Goal: Information Seeking & Learning: Learn about a topic

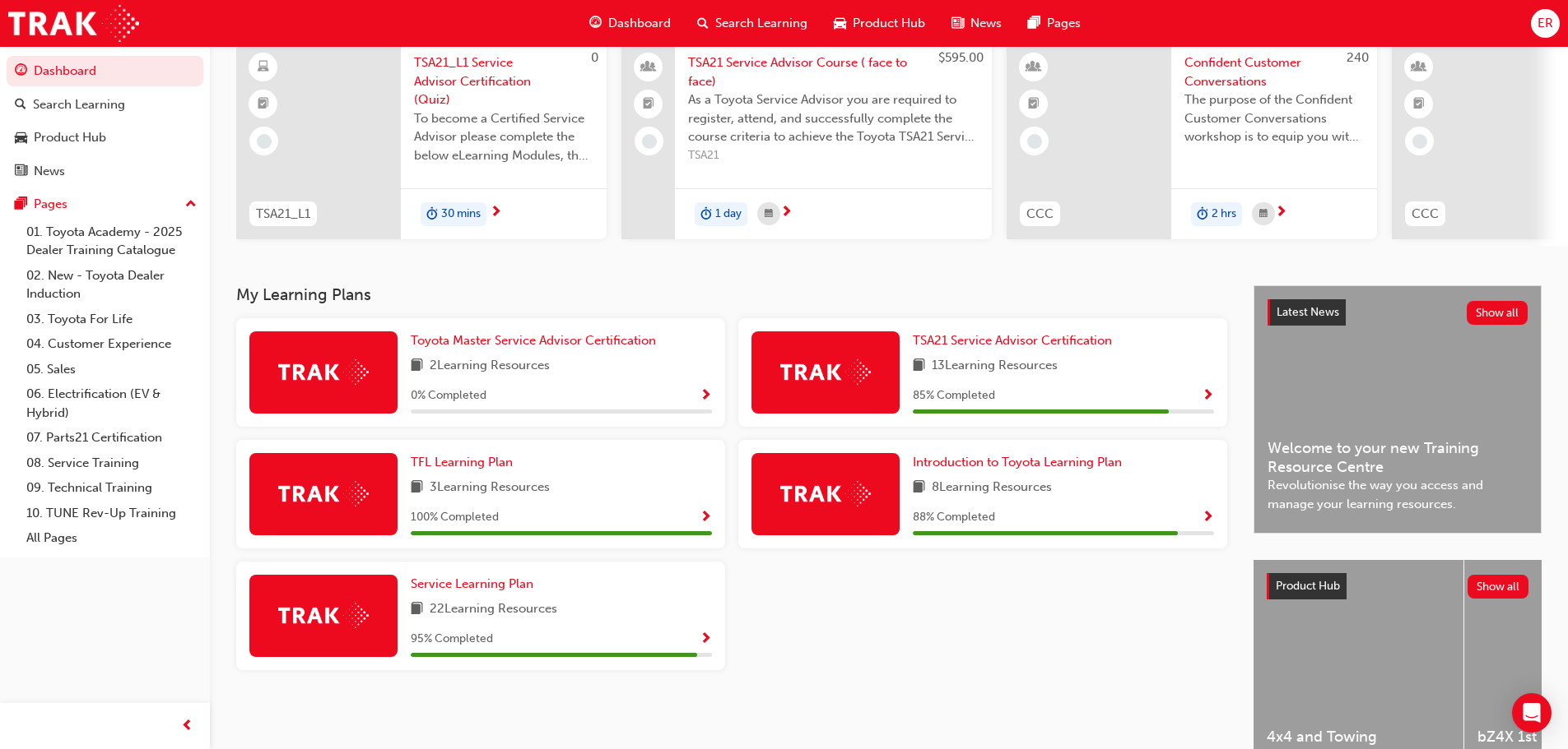
scroll to position [233, 0]
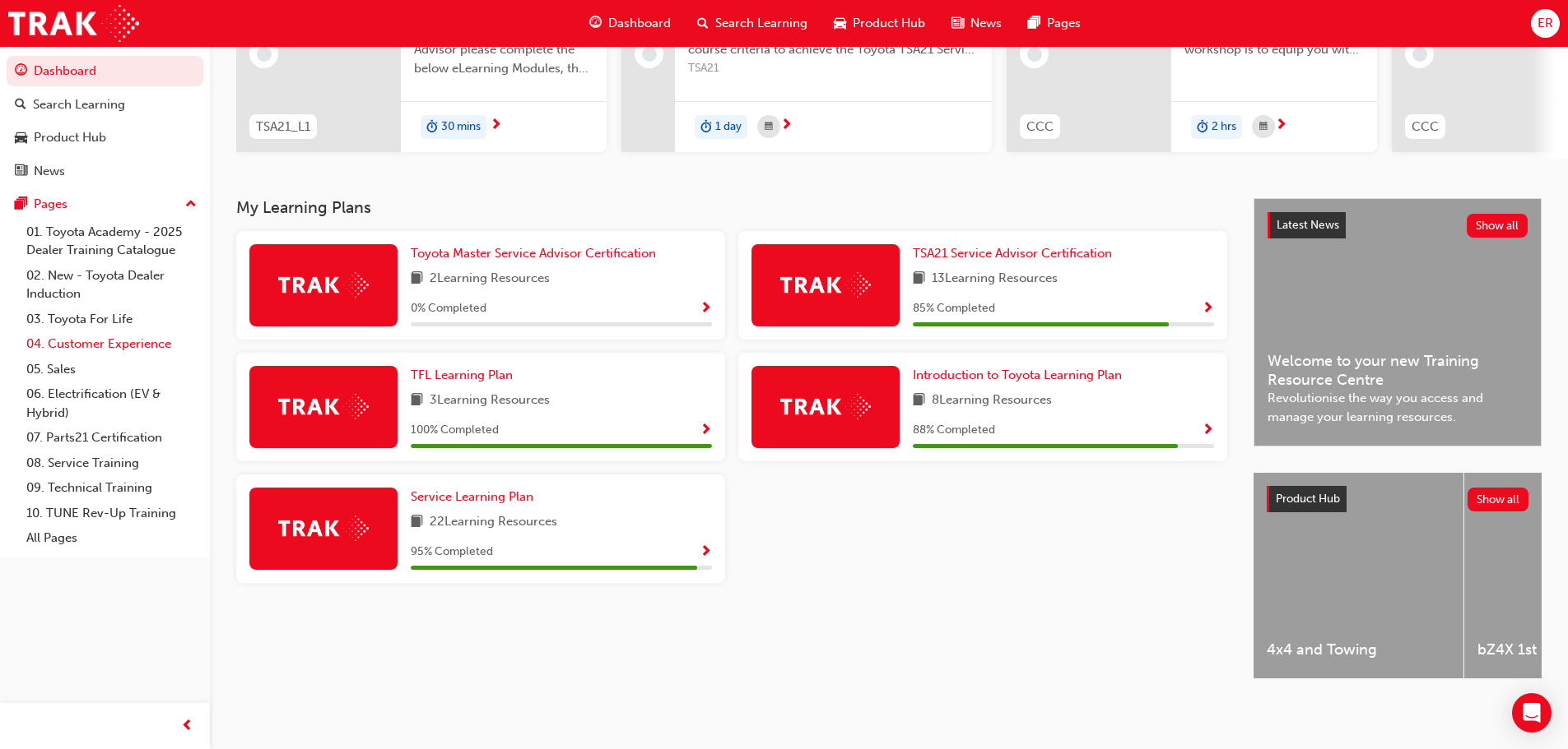
click at [112, 346] on link "04. Customer Experience" at bounding box center [111, 344] width 184 height 26
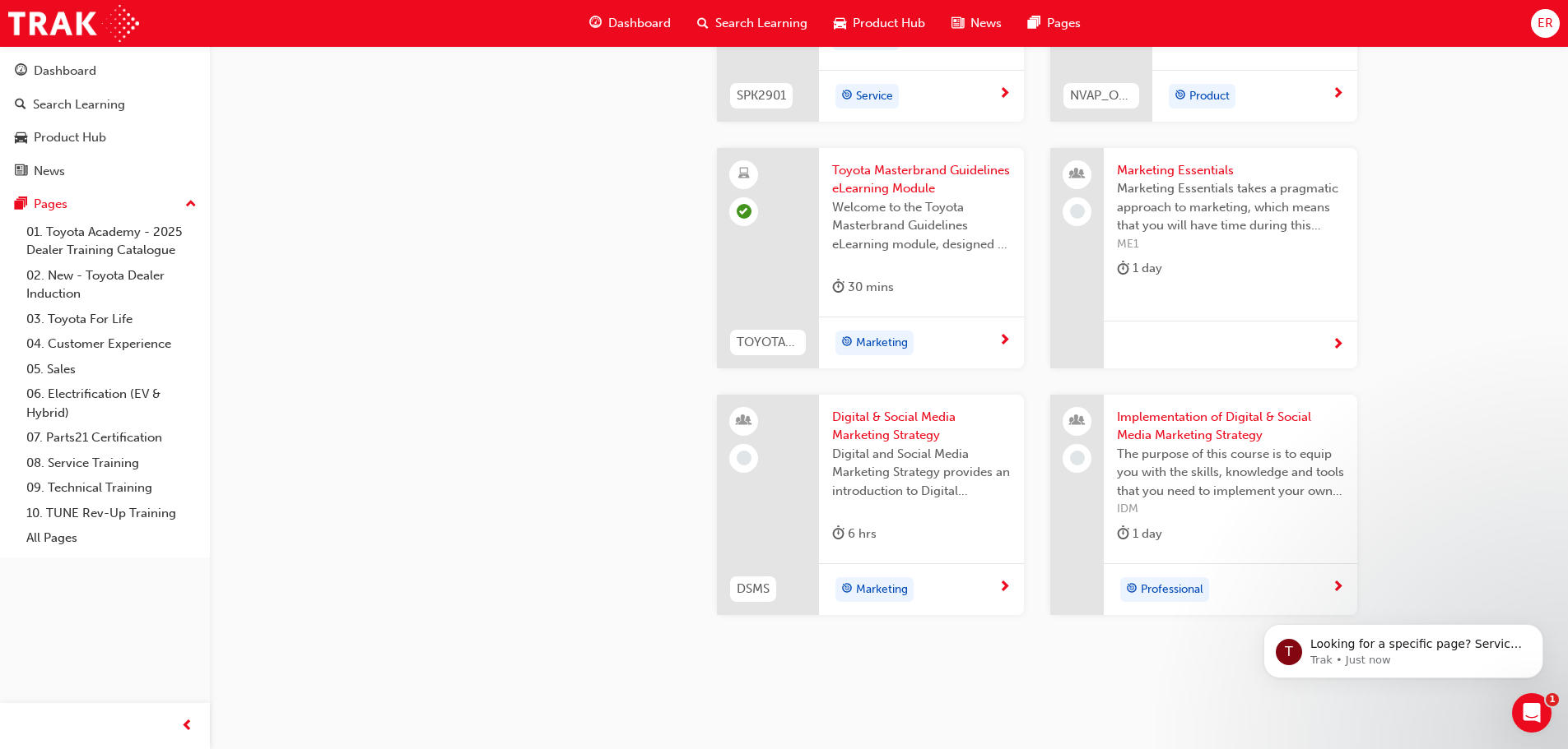
scroll to position [3162, 0]
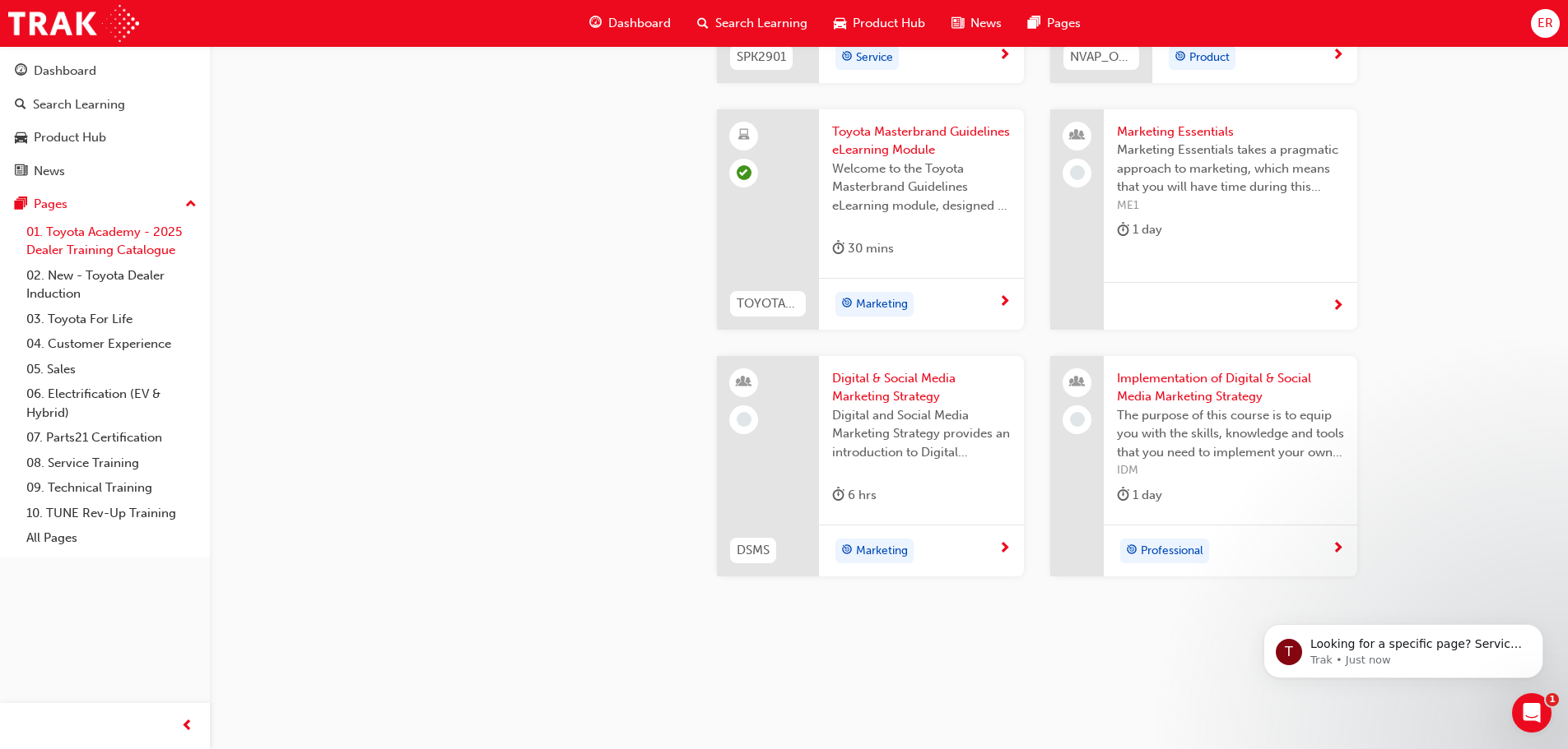
click at [109, 237] on link "01. Toyota Academy - 2025 Dealer Training Catalogue" at bounding box center [111, 241] width 184 height 43
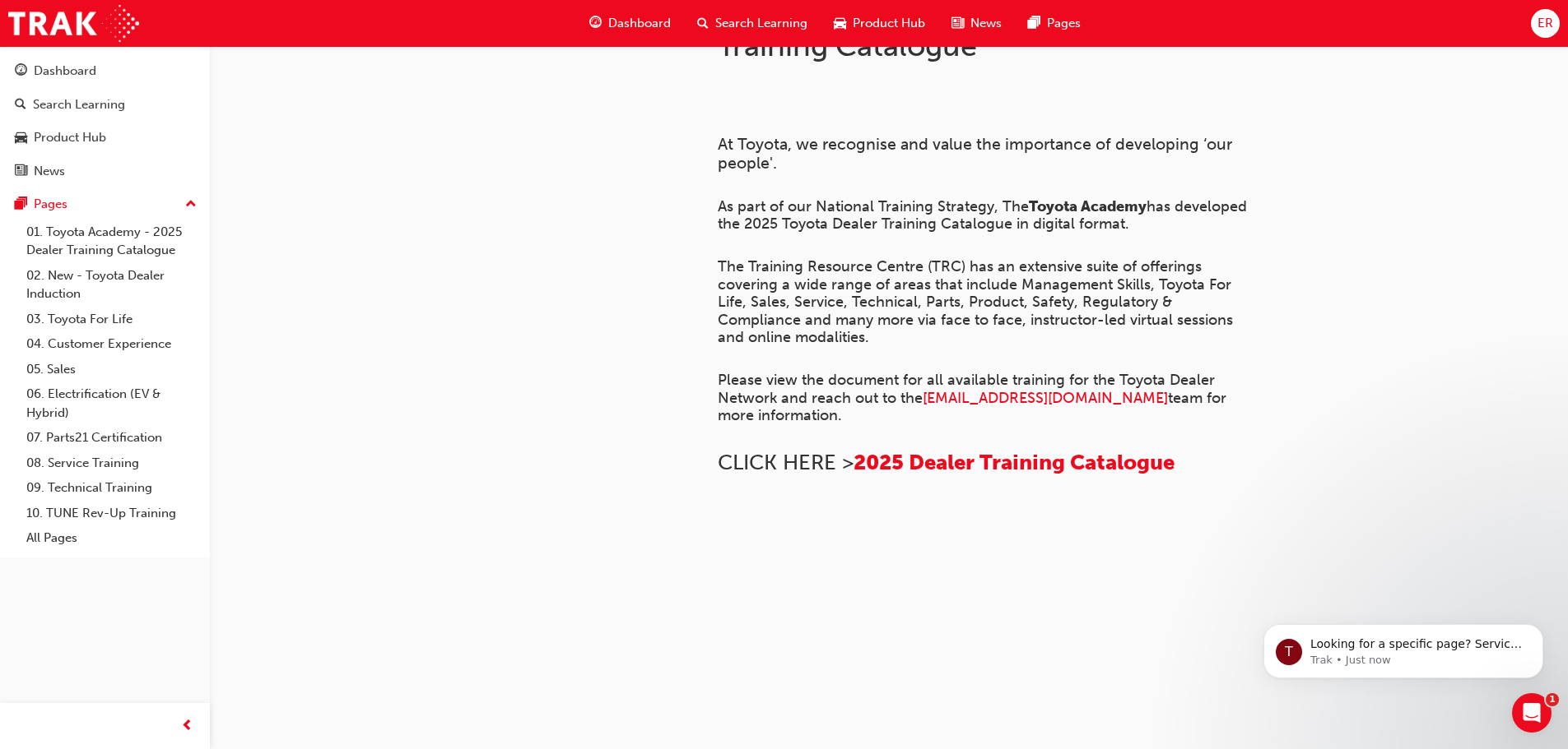
scroll to position [1125, 0]
click at [72, 284] on link "02. New - Toyota Dealer Induction" at bounding box center [111, 284] width 184 height 43
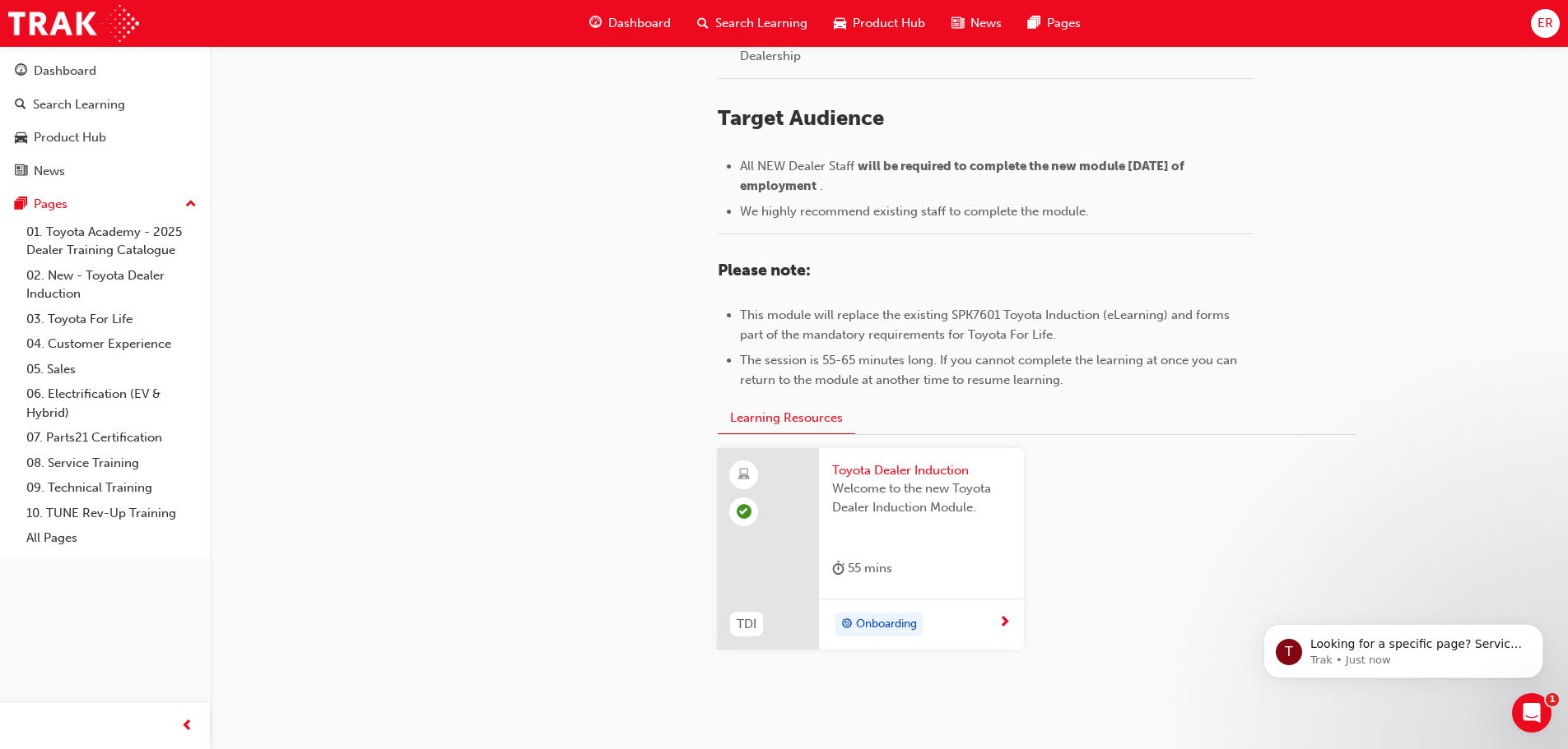
scroll to position [724, 0]
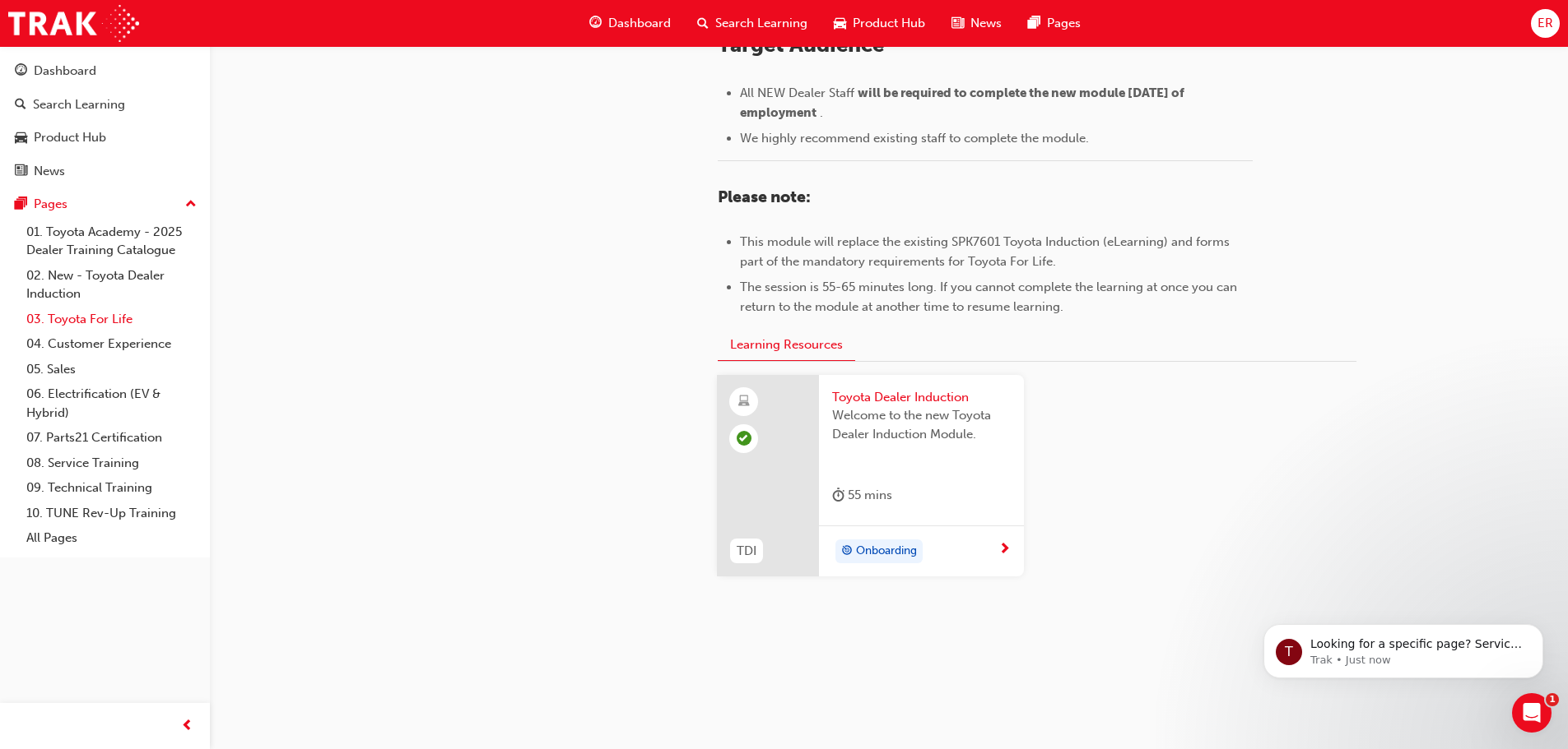
click at [69, 314] on link "03. Toyota For Life" at bounding box center [111, 320] width 184 height 26
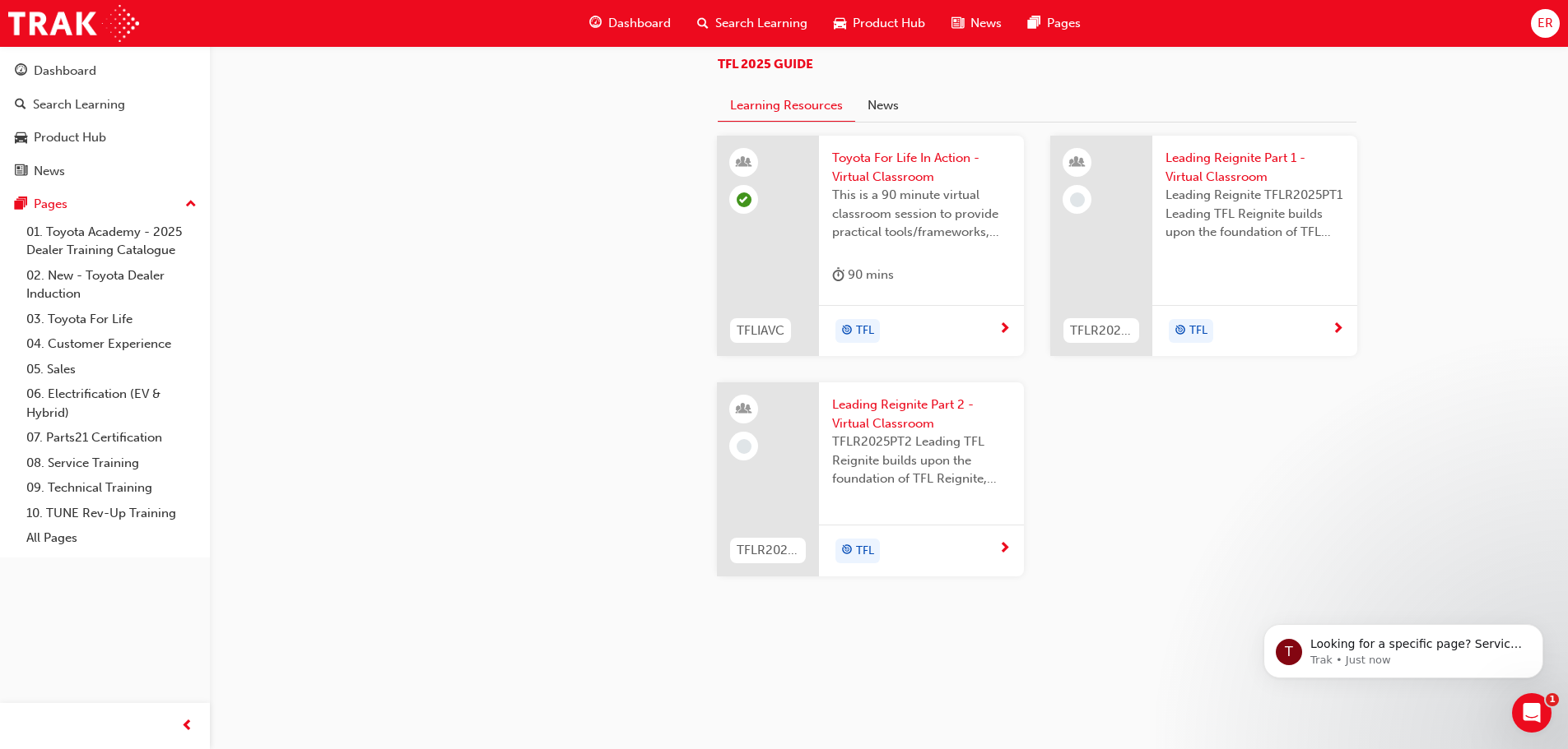
scroll to position [1645, 0]
click at [123, 346] on link "04. Customer Experience" at bounding box center [111, 344] width 184 height 26
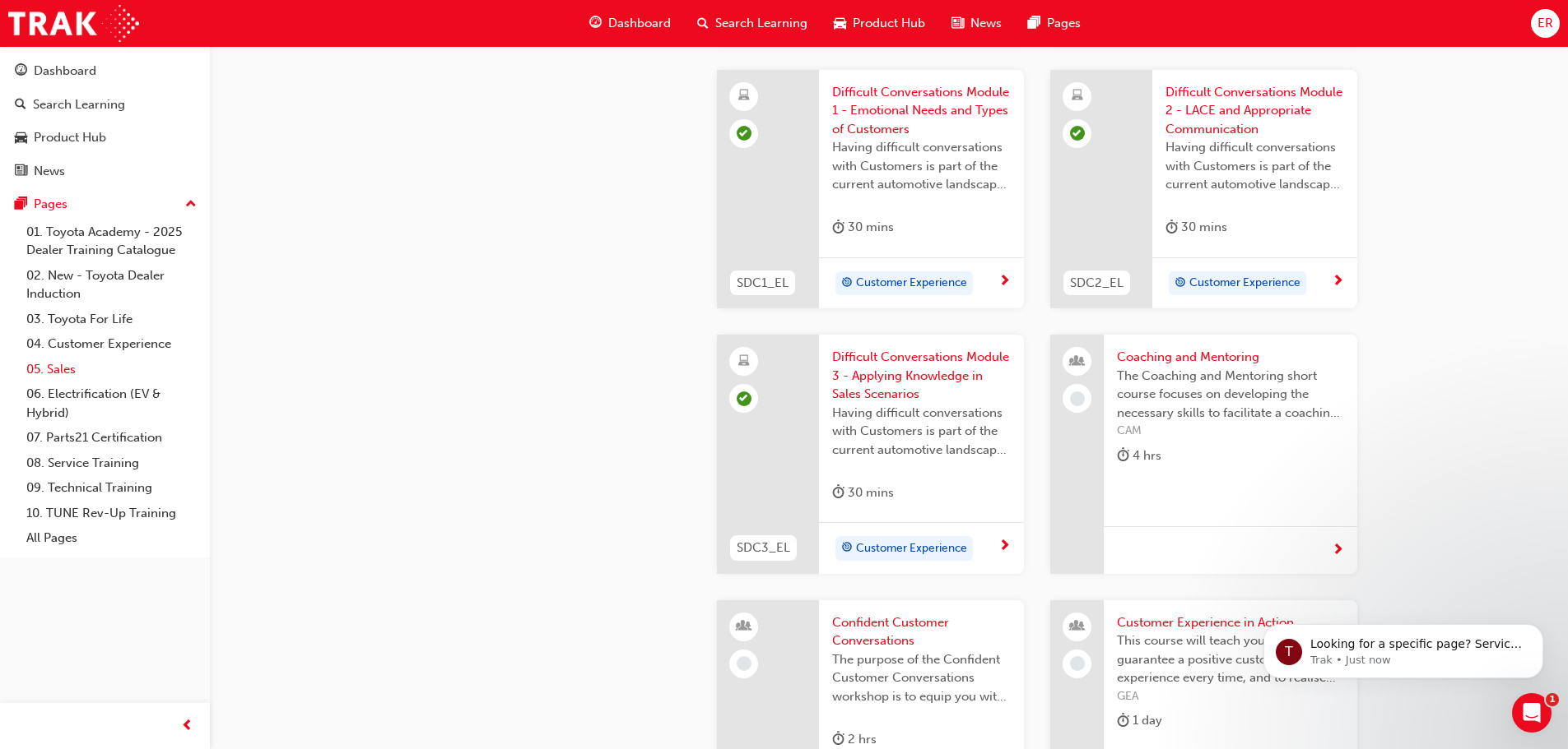
click at [65, 370] on link "05. Sales" at bounding box center [111, 370] width 184 height 26
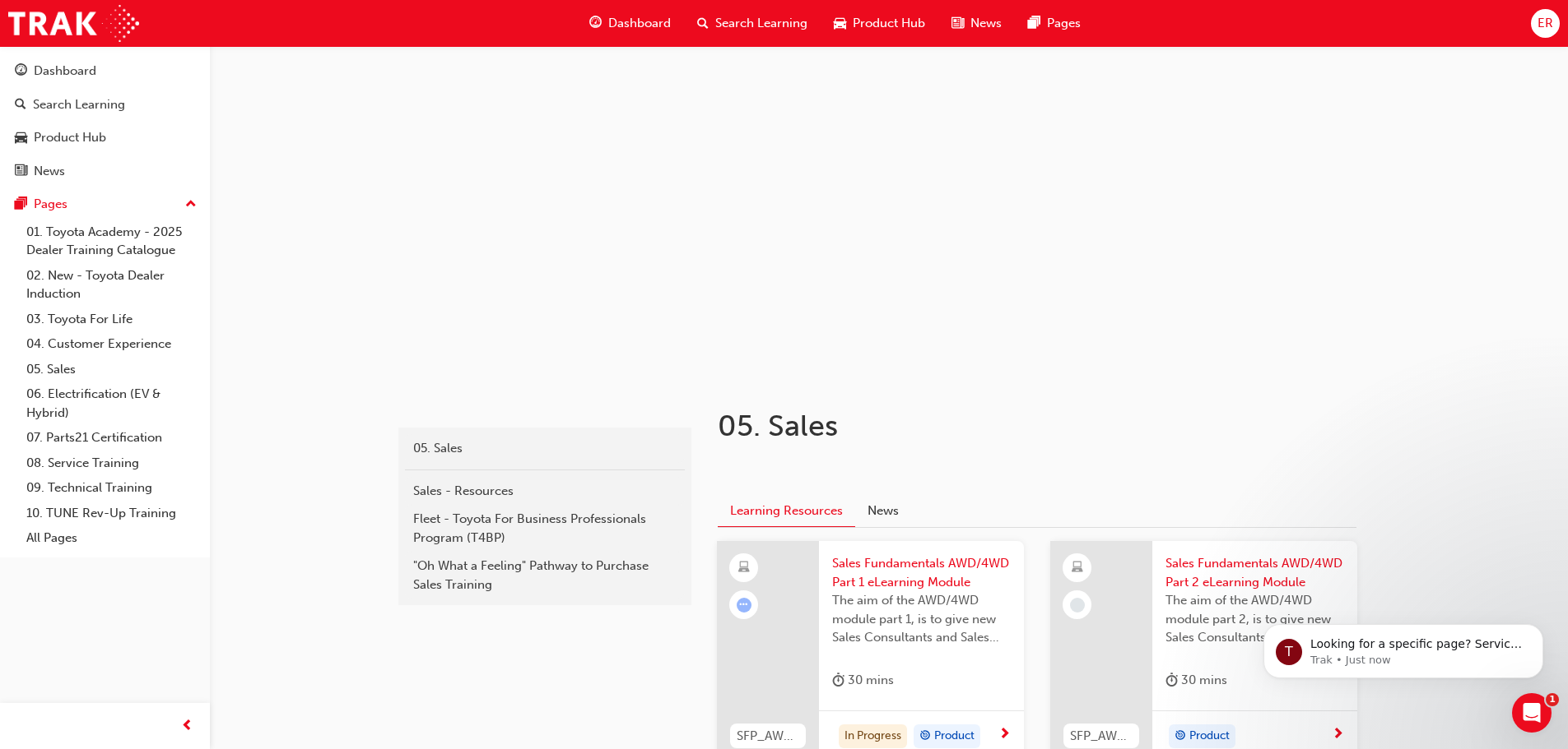
scroll to position [411, 0]
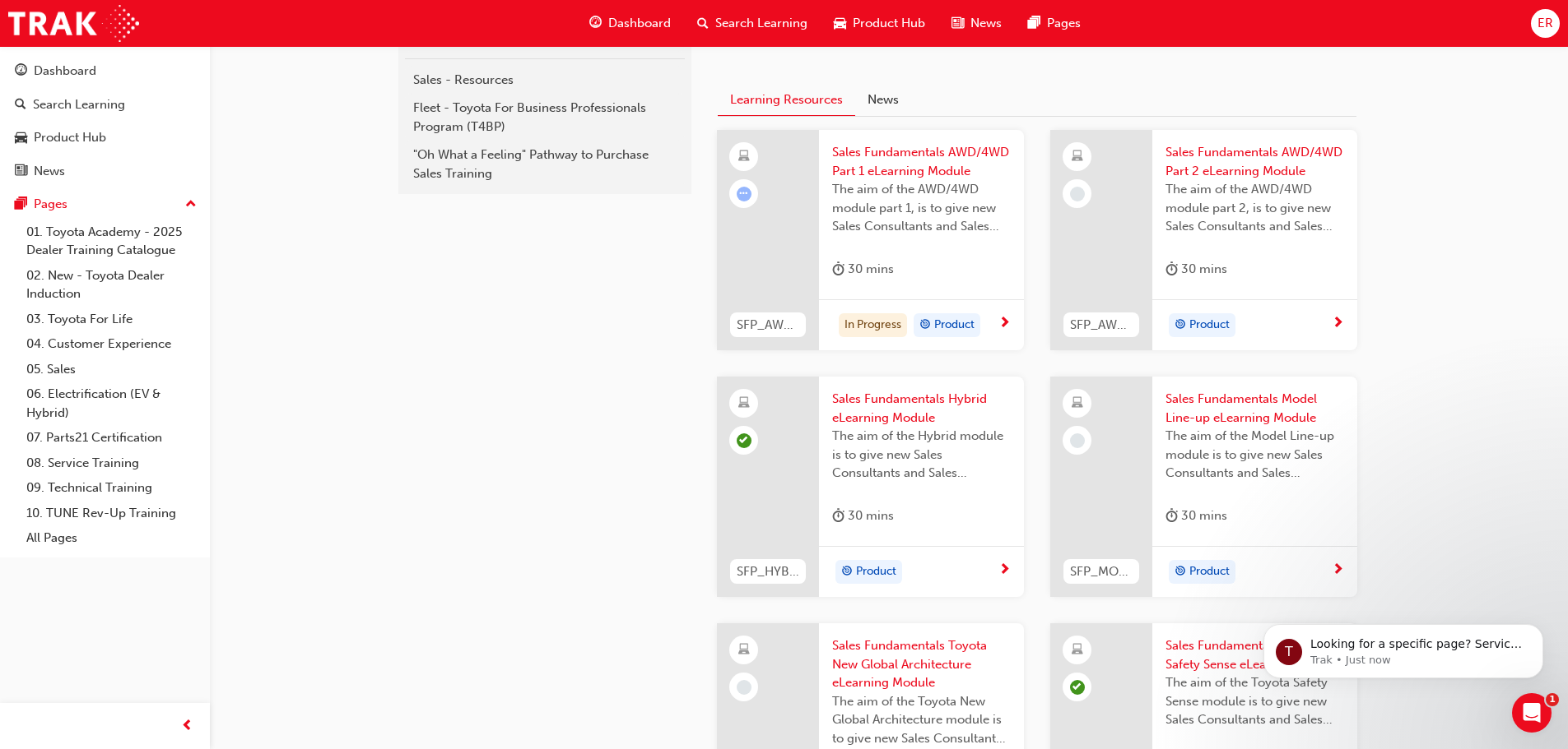
click at [893, 155] on span "Sales Fundamentals AWD/4WD Part 1 eLearning Module" at bounding box center [921, 161] width 179 height 37
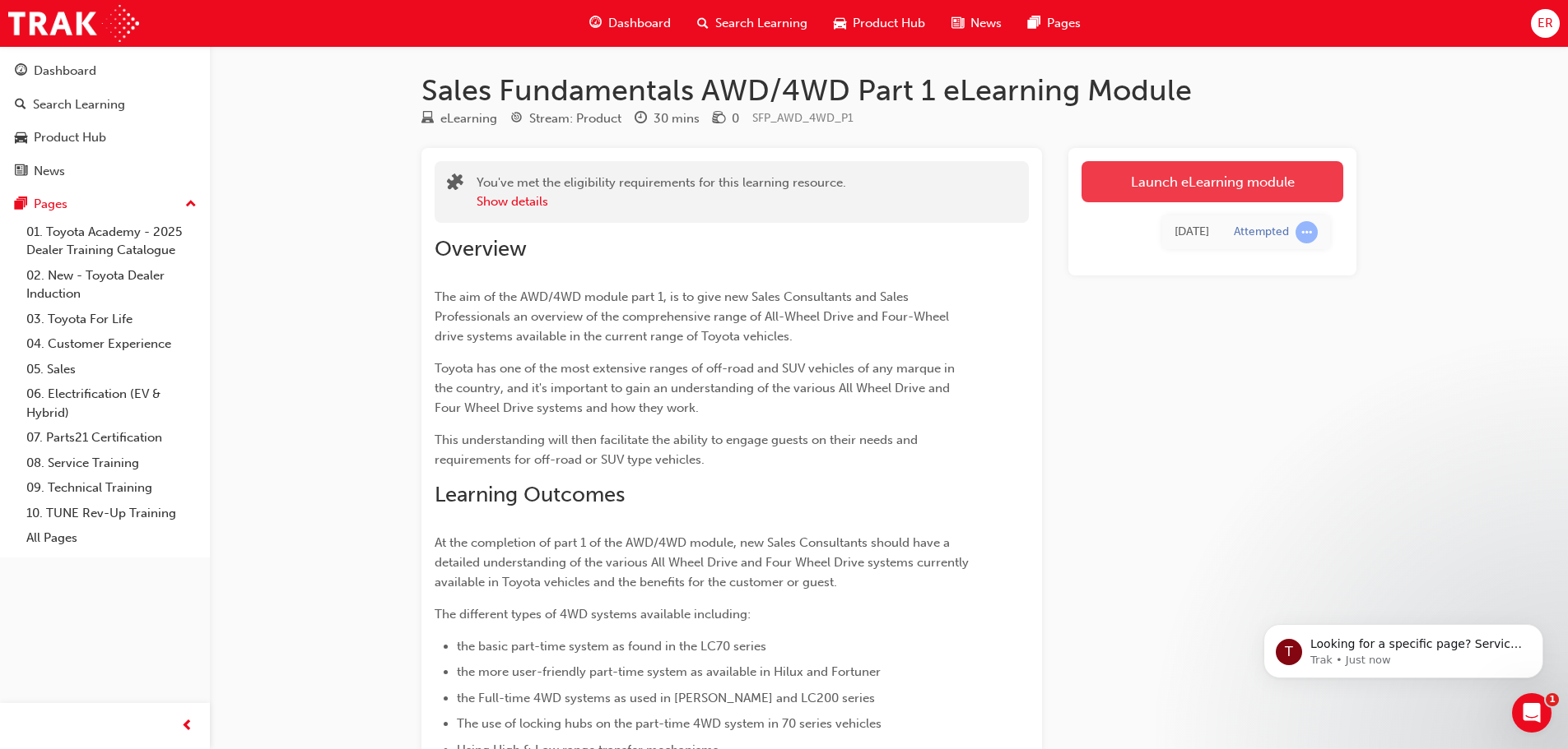
click at [1227, 186] on link "Launch eLearning module" at bounding box center [1213, 181] width 261 height 41
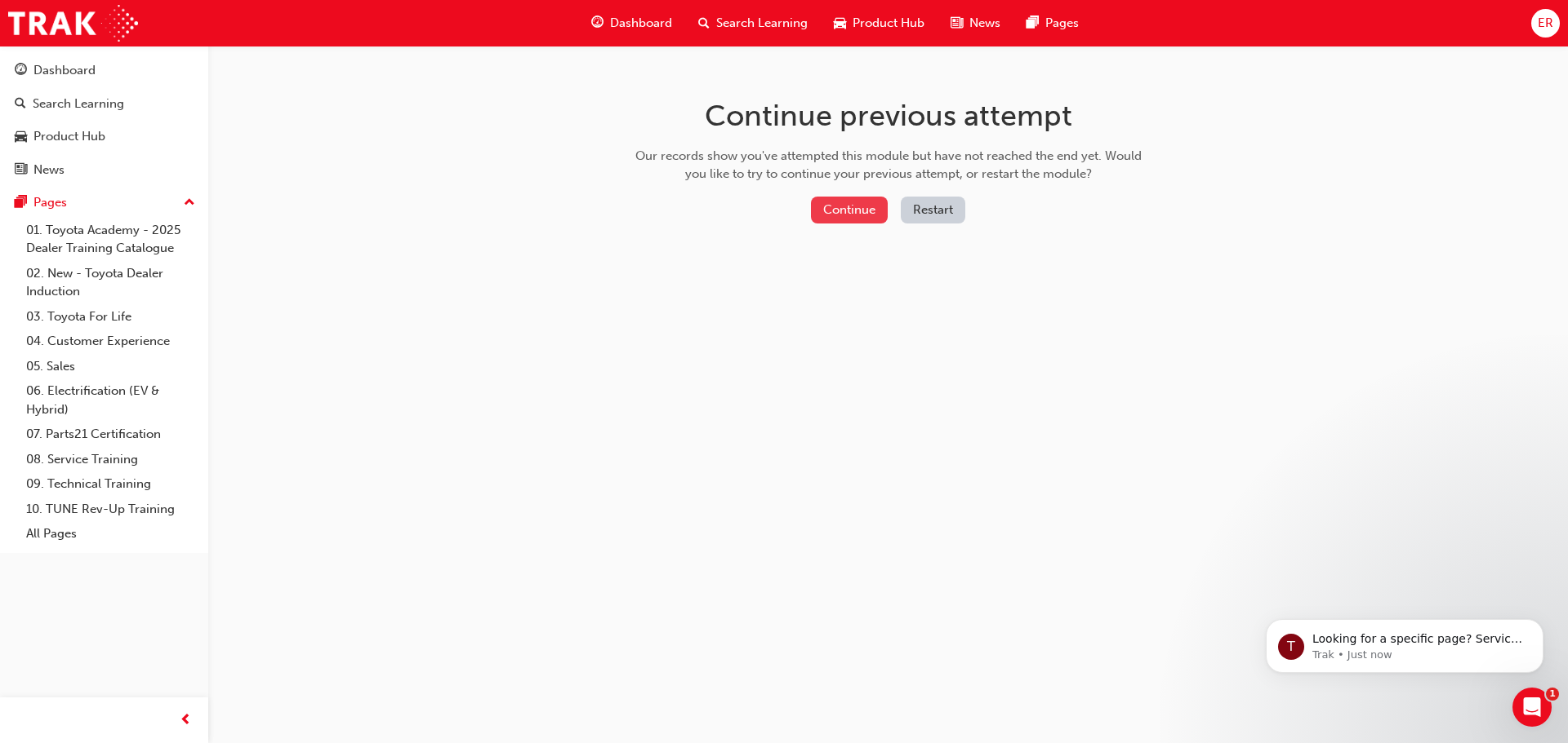
click at [851, 209] on button "Continue" at bounding box center [849, 210] width 77 height 27
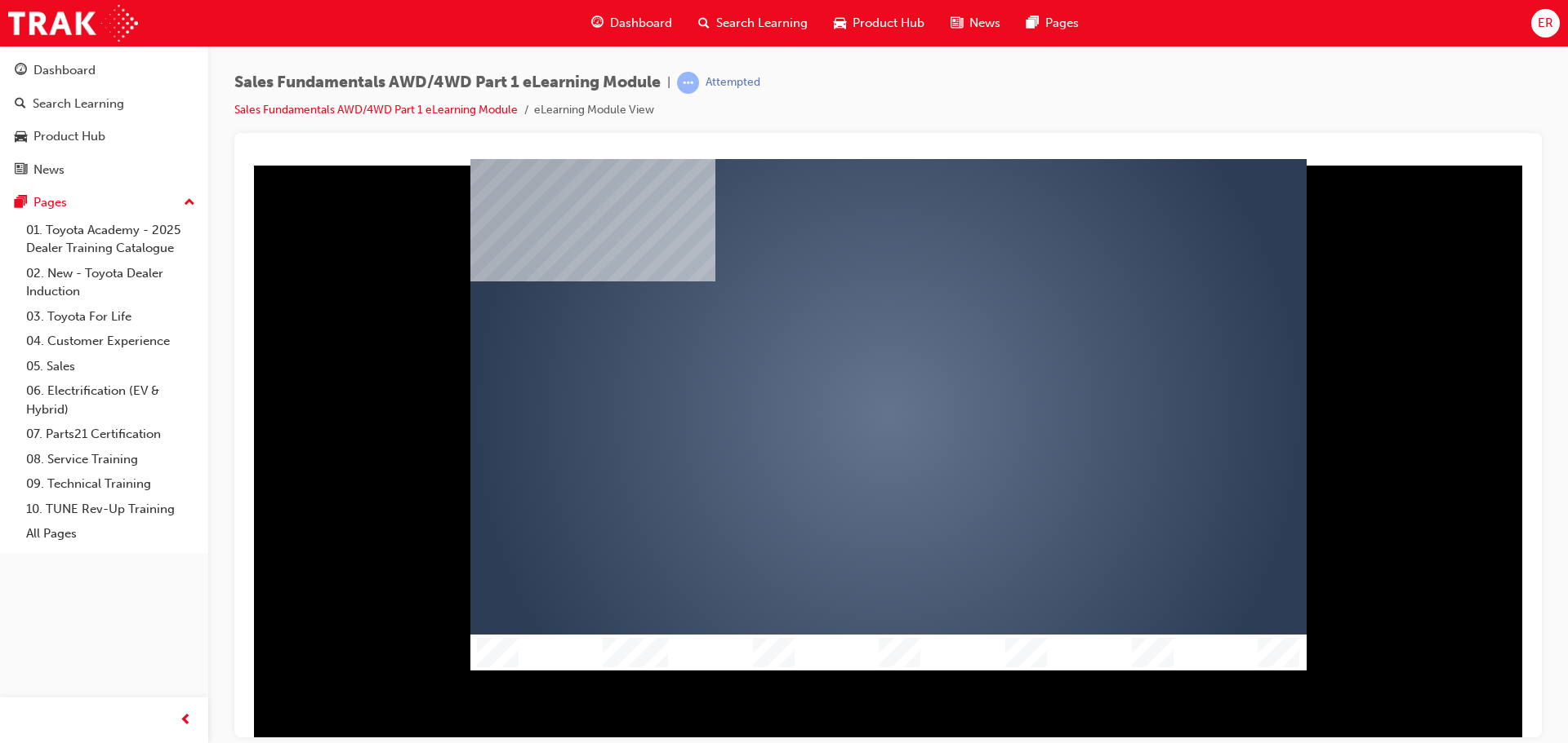
click at [841, 367] on div "play" at bounding box center [841, 367] width 0 height 0
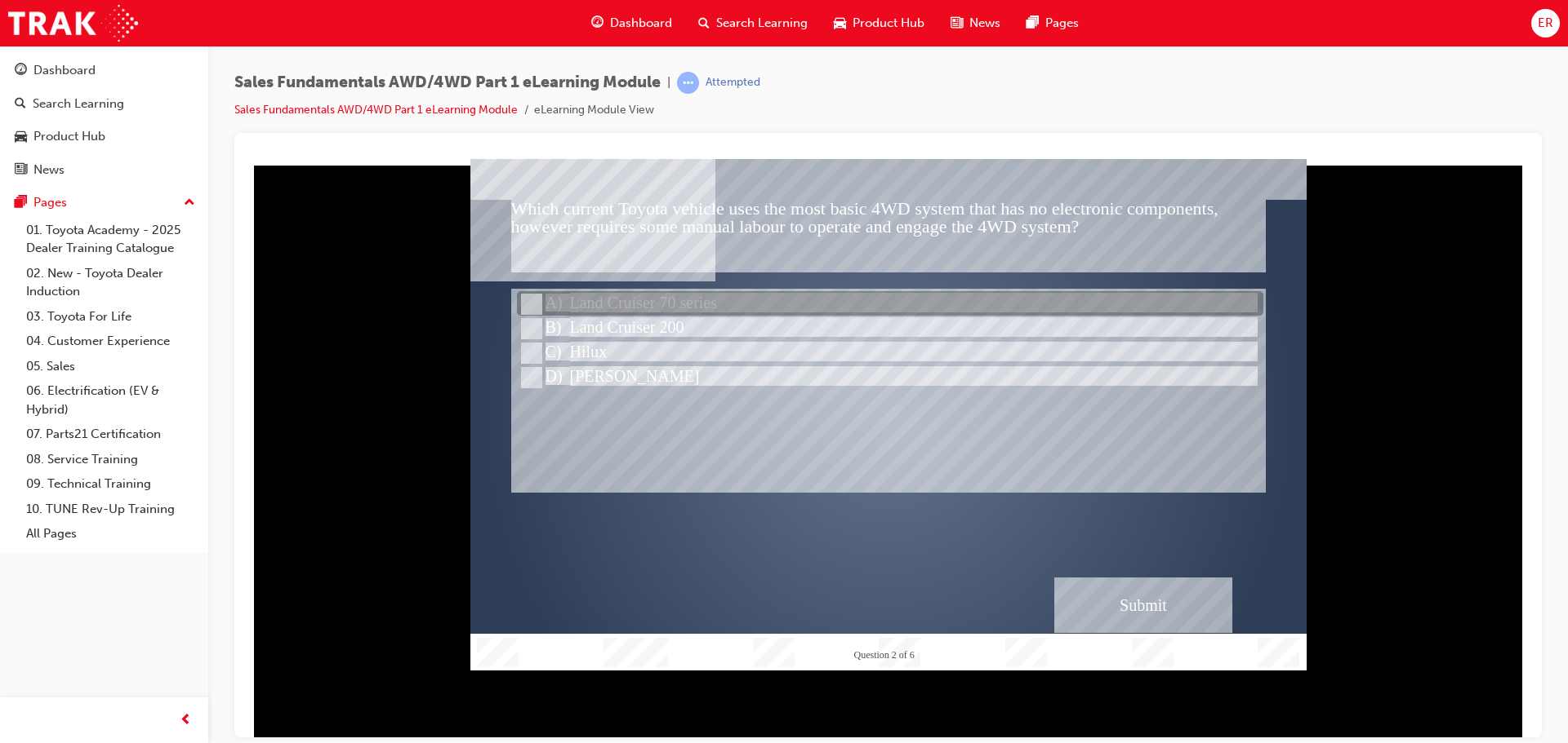
click at [641, 293] on div at bounding box center [889, 305] width 746 height 25
radio input "true"
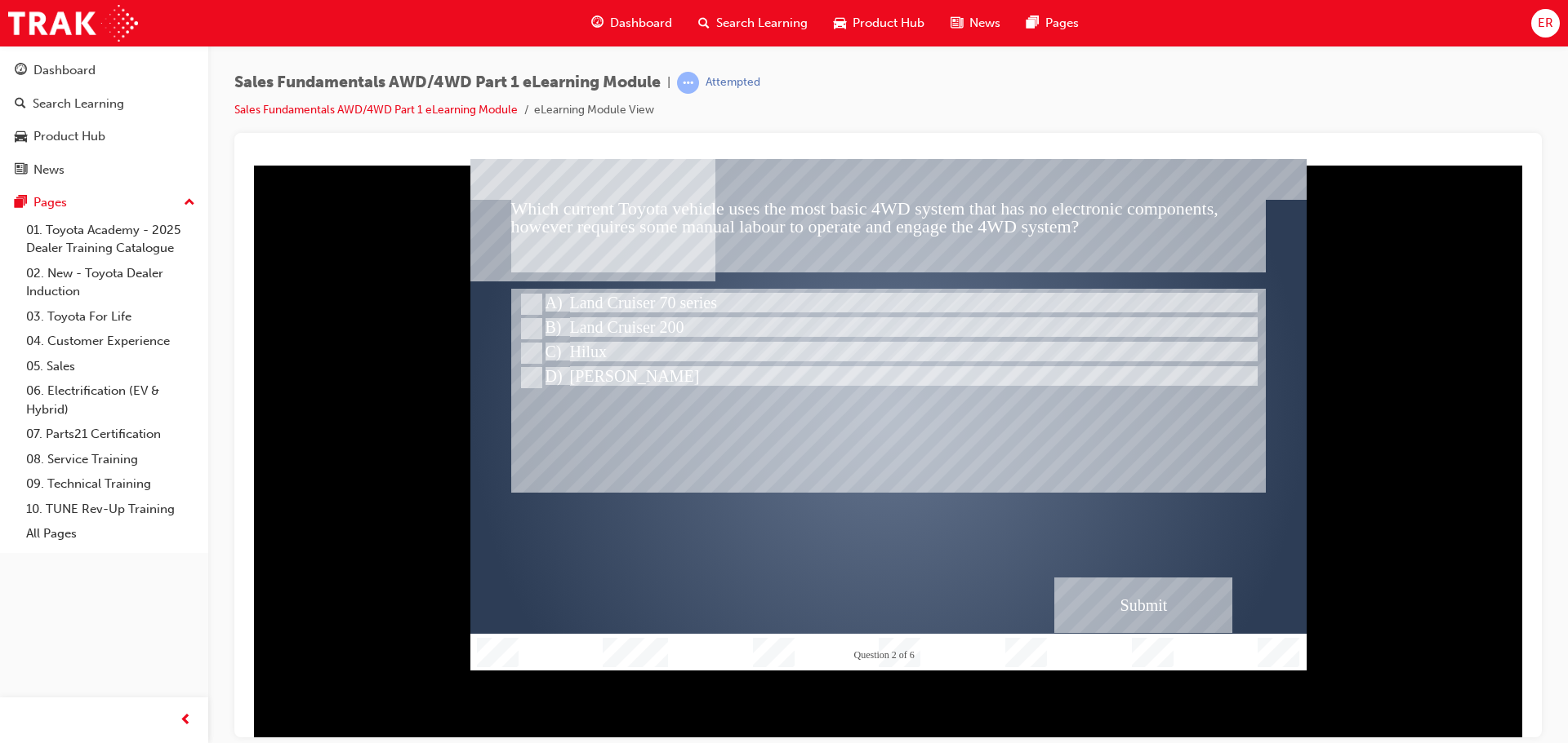
click at [1150, 601] on div "Submit" at bounding box center [1143, 605] width 178 height 55
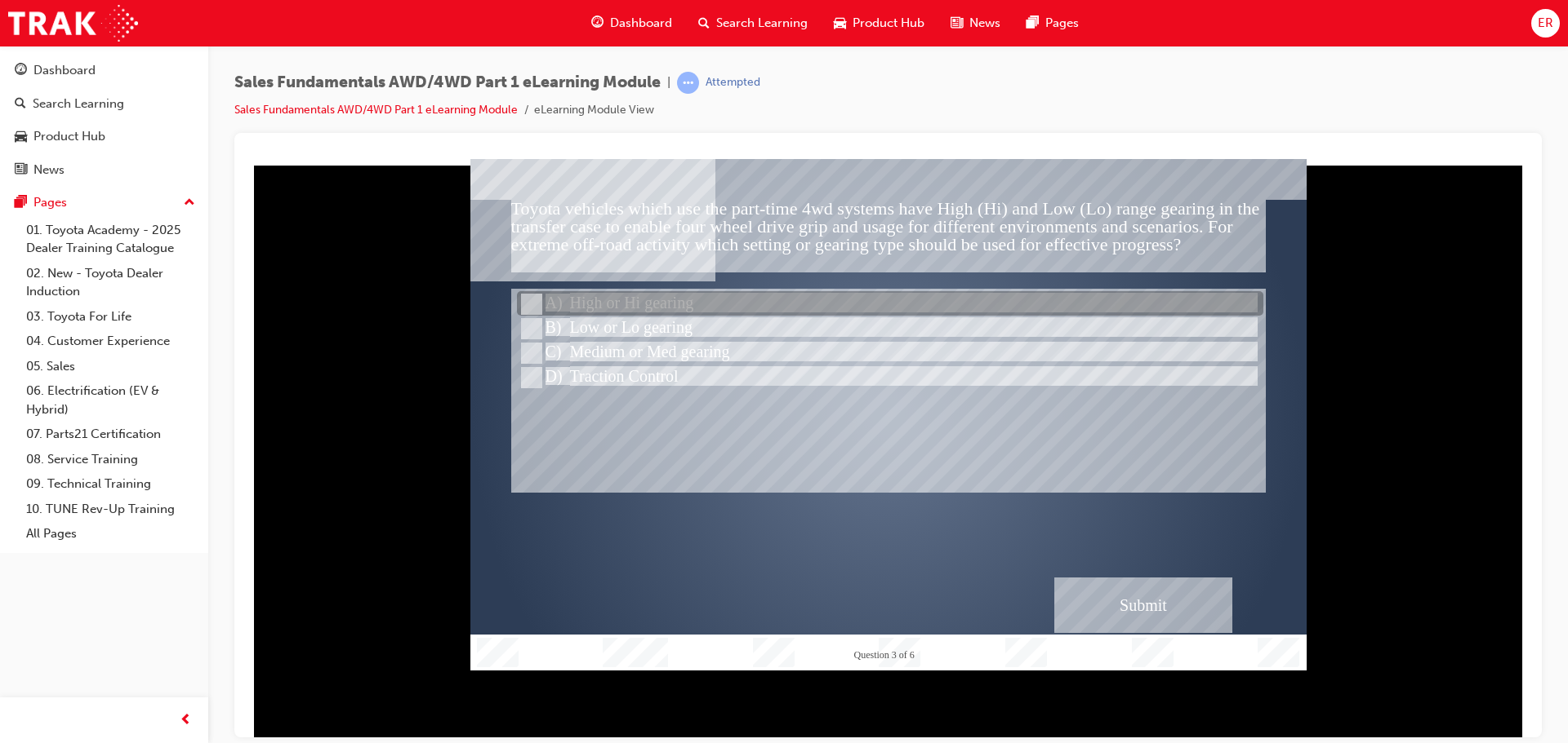
click at [705, 311] on div at bounding box center [889, 305] width 746 height 25
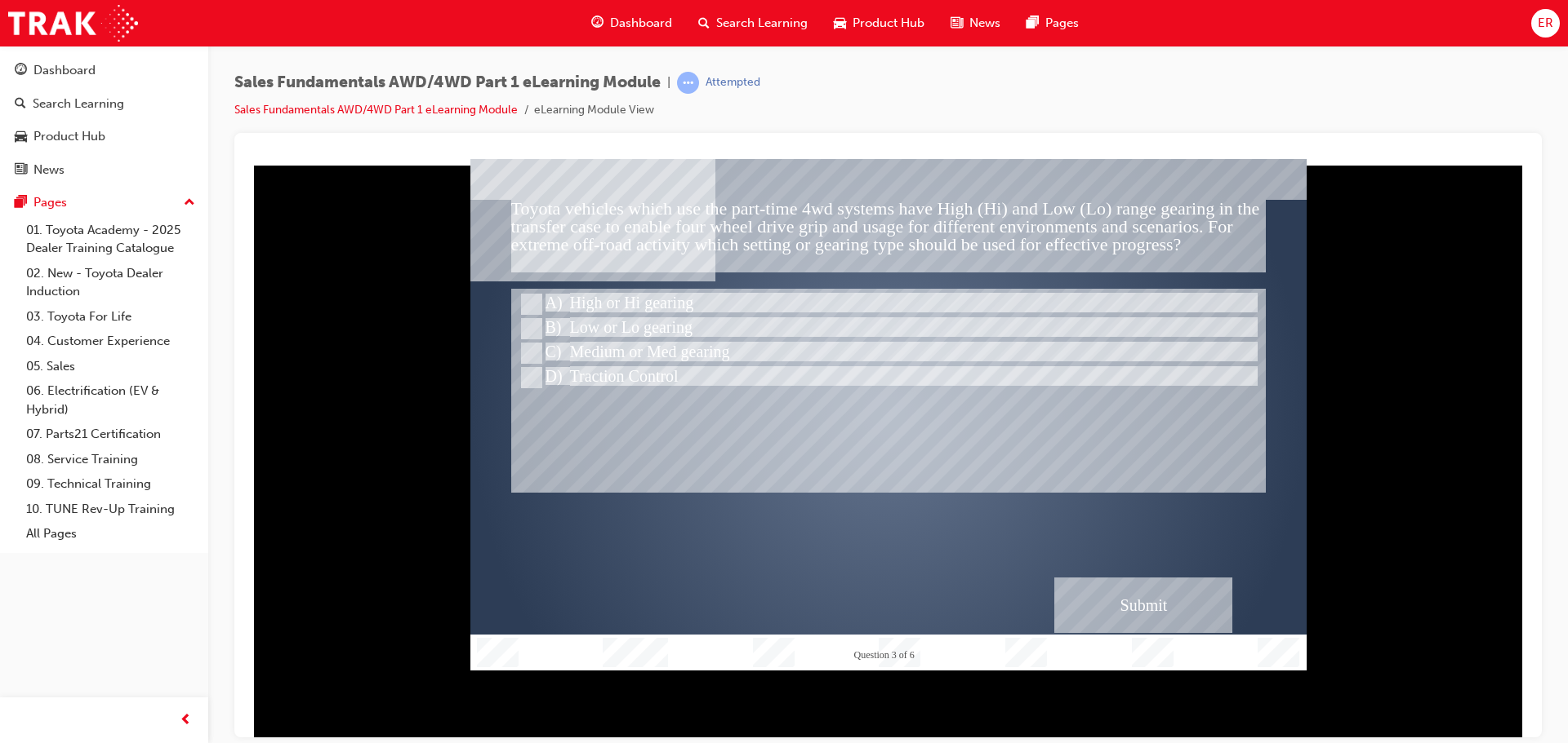
click at [1169, 592] on div "Submit" at bounding box center [1143, 605] width 178 height 55
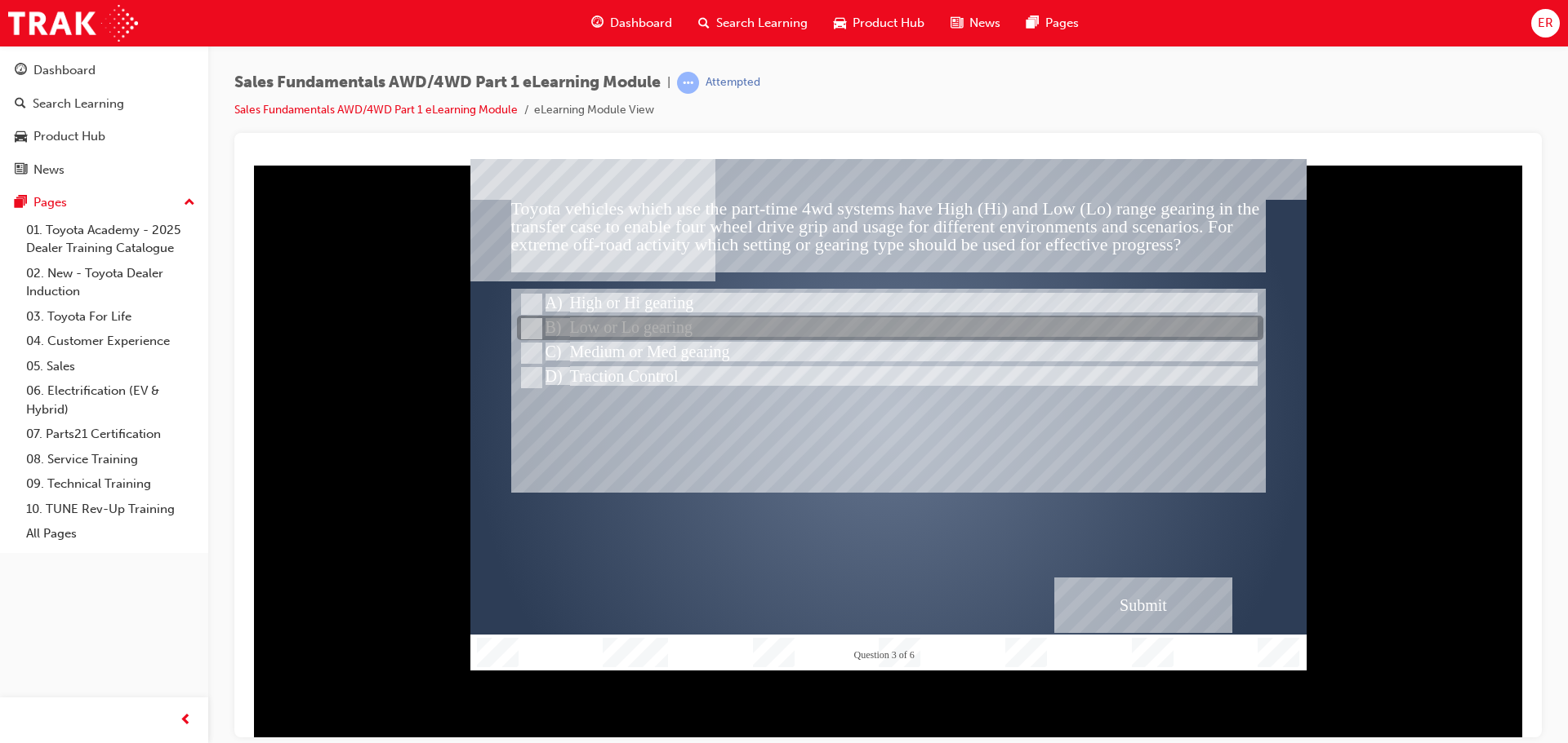
click at [562, 329] on div at bounding box center [889, 329] width 746 height 25
radio input "false"
radio input "true"
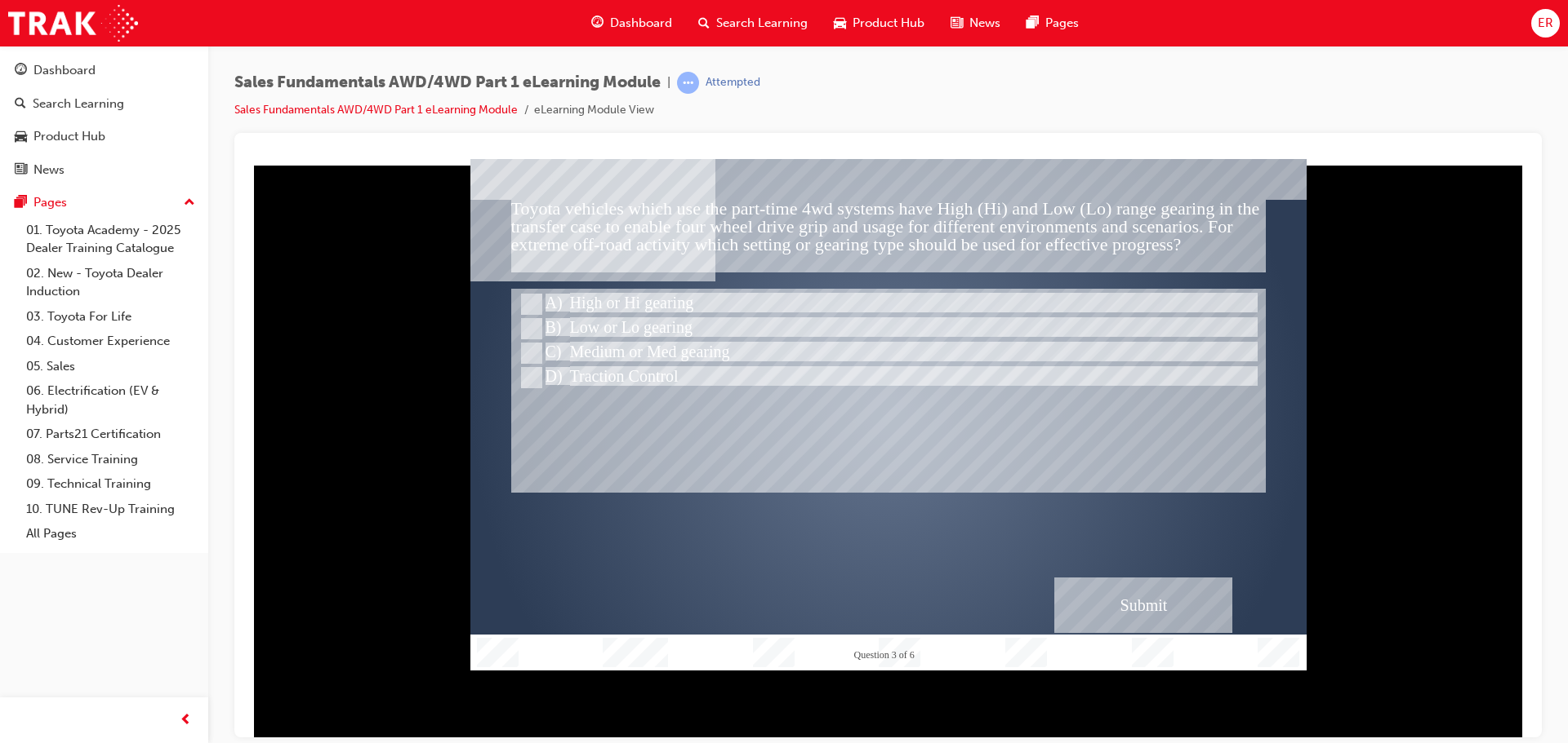
click at [1137, 612] on div "Submit" at bounding box center [1143, 605] width 178 height 55
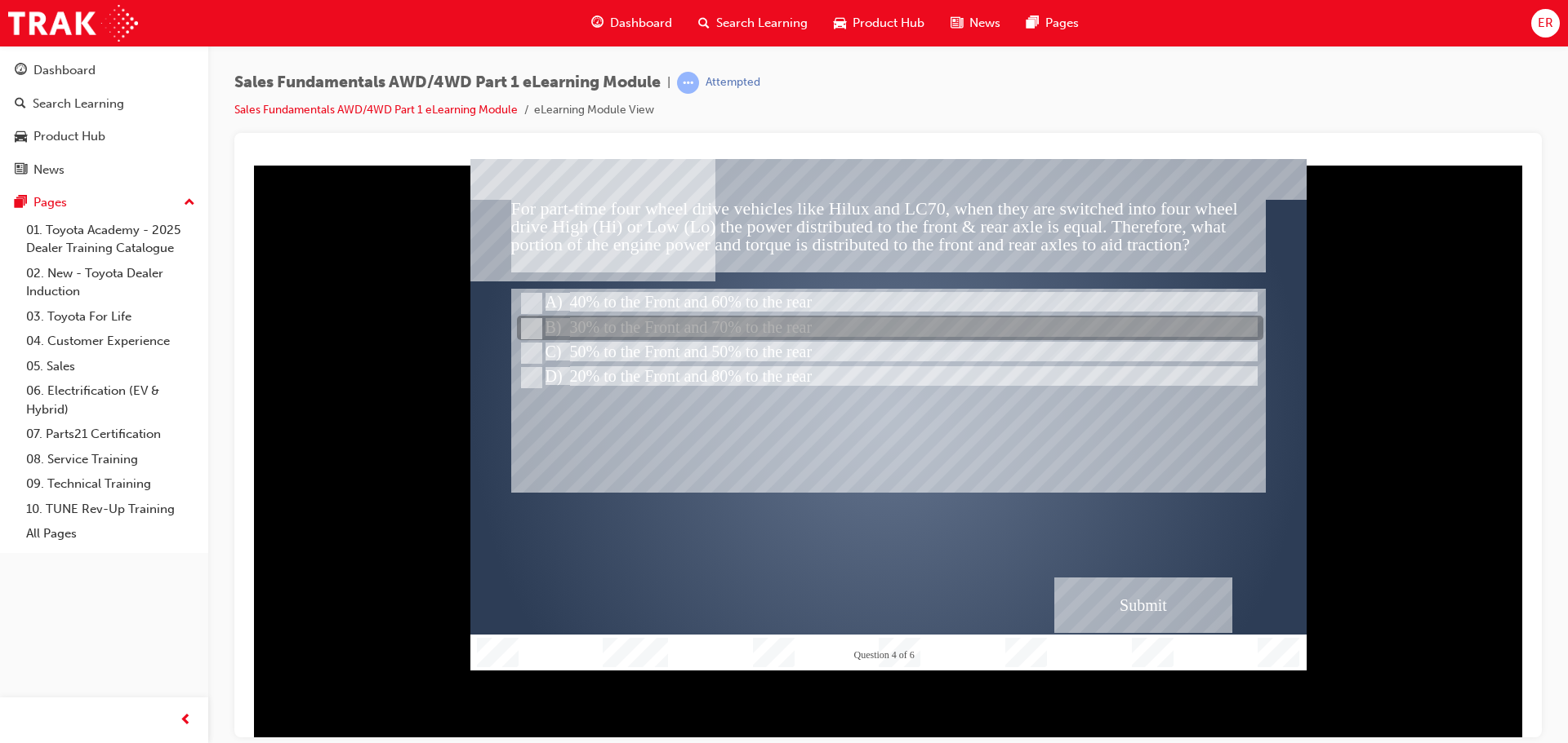
drag, startPoint x: 545, startPoint y: 328, endPoint x: 661, endPoint y: 351, distance: 118.3
click at [545, 328] on div at bounding box center [889, 329] width 746 height 25
radio input "true"
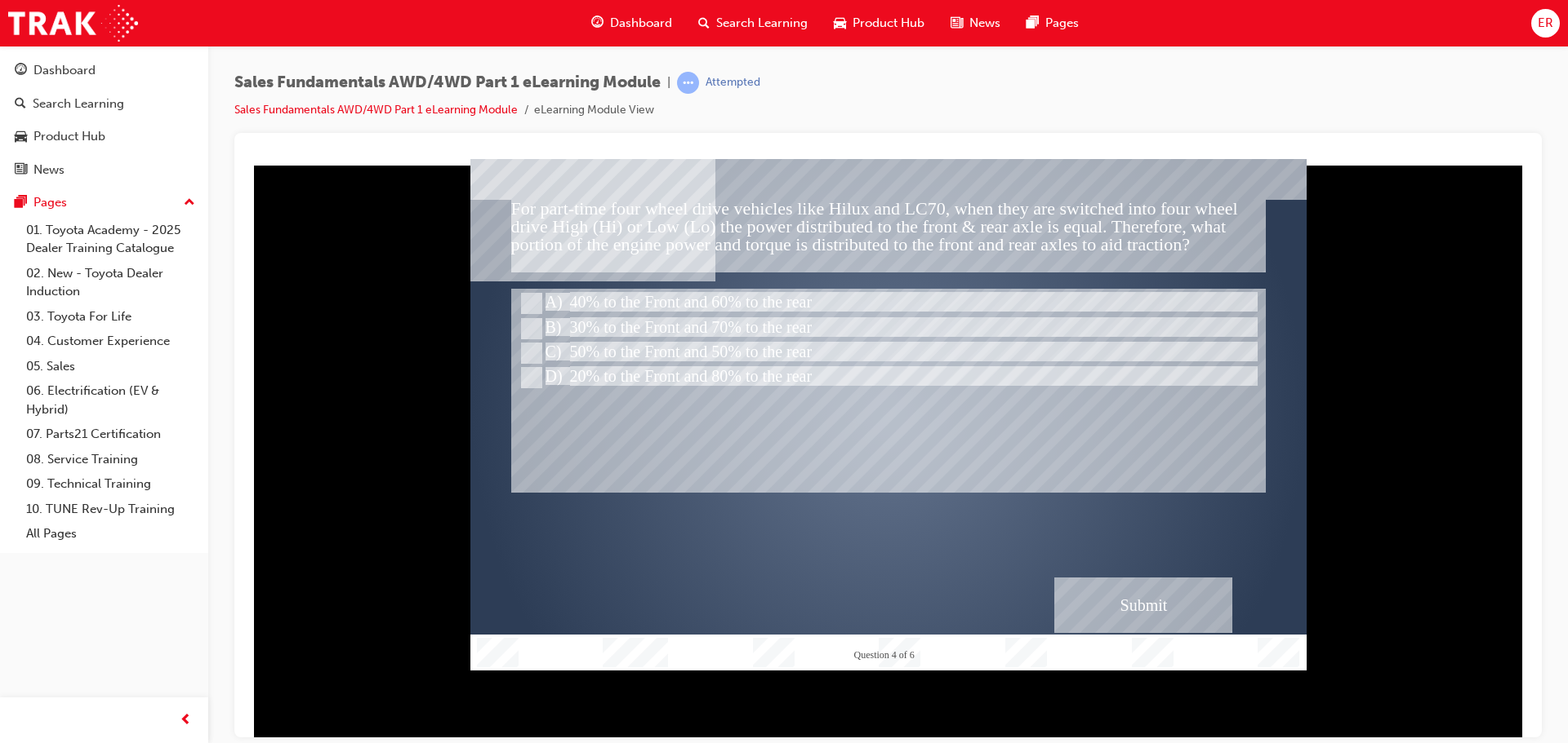
click at [1160, 597] on div "Submit" at bounding box center [1143, 605] width 178 height 55
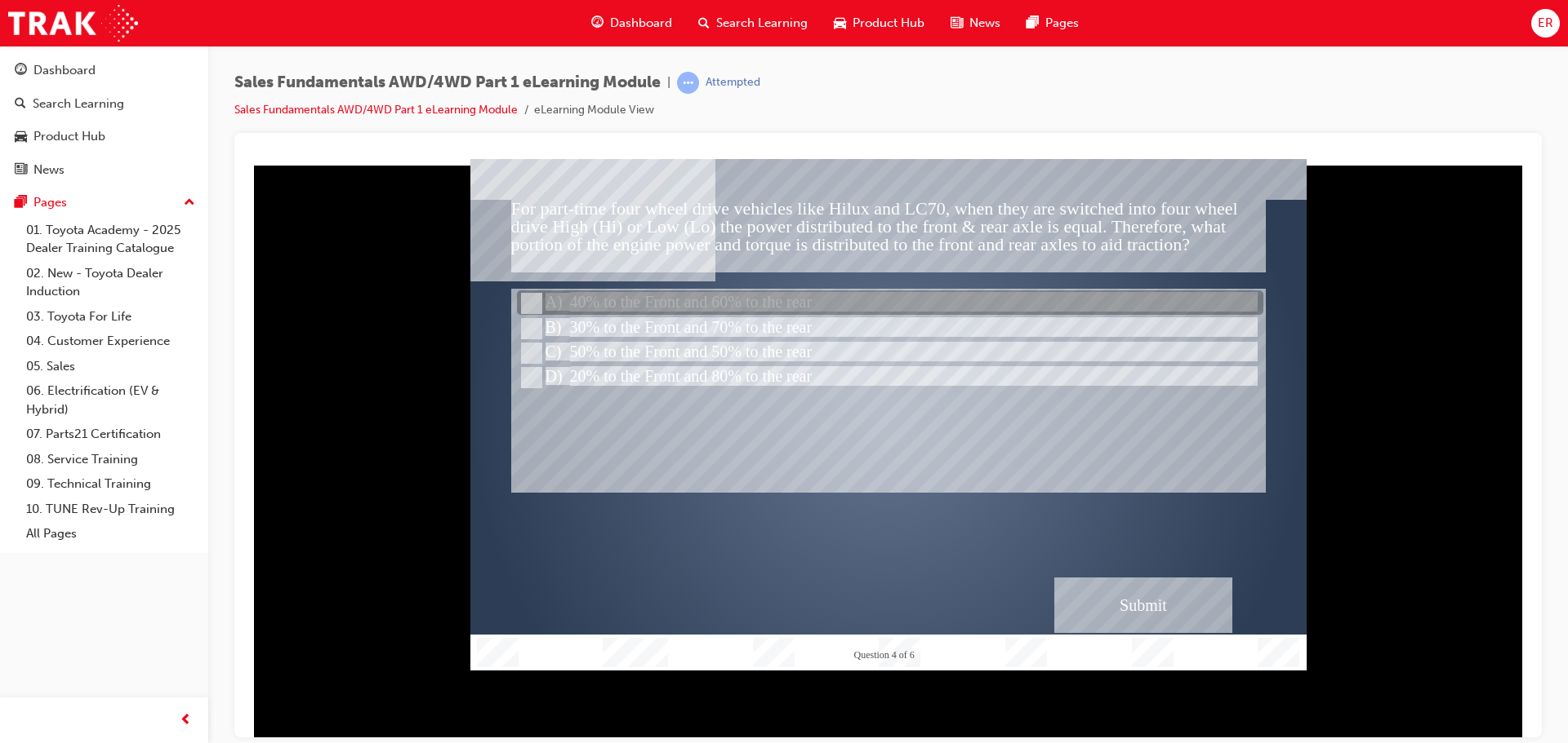
click at [606, 301] on div at bounding box center [889, 304] width 746 height 25
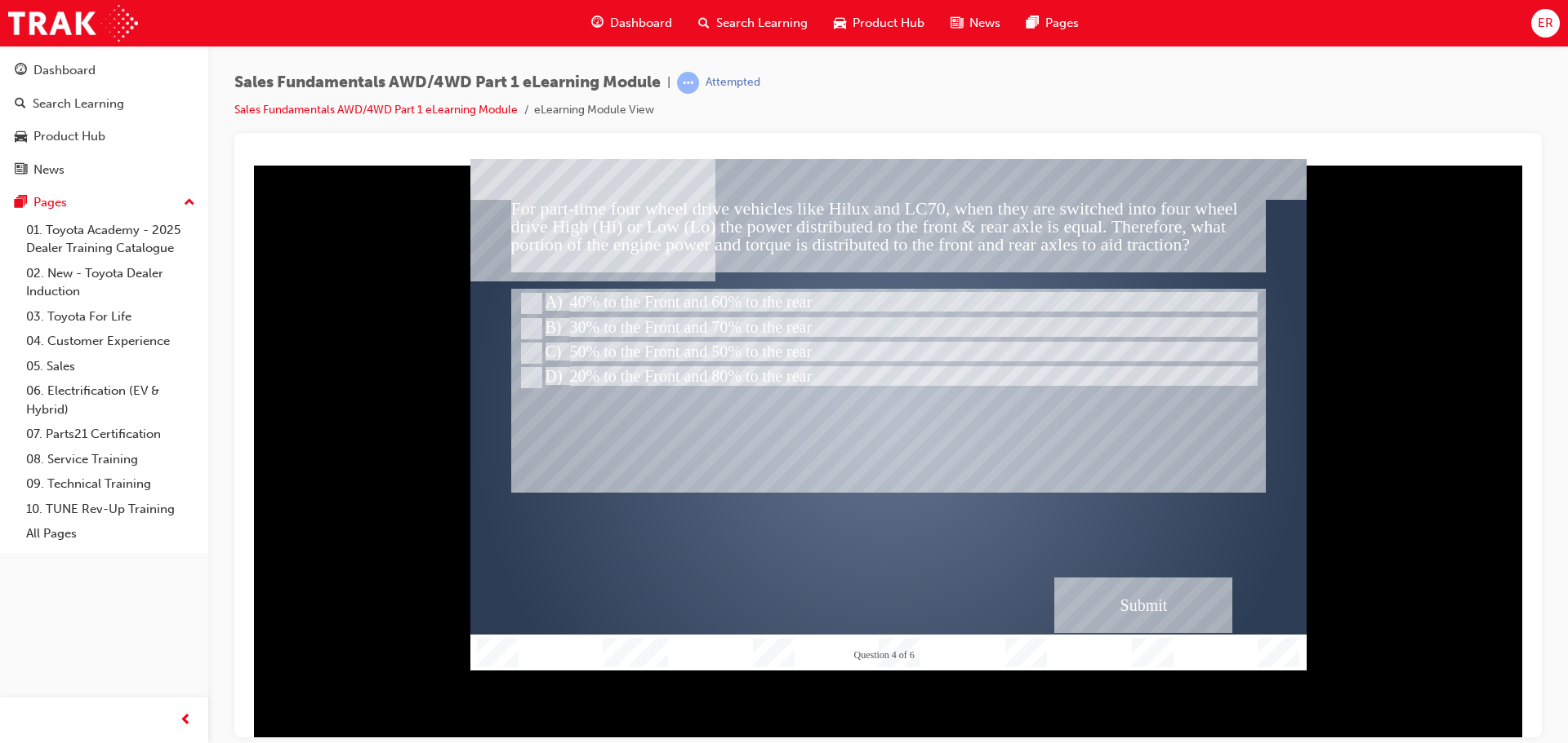
click at [1161, 603] on div "Submit" at bounding box center [1143, 605] width 178 height 55
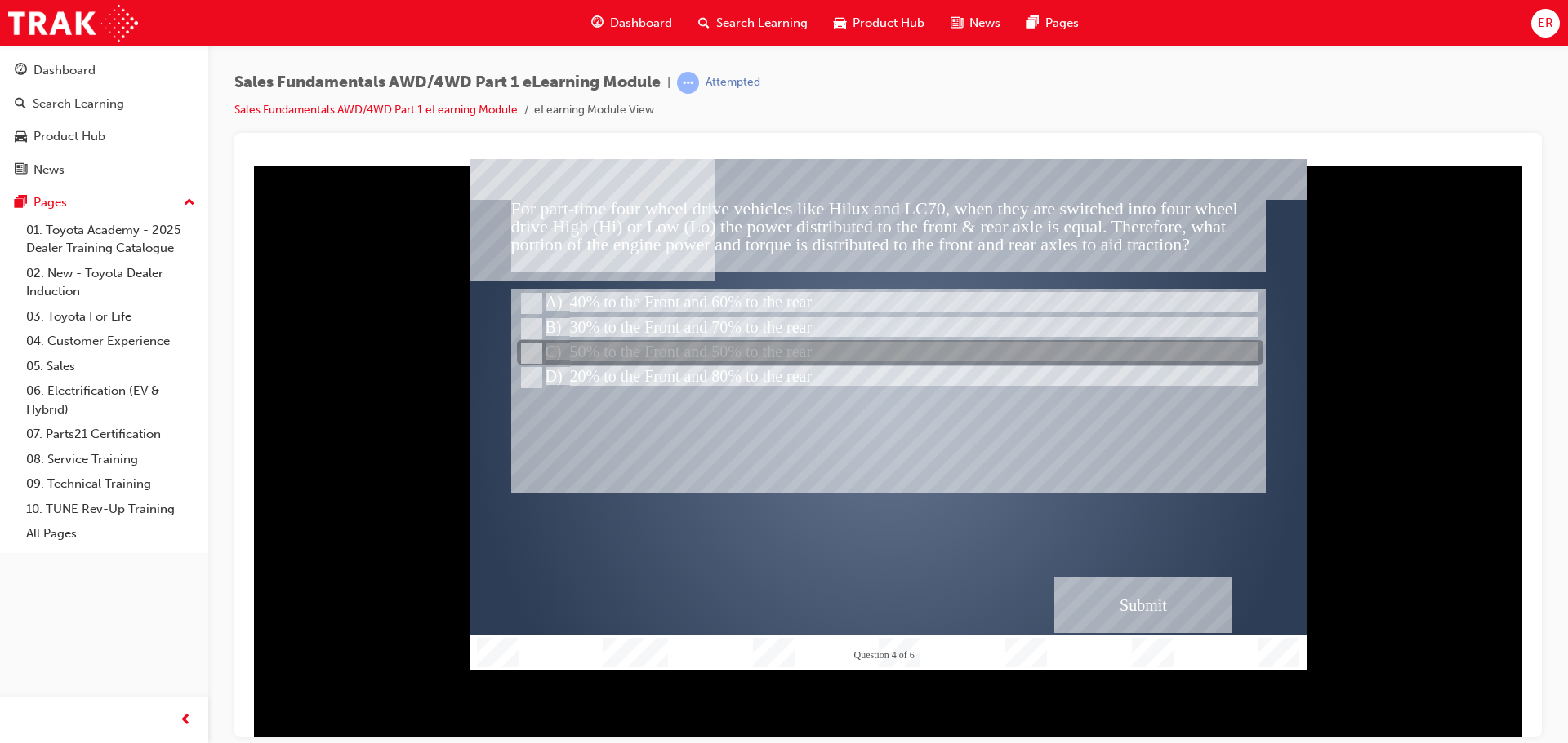
click at [658, 351] on div at bounding box center [889, 353] width 746 height 25
radio input "false"
radio input "true"
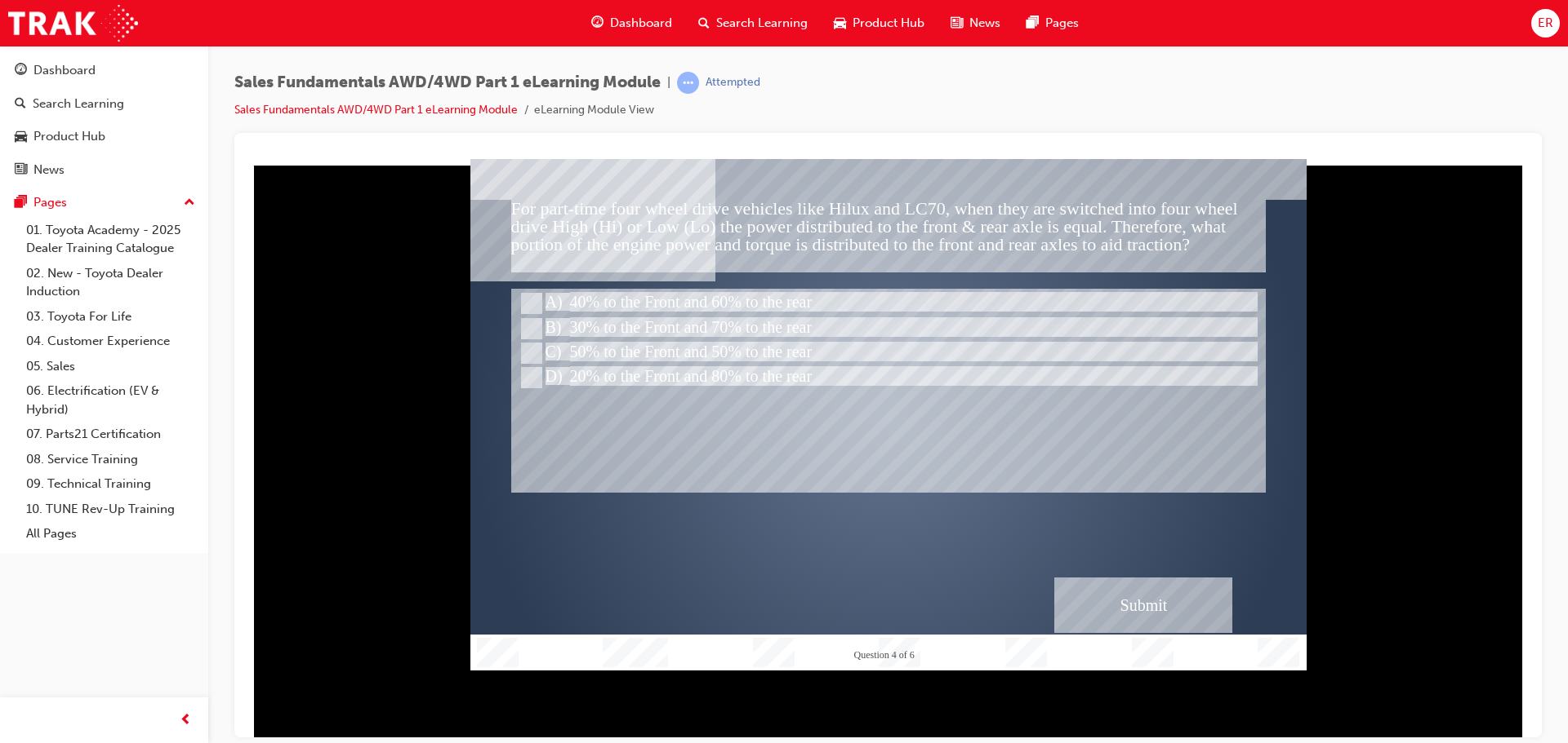
click at [1186, 624] on div "Submit" at bounding box center [1143, 605] width 178 height 55
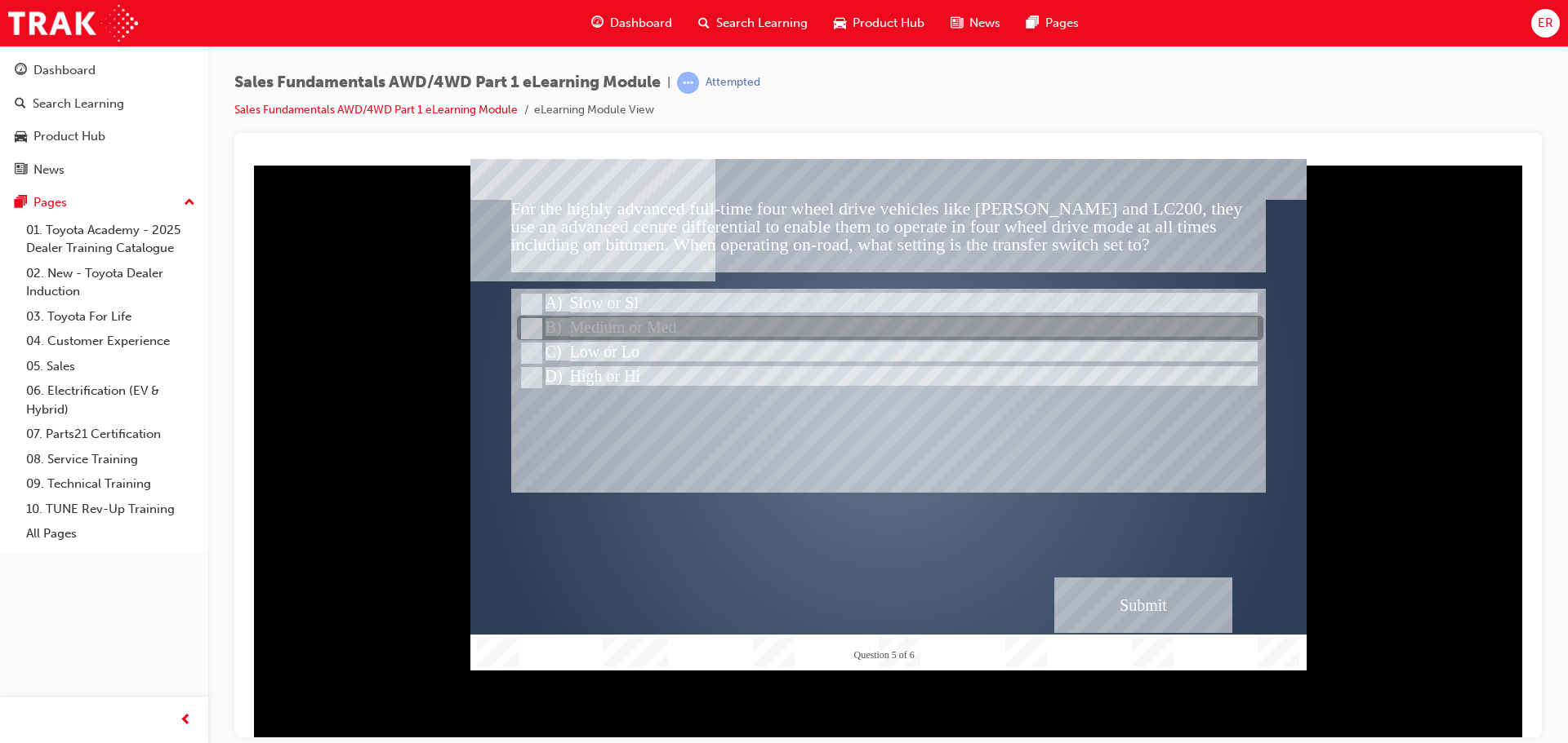
click at [580, 328] on div at bounding box center [889, 329] width 746 height 25
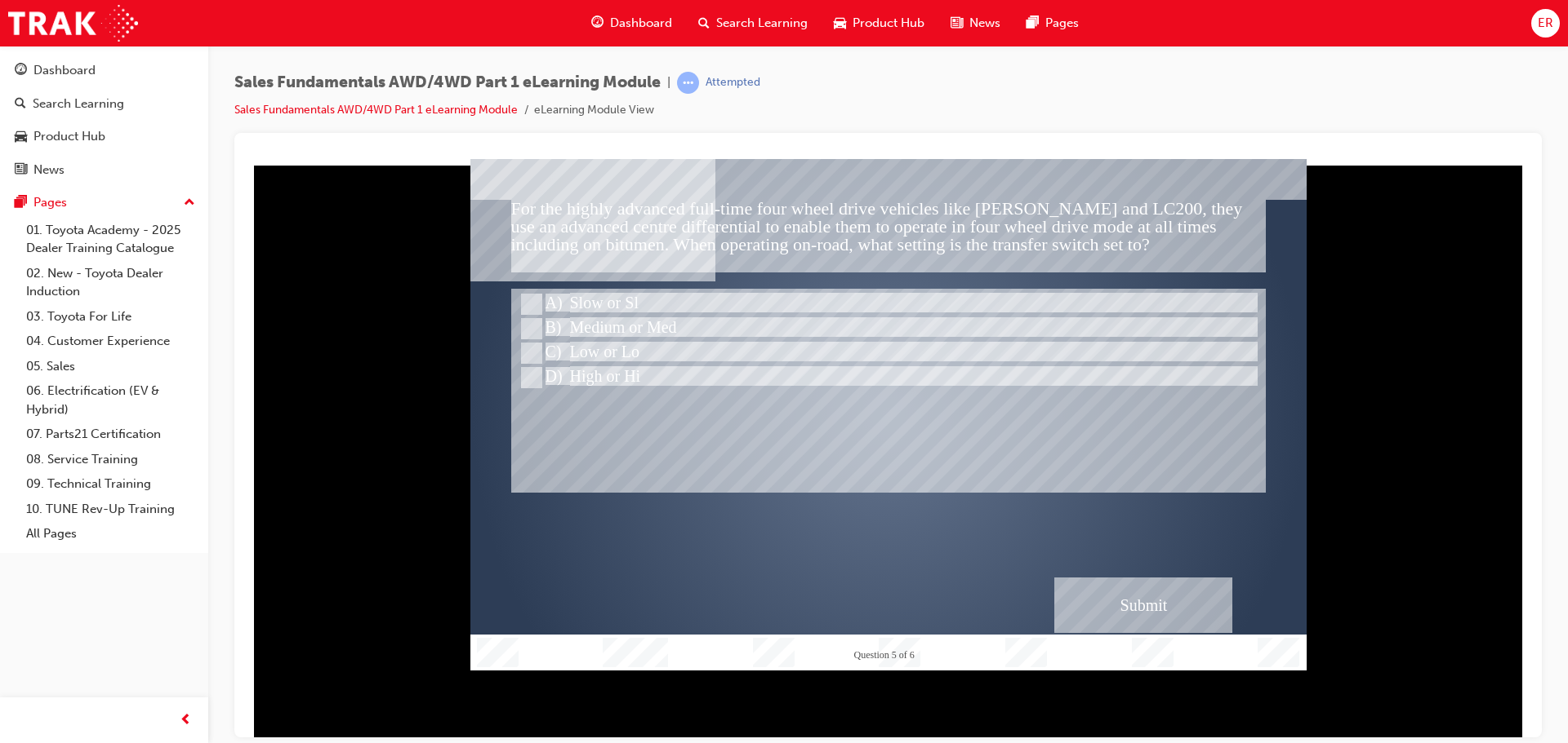
click at [1121, 584] on div "Submit" at bounding box center [1143, 605] width 178 height 55
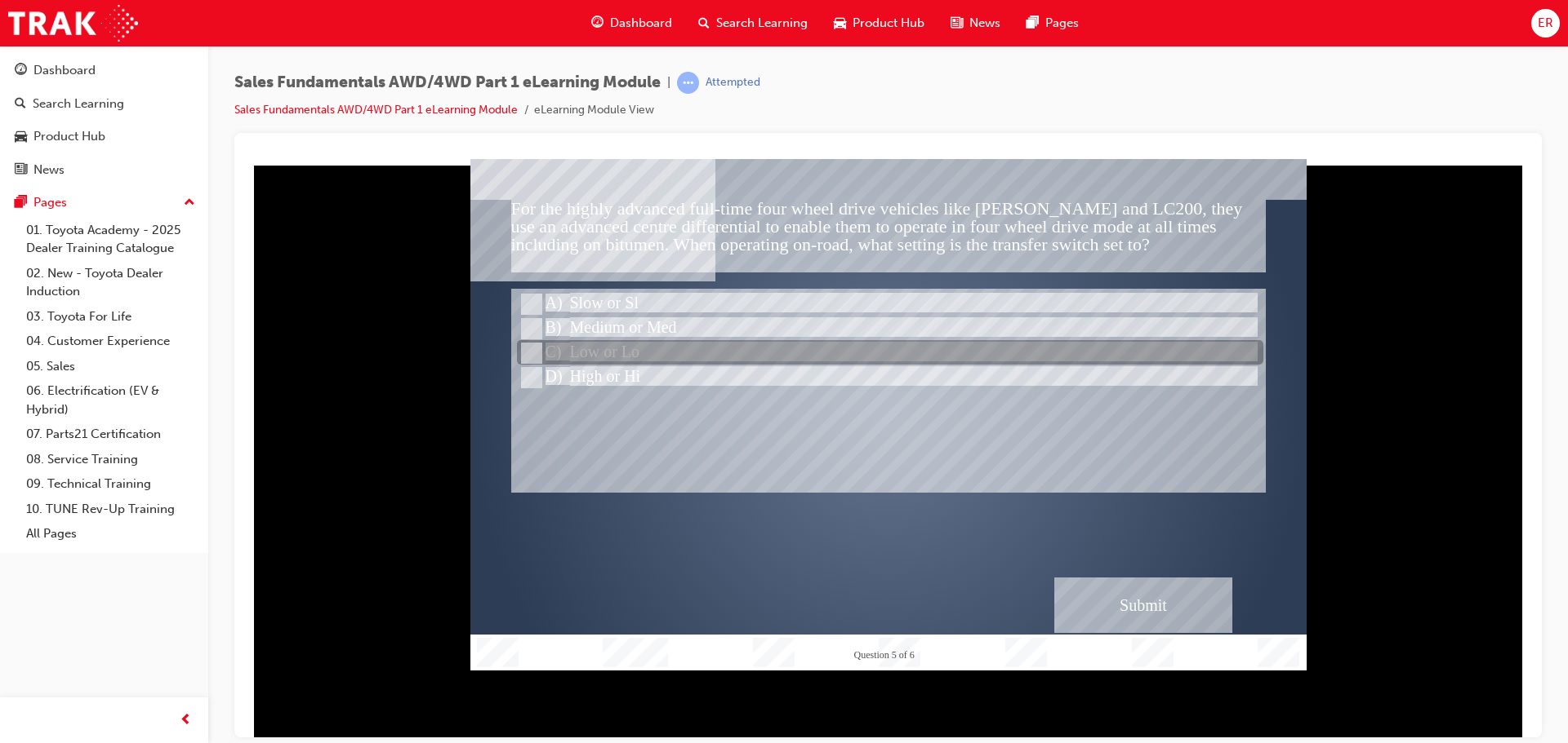
click at [605, 347] on div at bounding box center [889, 353] width 746 height 25
radio input "false"
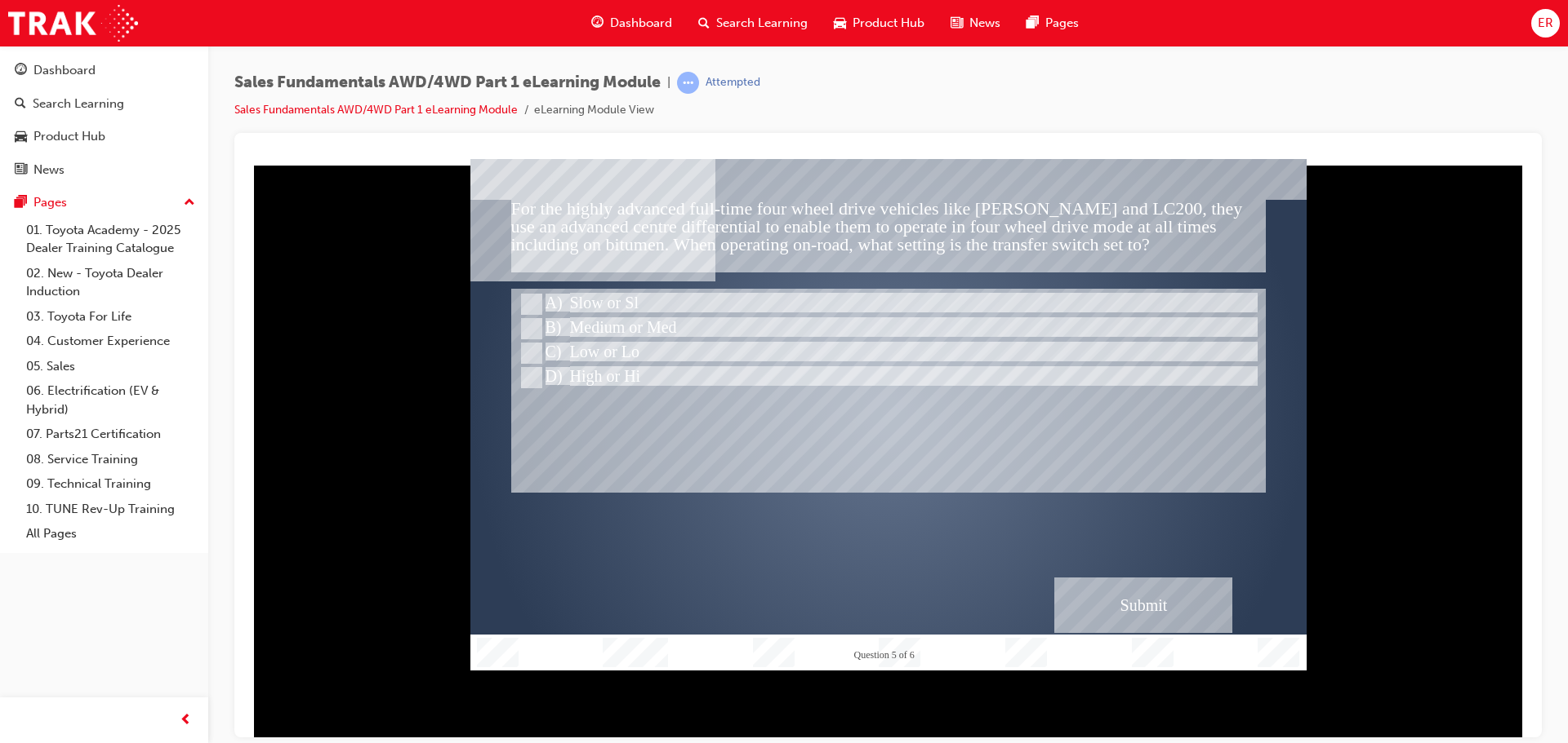
click at [1110, 615] on div "Submit" at bounding box center [1143, 605] width 178 height 55
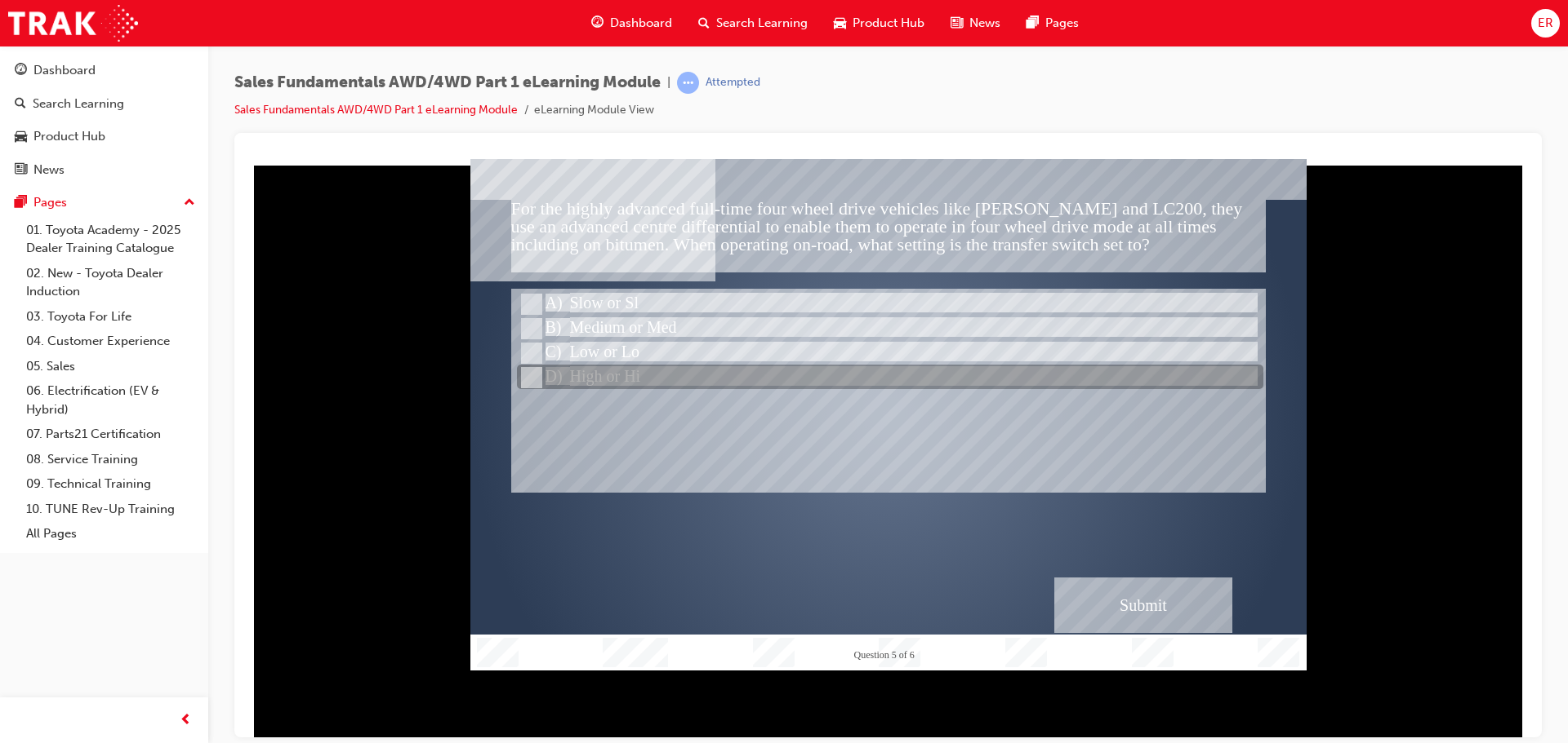
click at [614, 385] on div at bounding box center [889, 378] width 746 height 25
radio input "false"
radio input "true"
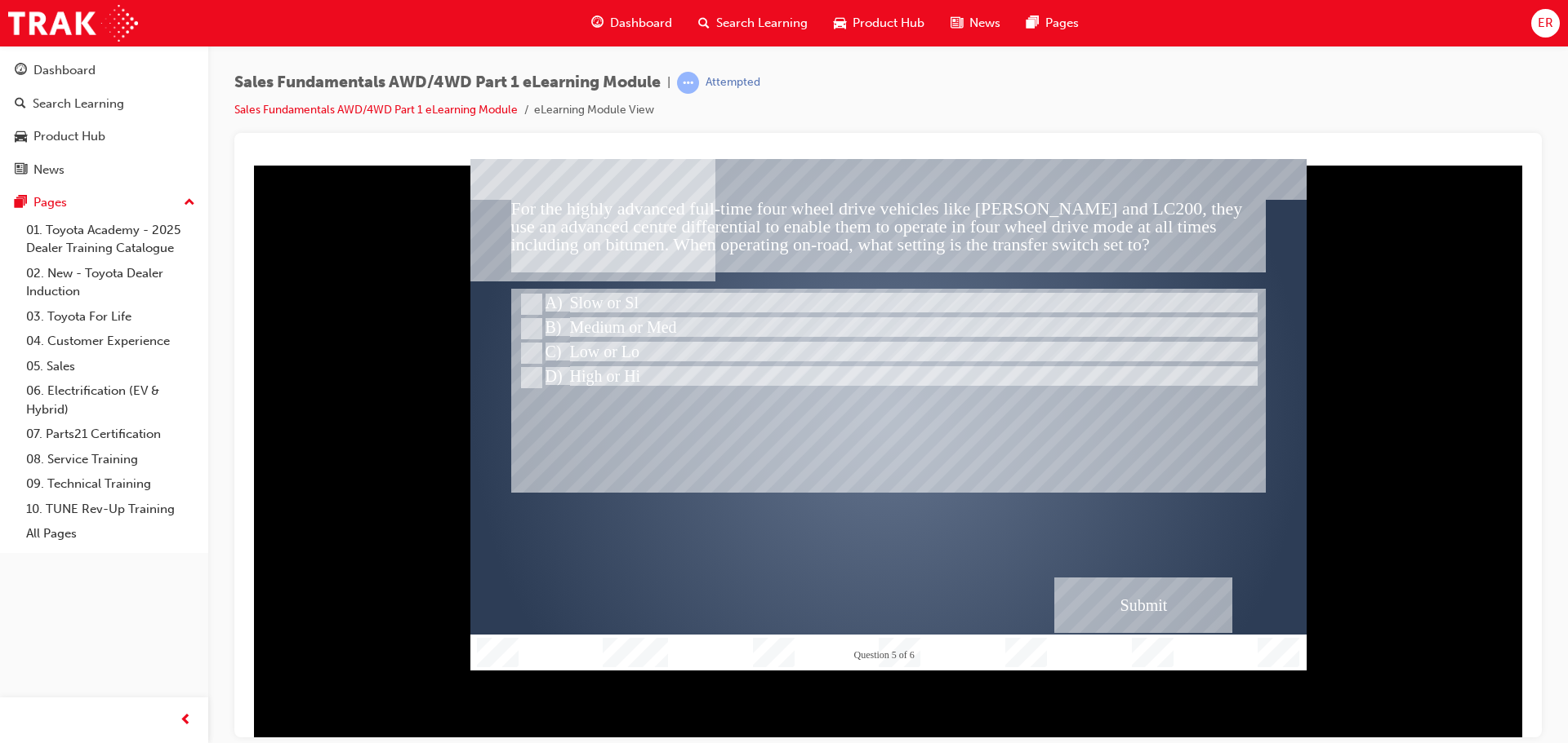
click at [1192, 589] on div "Submit" at bounding box center [1143, 605] width 178 height 55
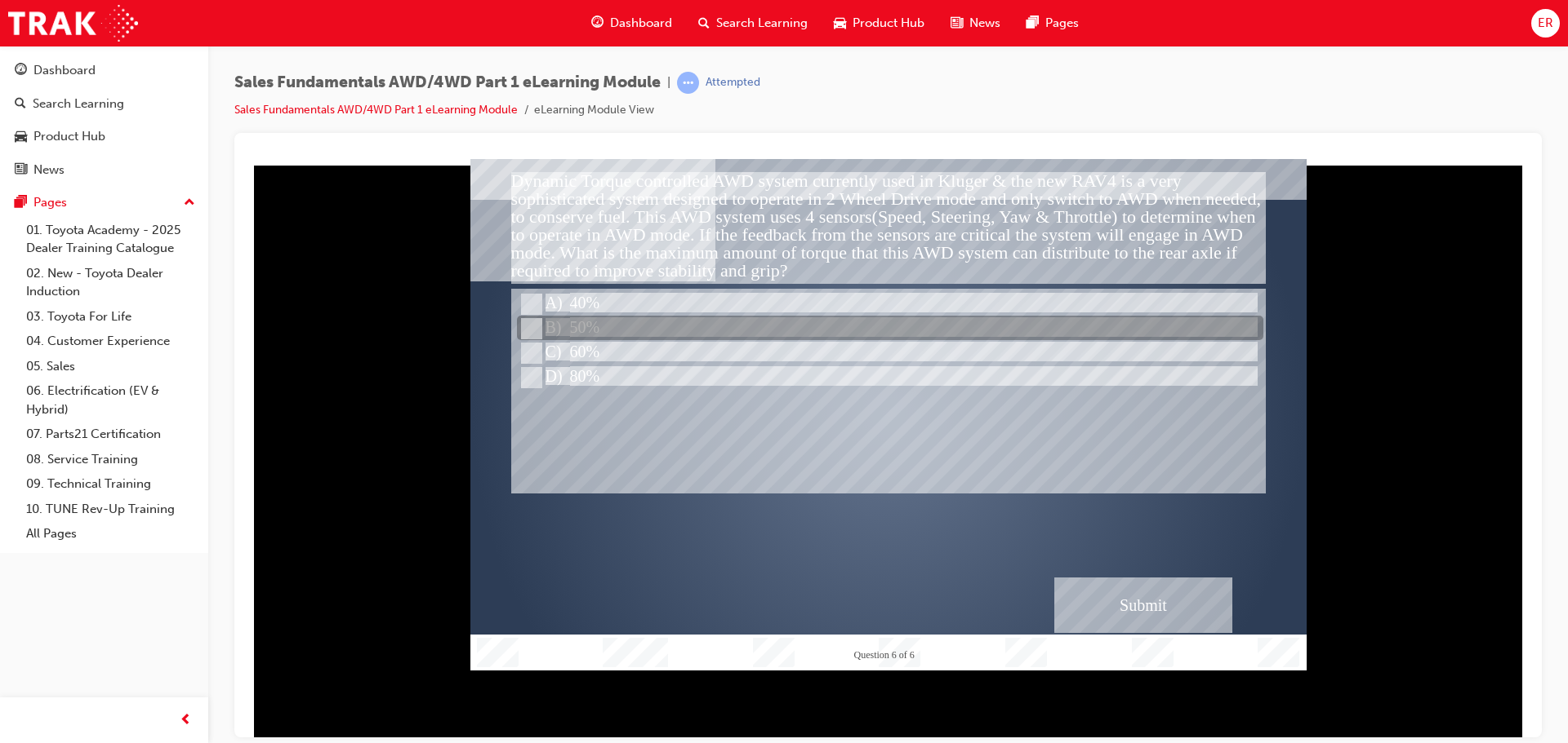
click at [692, 316] on div at bounding box center [889, 329] width 746 height 25
radio input "true"
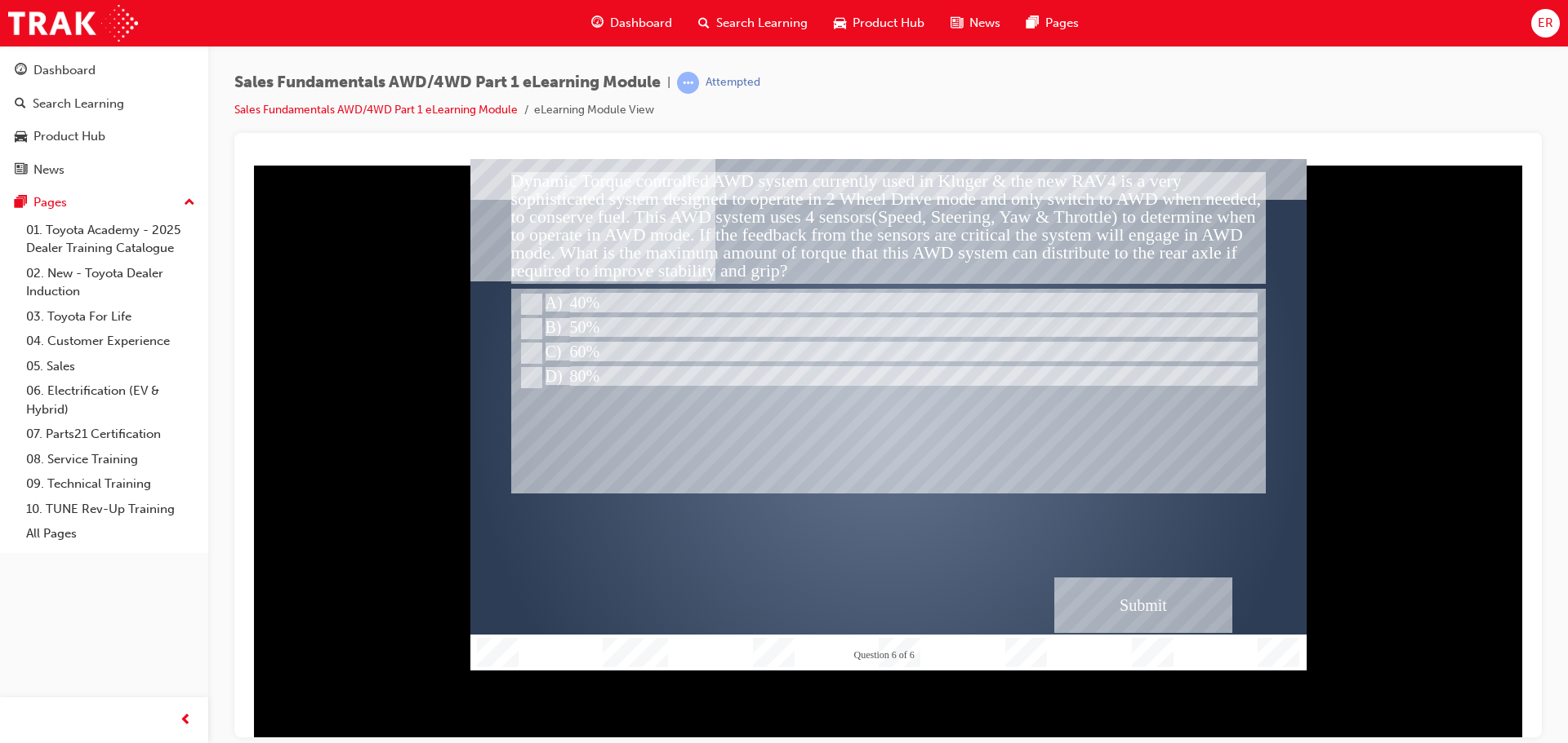
click at [1194, 609] on div "Submit" at bounding box center [1143, 605] width 178 height 55
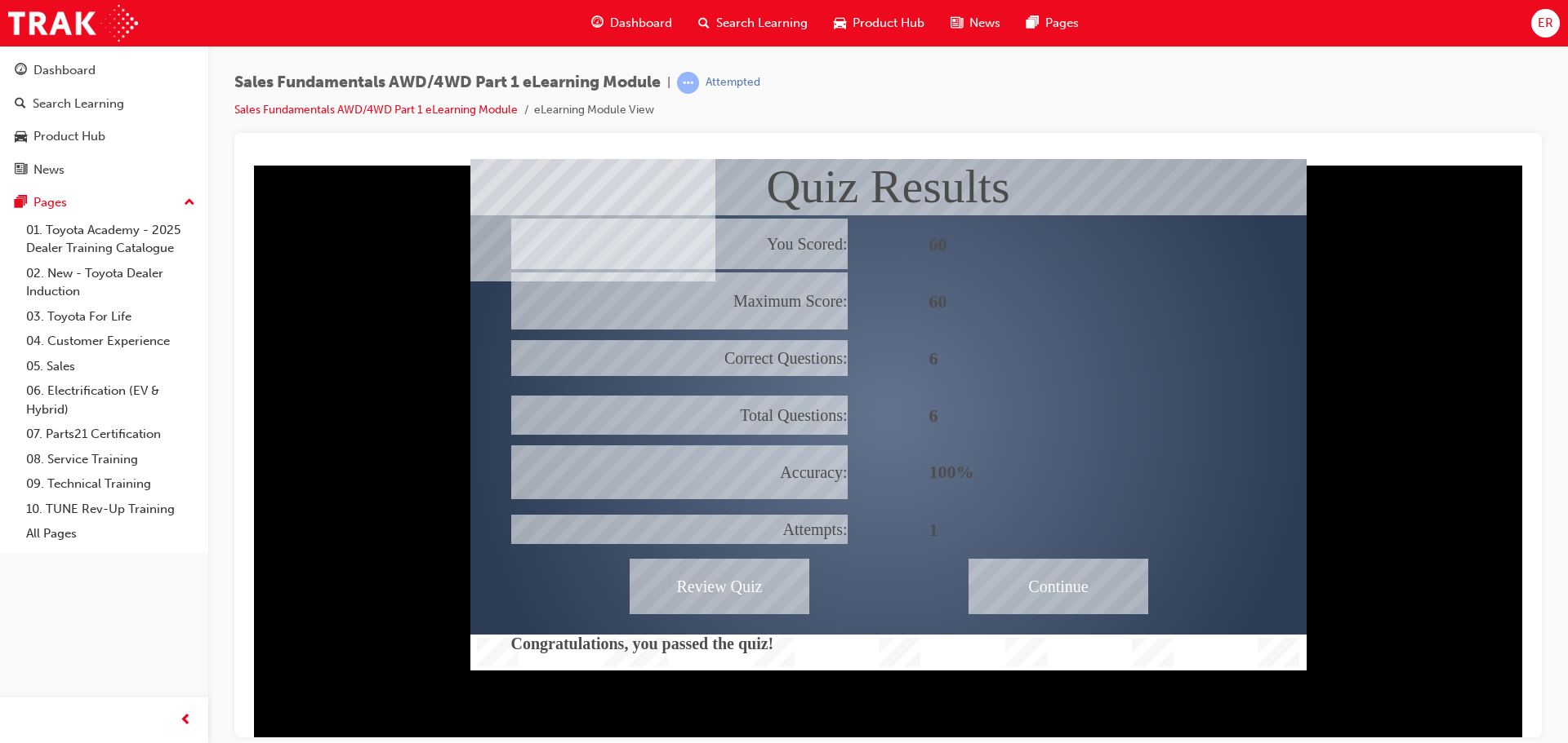
click at [1096, 595] on div "Continue" at bounding box center [1058, 586] width 179 height 55
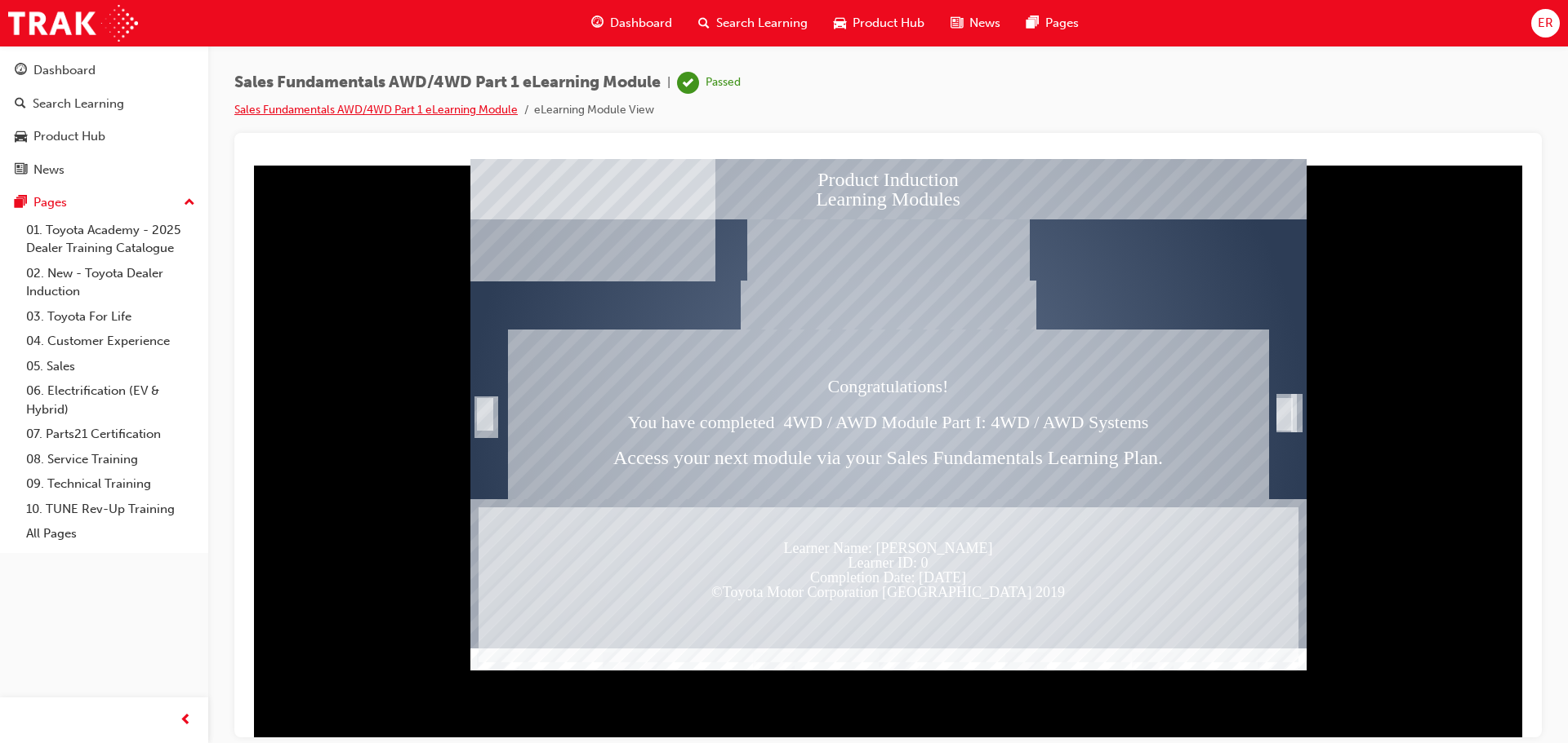
click at [408, 105] on link "Sales Fundamentals AWD/4WD Part 1 eLearning Module" at bounding box center [376, 110] width 283 height 14
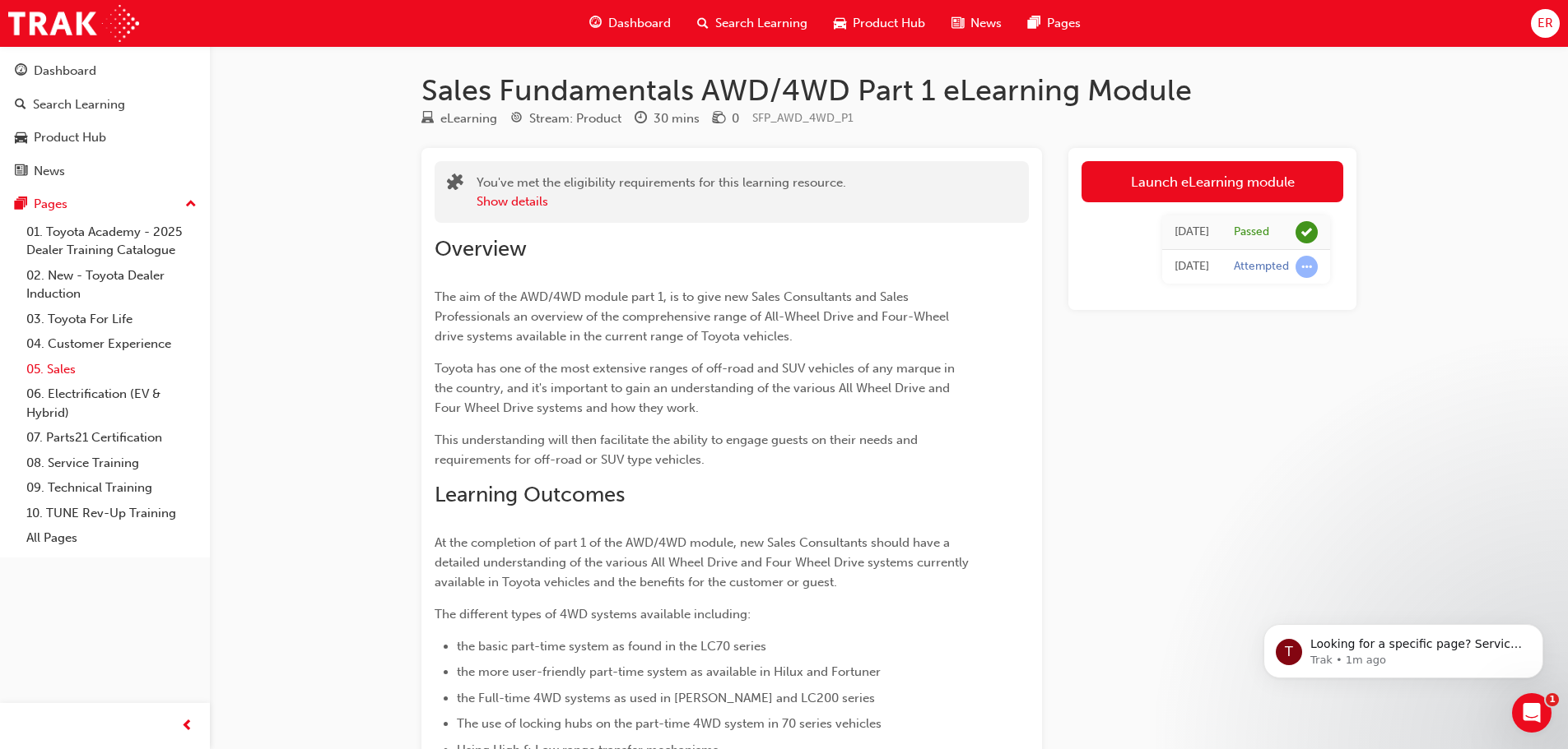
click at [74, 358] on link "05. Sales" at bounding box center [111, 370] width 184 height 26
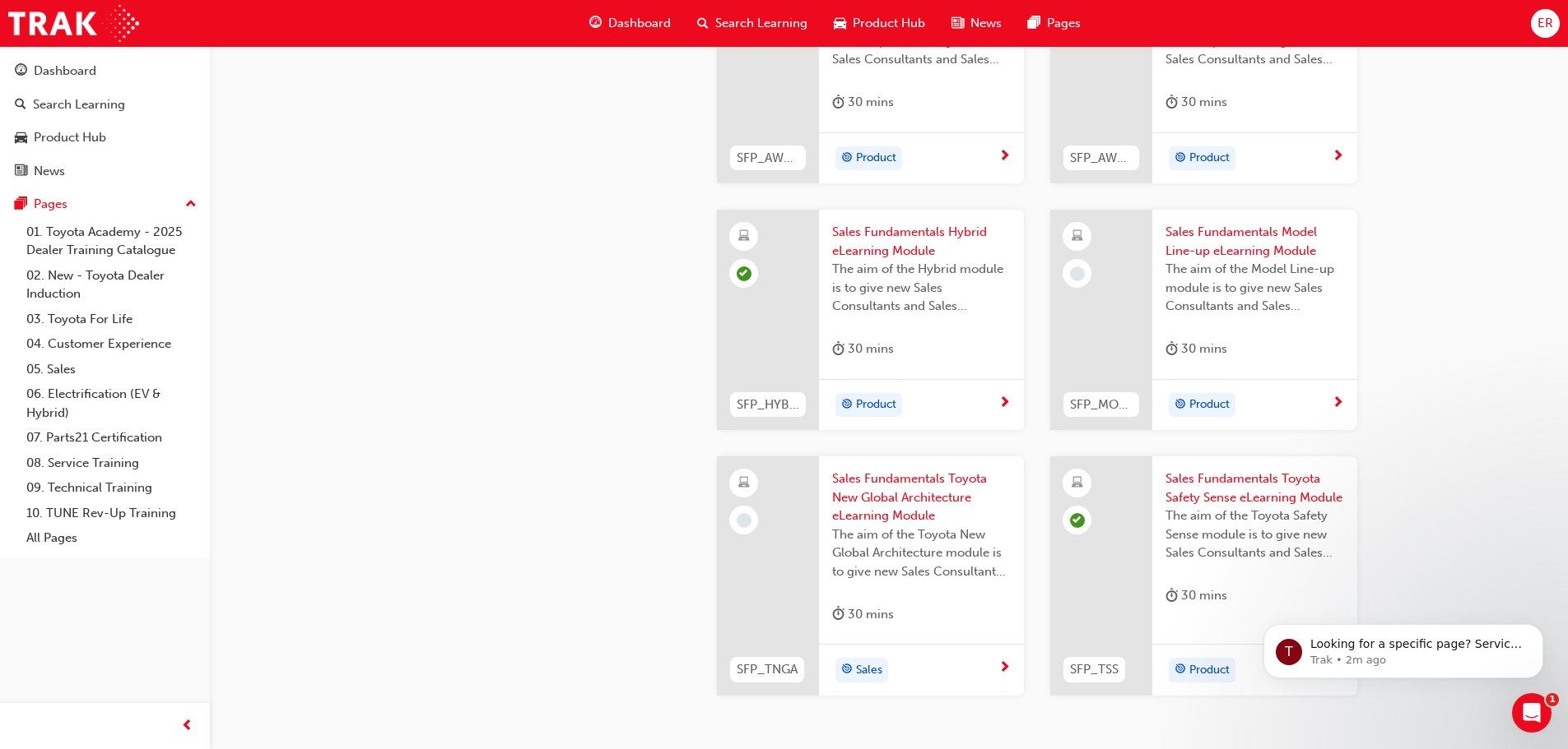
scroll to position [369, 0]
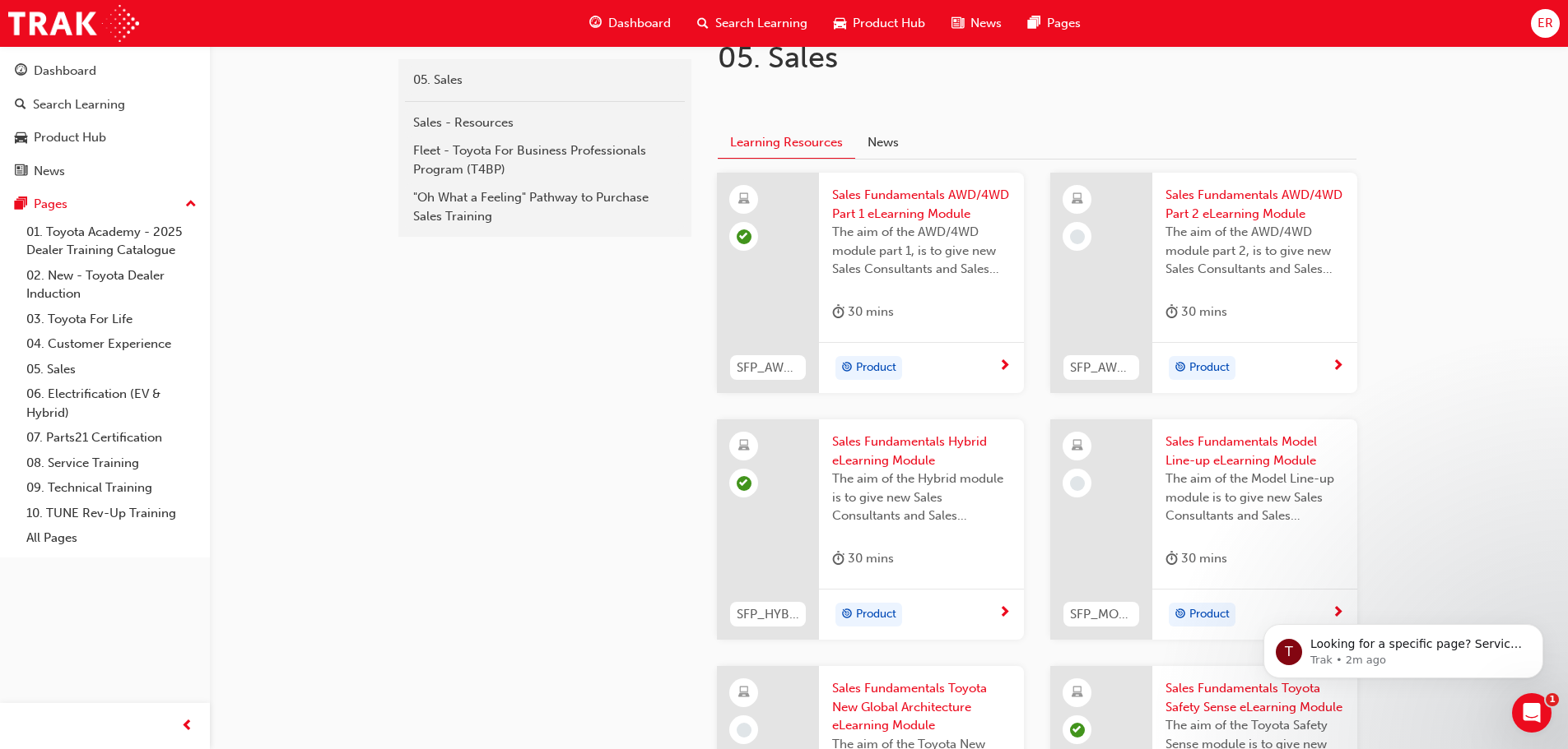
click at [1216, 211] on span "Sales Fundamentals AWD/4WD Part 2 eLearning Module" at bounding box center [1255, 205] width 179 height 37
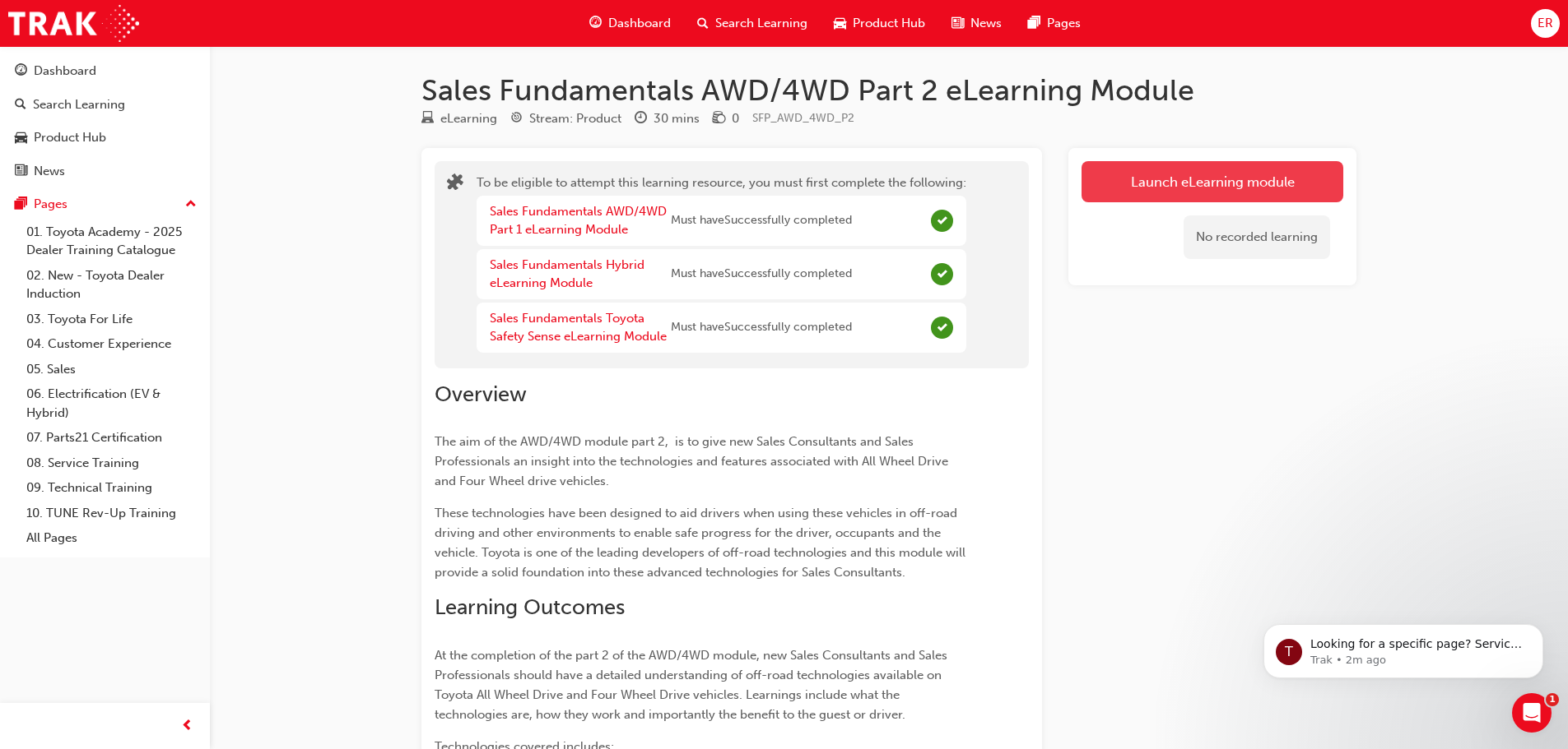
click at [1215, 171] on button "Launch eLearning module" at bounding box center [1213, 181] width 261 height 41
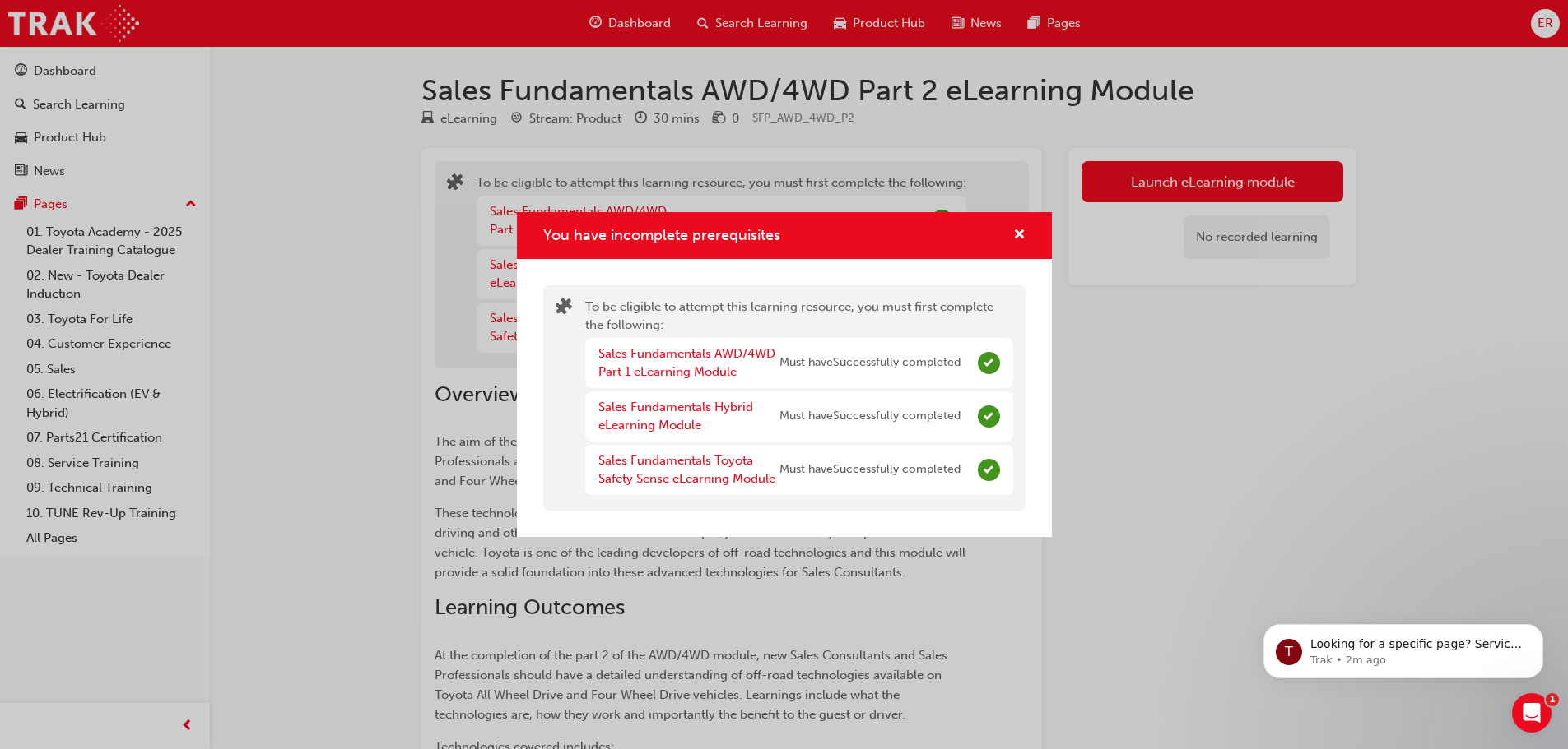
click at [1025, 234] on div "You have incomplete prerequisites" at bounding box center [784, 235] width 535 height 47
click at [673, 410] on link "Sales Fundamentals Hybrid eLearning Module" at bounding box center [675, 416] width 155 height 34
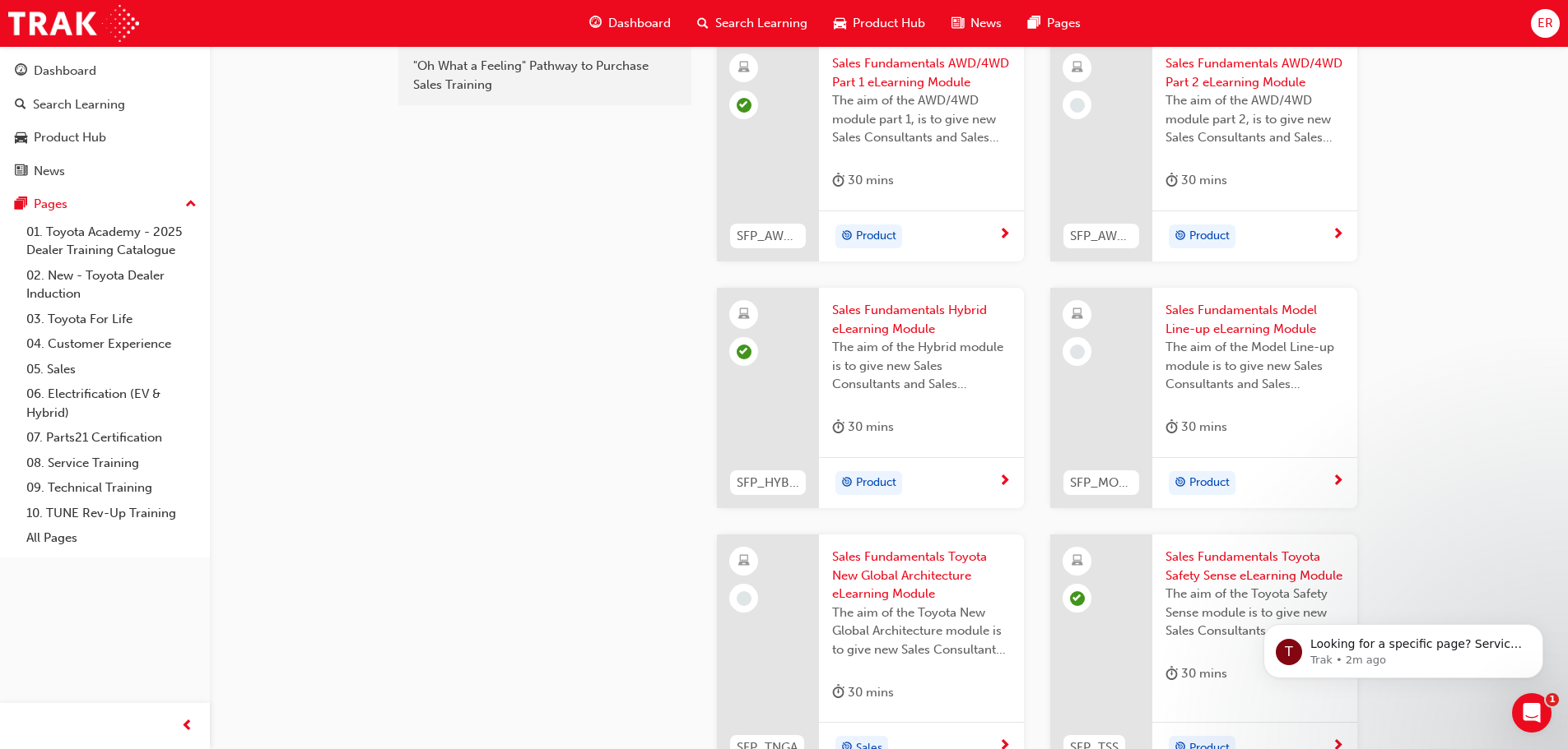
scroll to position [286, 0]
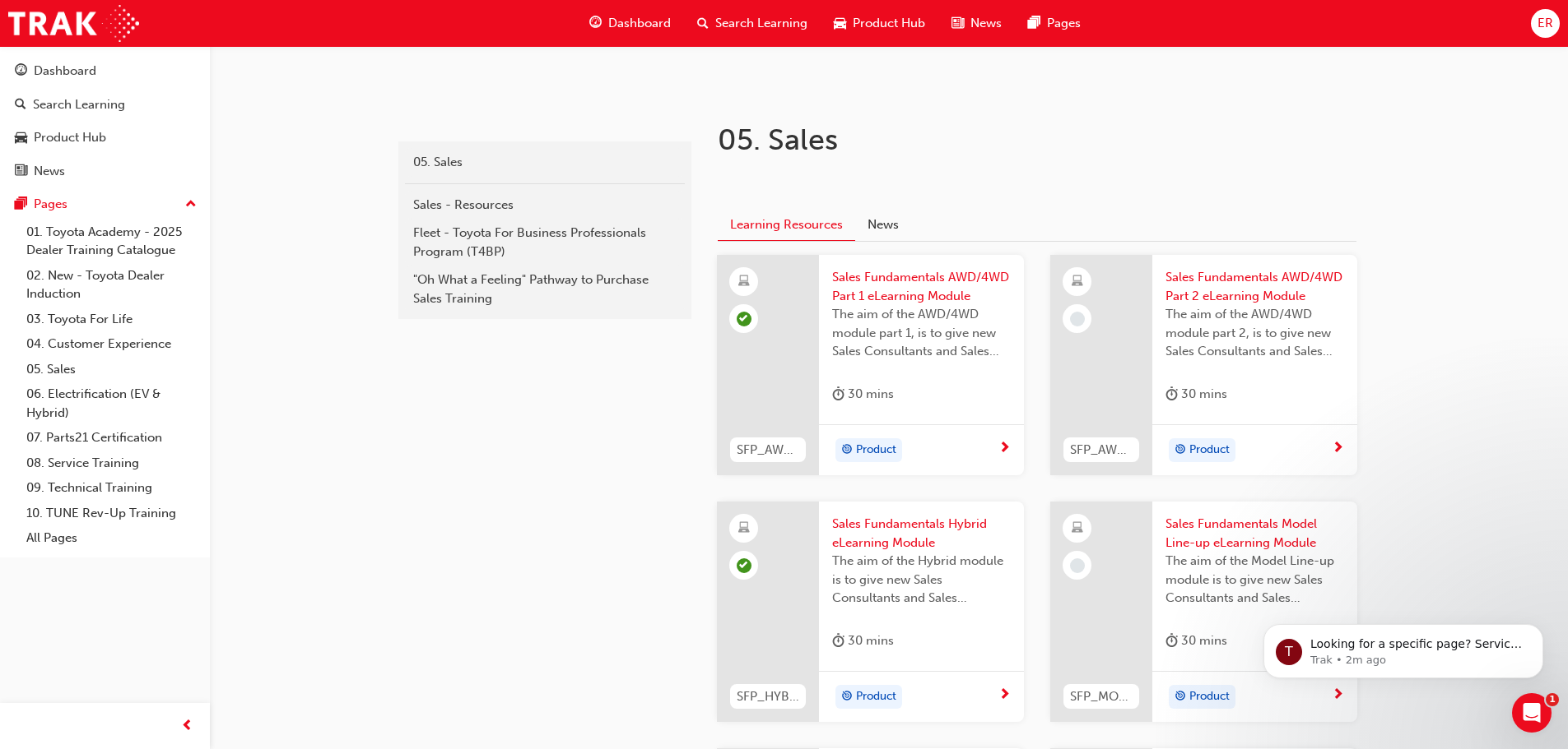
click at [1209, 537] on span "Sales Fundamentals Model Line-up eLearning Module" at bounding box center [1255, 533] width 179 height 37
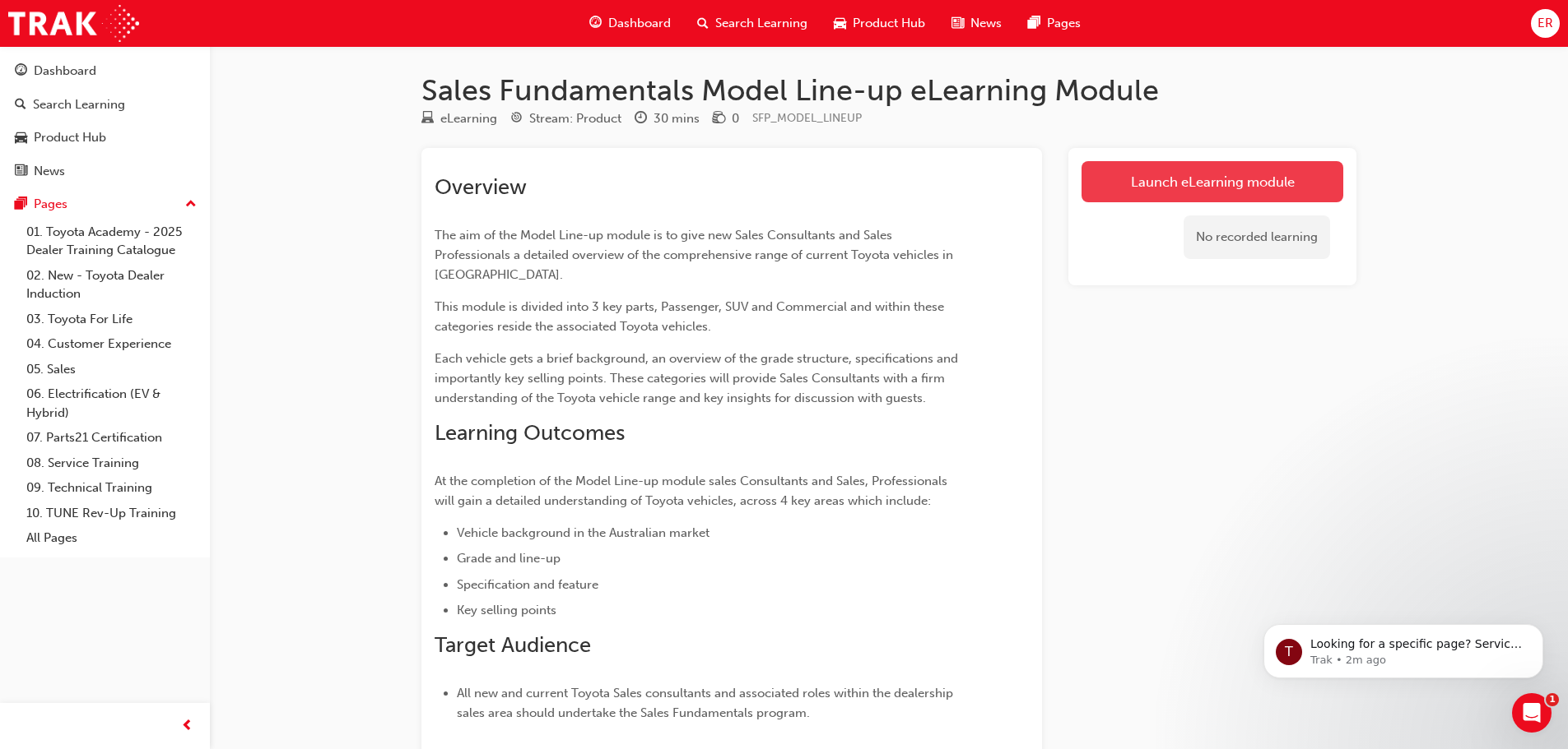
click at [1107, 170] on link "Launch eLearning module" at bounding box center [1213, 181] width 261 height 41
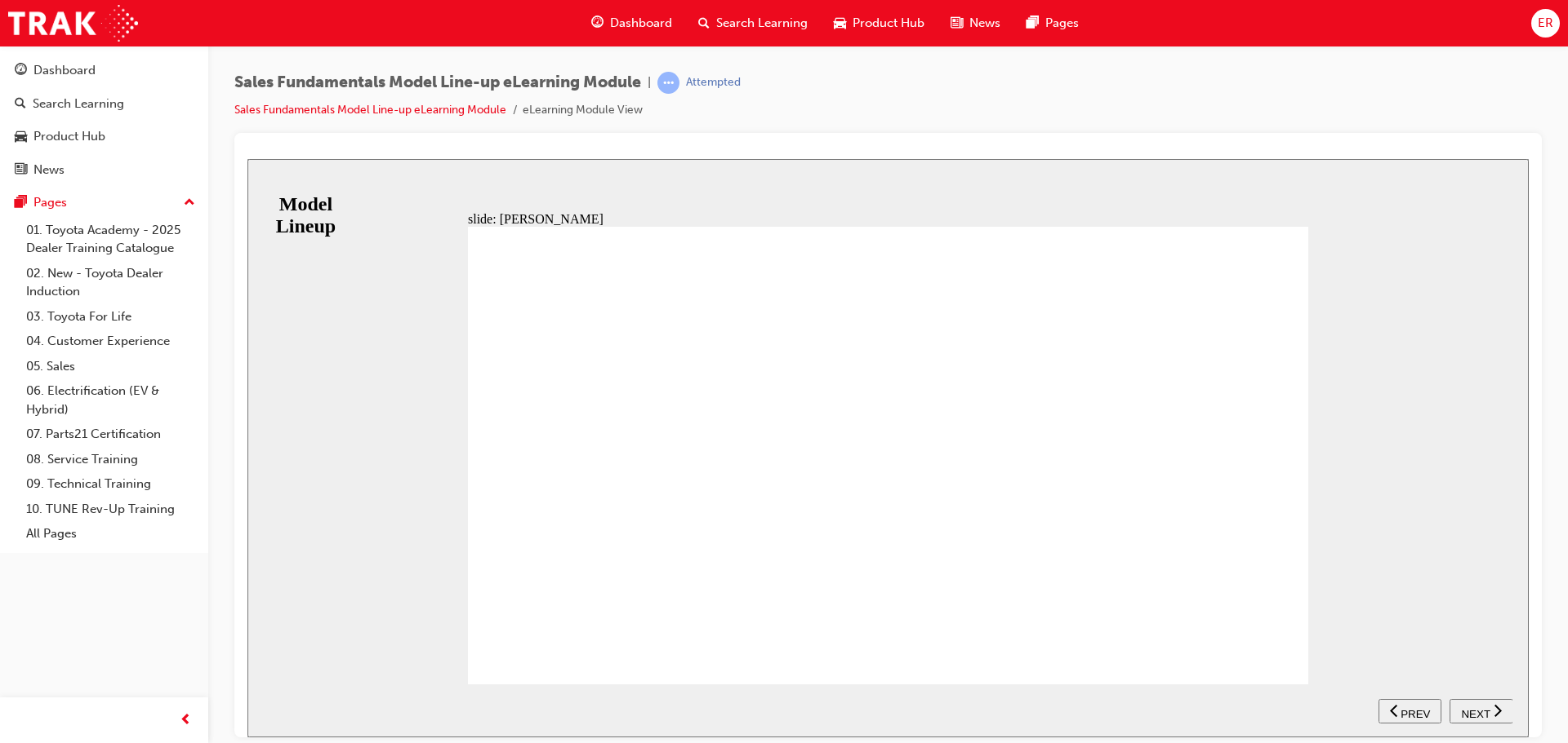
click at [1479, 712] on span "NEXT" at bounding box center [1475, 713] width 29 height 12
click at [1479, 712] on nav "SUBMIT NEXT PREV" at bounding box center [1445, 711] width 133 height 53
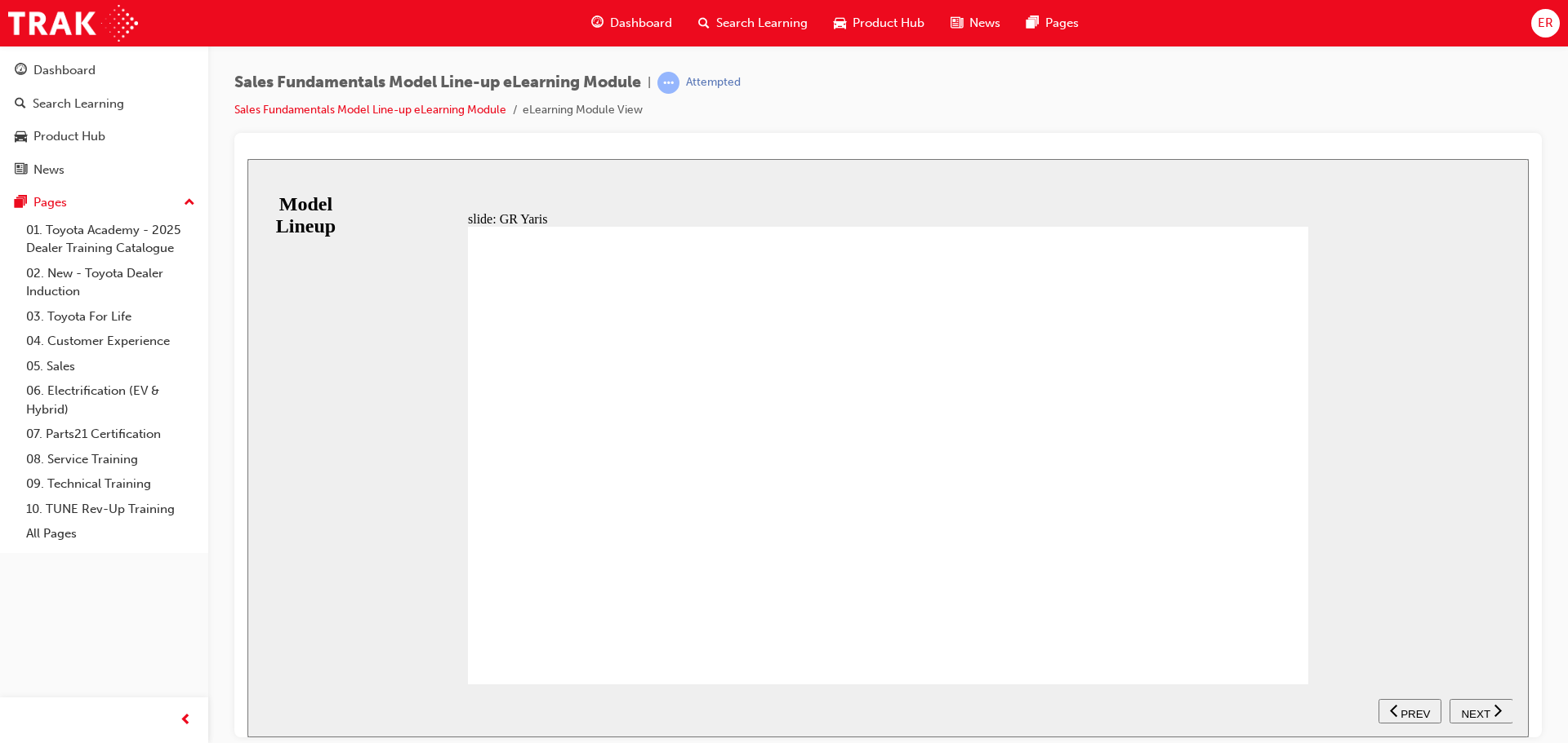
click at [1479, 712] on nav "SUBMIT NEXT PREV" at bounding box center [1445, 711] width 133 height 53
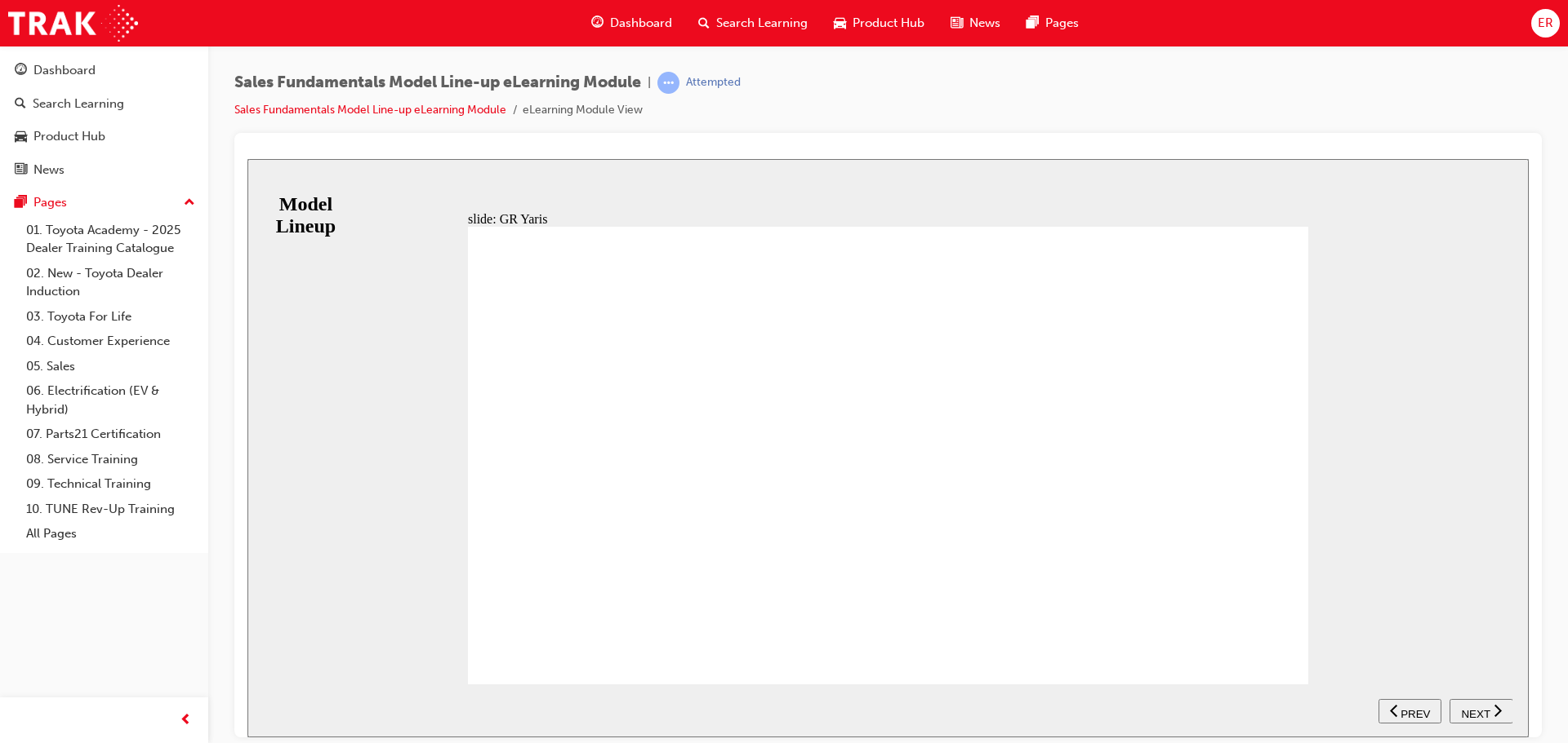
click at [1464, 710] on span "NEXT" at bounding box center [1475, 713] width 29 height 12
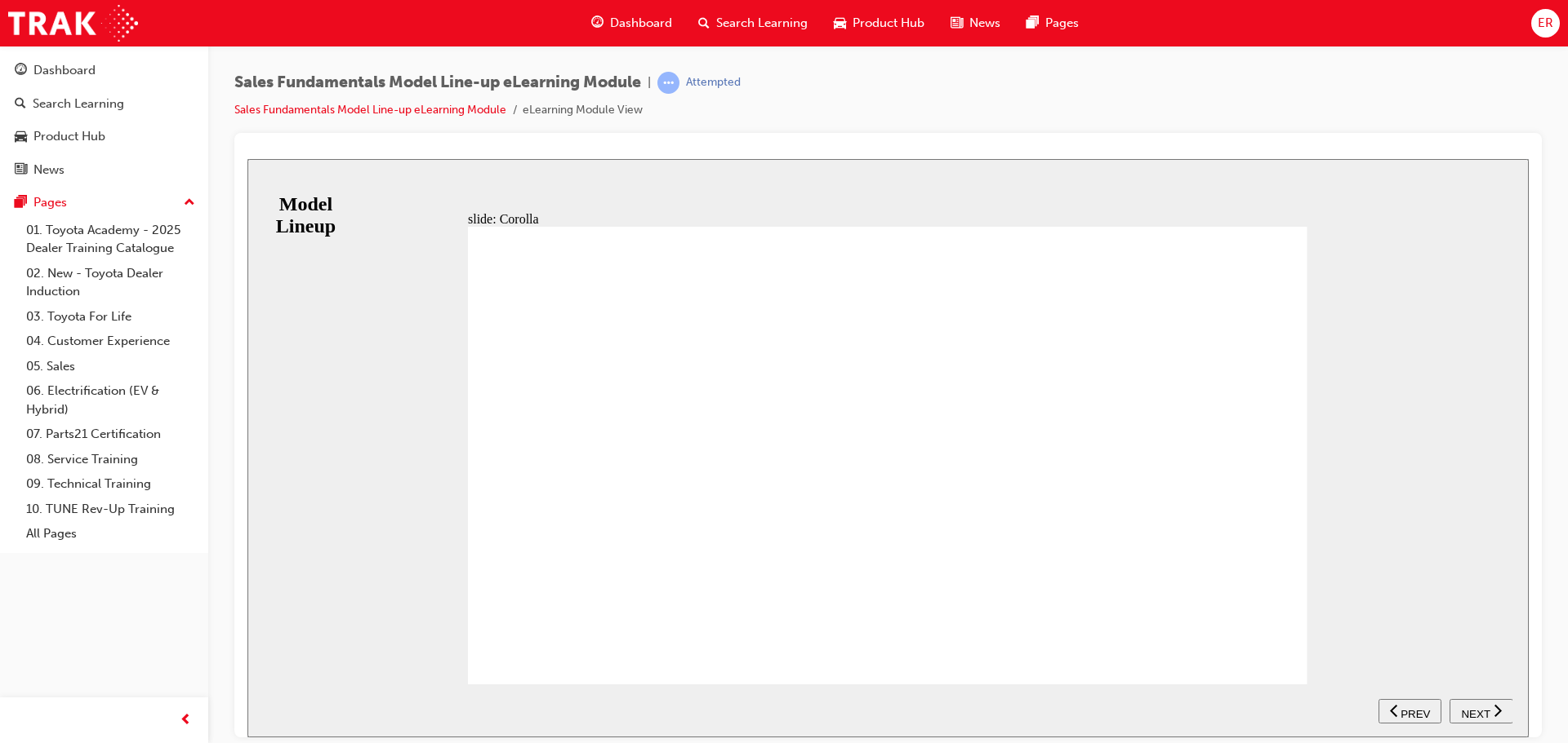
click at [1464, 710] on span "NEXT" at bounding box center [1475, 713] width 29 height 12
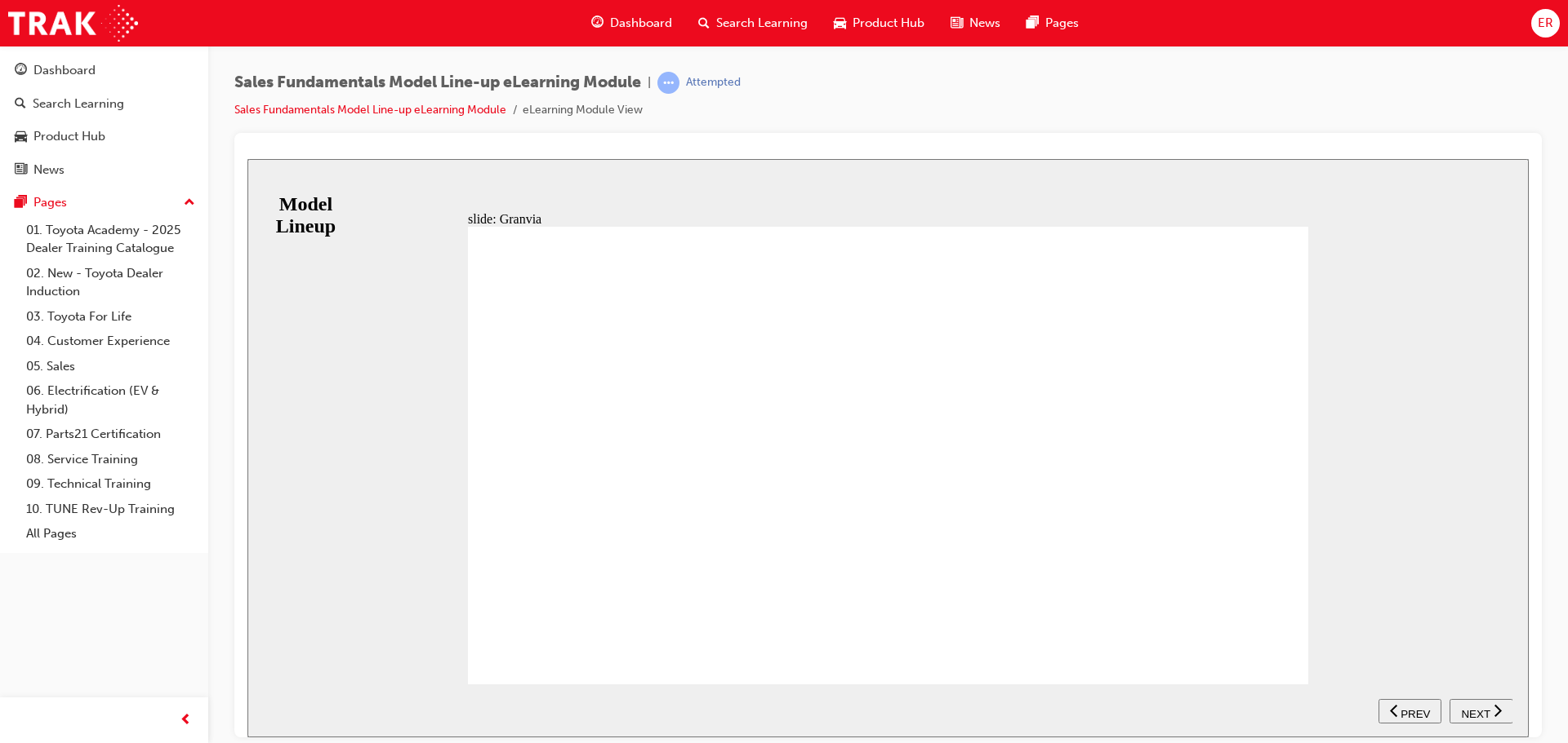
click at [1464, 710] on span "NEXT" at bounding box center [1475, 713] width 29 height 12
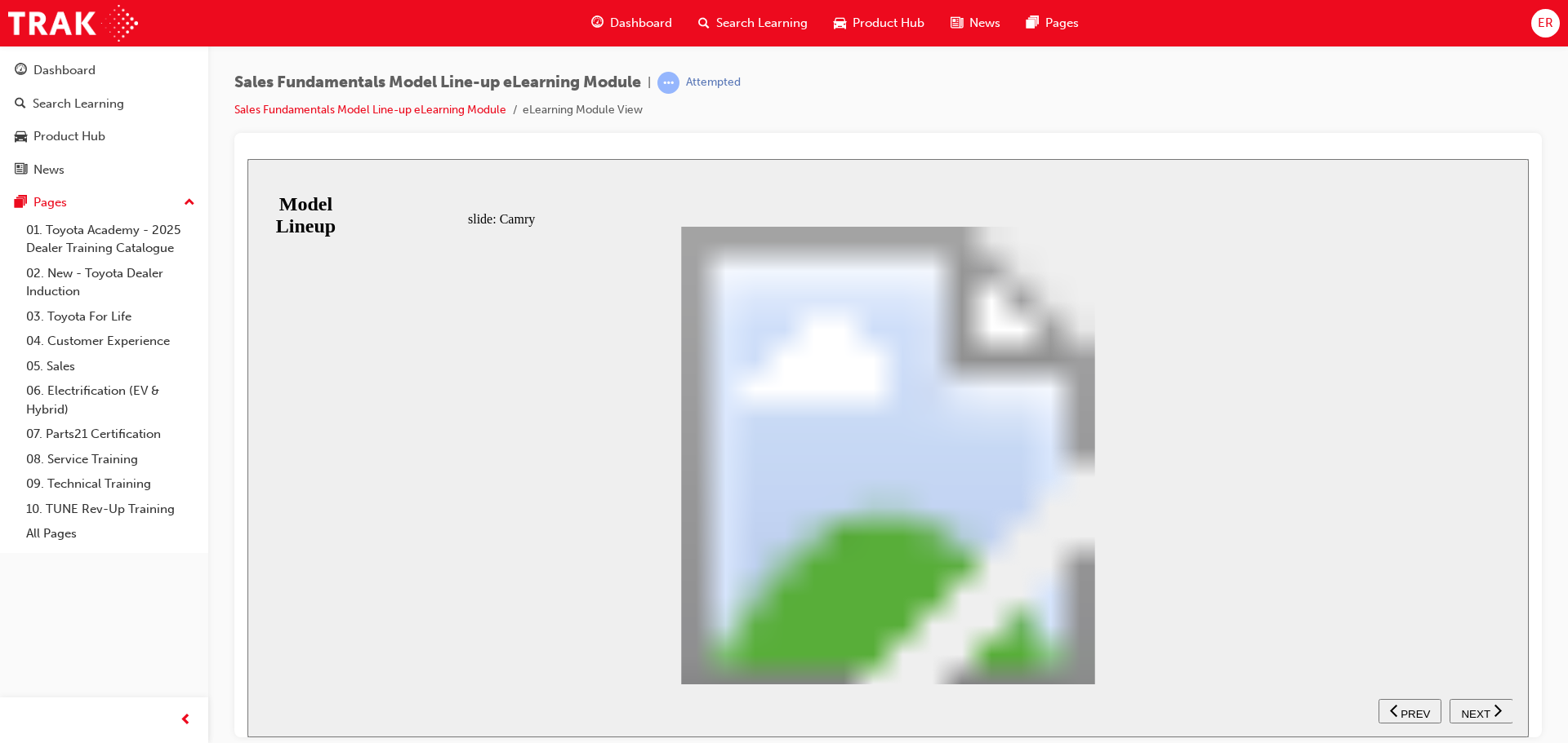
click at [1464, 710] on nav "SUBMIT NEXT PREV" at bounding box center [1445, 711] width 133 height 53
click at [1483, 714] on span "NEXT" at bounding box center [1475, 713] width 29 height 12
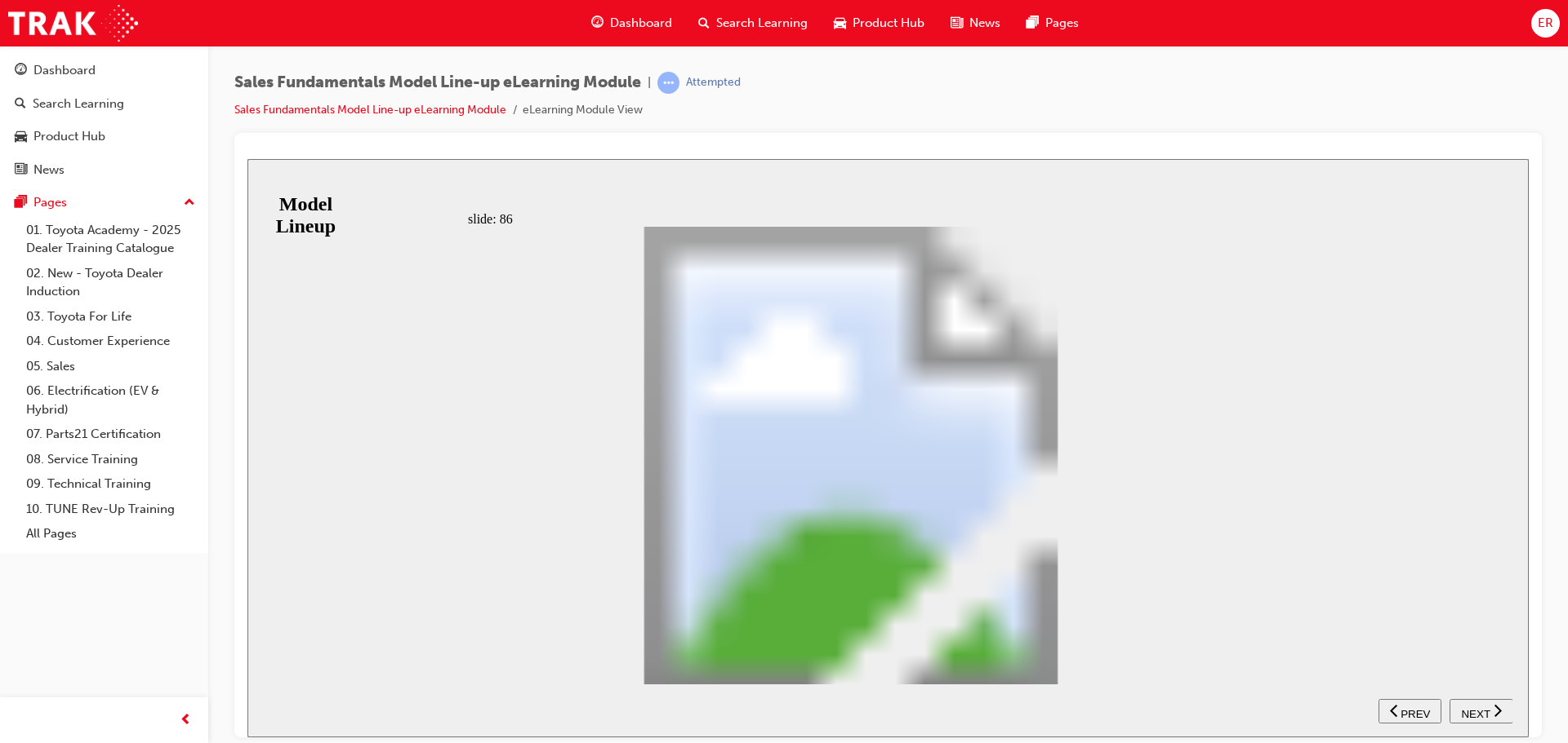
click at [1483, 714] on span "NEXT" at bounding box center [1475, 713] width 29 height 12
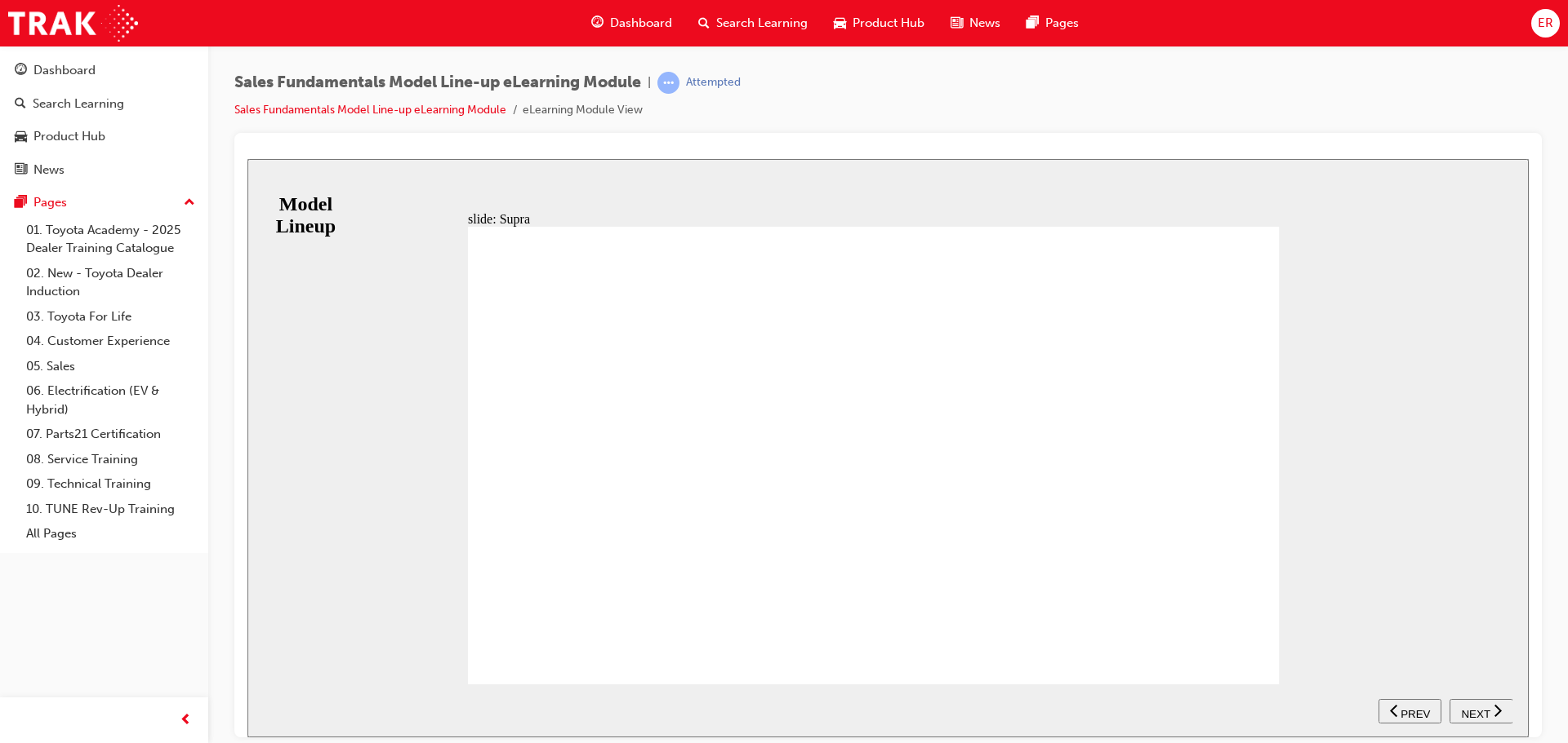
click at [1483, 714] on span "NEXT" at bounding box center [1475, 713] width 29 height 12
click at [1483, 714] on span "PREV" at bounding box center [1486, 713] width 30 height 12
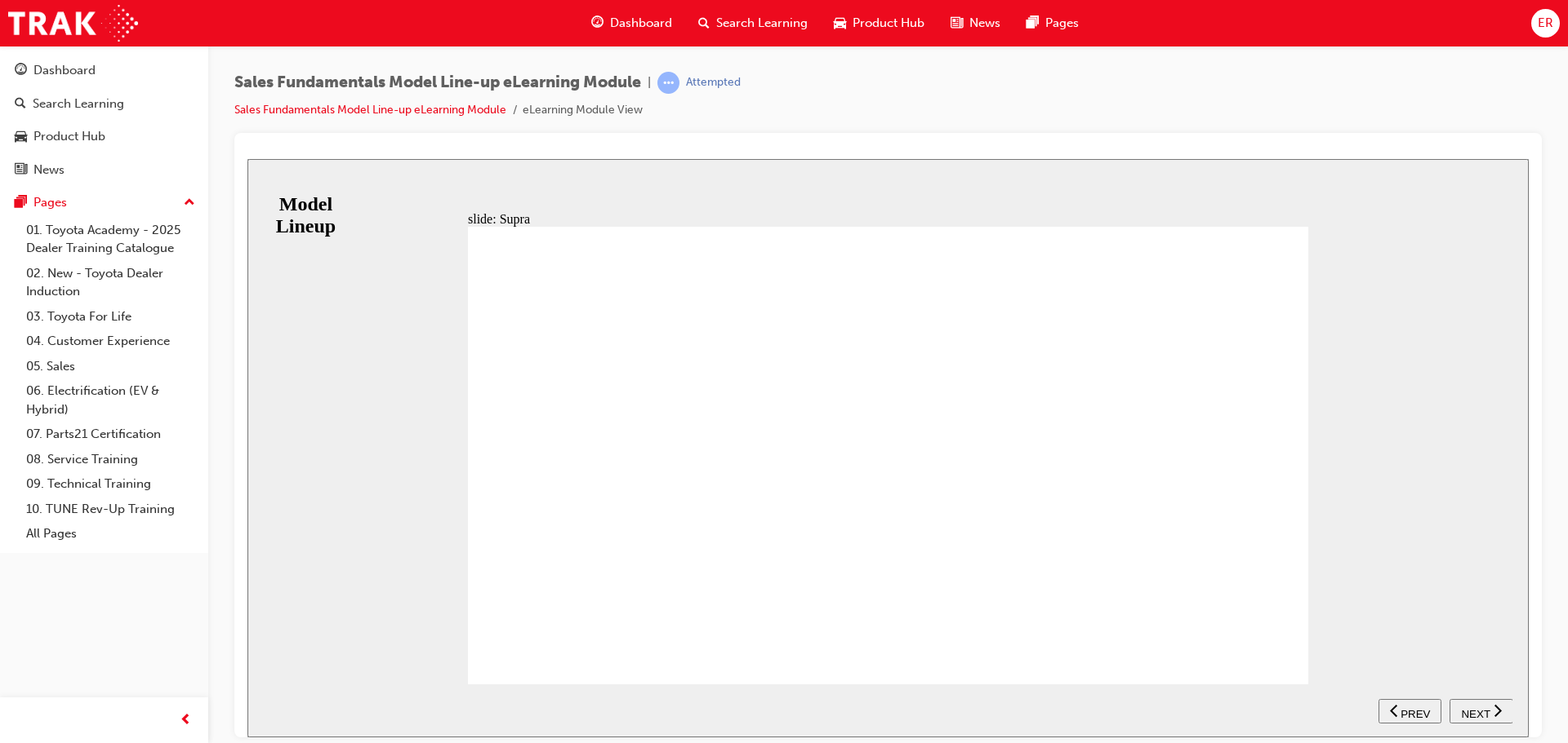
click at [1286, 671] on div "KEY SELLING POINTS Supercar levels of performance - Incredible acceleration fro…" at bounding box center [887, 462] width 840 height 472
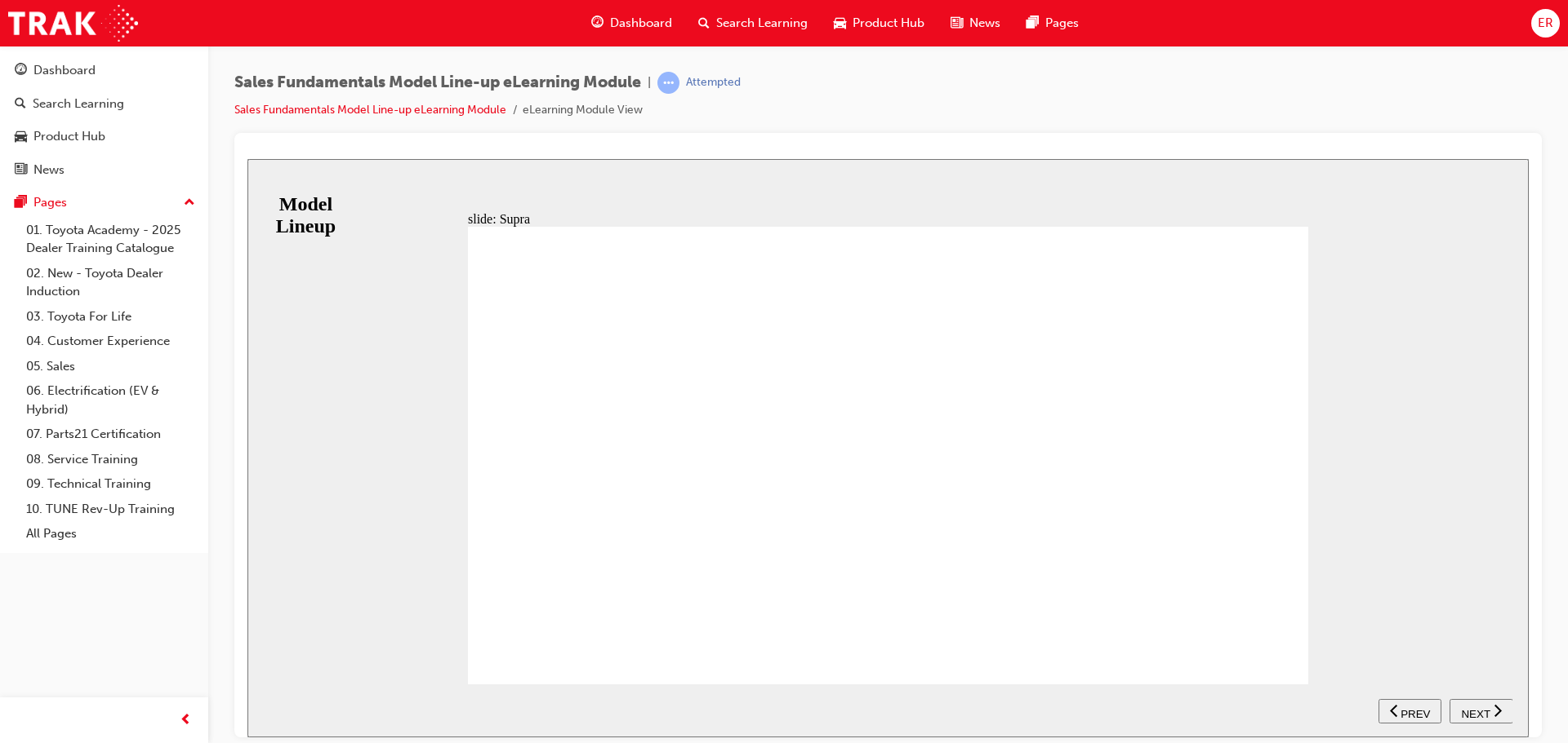
click at [1489, 709] on div "NEXT" at bounding box center [1480, 712] width 51 height 17
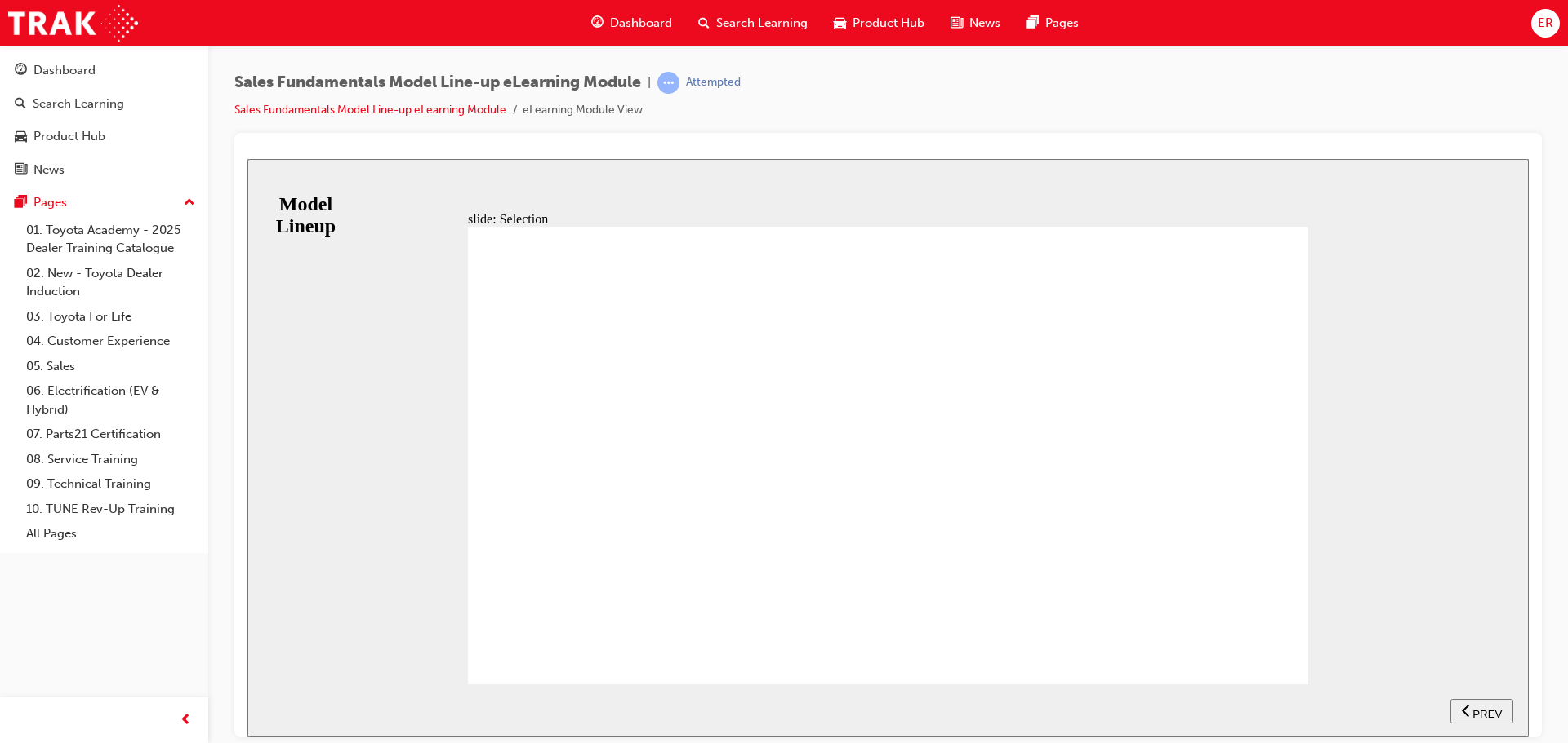
click at [1489, 709] on span "PREV" at bounding box center [1486, 713] width 30 height 12
click at [1405, 717] on div "PREV" at bounding box center [1410, 712] width 50 height 17
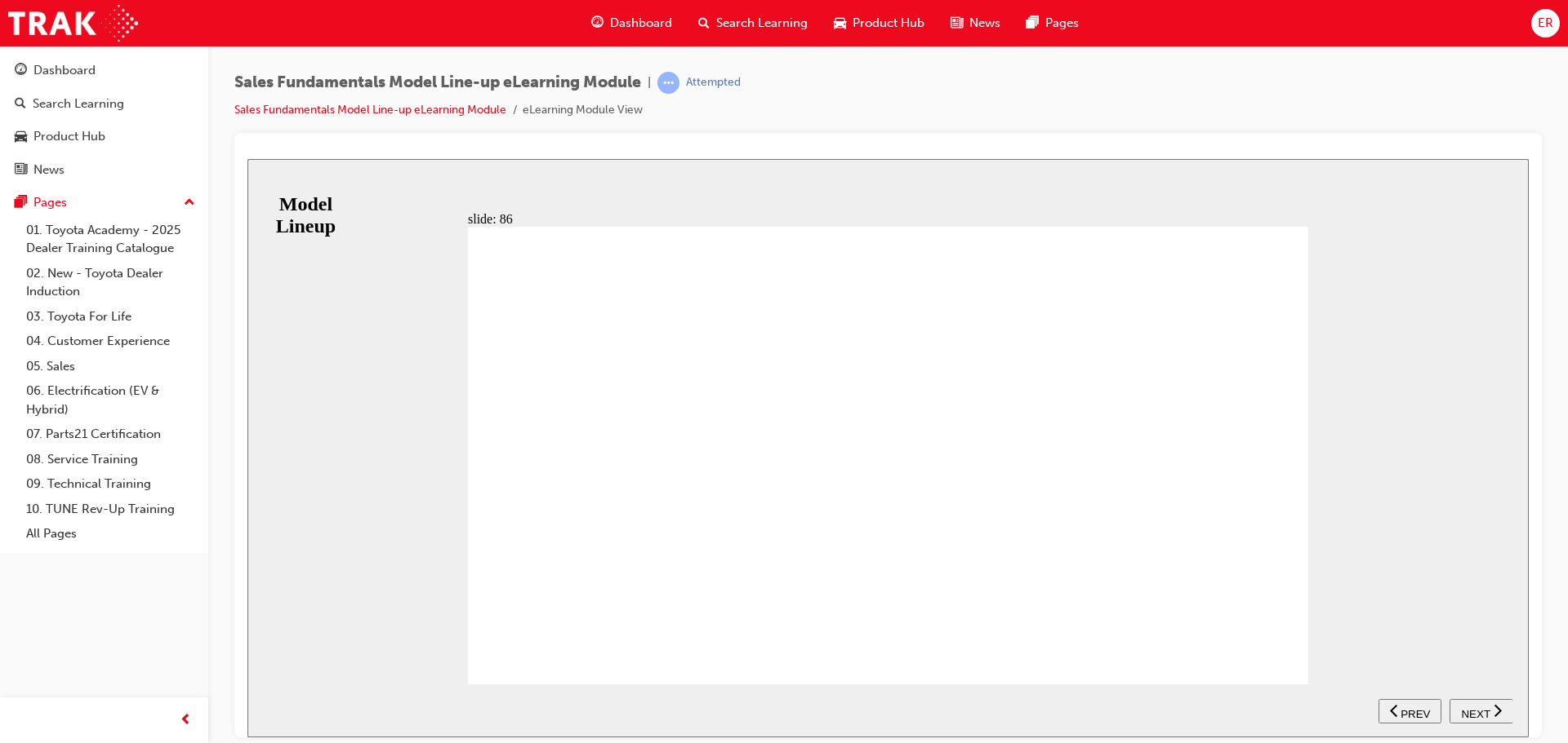
click at [1493, 702] on button "NEXT" at bounding box center [1481, 711] width 64 height 25
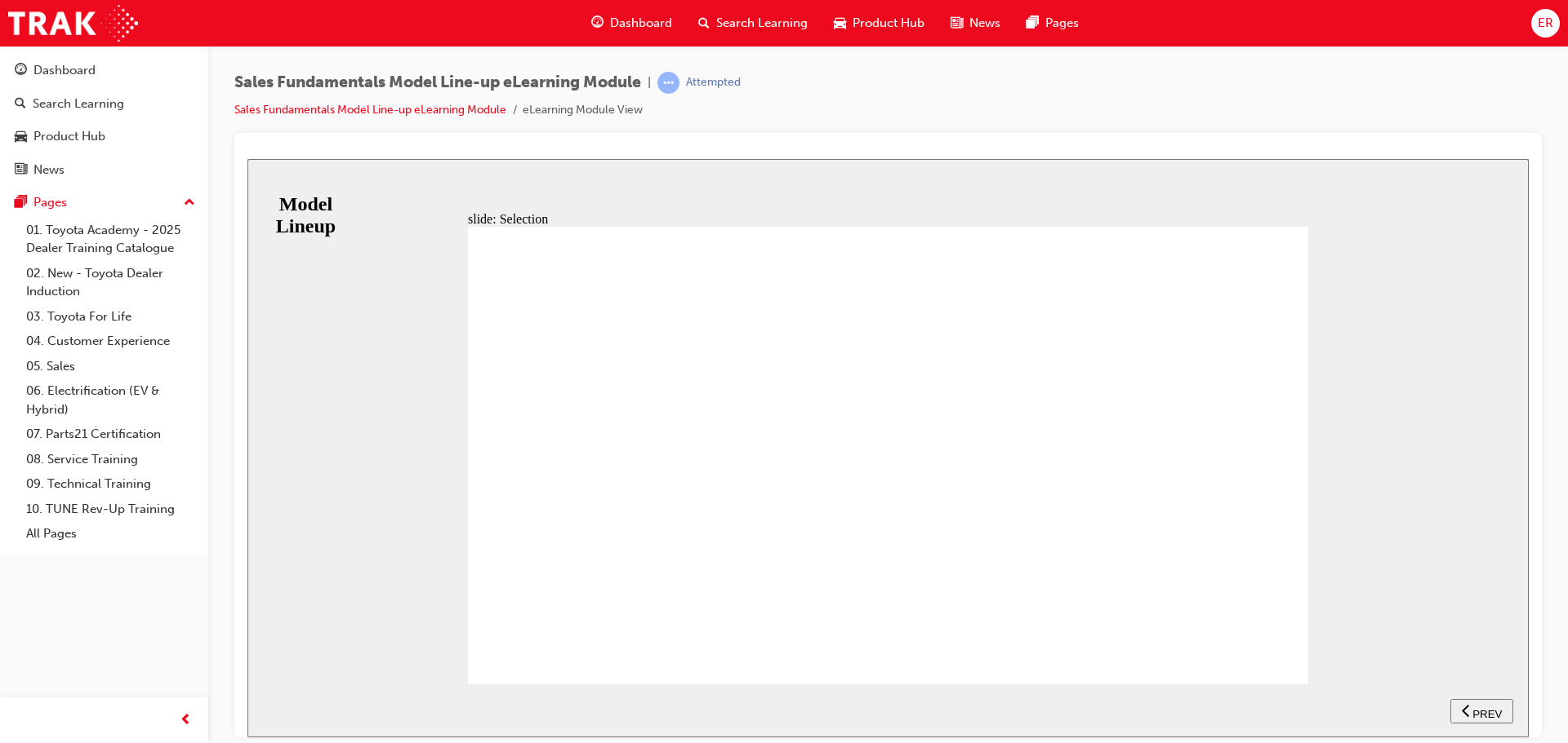
click at [1472, 708] on span "NEXT" at bounding box center [1475, 713] width 29 height 12
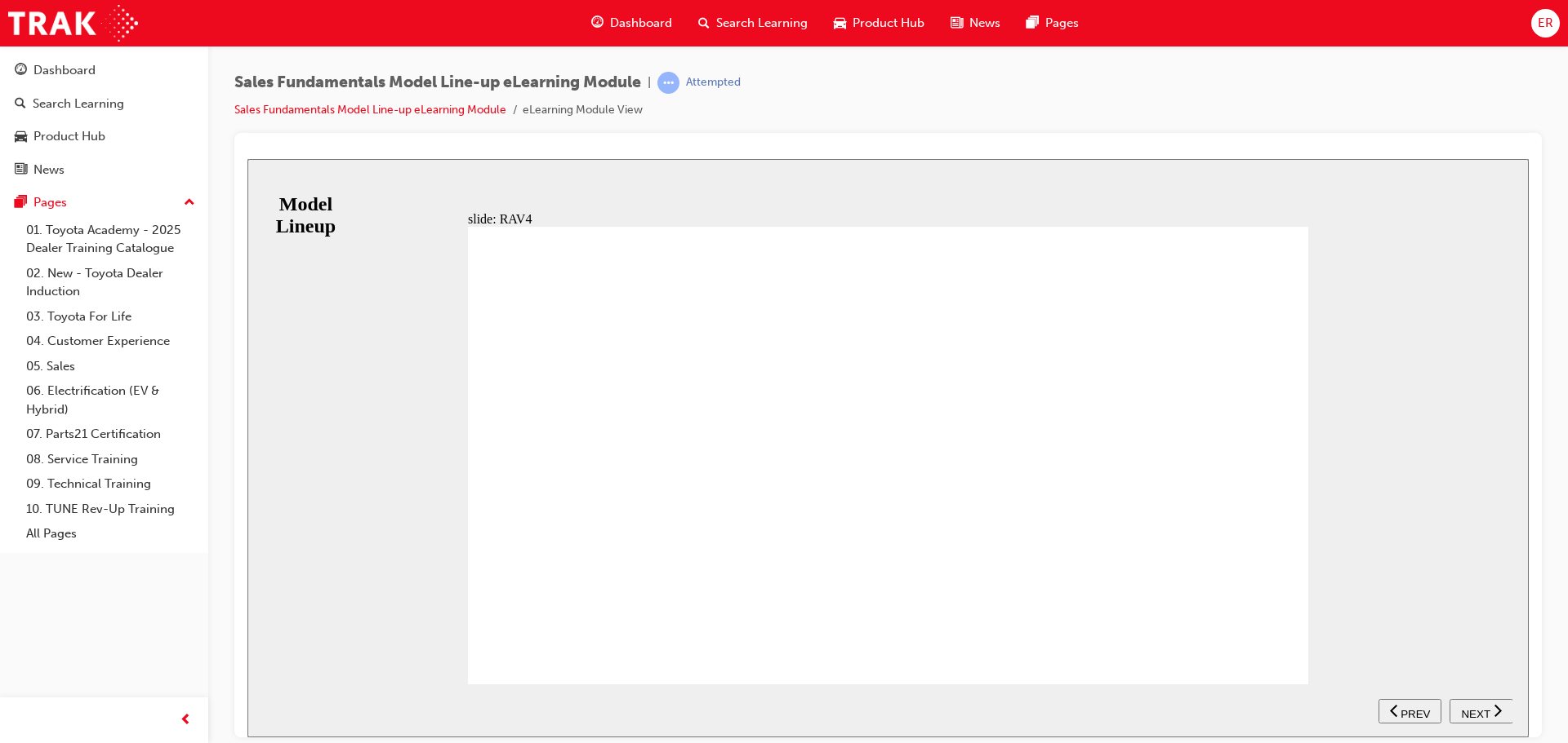
click at [1479, 708] on span "NEXT" at bounding box center [1475, 713] width 29 height 12
click at [1479, 706] on nav "SUBMIT NEXT PREV" at bounding box center [1445, 711] width 133 height 53
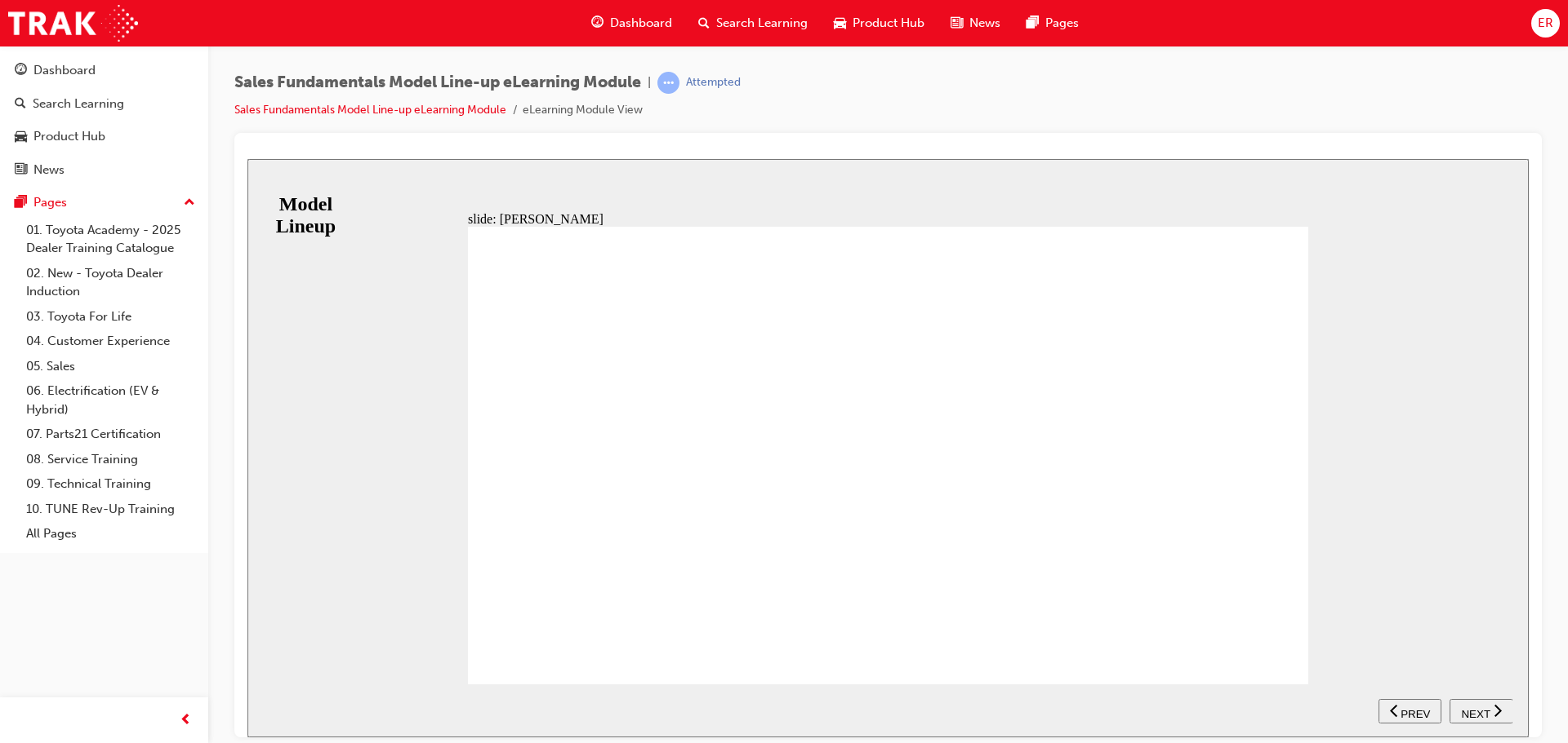
click at [1477, 708] on span "NEXT" at bounding box center [1475, 713] width 29 height 12
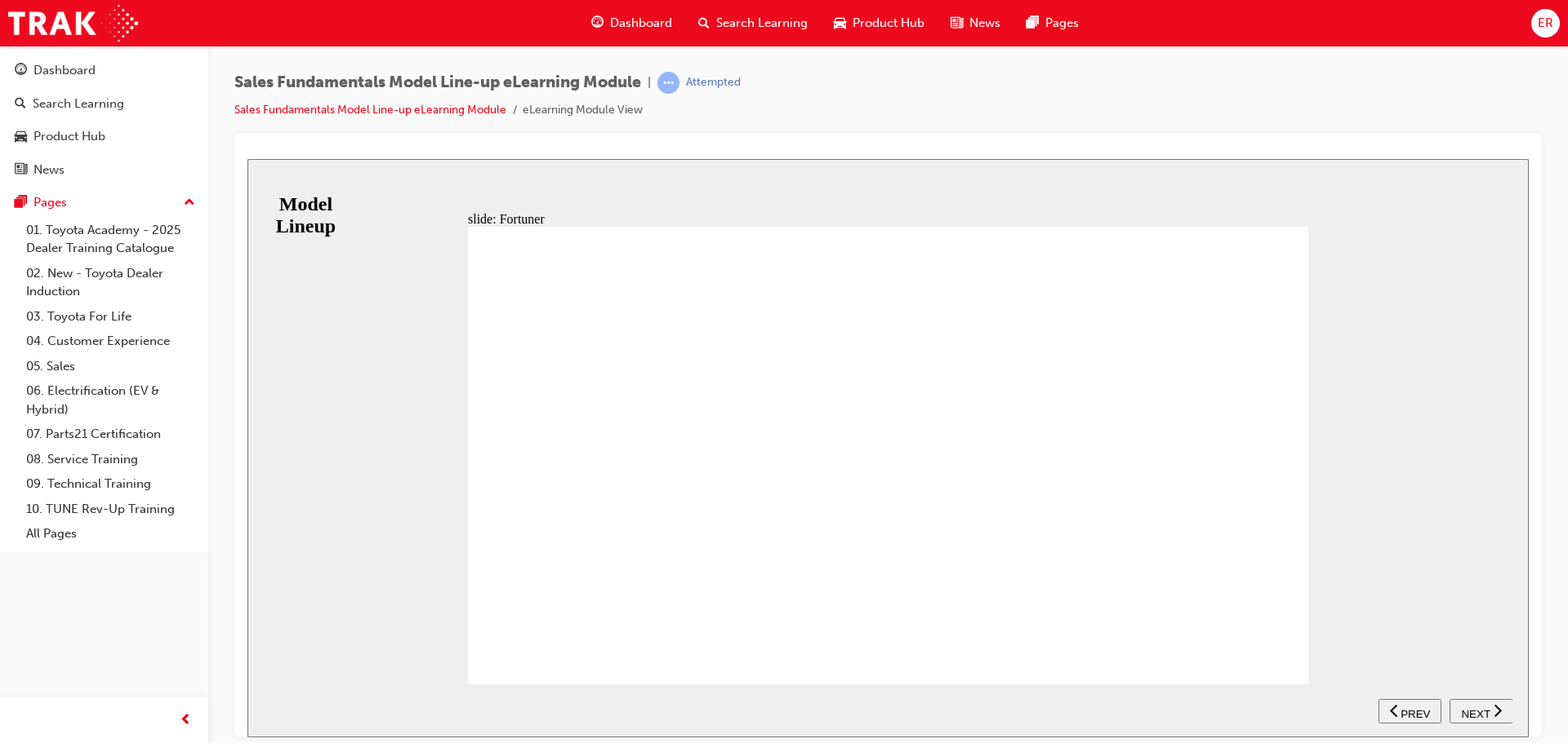
click at [1466, 712] on span "NEXT" at bounding box center [1475, 713] width 29 height 12
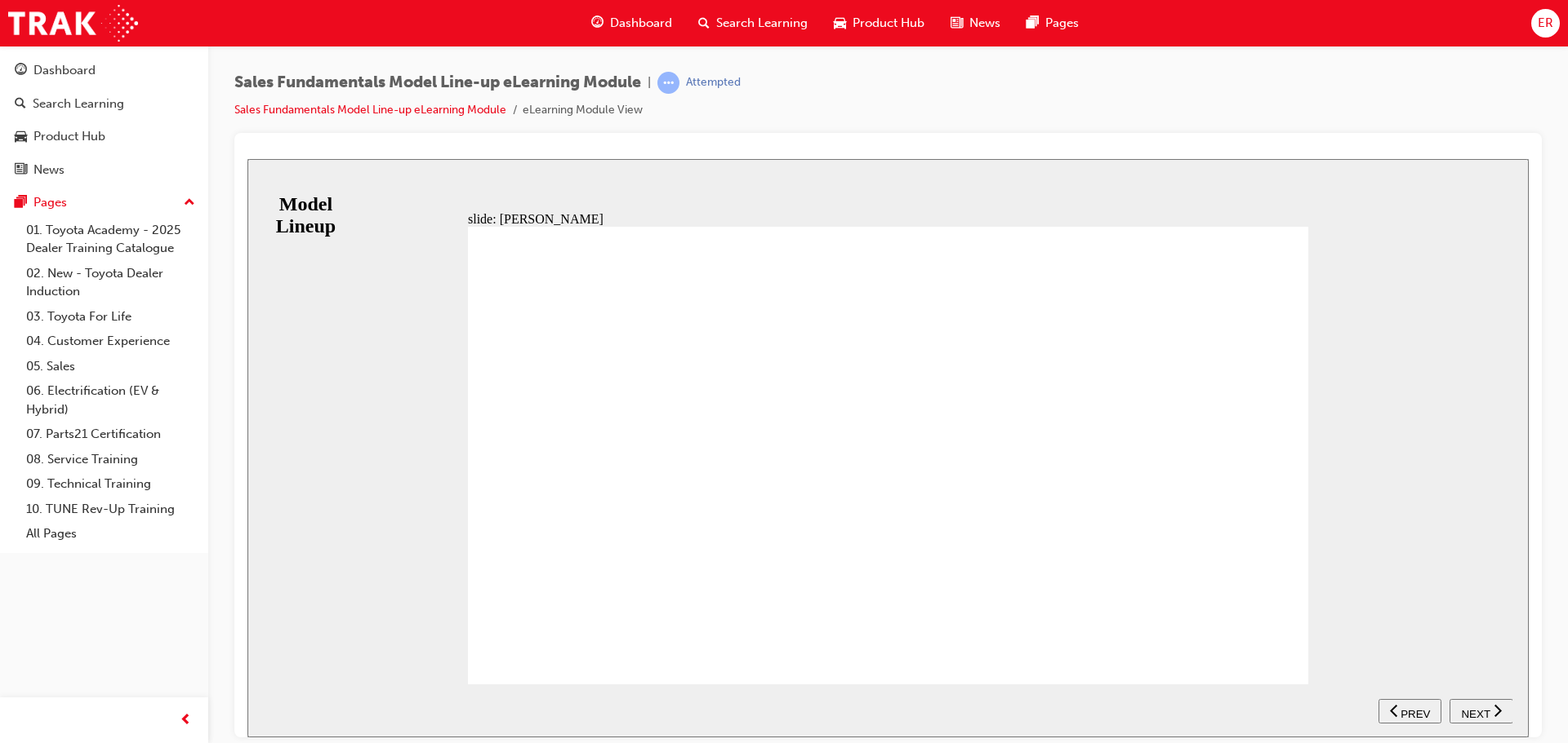
click at [1465, 709] on span "NEXT" at bounding box center [1475, 713] width 29 height 12
click at [1472, 695] on nav "SUBMIT NEXT PREV" at bounding box center [1445, 711] width 133 height 53
click at [1481, 714] on span "NEXT" at bounding box center [1475, 713] width 29 height 12
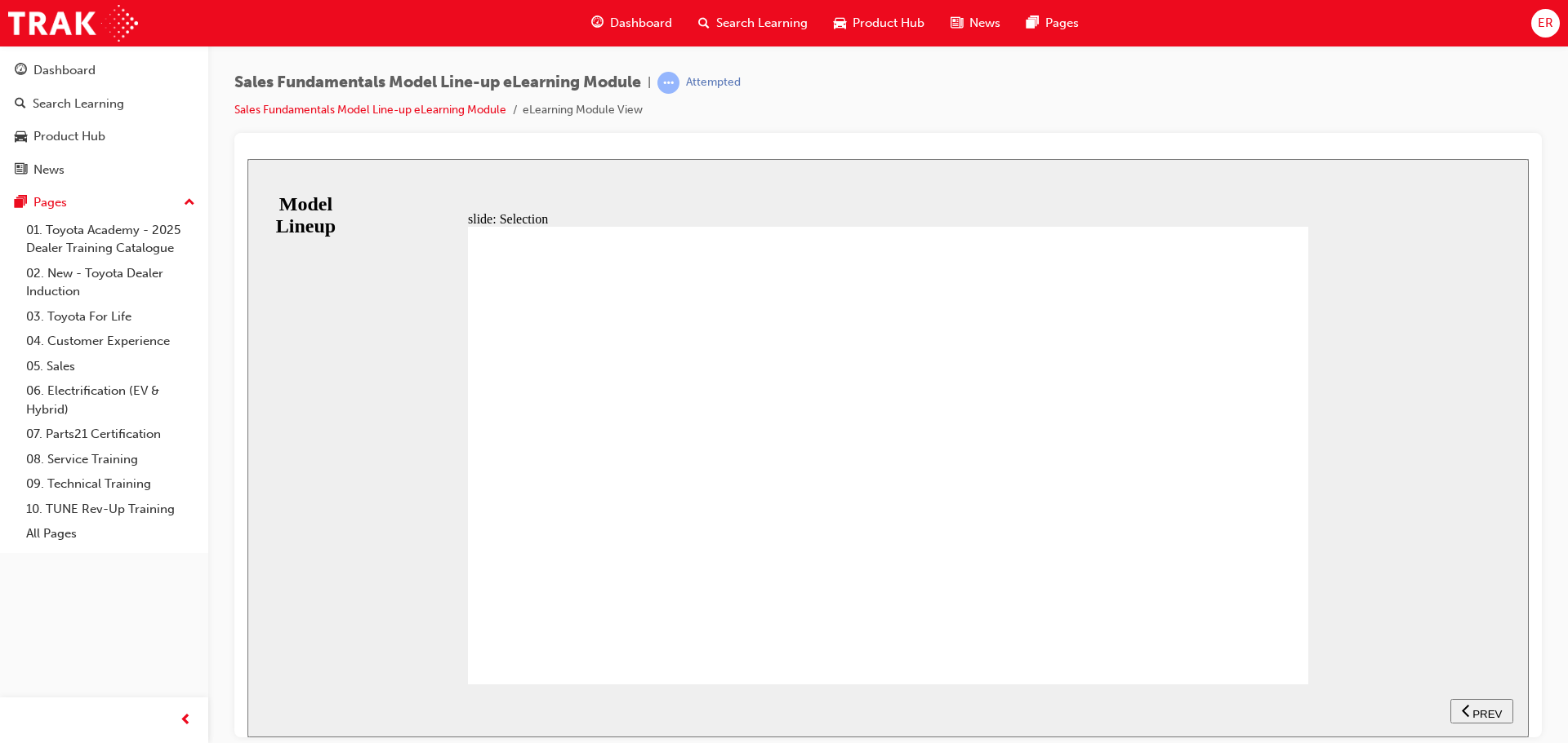
click at [1472, 708] on span "NEXT" at bounding box center [1475, 713] width 29 height 12
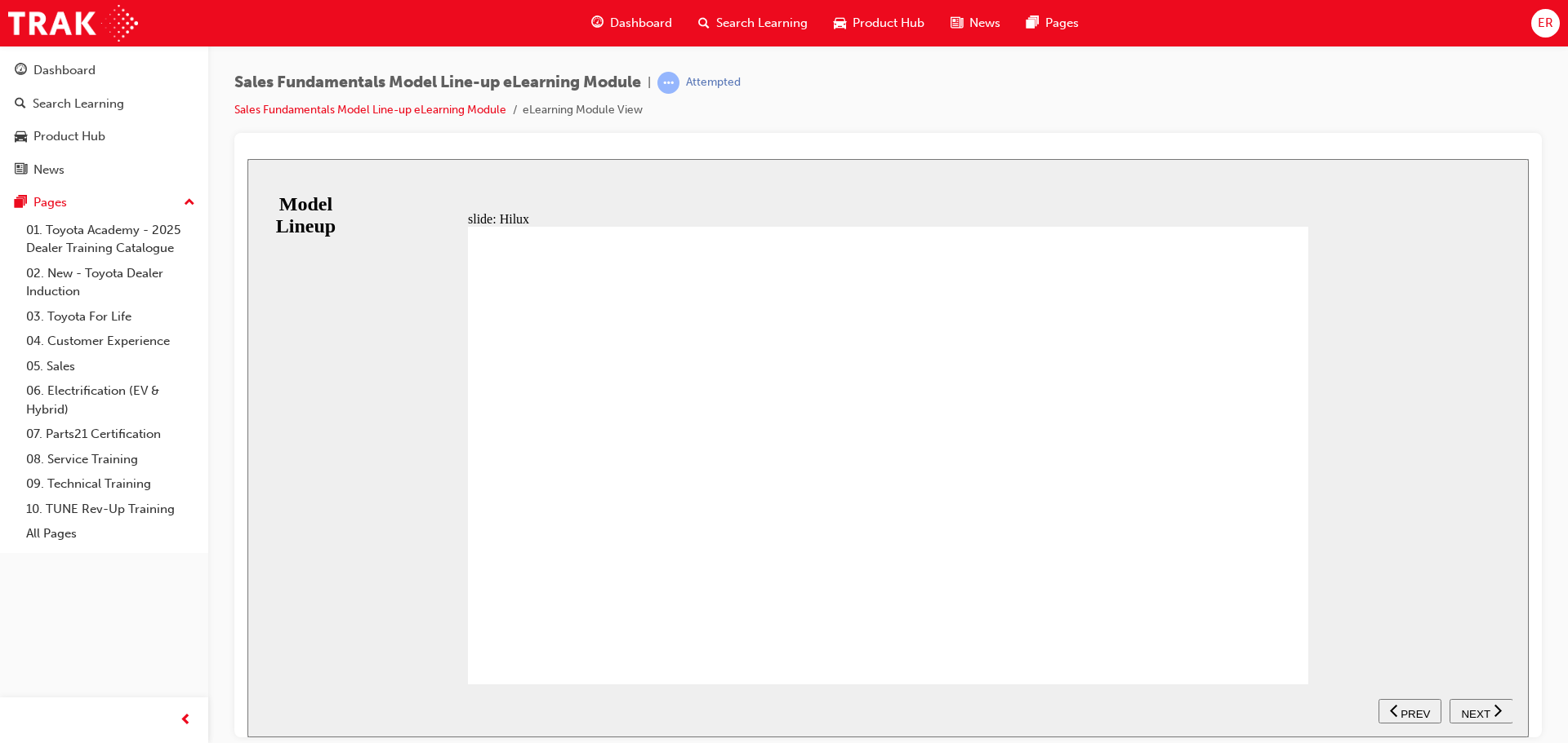
click at [1487, 708] on span "NEXT" at bounding box center [1475, 713] width 29 height 12
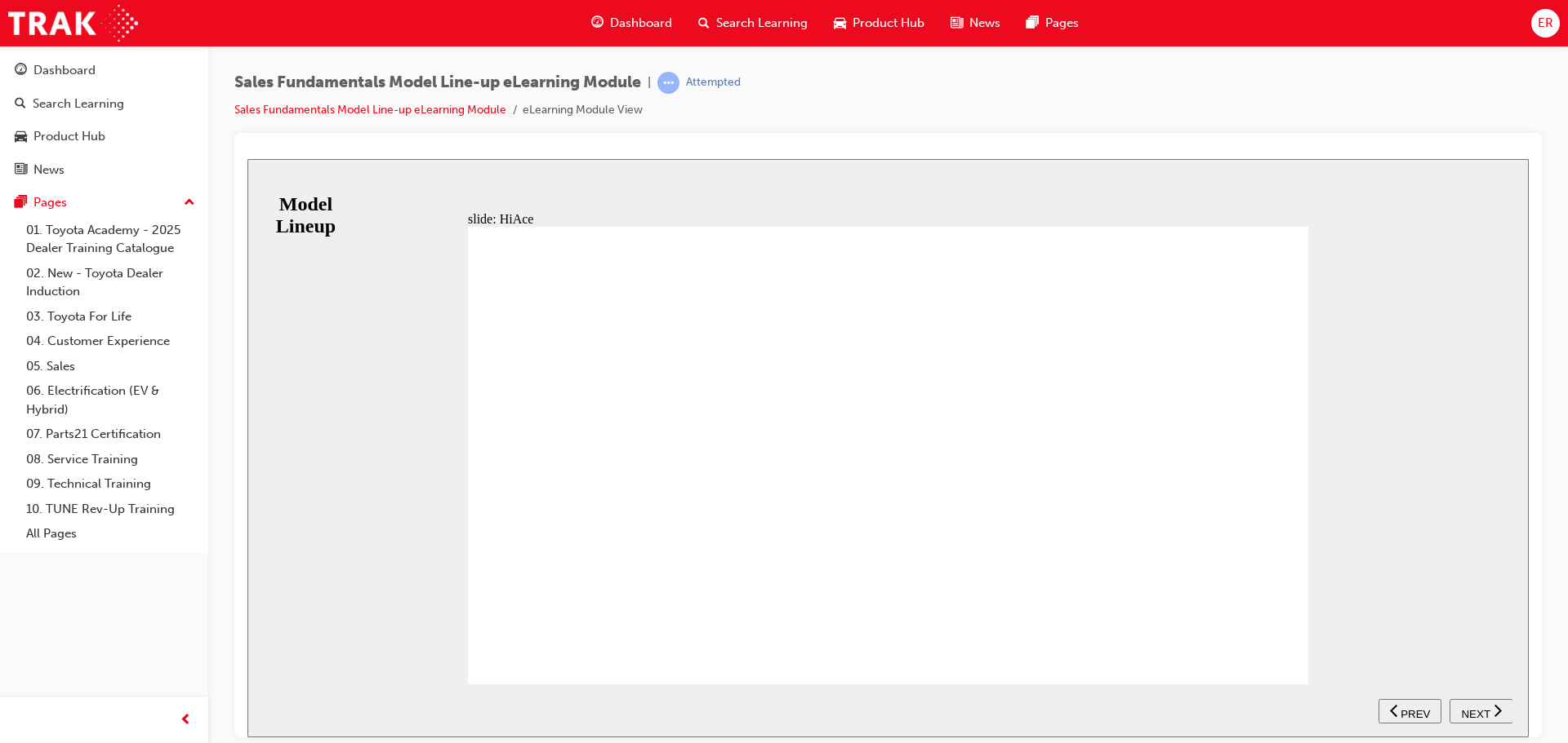
click at [1495, 707] on icon "next" at bounding box center [1497, 710] width 9 height 14
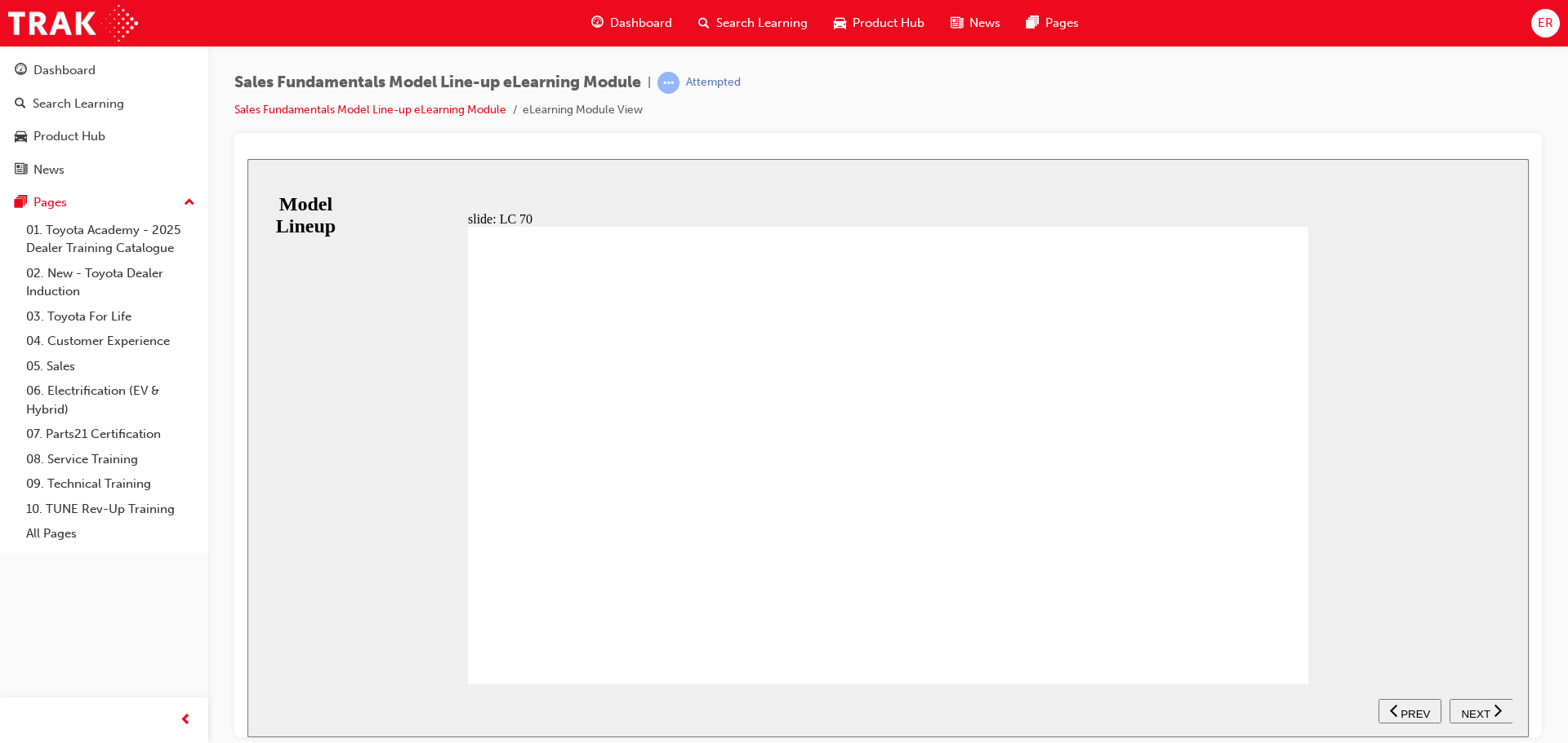
click at [1471, 715] on span "NEXT" at bounding box center [1475, 713] width 29 height 12
drag, startPoint x: 555, startPoint y: 658, endPoint x: 549, endPoint y: 646, distance: 13.4
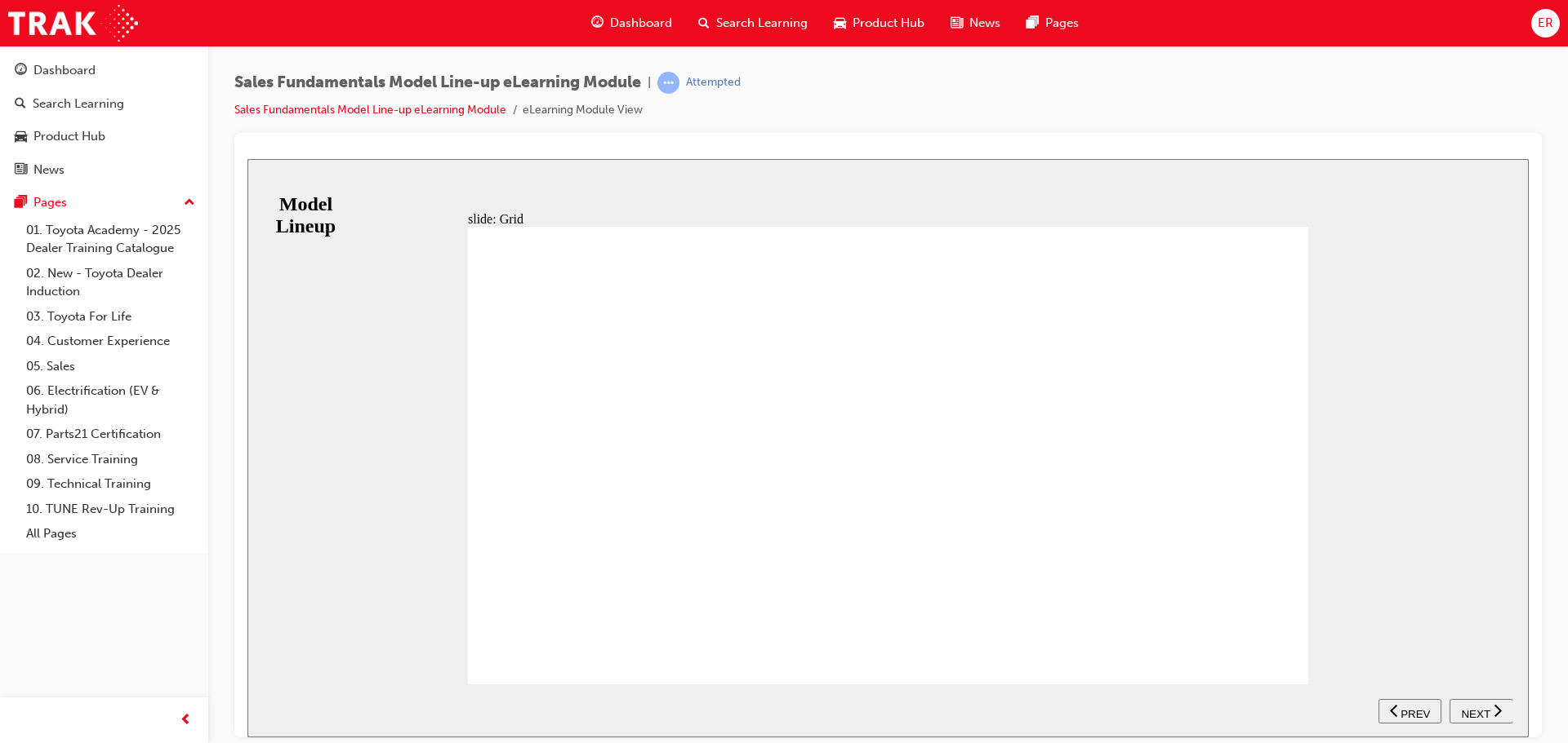
drag, startPoint x: 558, startPoint y: 653, endPoint x: 536, endPoint y: 629, distance: 32.6
drag, startPoint x: 551, startPoint y: 651, endPoint x: 562, endPoint y: 651, distance: 11.0
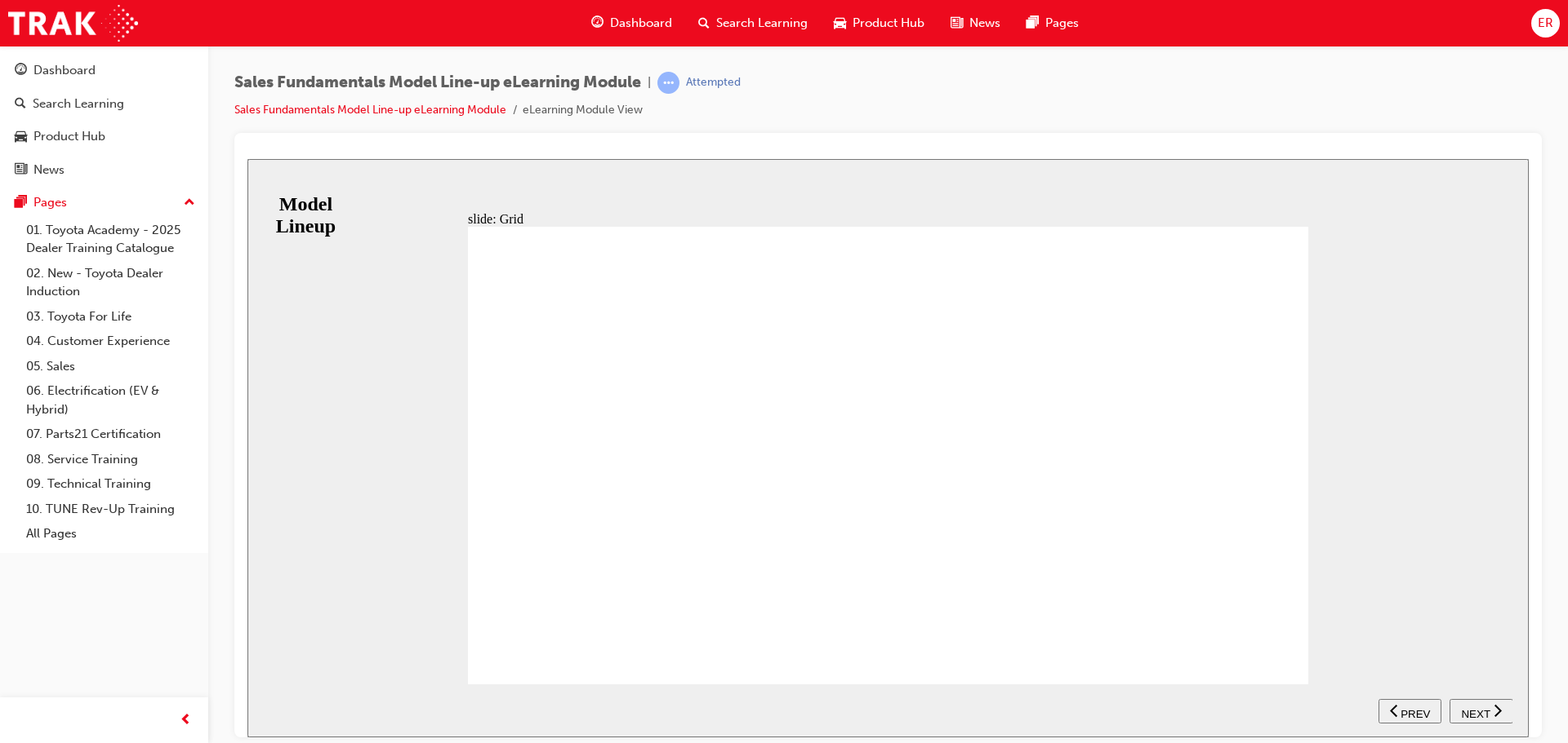
type input "12"
drag, startPoint x: 562, startPoint y: 651, endPoint x: 588, endPoint y: 693, distance: 49.4
click at [588, 693] on div "slide: Grid Table with 10 columns and 4 rows ADR81/02 4 5 6 7 8 9 10 11 Group 4…" at bounding box center [888, 447] width 1281 height 578
click at [1489, 708] on div "NEXT" at bounding box center [1480, 712] width 51 height 17
click at [1478, 713] on span "NEXT" at bounding box center [1475, 713] width 29 height 12
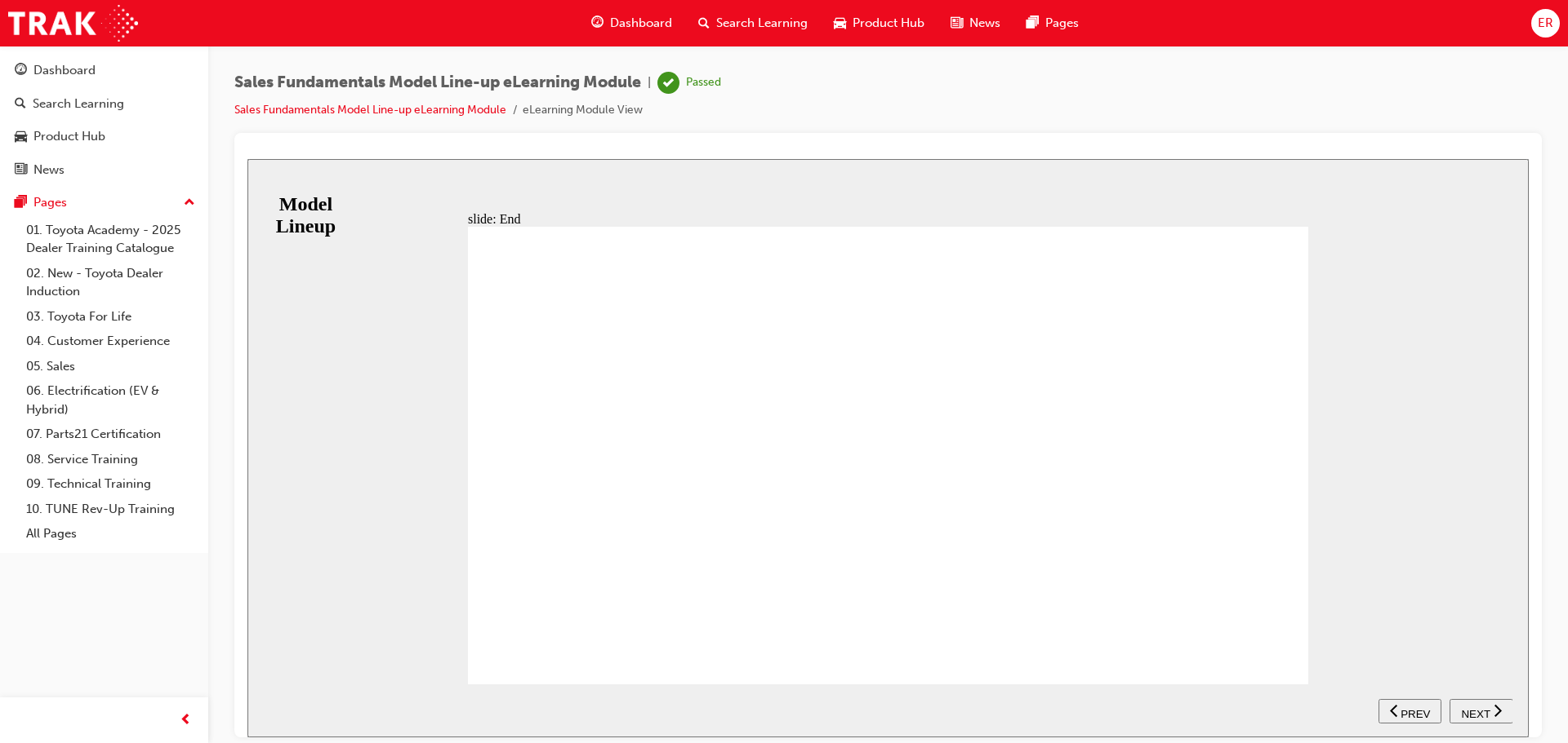
click at [1474, 715] on span "NEXT" at bounding box center [1475, 713] width 29 height 12
click at [316, 111] on link "Sales Fundamentals Model Line-up eLearning Module" at bounding box center [370, 110] width 272 height 14
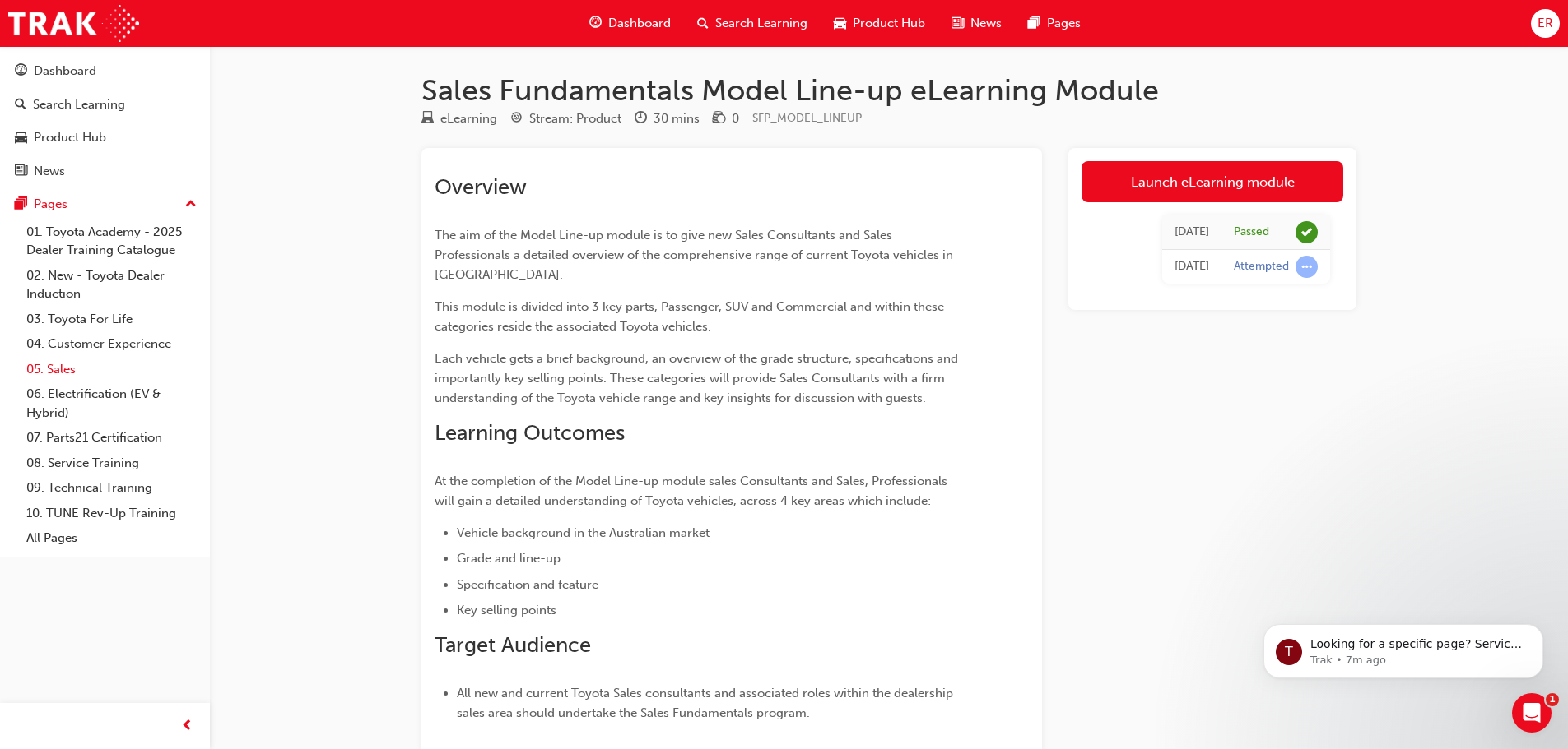
click at [96, 371] on link "05. Sales" at bounding box center [111, 370] width 184 height 26
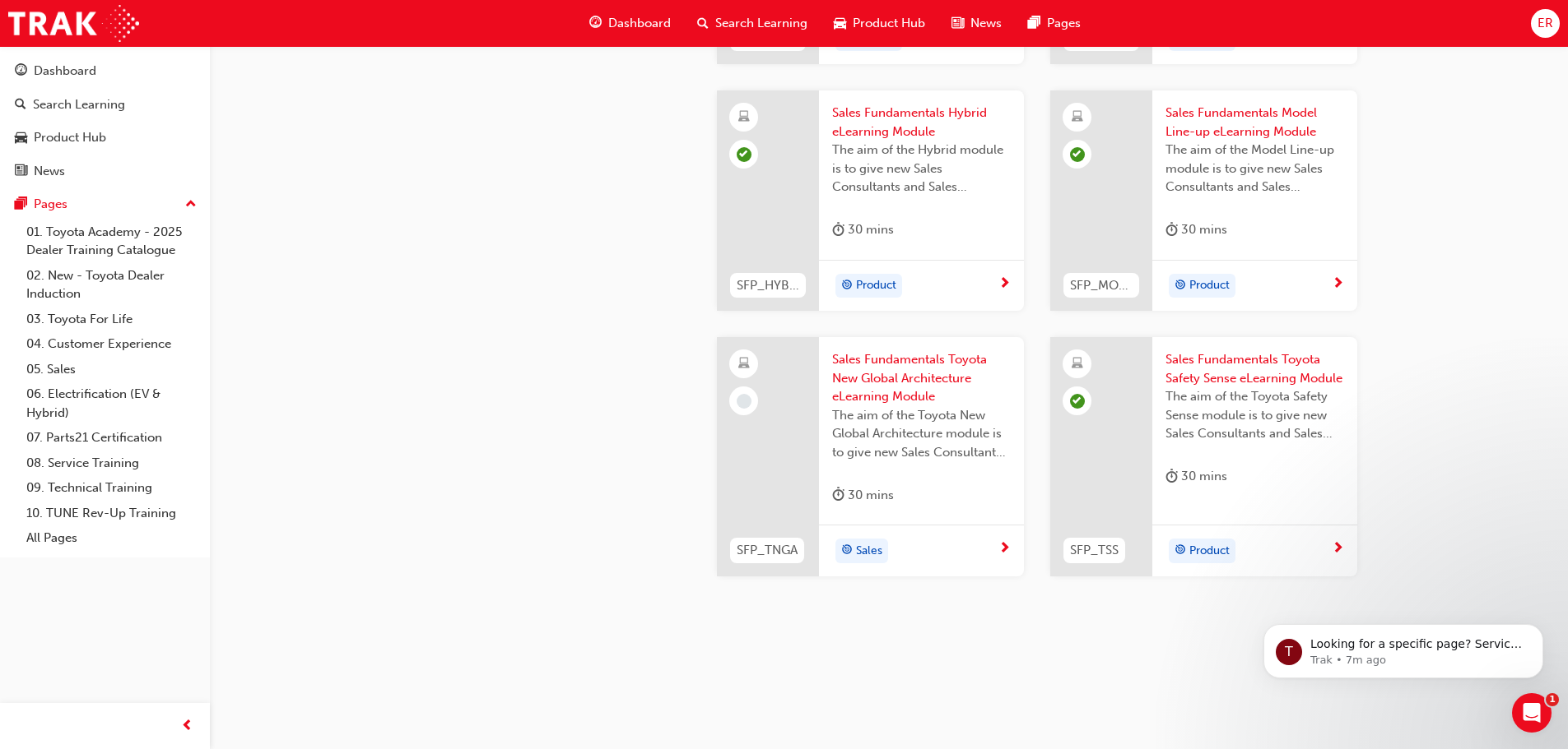
click at [863, 374] on span "Sales Fundamentals Toyota New Global Architecture eLearning Module" at bounding box center [921, 378] width 179 height 56
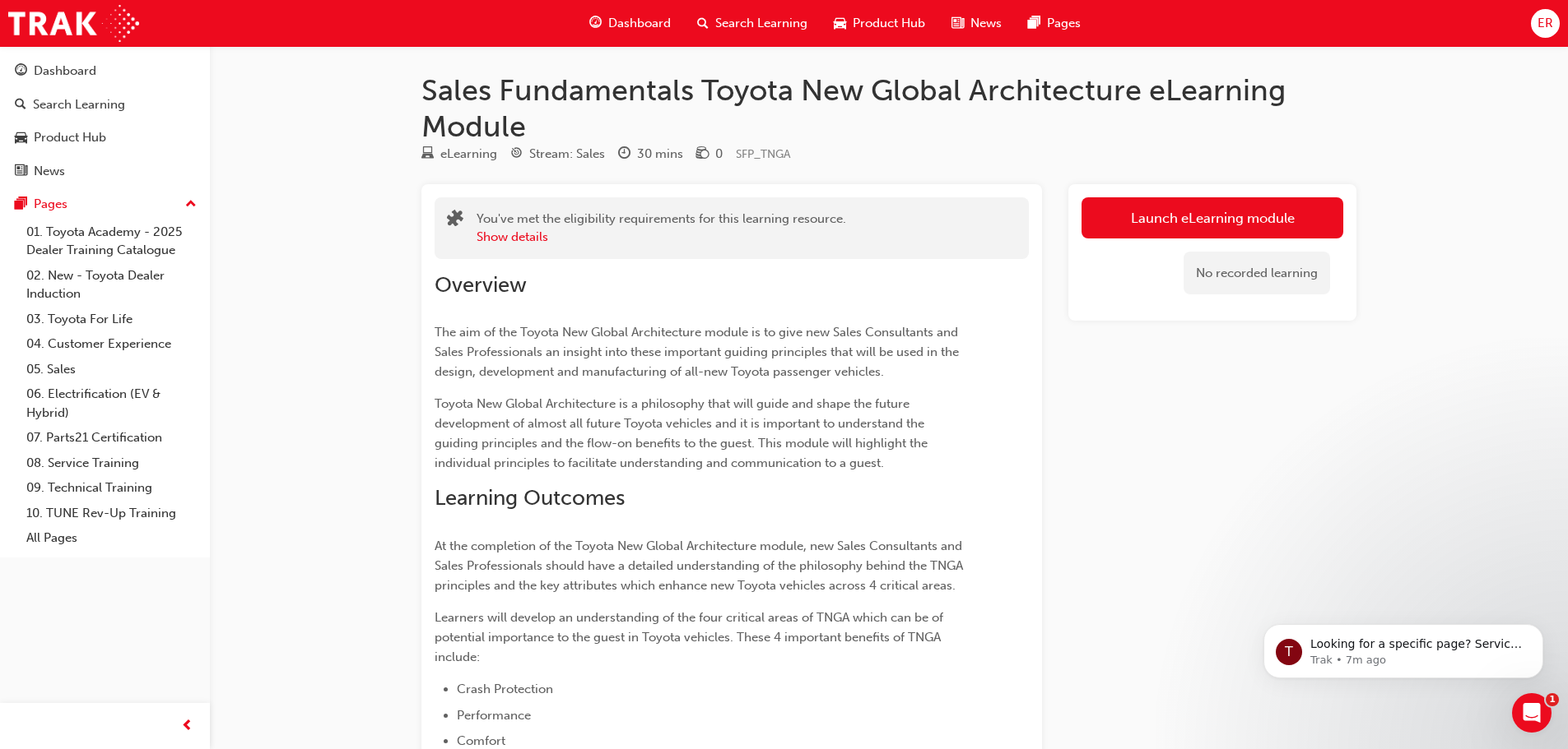
click at [1192, 206] on link "Launch eLearning module" at bounding box center [1213, 218] width 261 height 41
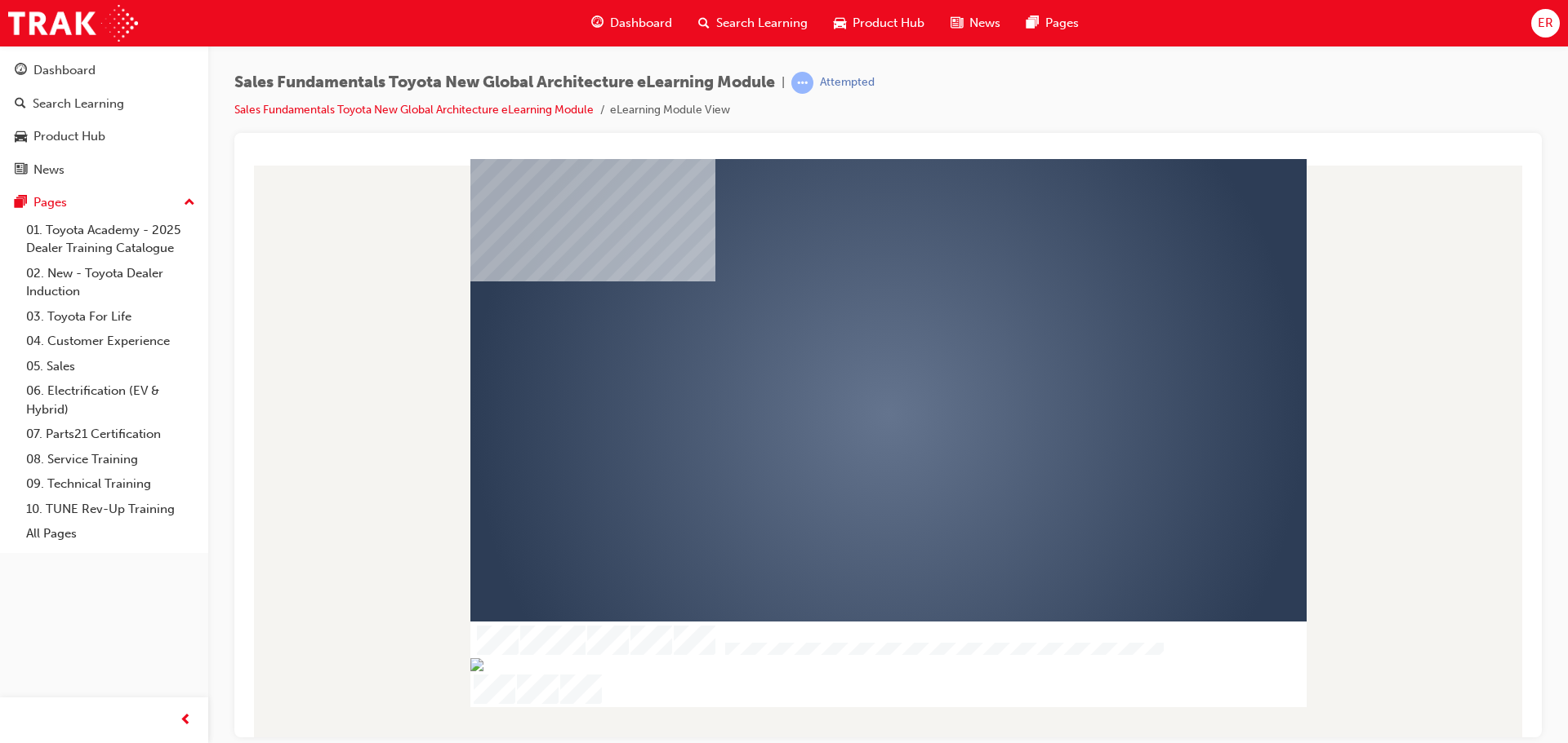
click at [841, 367] on div "play" at bounding box center [841, 367] width 0 height 0
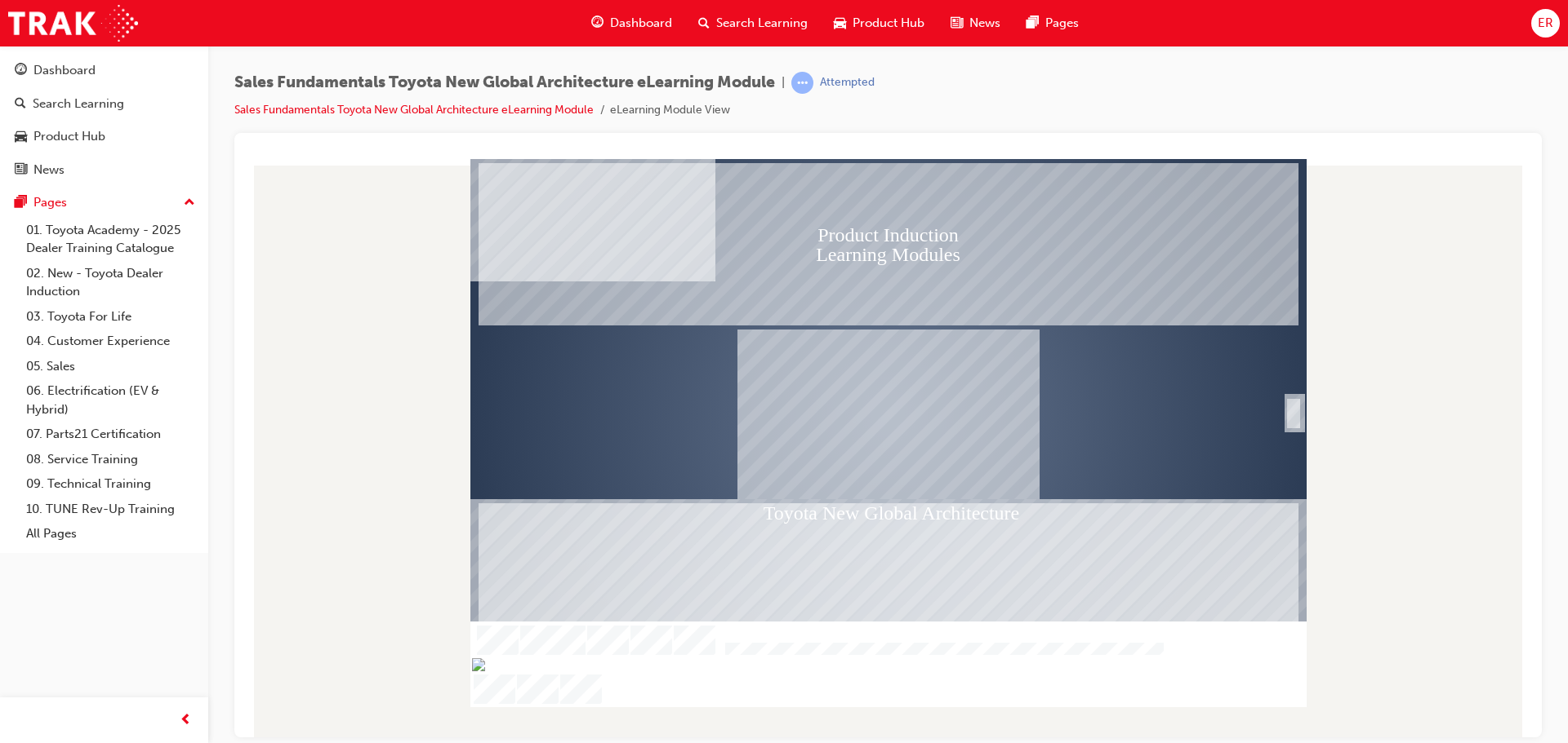
click at [1292, 421] on div "SmartShape" at bounding box center [1293, 431] width 16 height 35
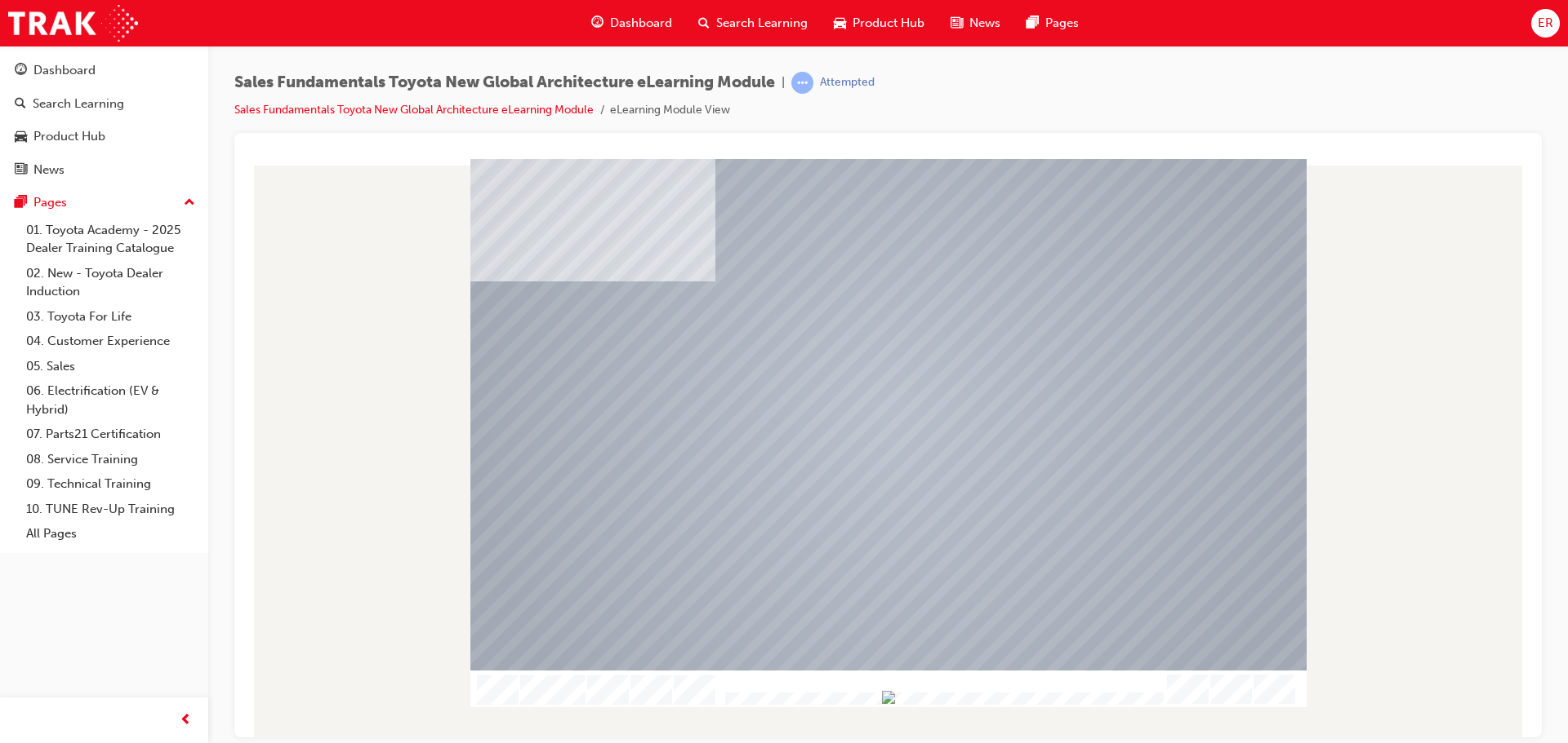
drag, startPoint x: 1102, startPoint y: 696, endPoint x: 1143, endPoint y: 696, distance: 41.0
click at [895, 696] on img "Progress, Slide 1 of 19" at bounding box center [888, 697] width 13 height 13
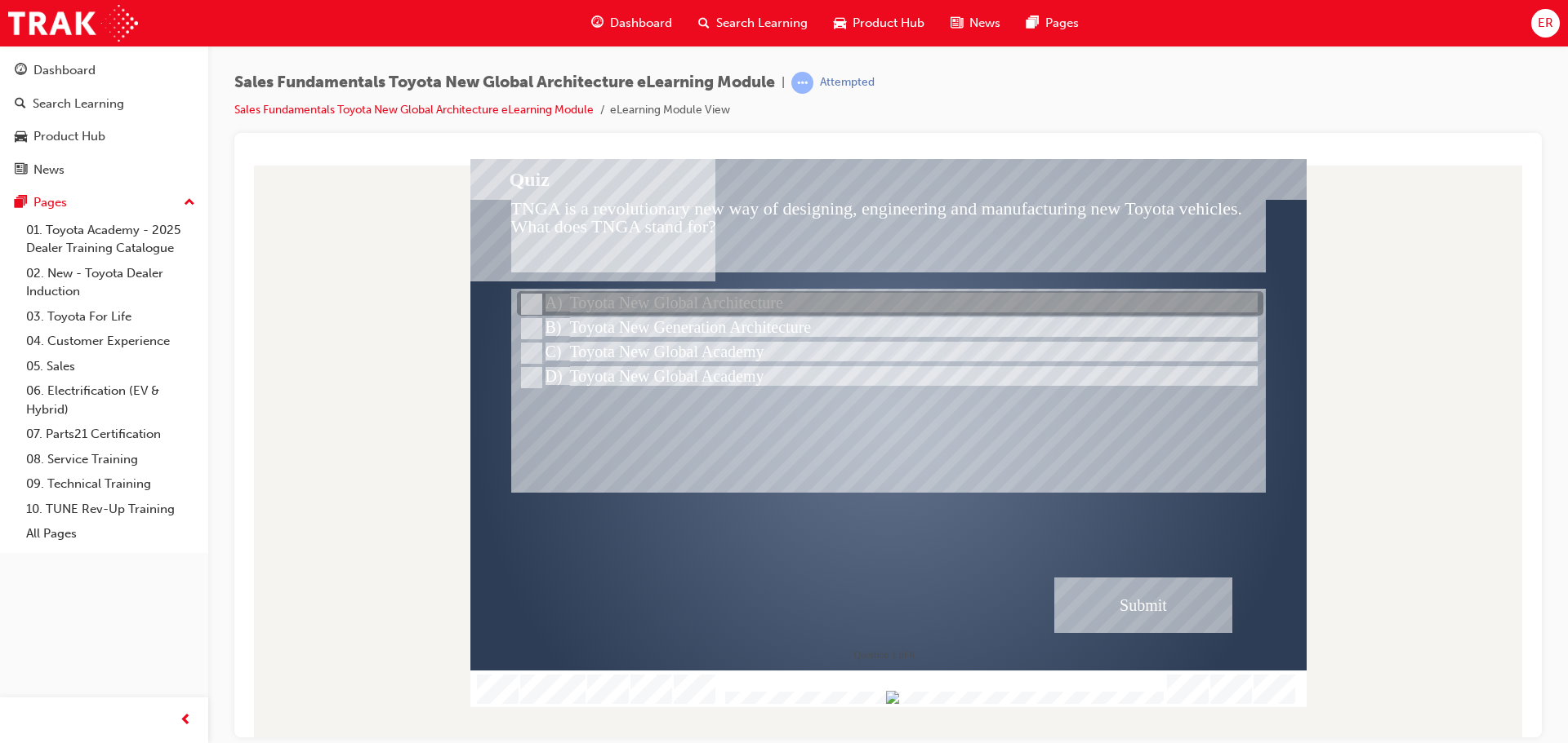
click at [692, 306] on div at bounding box center [889, 305] width 746 height 25
radio input "true"
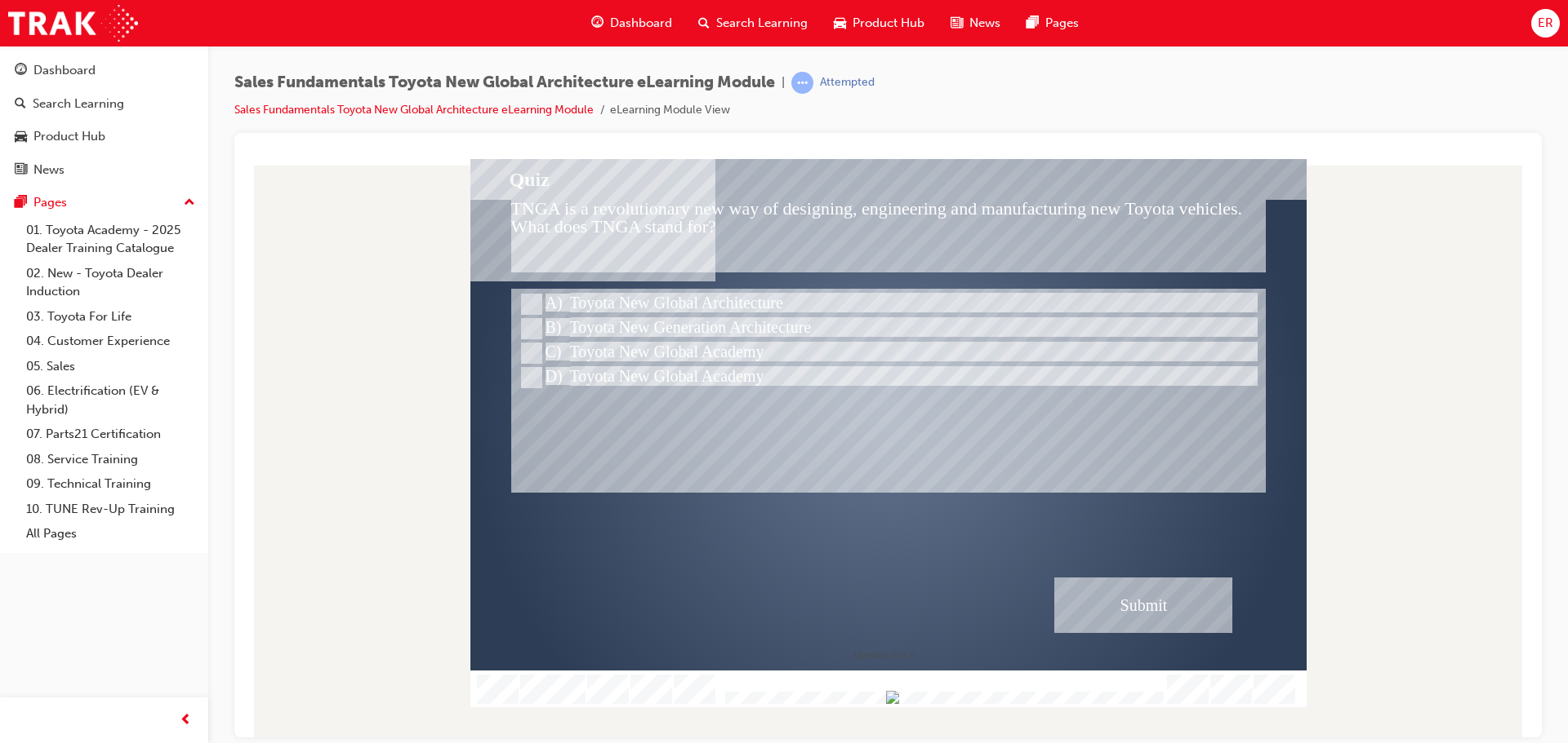
click at [1136, 602] on div "Submit" at bounding box center [1143, 605] width 178 height 55
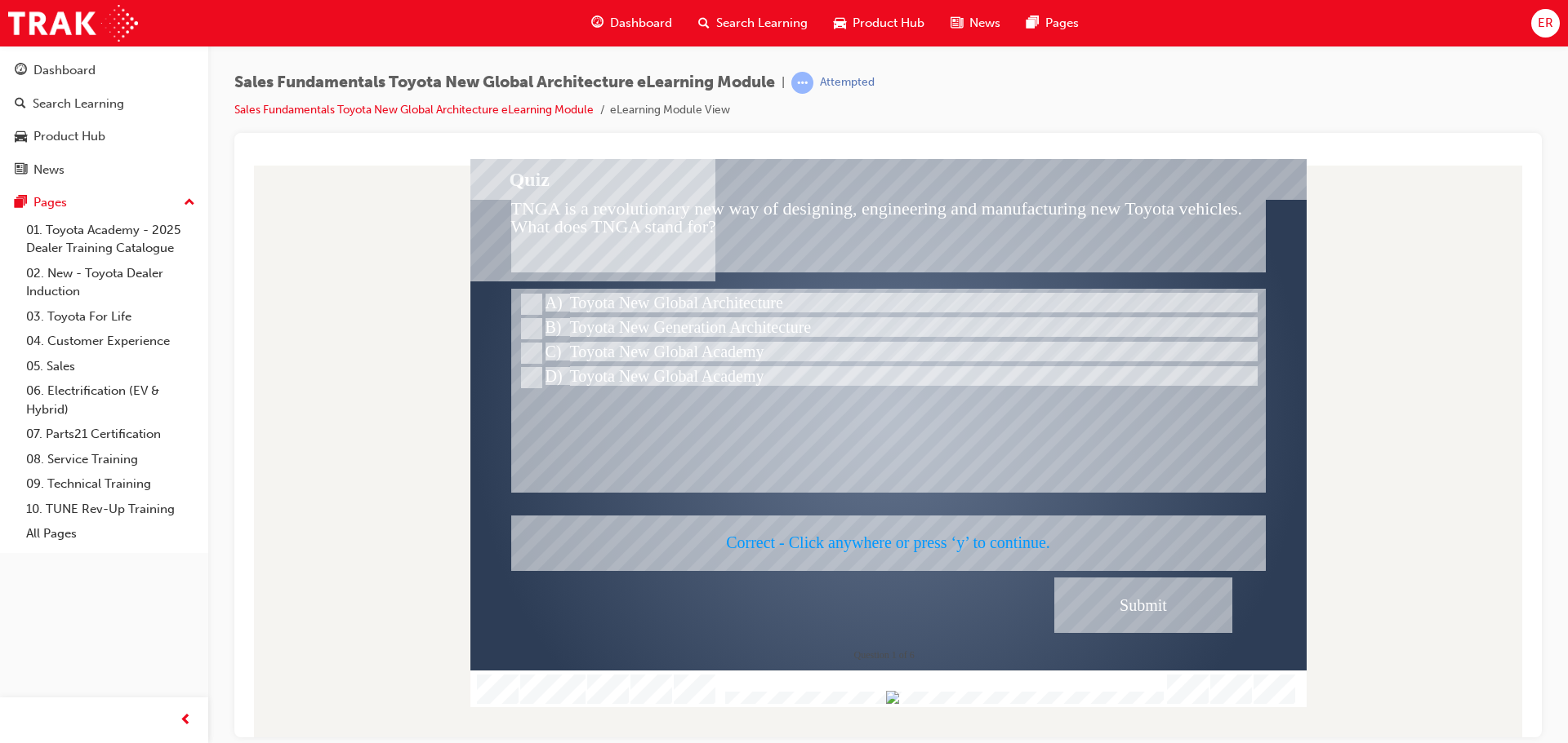
click at [1079, 472] on div at bounding box center [887, 432] width 836 height 549
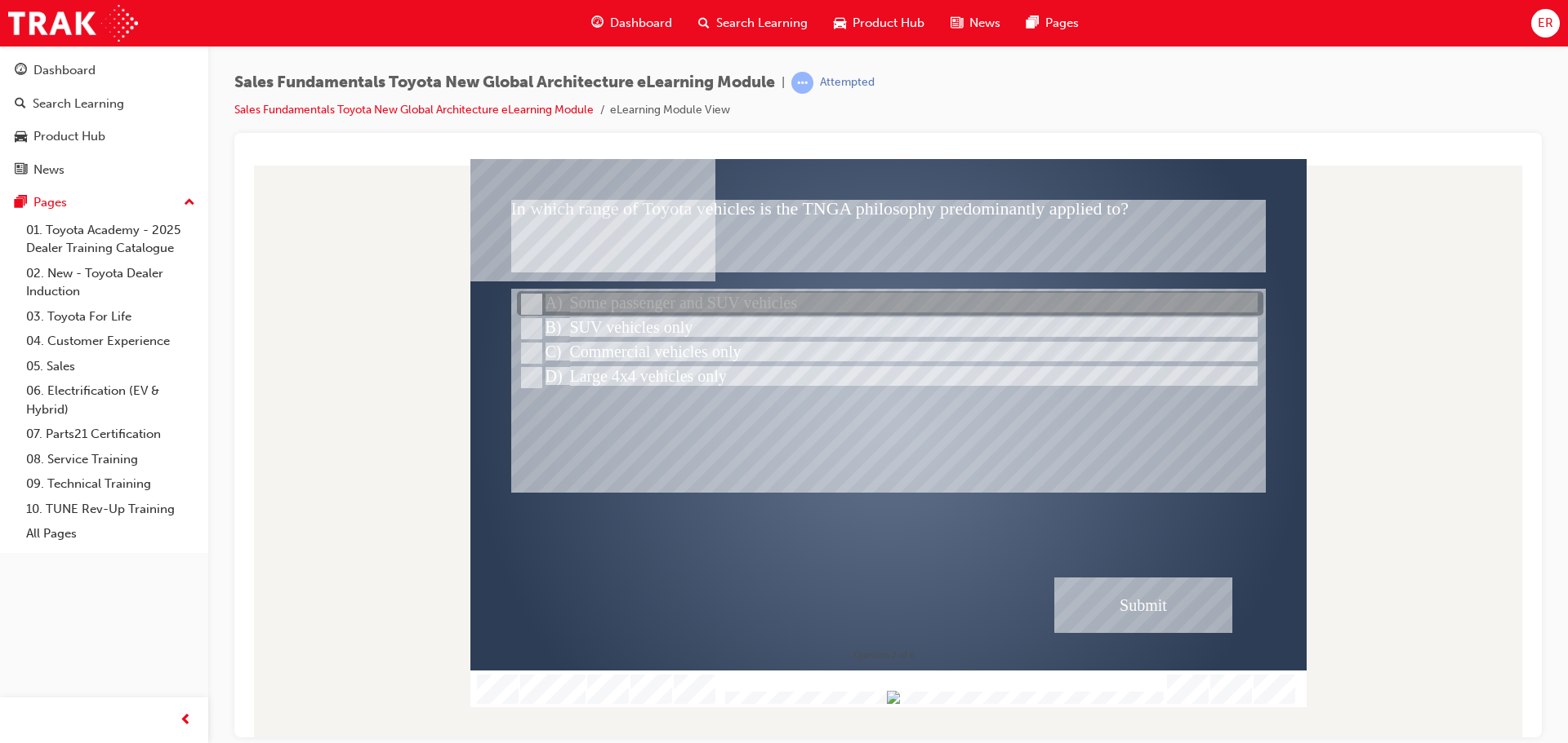
click at [669, 299] on div at bounding box center [889, 305] width 746 height 25
radio input "true"
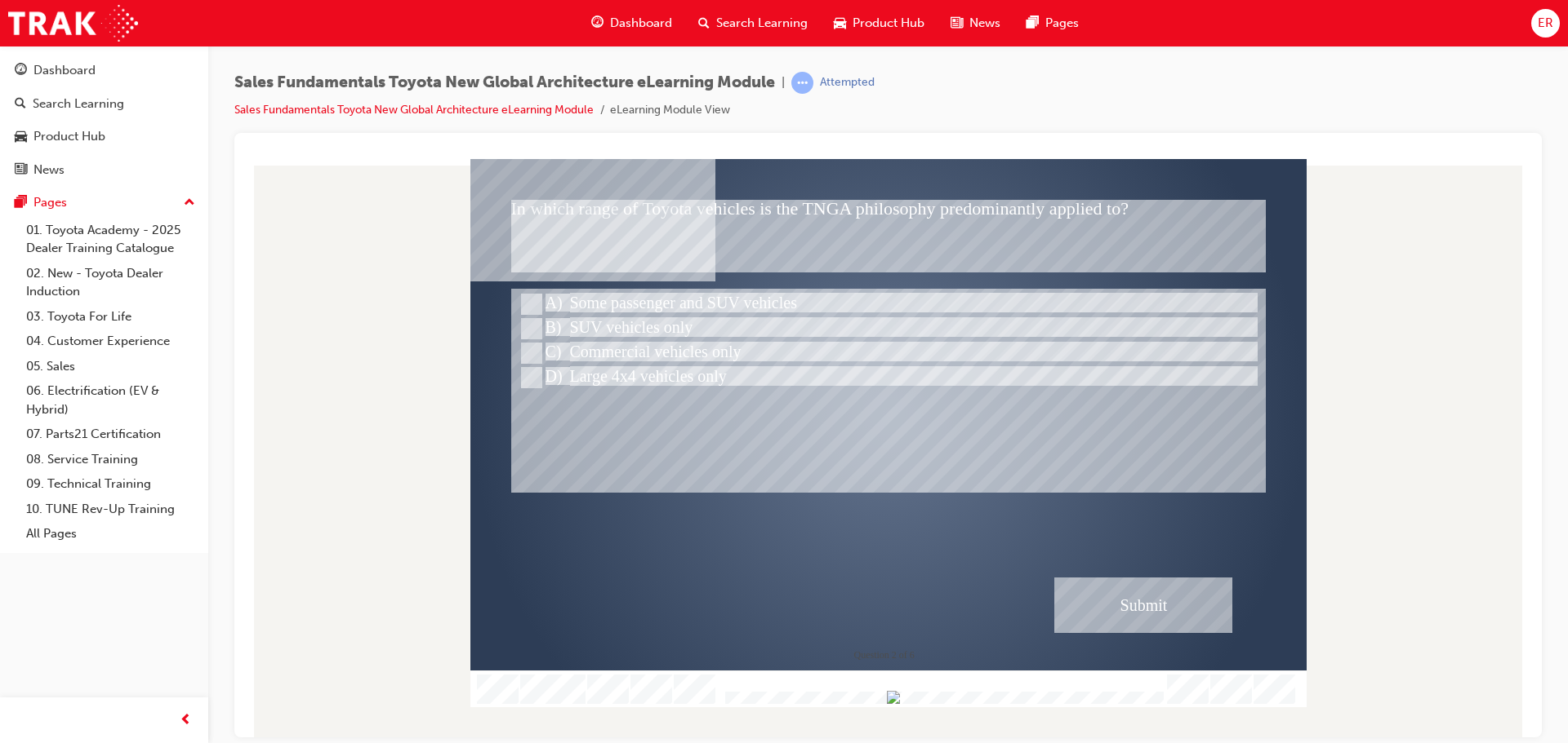
click at [1168, 612] on div "Submit" at bounding box center [1143, 605] width 178 height 55
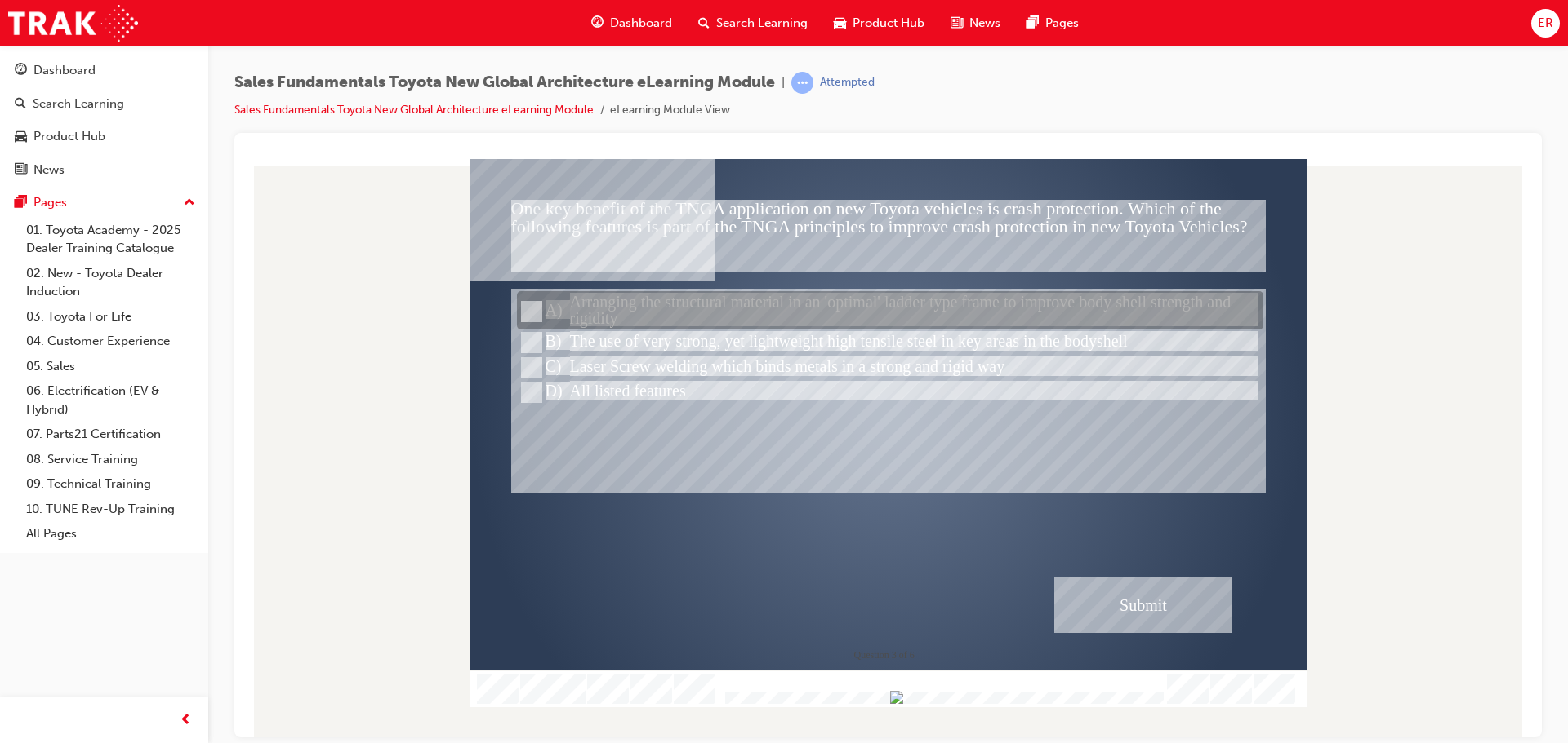
click at [651, 319] on div at bounding box center [889, 311] width 746 height 38
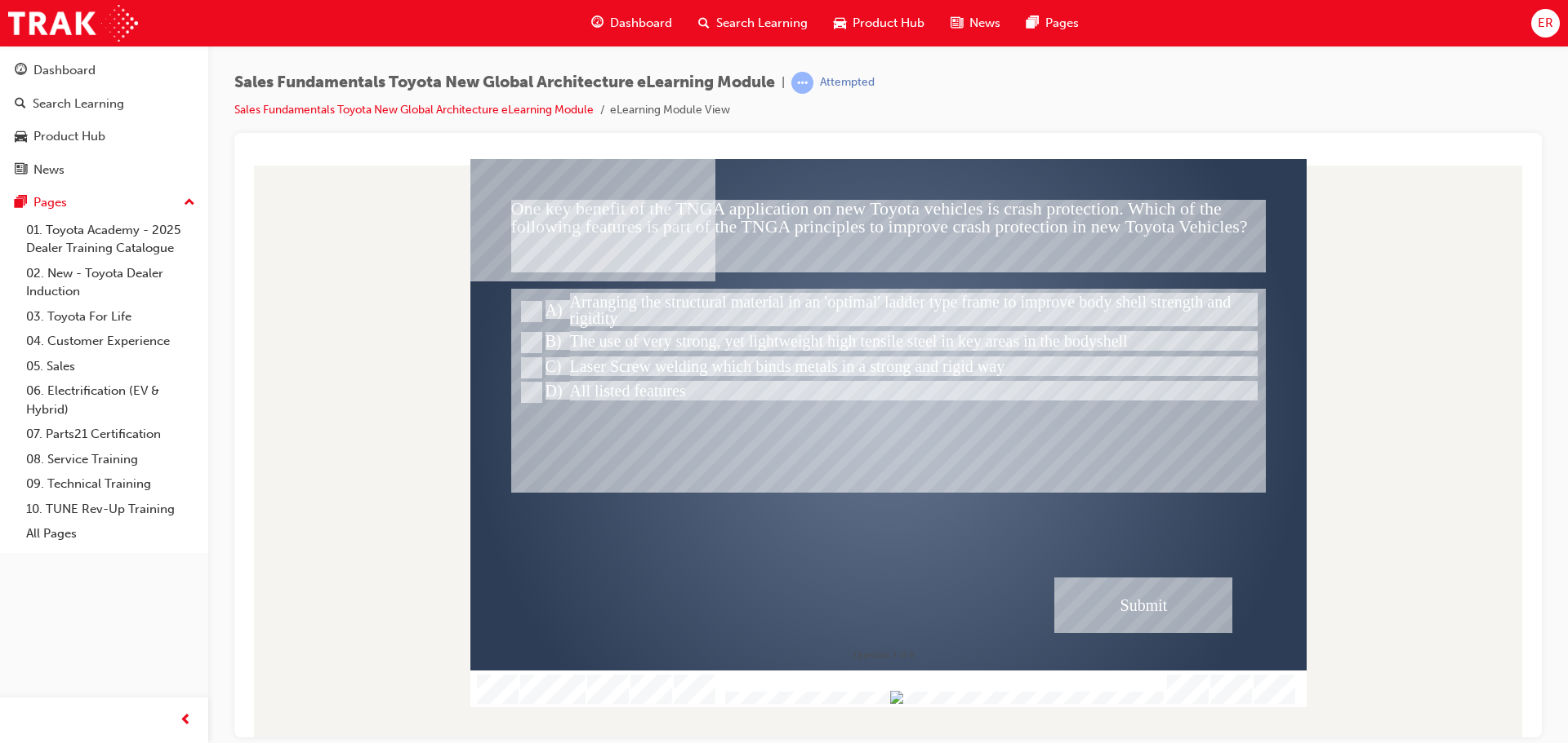
click at [1159, 593] on div "Submit" at bounding box center [1143, 605] width 178 height 55
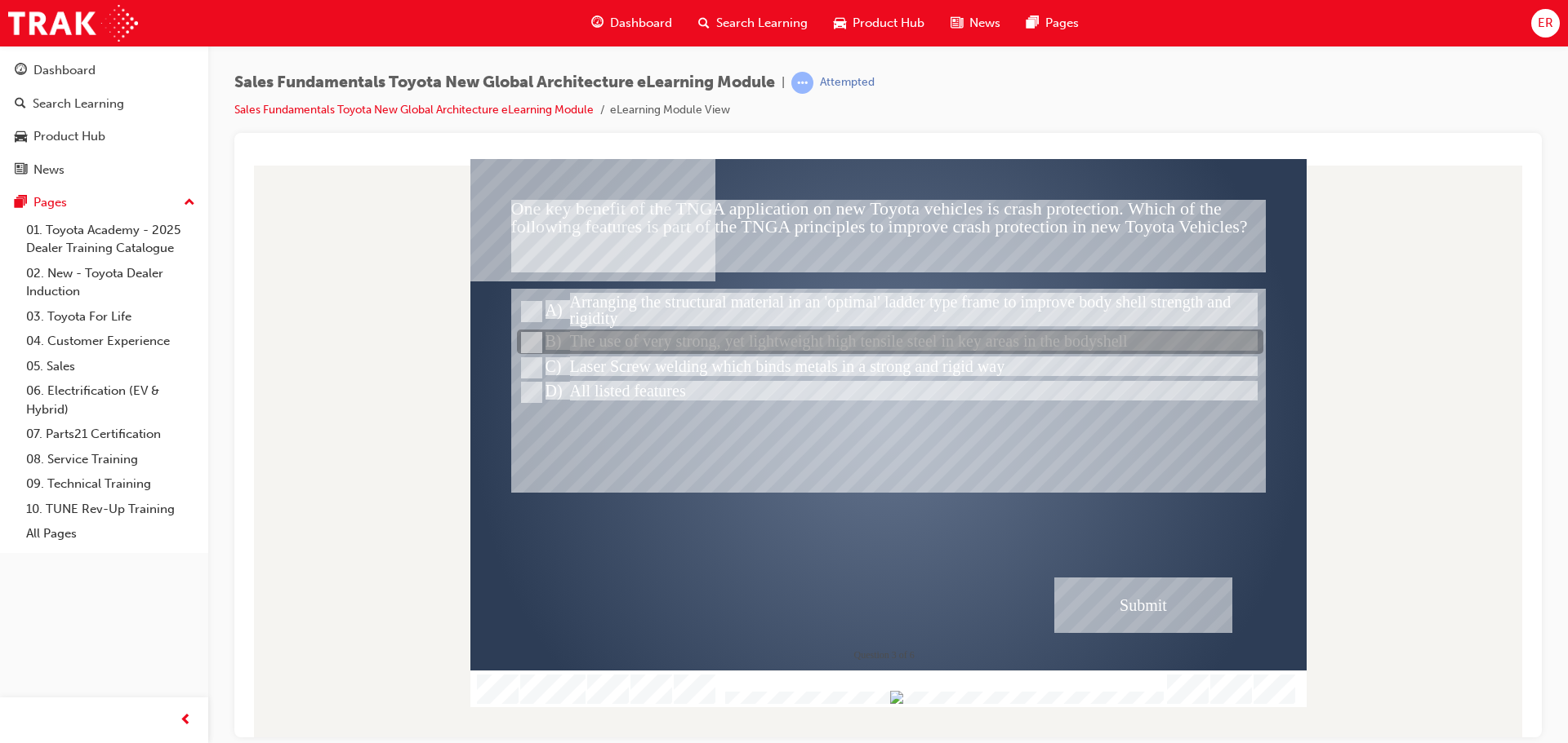
click at [593, 338] on div at bounding box center [889, 343] width 746 height 25
radio input "false"
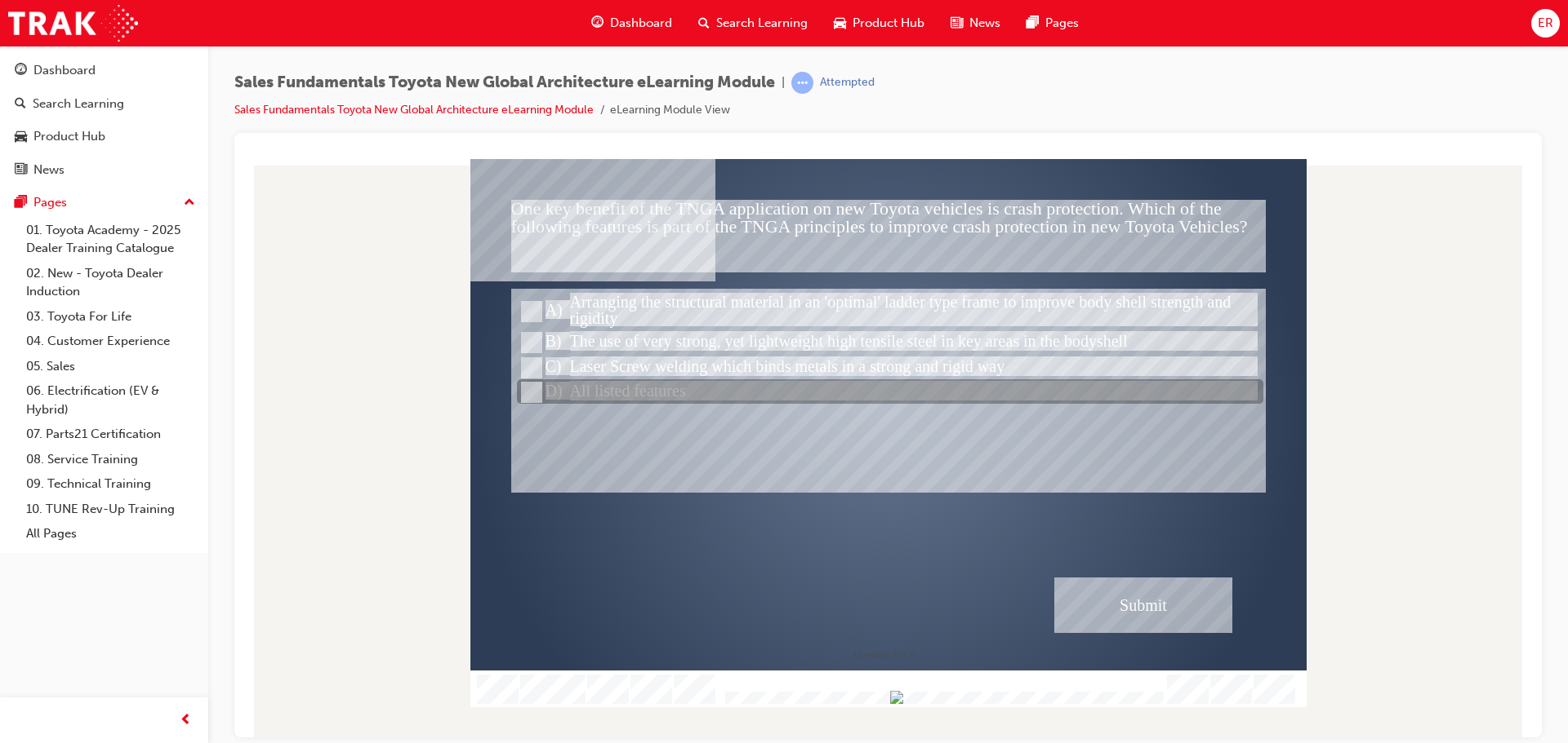
click at [612, 383] on div at bounding box center [889, 392] width 746 height 25
radio input "false"
radio input "true"
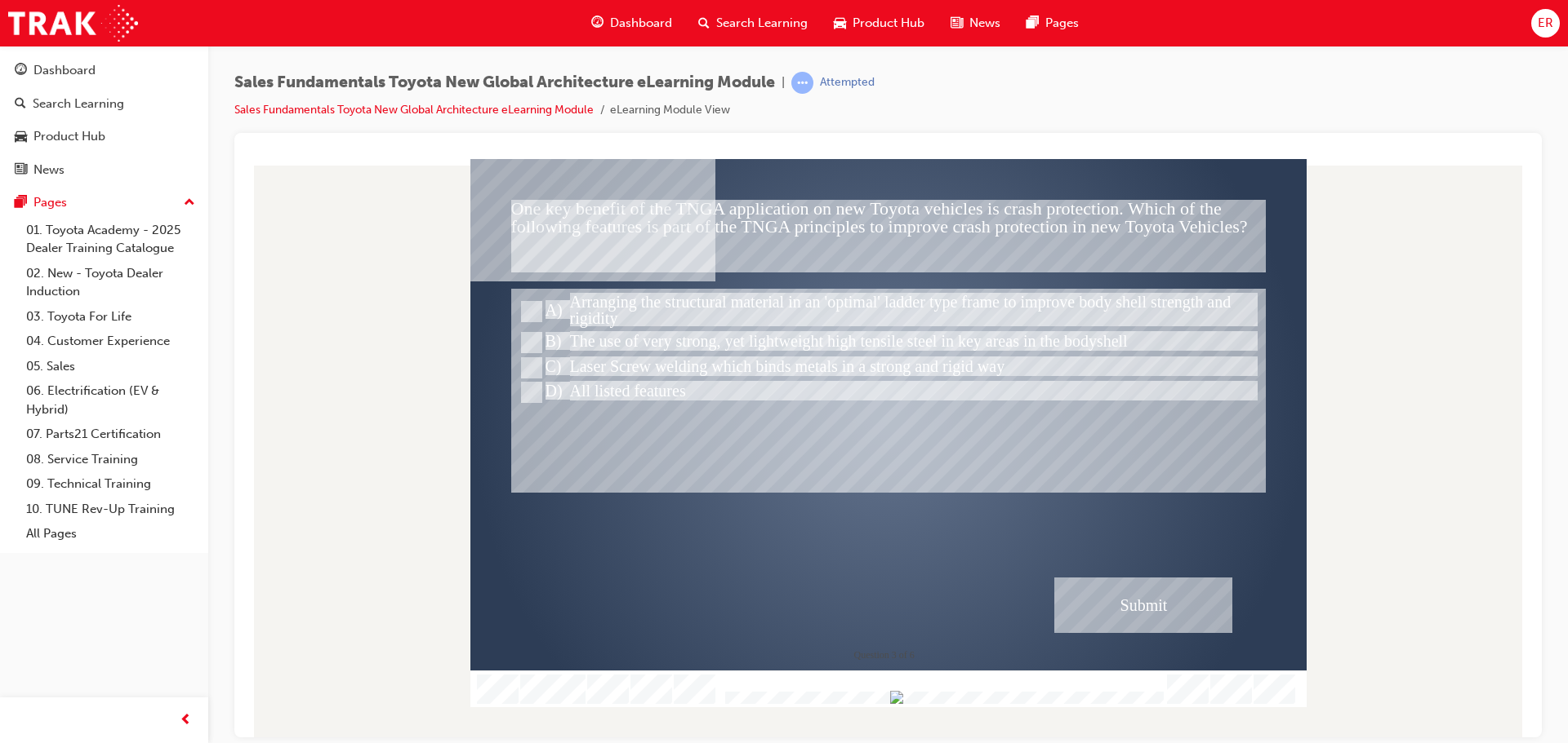
click at [1179, 586] on div "Submit" at bounding box center [1143, 605] width 178 height 55
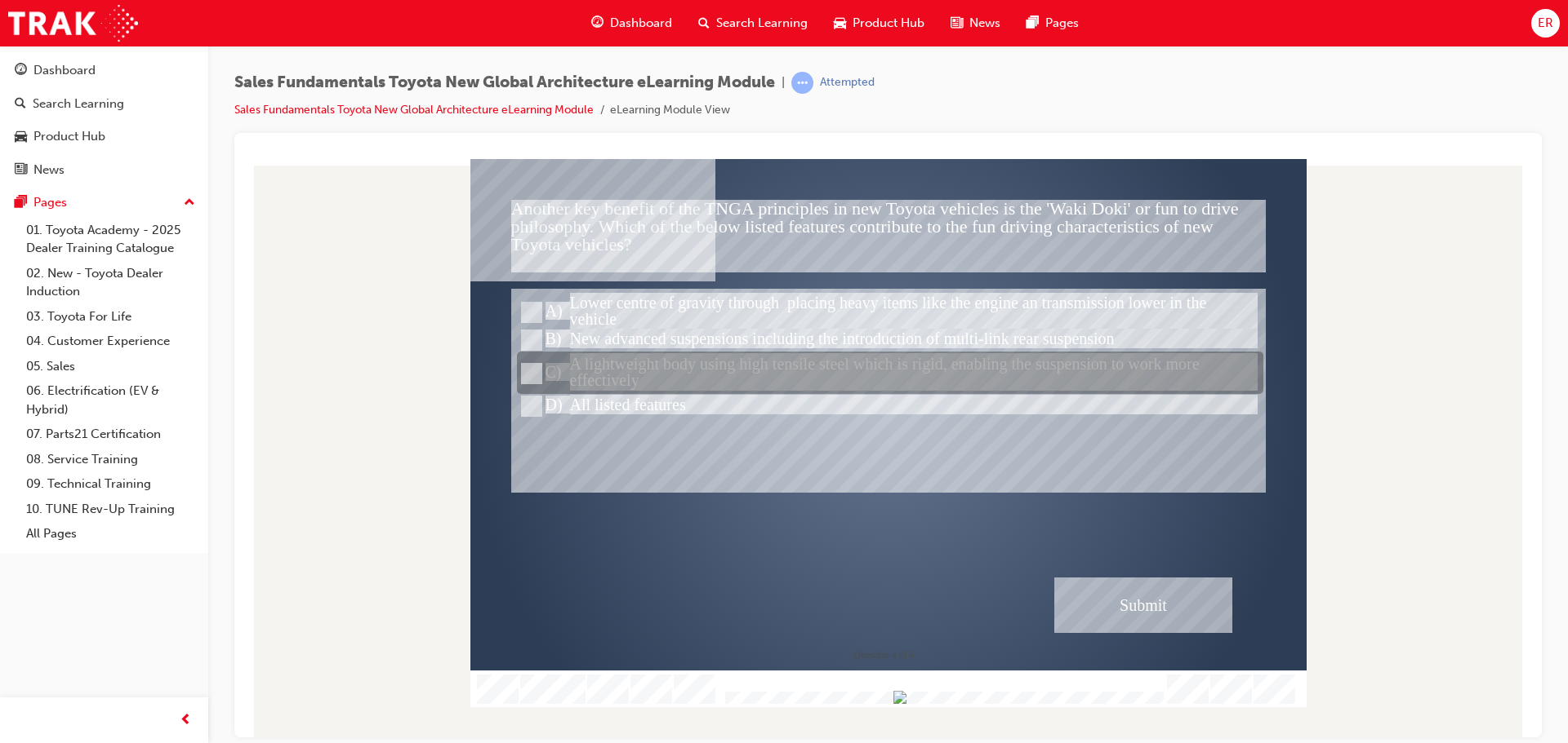
click at [601, 358] on div at bounding box center [889, 373] width 746 height 43
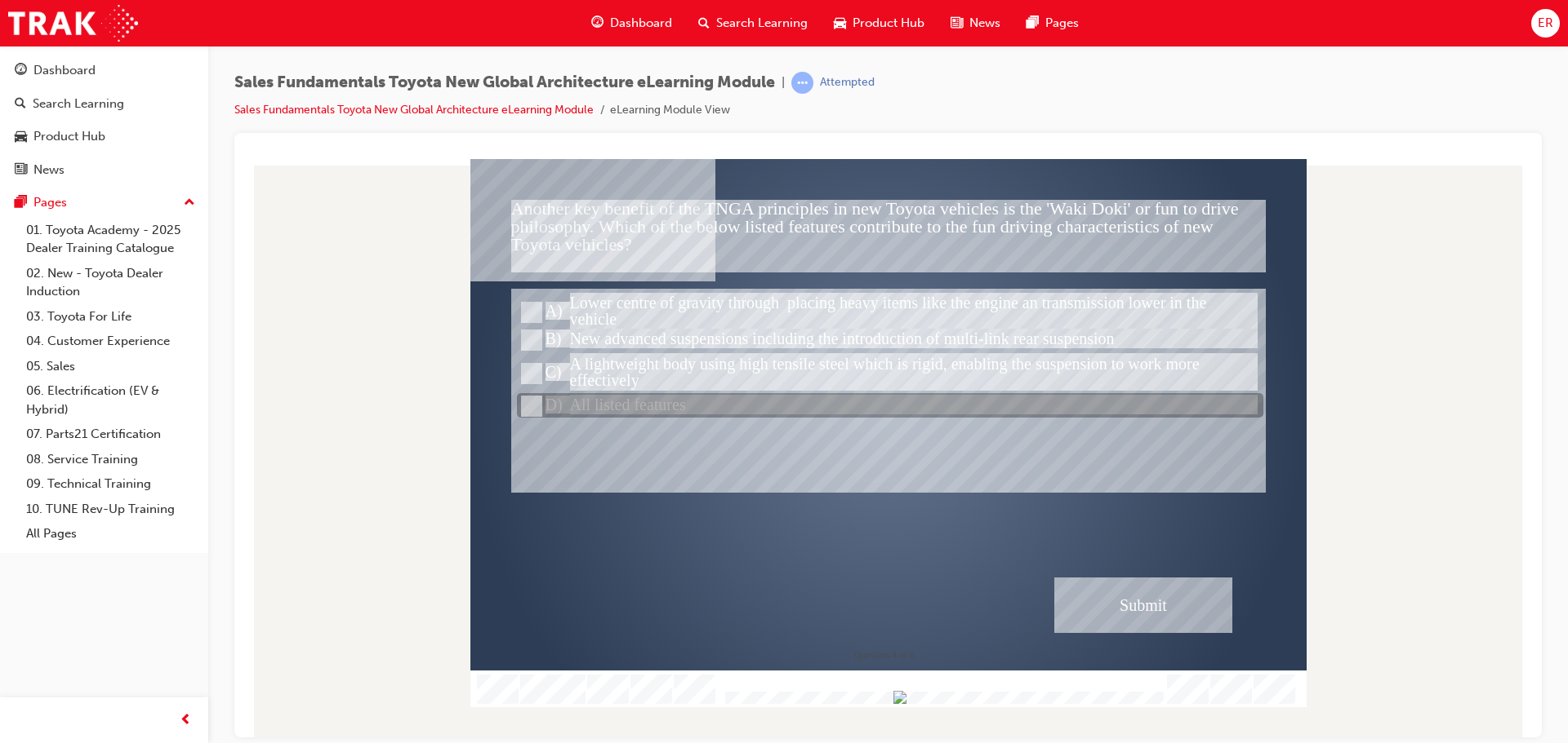
click at [602, 396] on div at bounding box center [889, 407] width 746 height 25
radio input "false"
radio input "true"
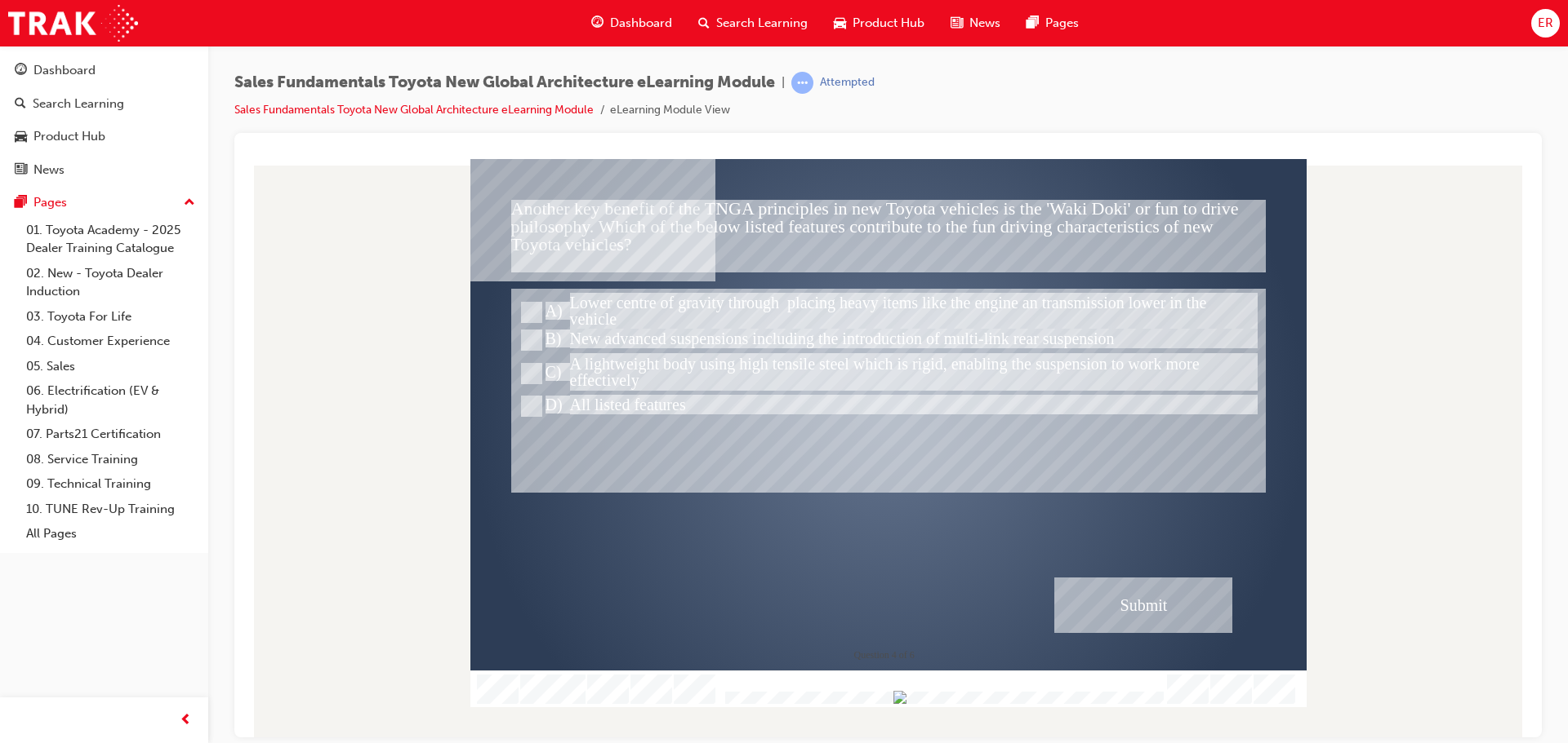
click at [1176, 618] on div "Submit" at bounding box center [1143, 605] width 178 height 55
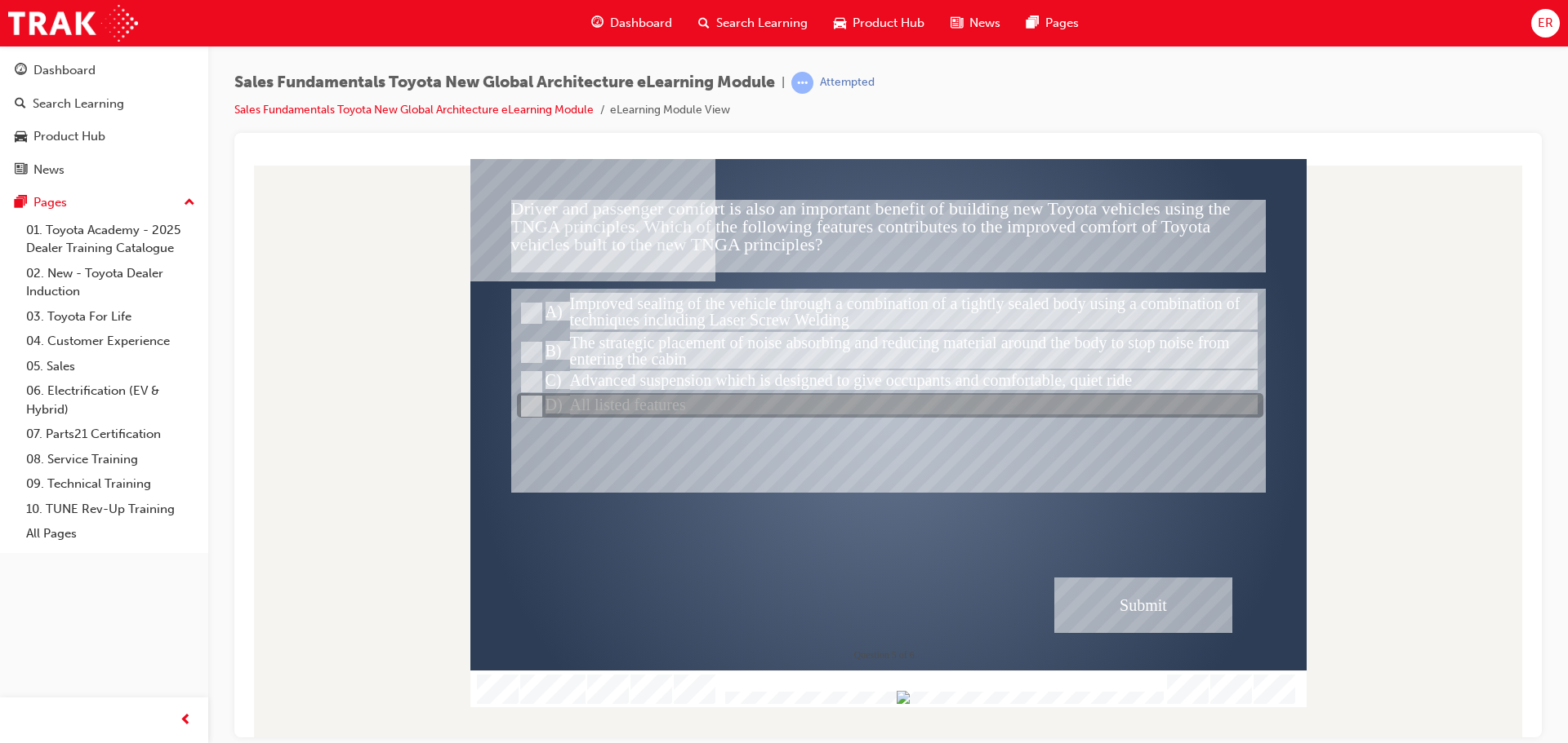
click at [616, 397] on div at bounding box center [889, 407] width 746 height 25
radio input "true"
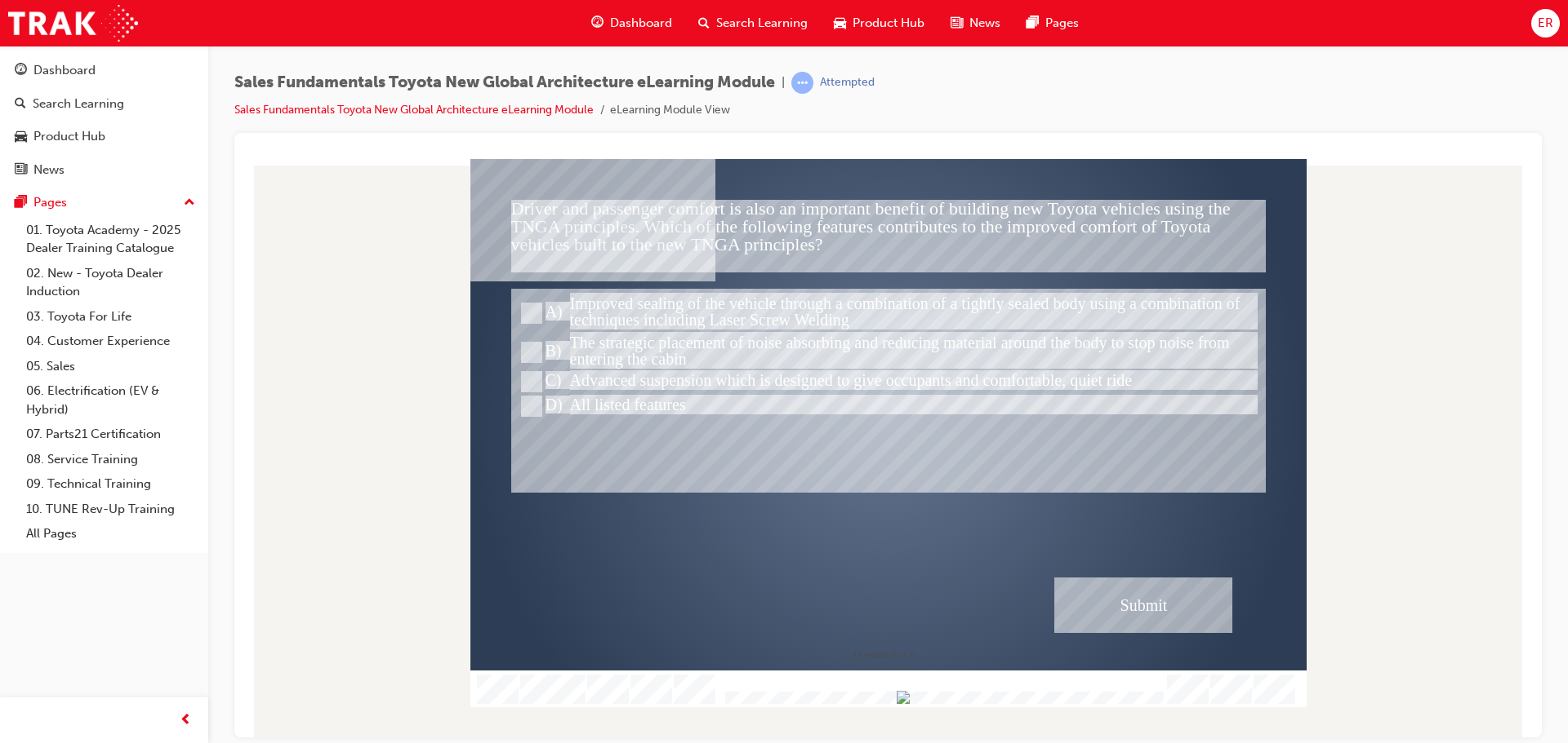
click at [1163, 609] on div "Submit" at bounding box center [1143, 605] width 178 height 55
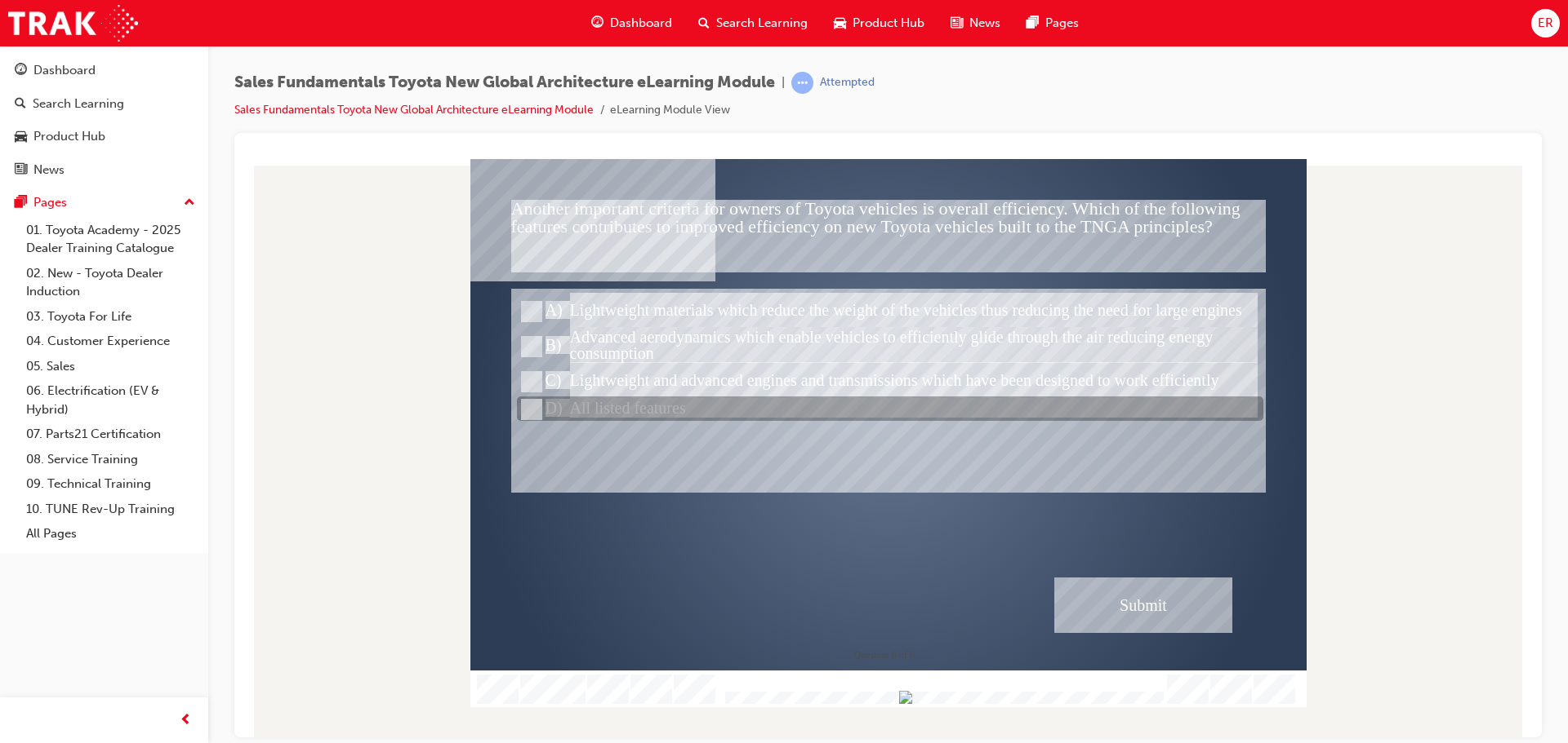
click at [593, 416] on div at bounding box center [889, 410] width 746 height 25
radio input "true"
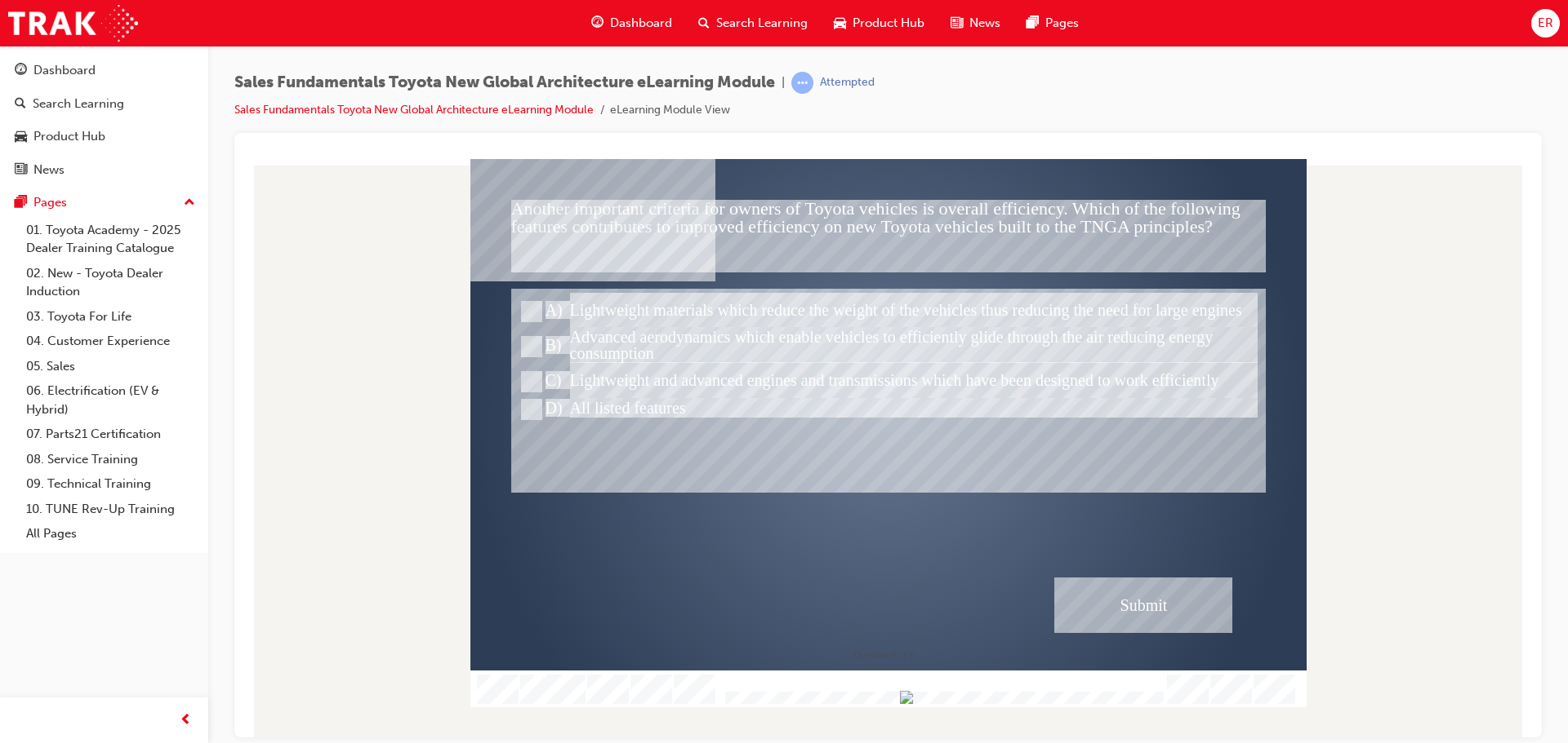
click at [1193, 615] on div "Submit" at bounding box center [1143, 605] width 178 height 55
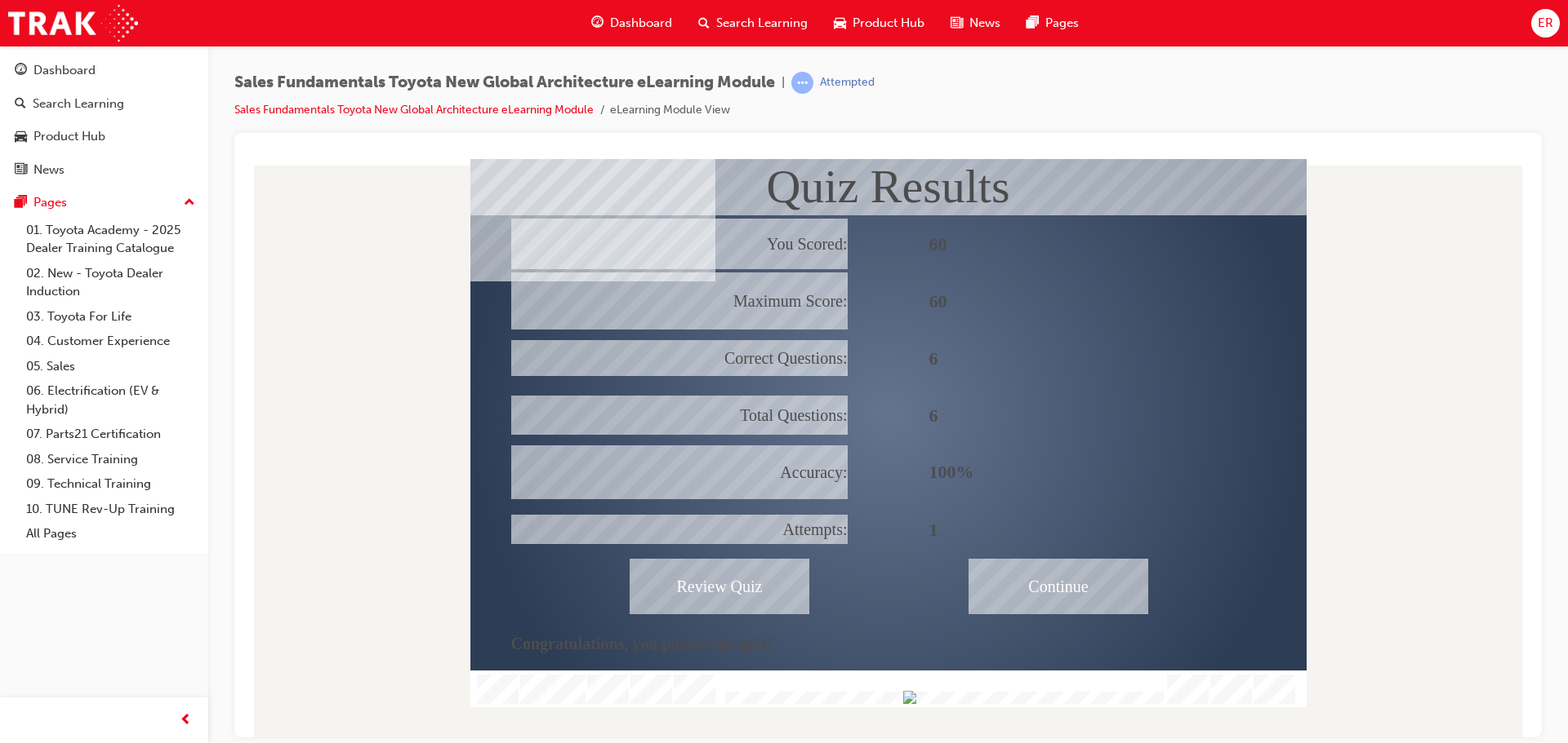
click at [1058, 583] on div "Continue" at bounding box center [1058, 586] width 179 height 55
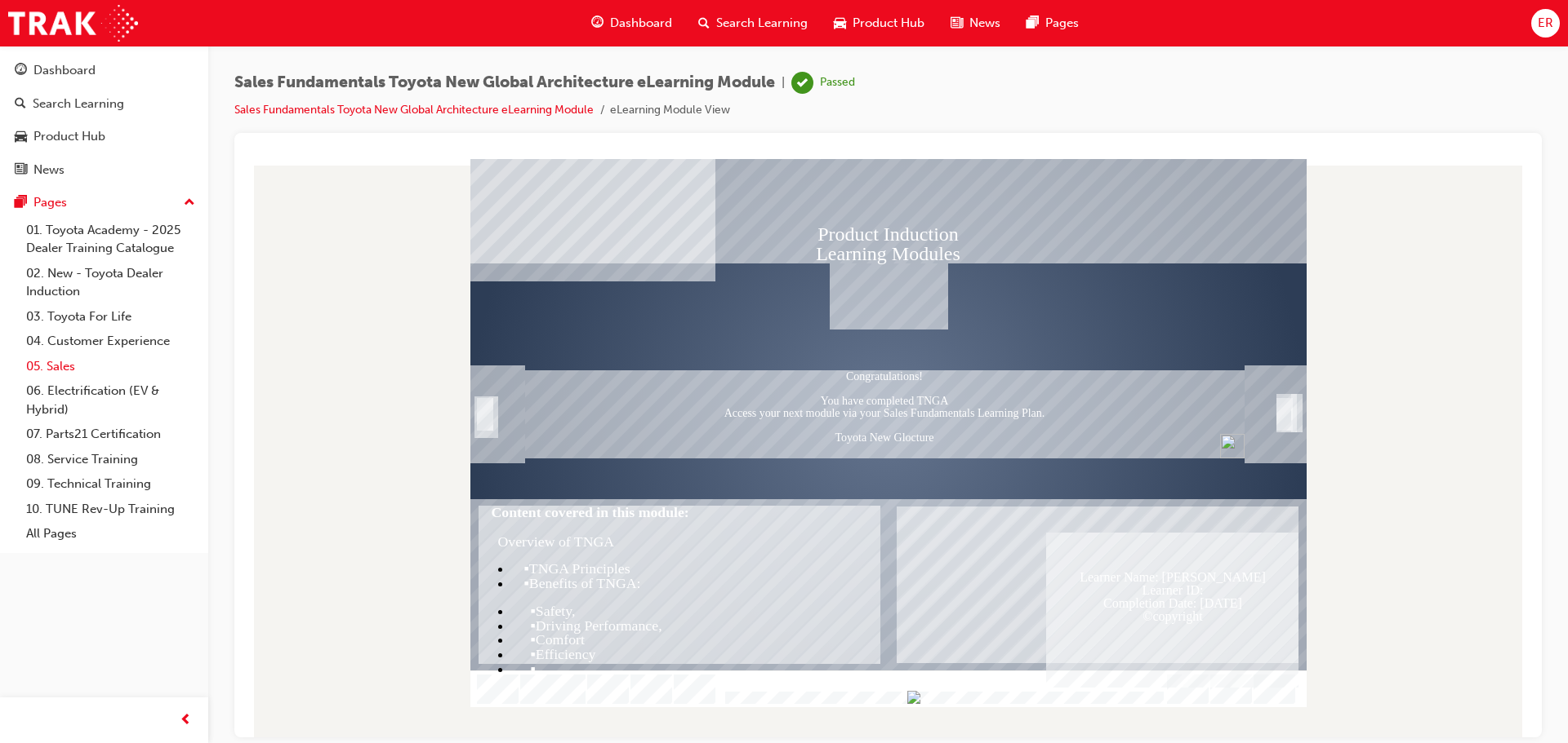
click at [92, 363] on link "05. Sales" at bounding box center [111, 367] width 182 height 26
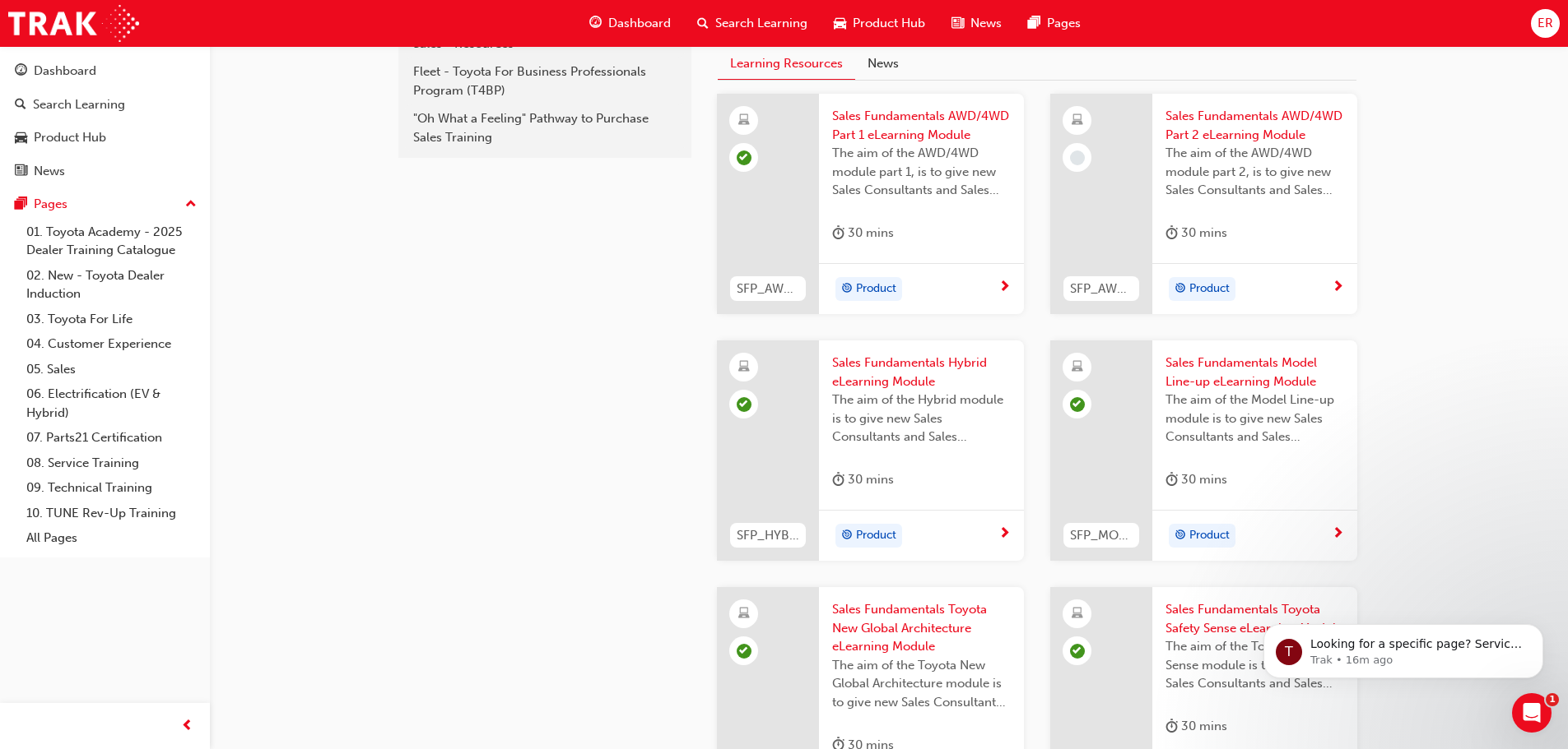
scroll to position [369, 0]
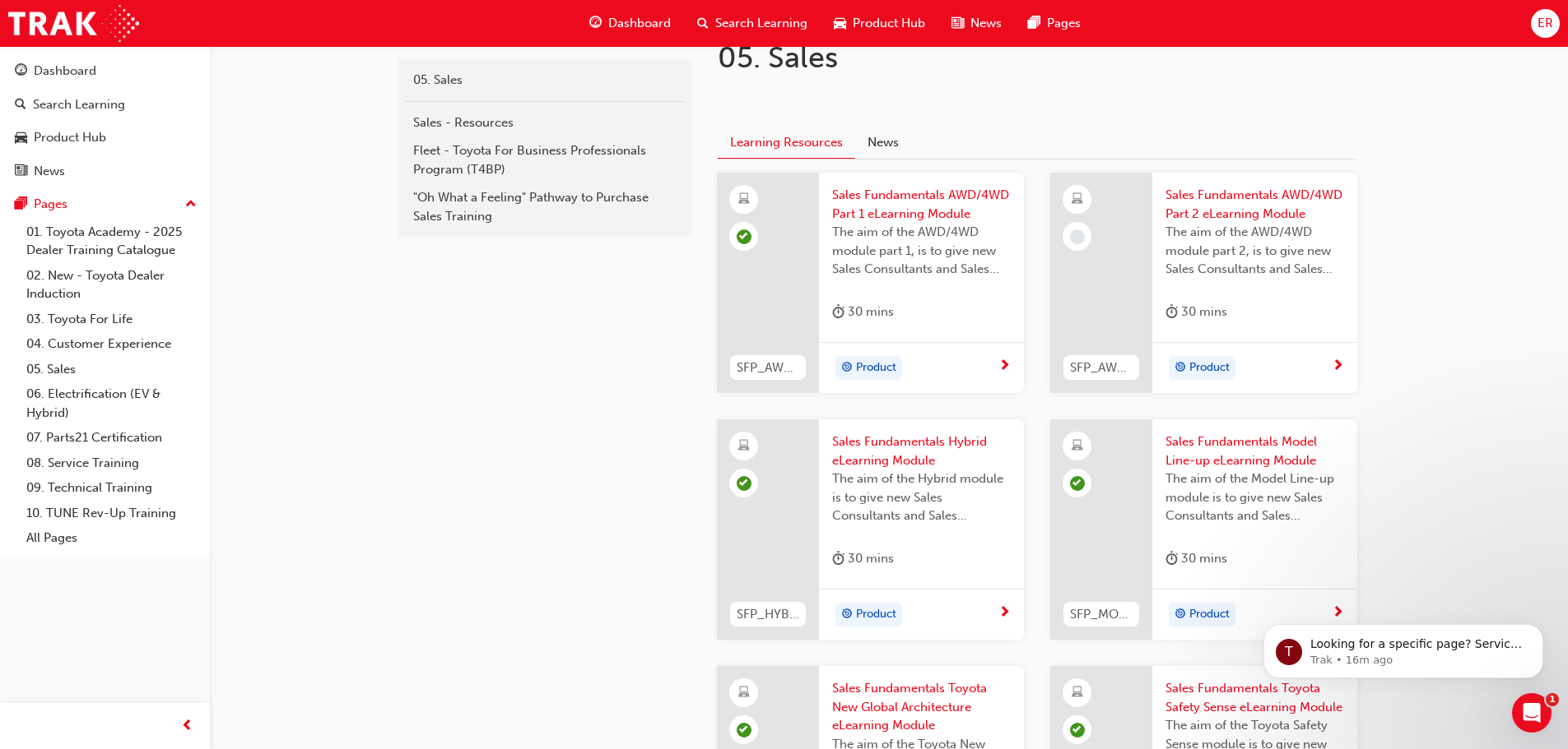
click at [1220, 220] on span "Sales Fundamentals AWD/4WD Part 2 eLearning Module" at bounding box center [1255, 205] width 179 height 37
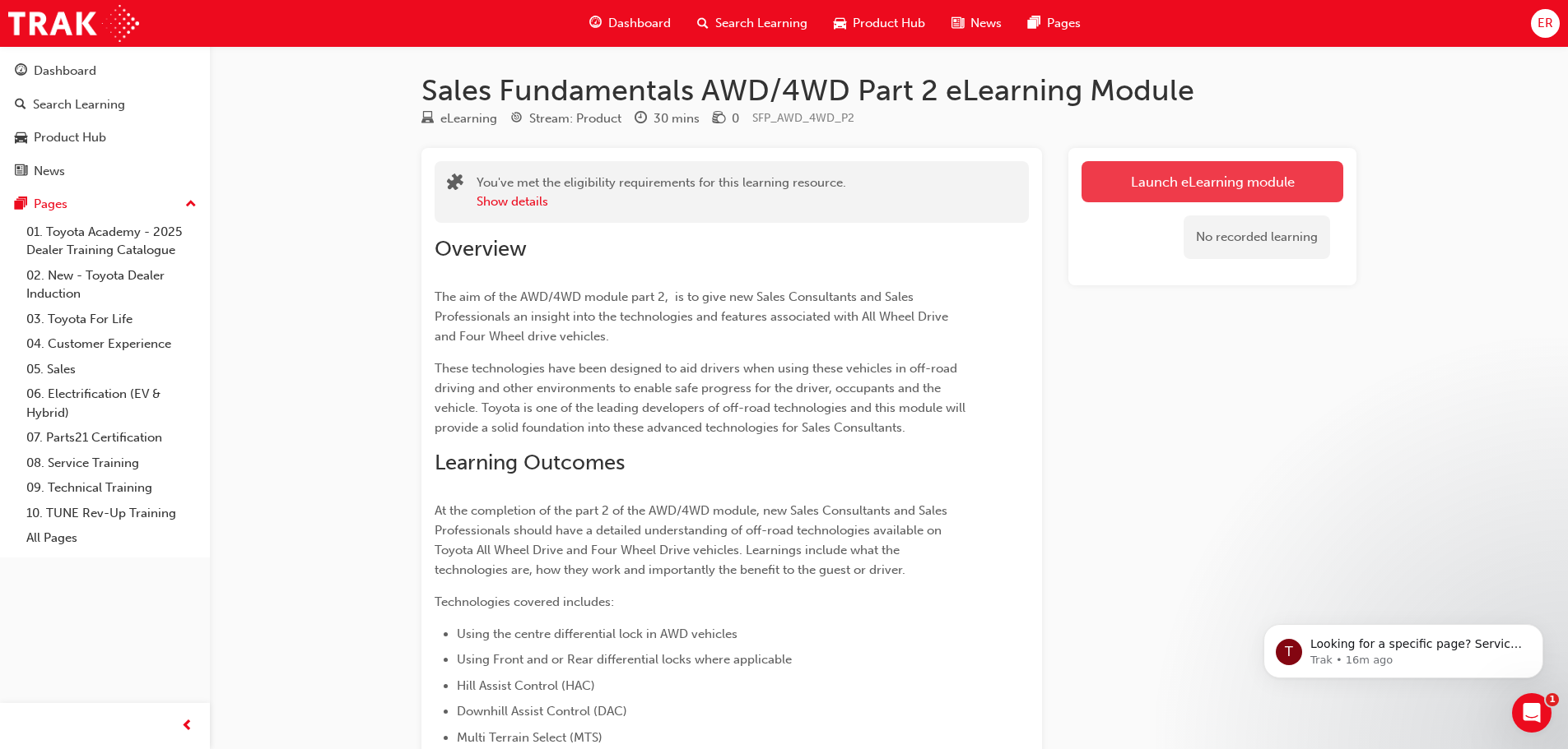
click at [1141, 177] on button "Launch eLearning module" at bounding box center [1213, 181] width 261 height 41
click at [1197, 175] on link "Launch eLearning module" at bounding box center [1213, 181] width 261 height 41
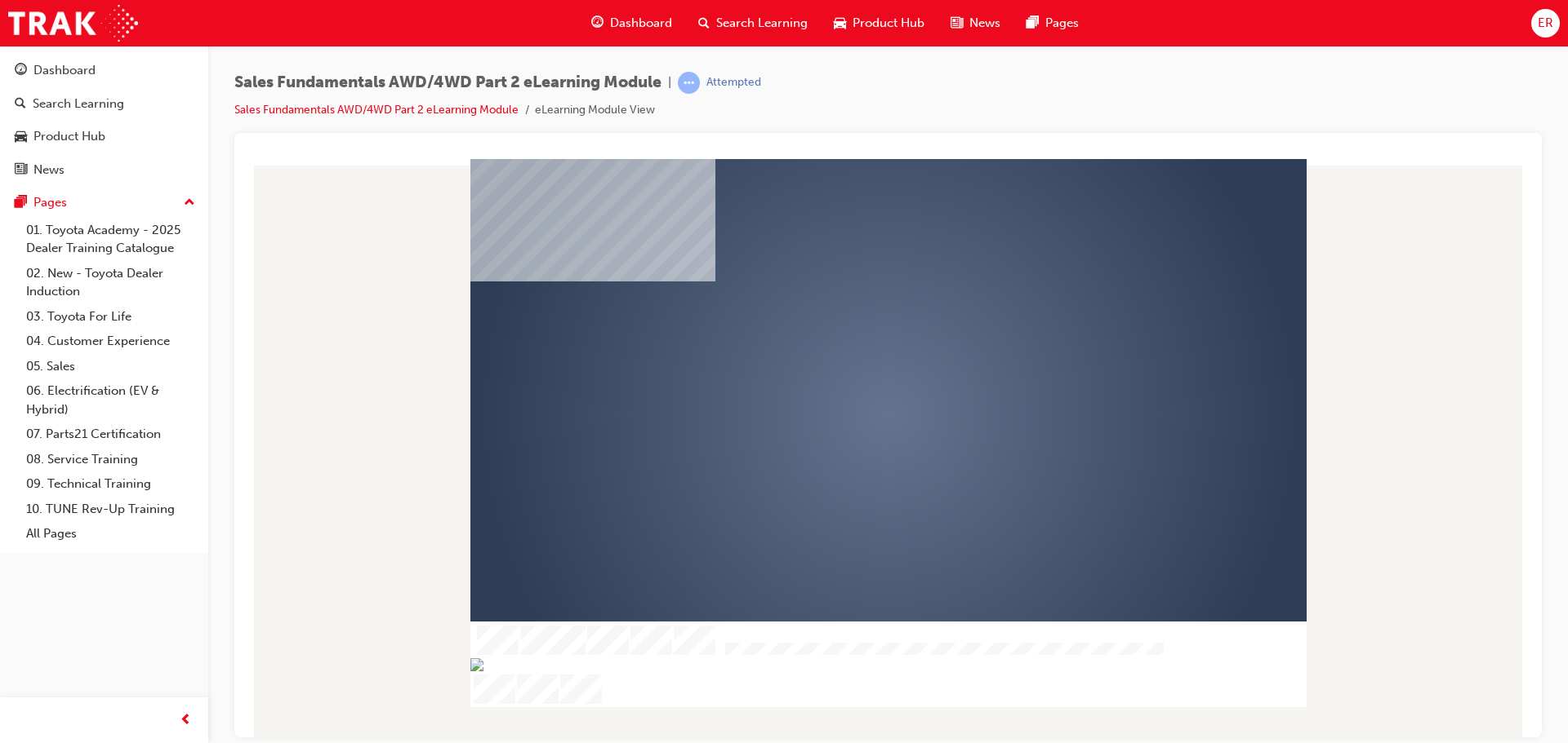
click at [841, 367] on div "play" at bounding box center [841, 367] width 0 height 0
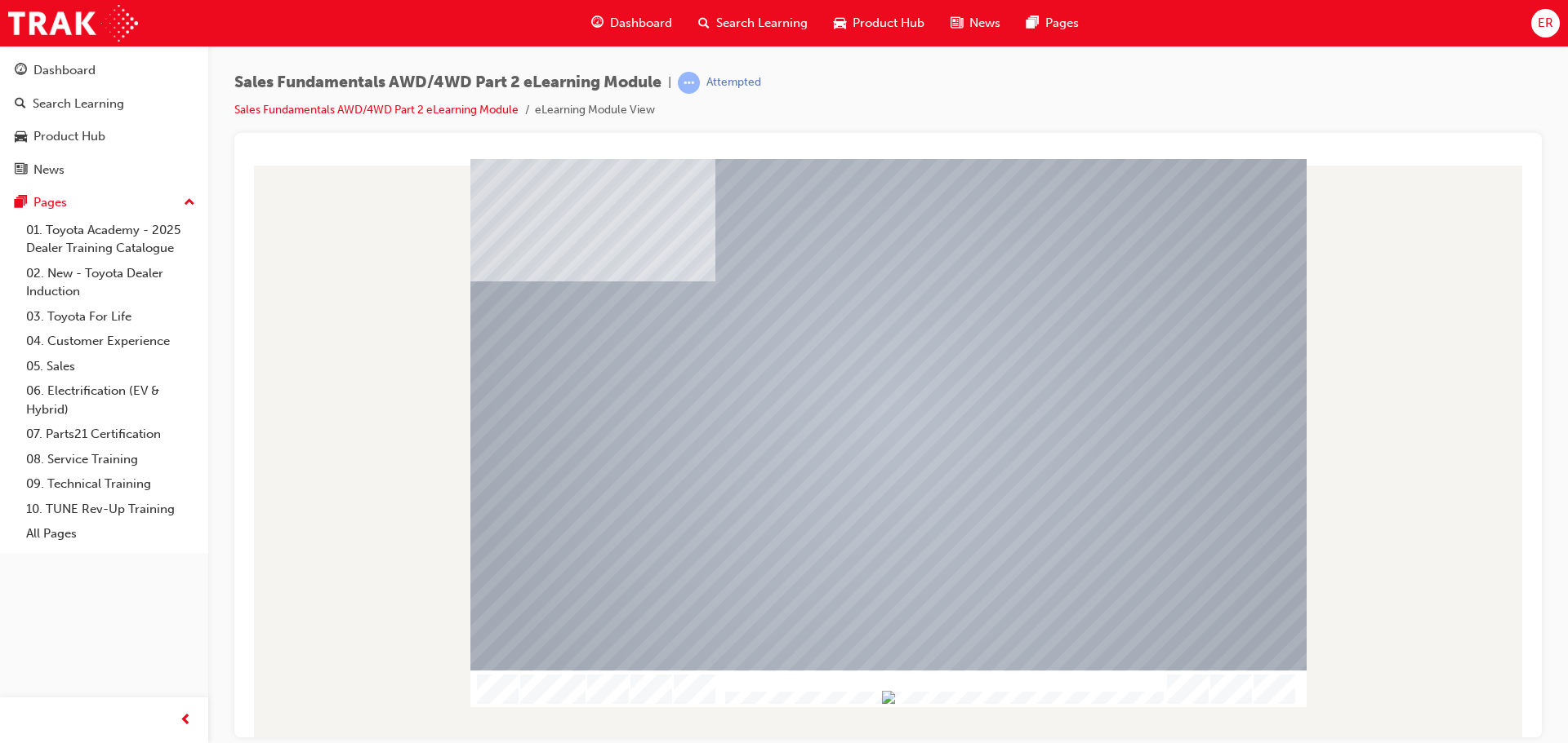
drag, startPoint x: 726, startPoint y: 698, endPoint x: 1198, endPoint y: 709, distance: 472.1
click at [1198, 709] on div "Table Of Contents Exit Slide Title No Matches Found Welcome Content Conclusion …" at bounding box center [888, 447] width 1281 height 578
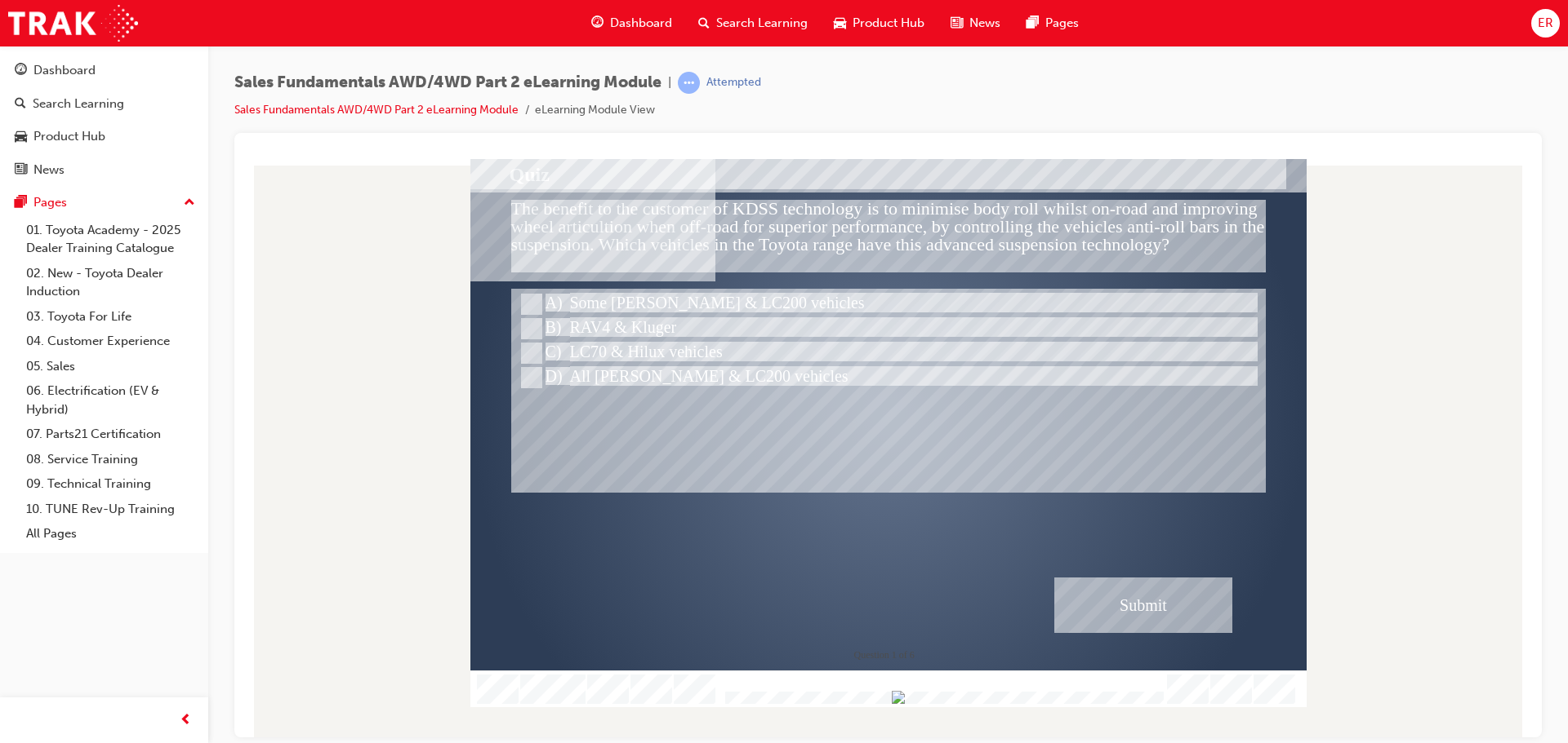
drag, startPoint x: 1140, startPoint y: 697, endPoint x: 1155, endPoint y: 696, distance: 15.0
click at [1155, 696] on div at bounding box center [942, 698] width 443 height 14
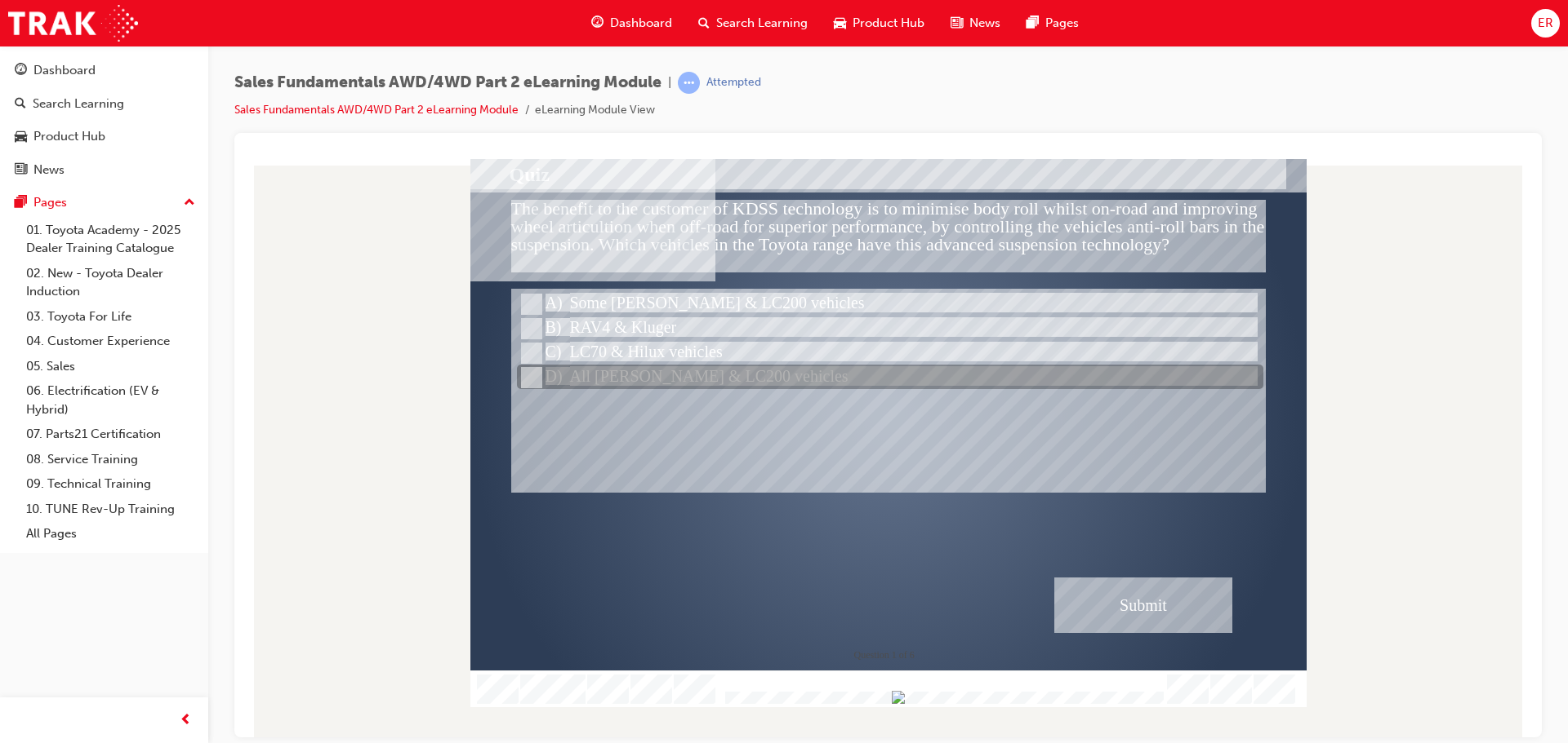
click at [694, 384] on div at bounding box center [889, 378] width 746 height 25
radio input "true"
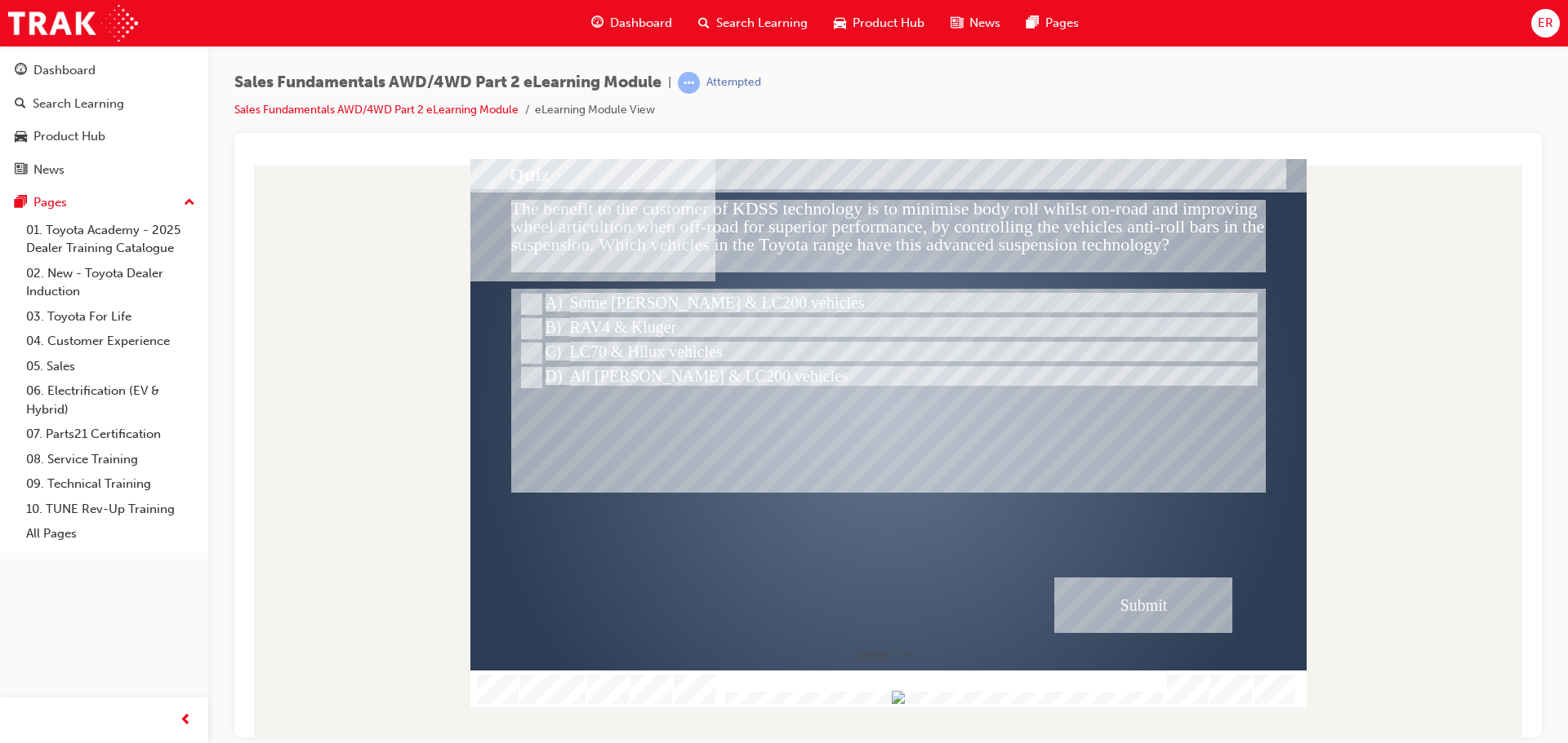
click at [1142, 606] on div "Submit" at bounding box center [1143, 605] width 178 height 55
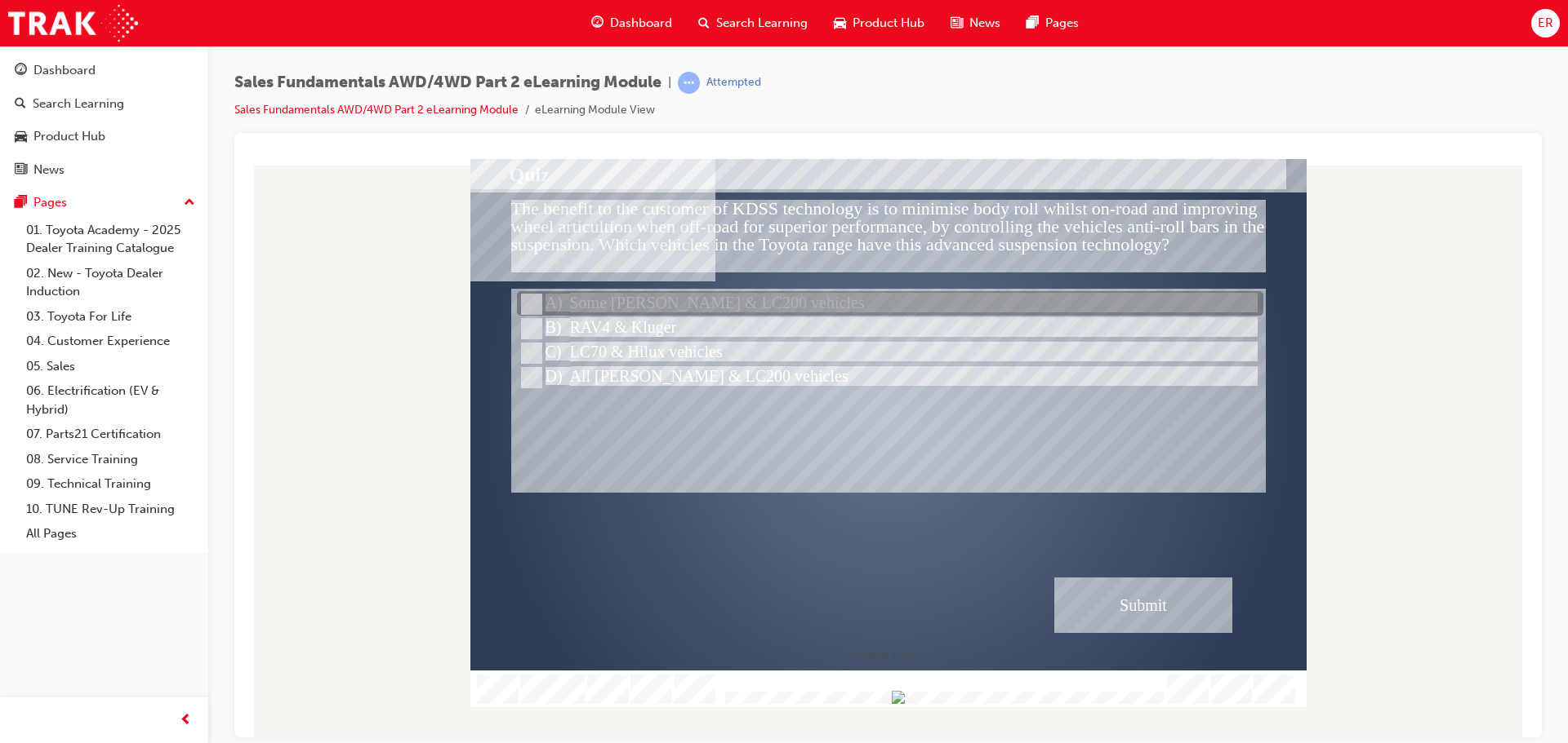
click at [622, 303] on div at bounding box center [889, 305] width 746 height 25
radio input "true"
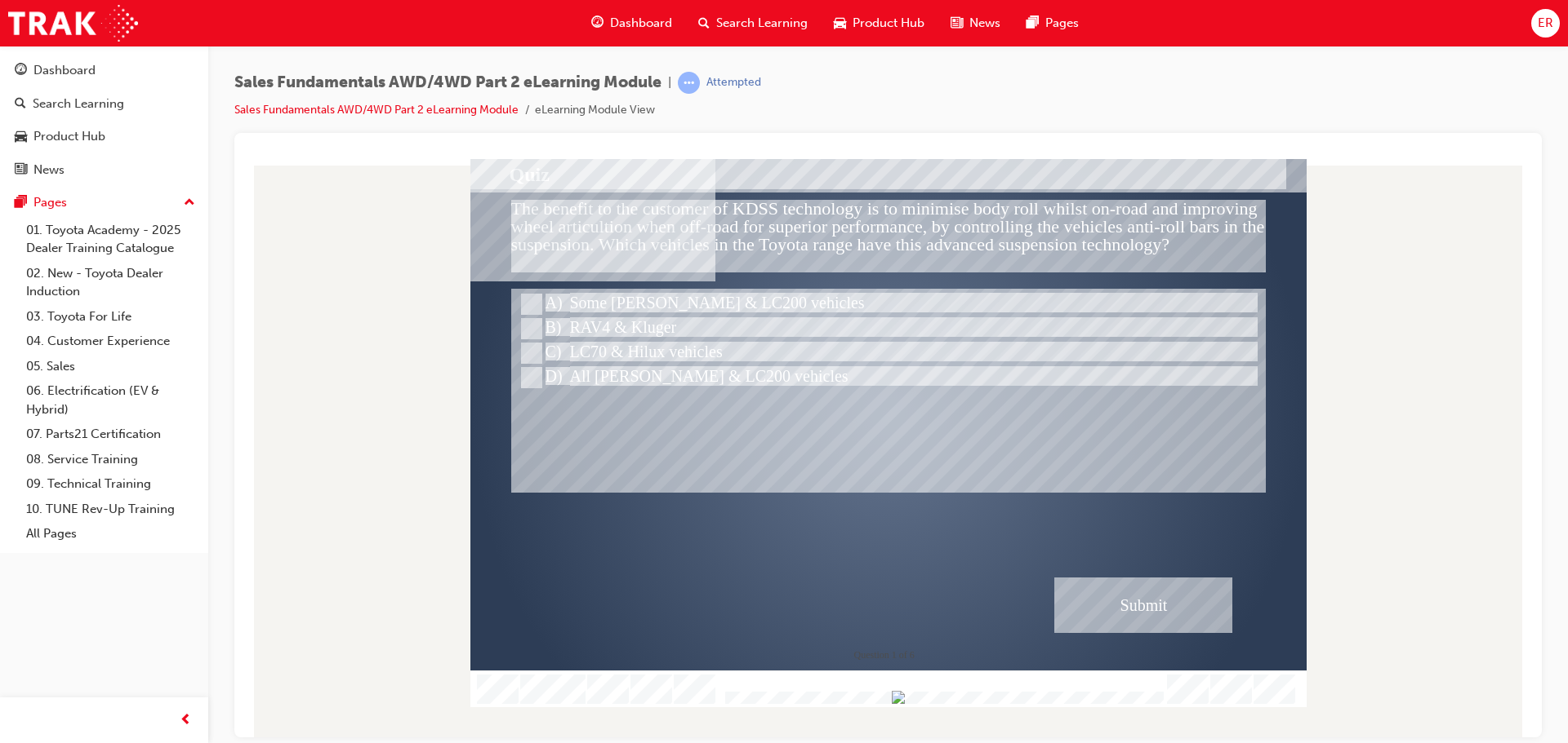
click at [1131, 581] on div "Submit" at bounding box center [1143, 605] width 178 height 55
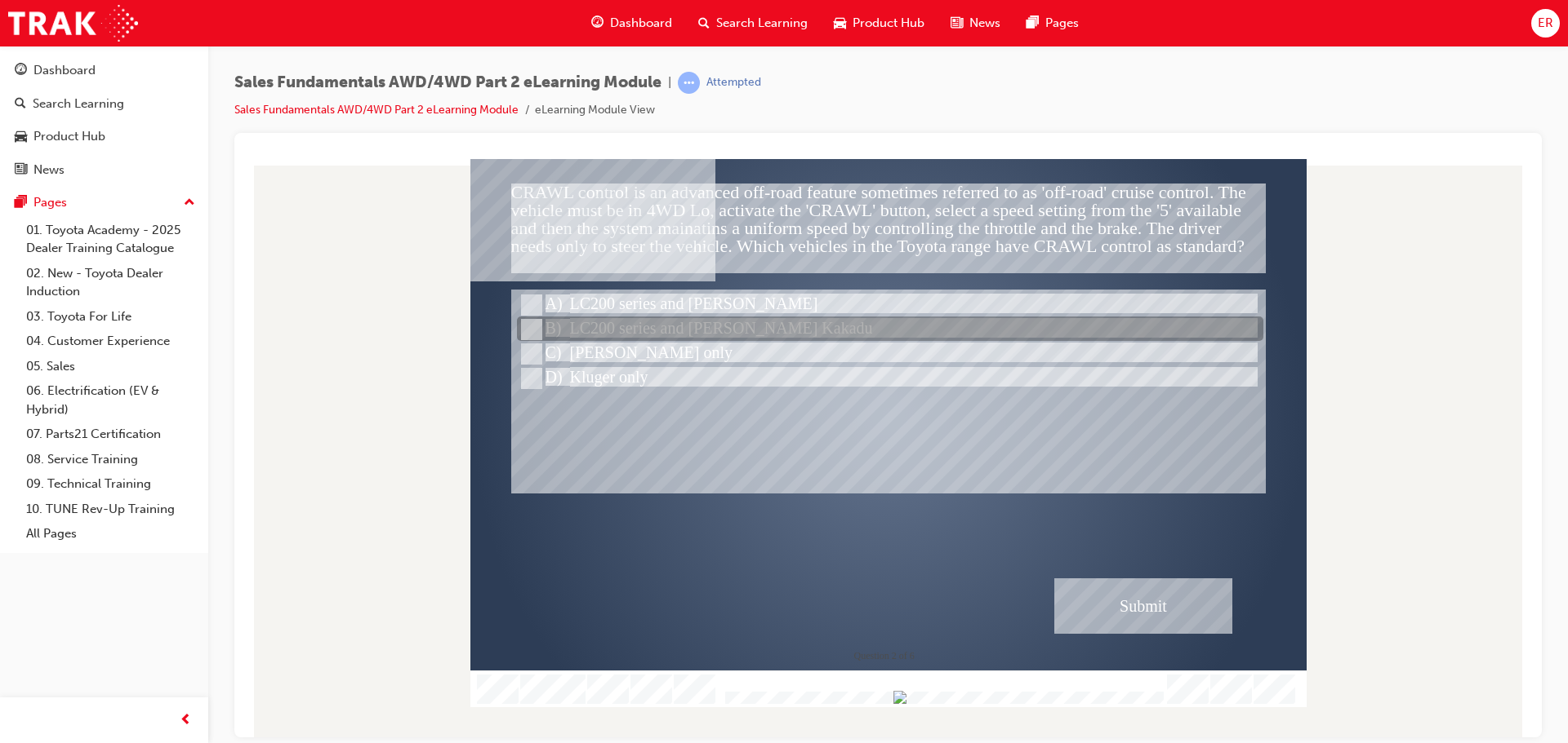
click at [617, 336] on div at bounding box center [889, 330] width 746 height 25
radio input "true"
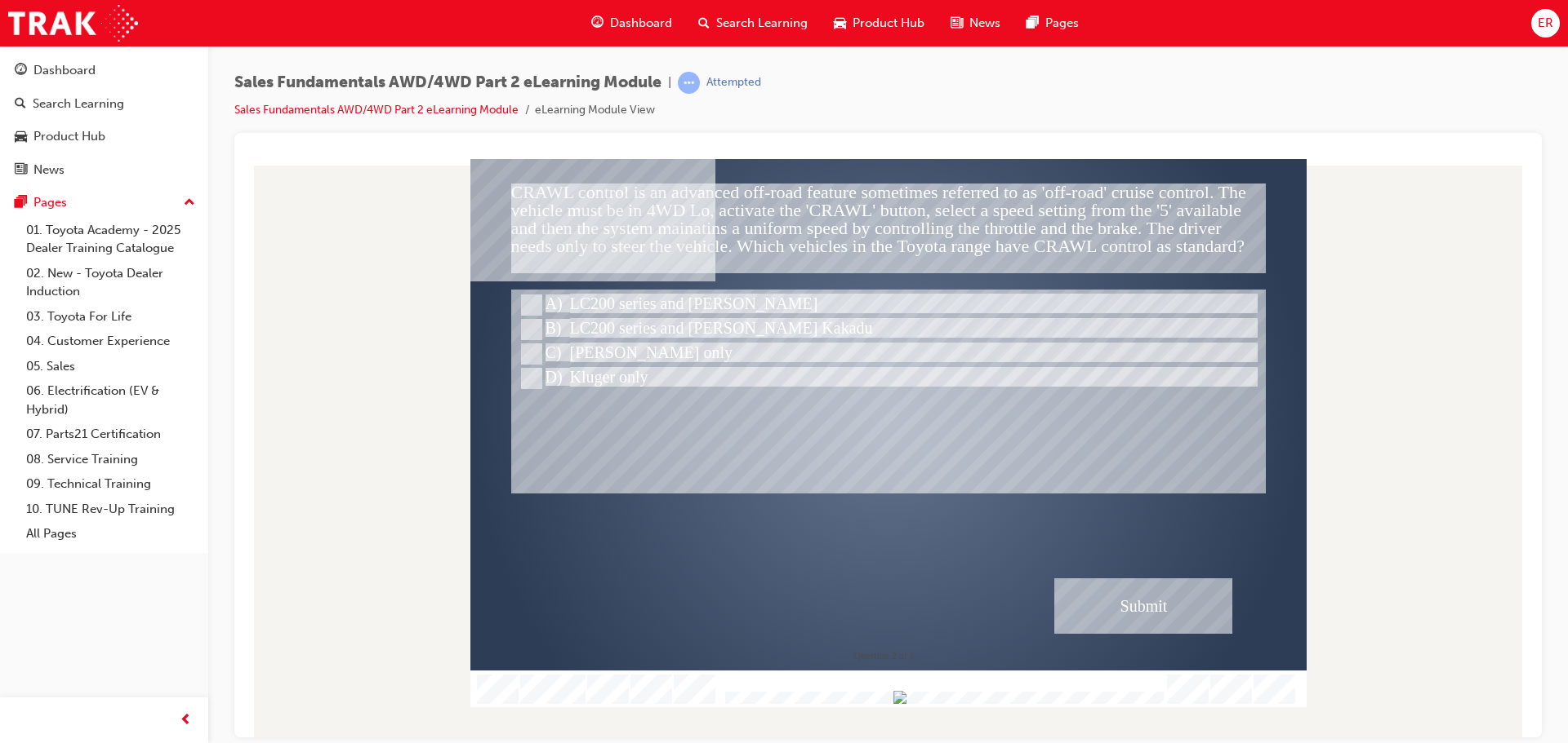
click at [1193, 620] on div "Submit" at bounding box center [1143, 605] width 178 height 55
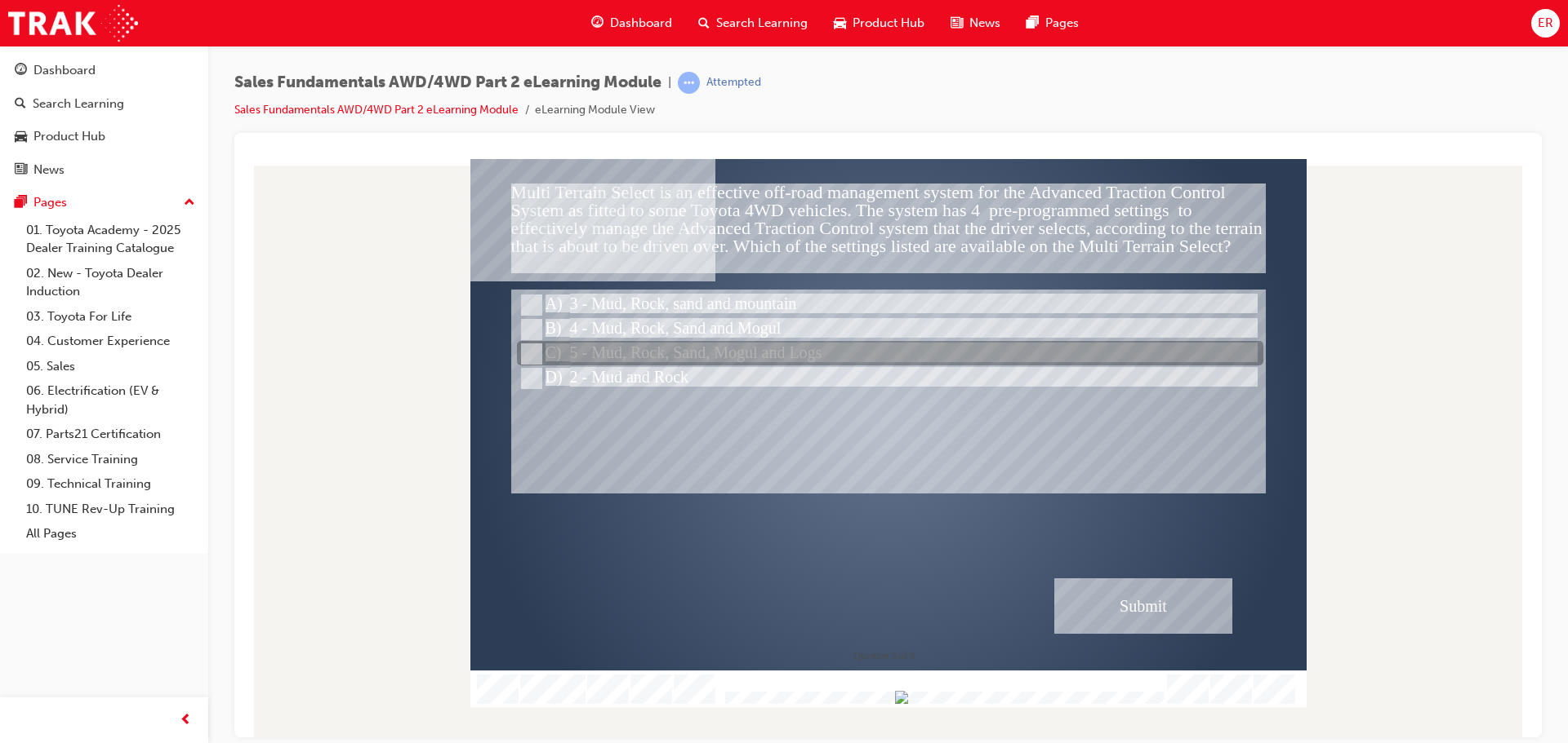
click at [630, 352] on div at bounding box center [889, 354] width 746 height 25
radio input "true"
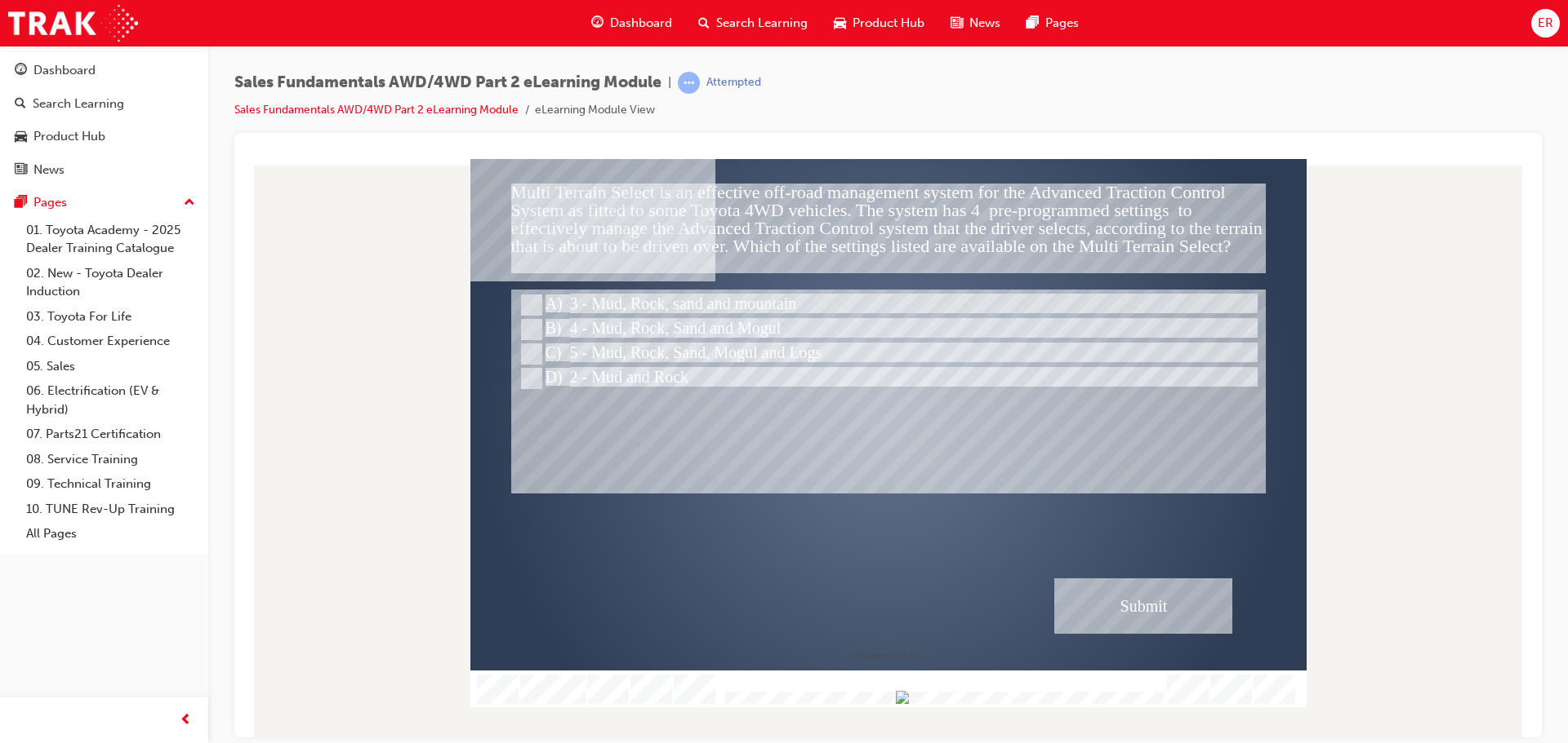
click at [1110, 599] on div "Submit" at bounding box center [1143, 605] width 178 height 55
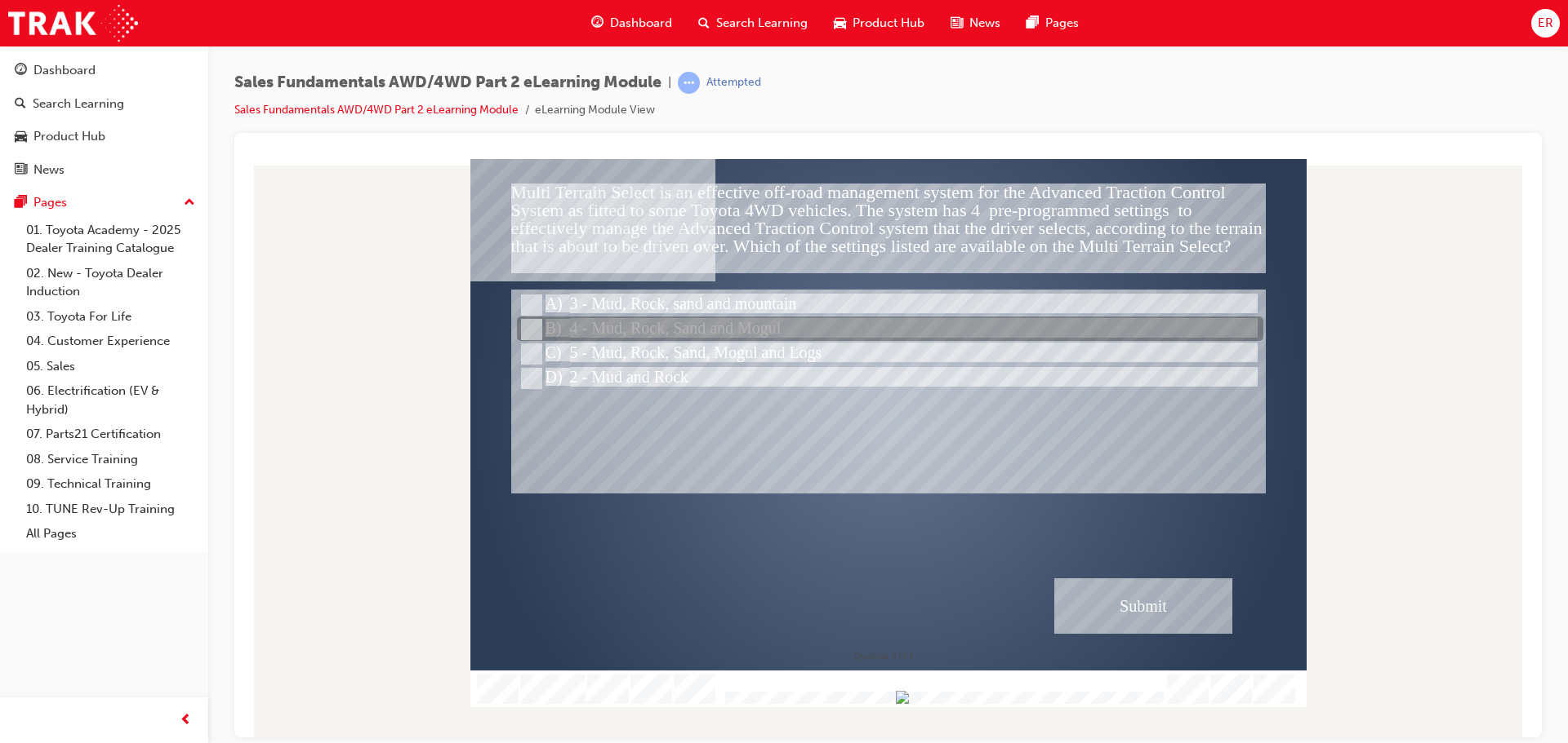
click at [681, 328] on div at bounding box center [889, 330] width 746 height 25
radio input "true"
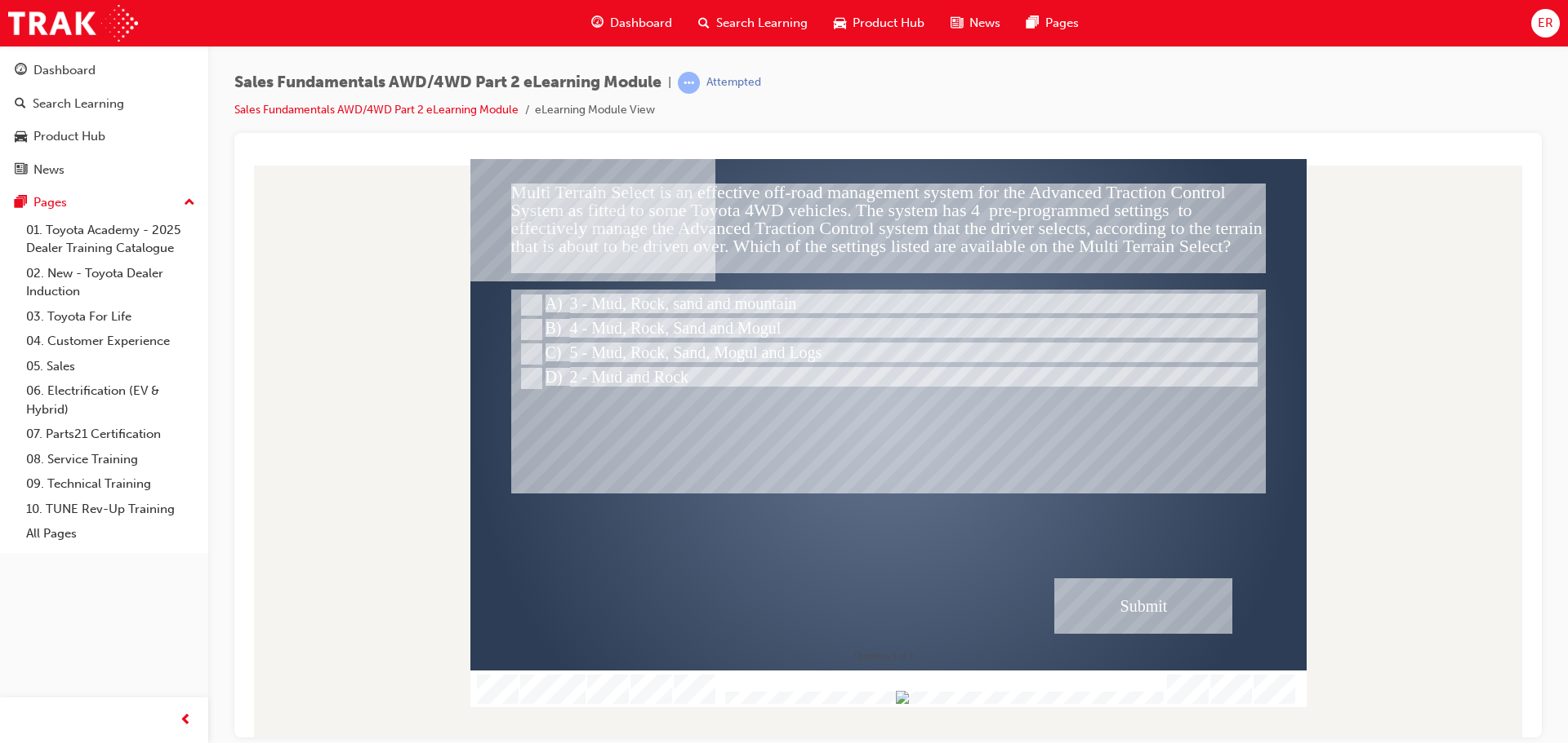
click at [1114, 605] on div "Submit" at bounding box center [1143, 605] width 178 height 55
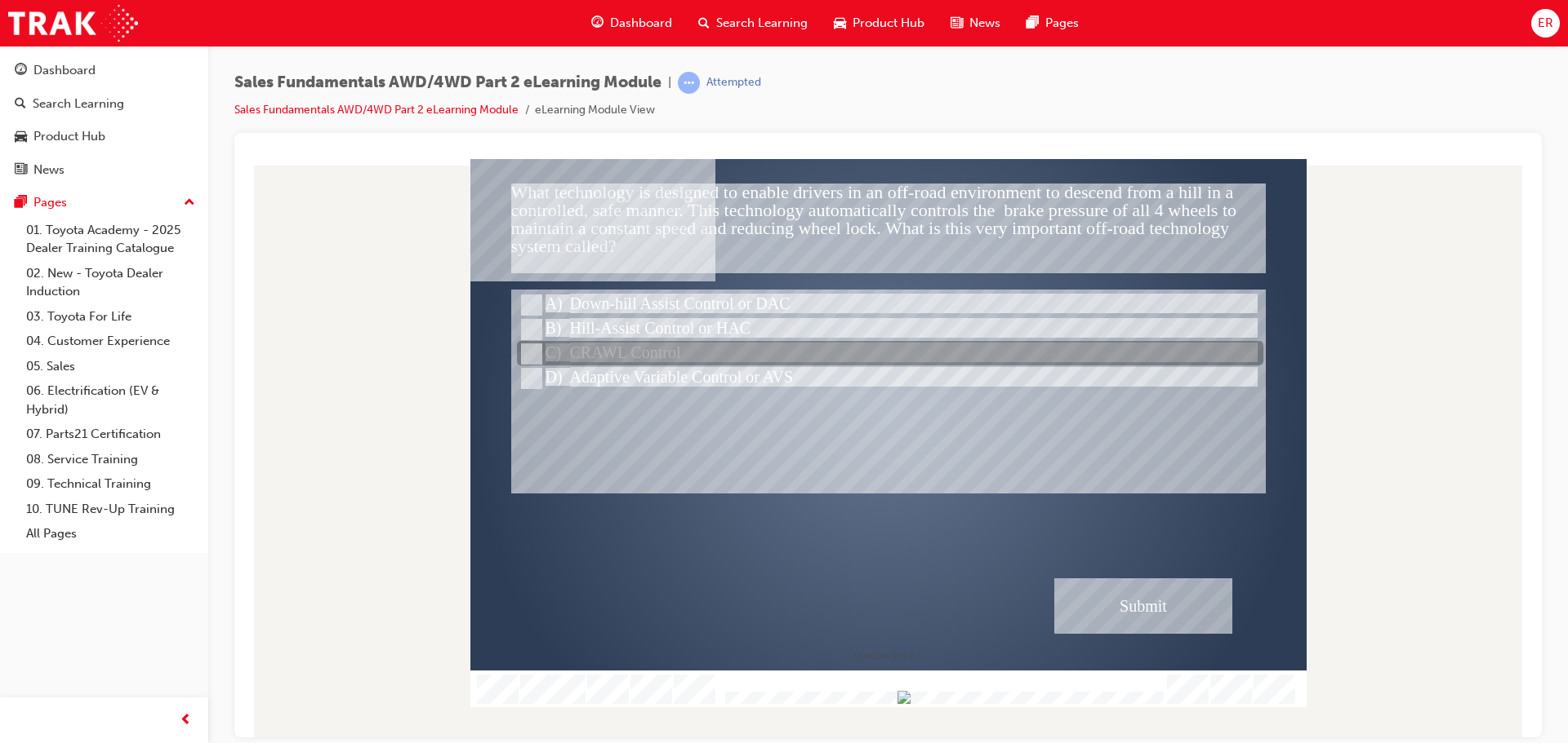
click at [622, 361] on div at bounding box center [889, 354] width 746 height 25
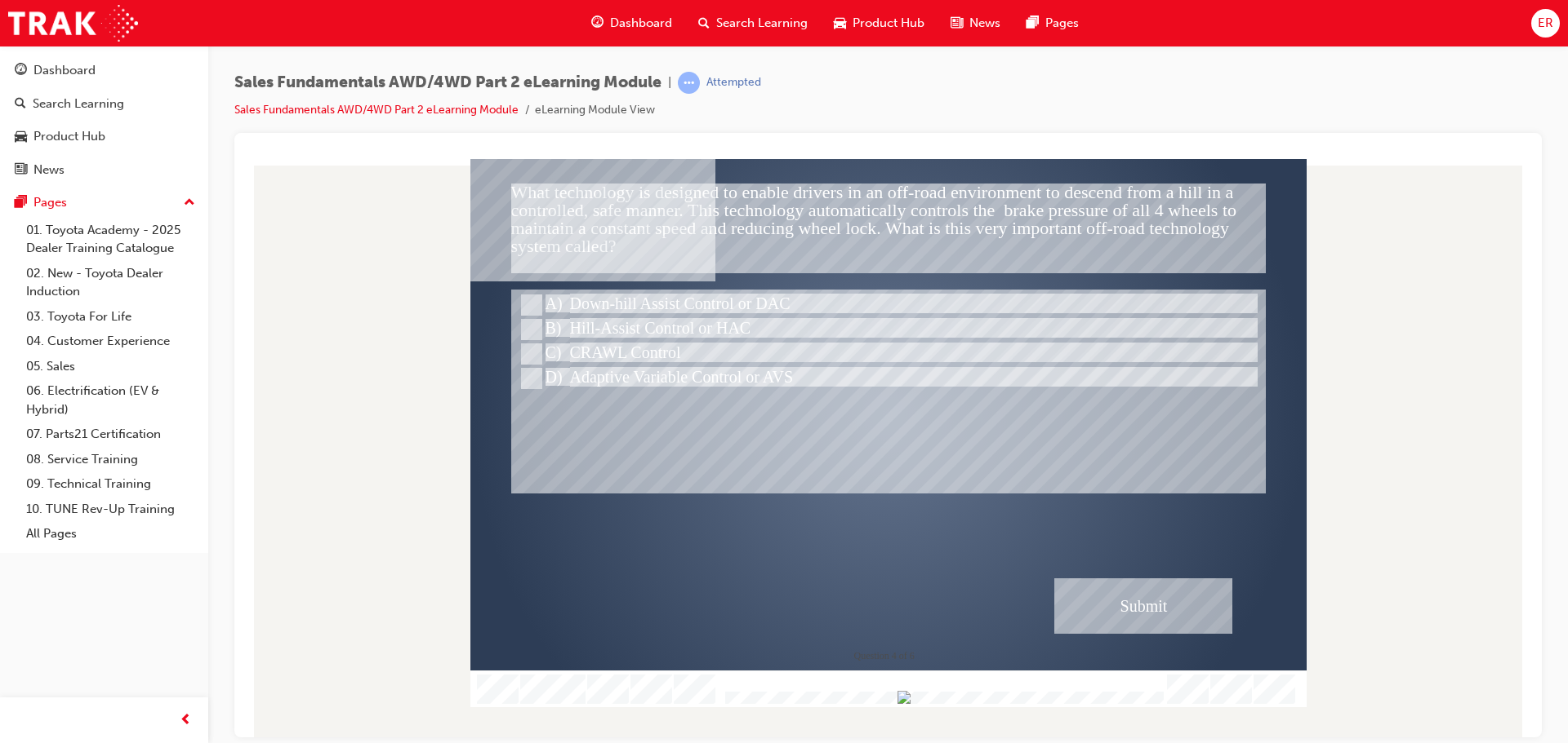
click at [1191, 585] on div "Submit" at bounding box center [1143, 605] width 178 height 55
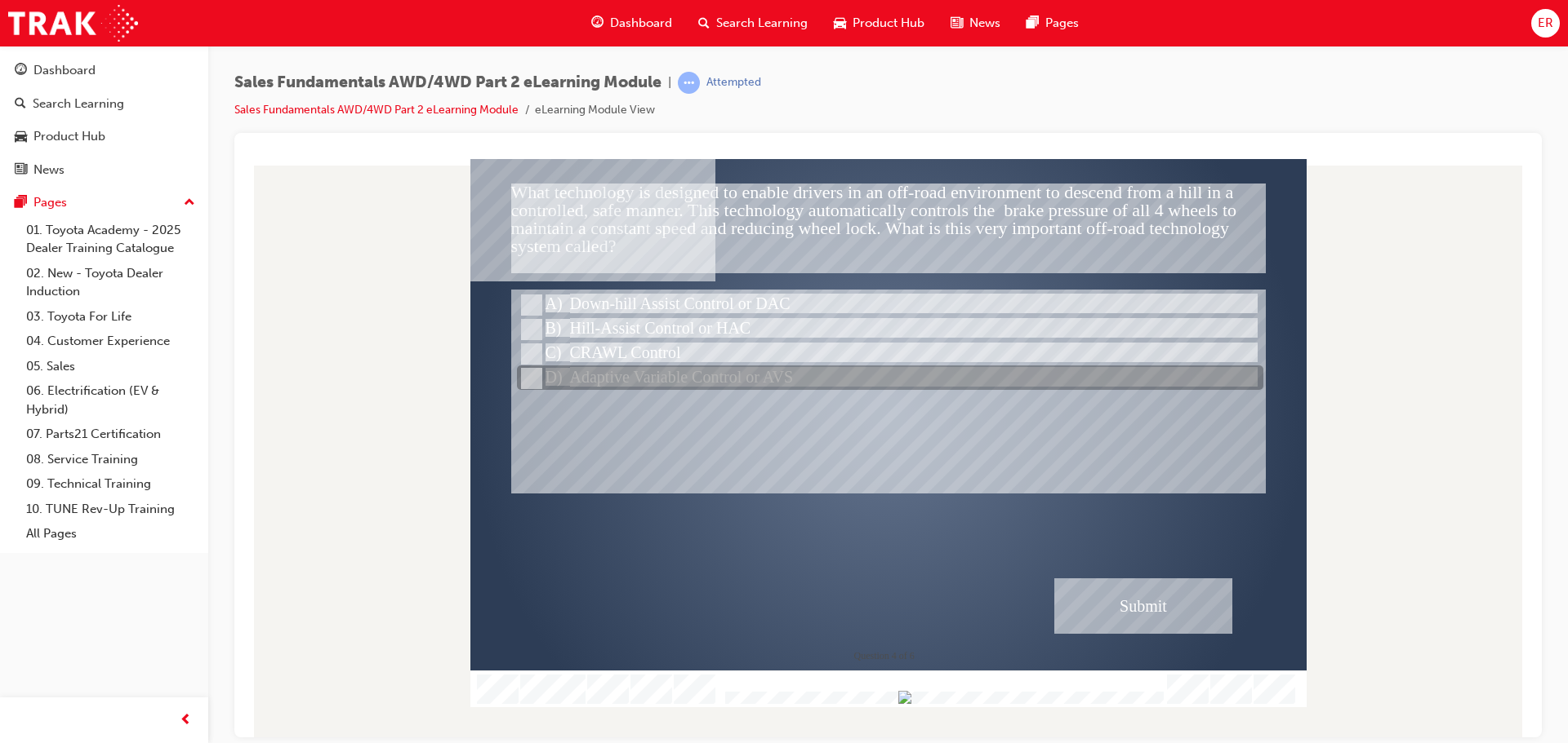
click at [658, 369] on div at bounding box center [889, 379] width 746 height 25
radio input "false"
radio input "true"
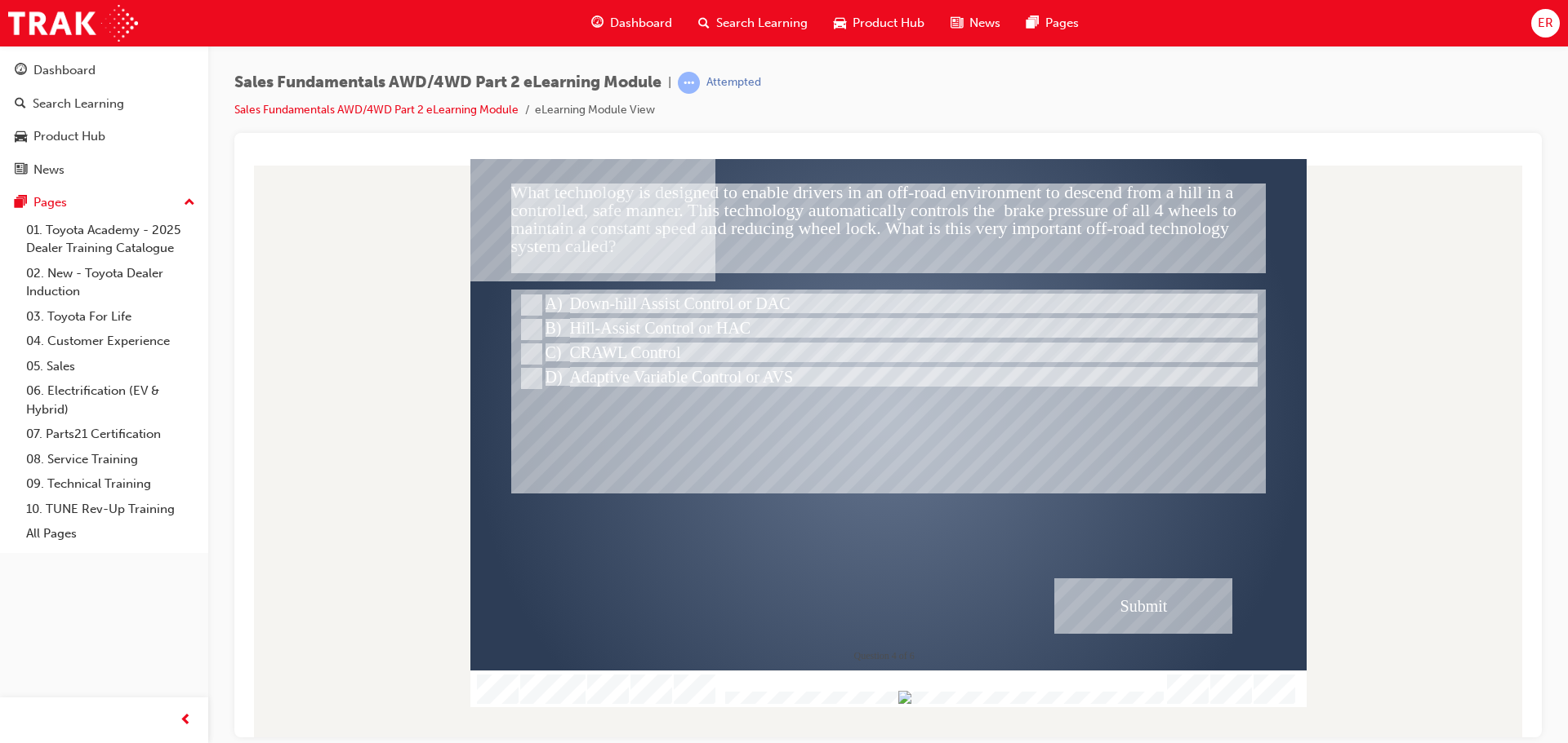
click at [1187, 612] on div "Submit" at bounding box center [1143, 605] width 178 height 55
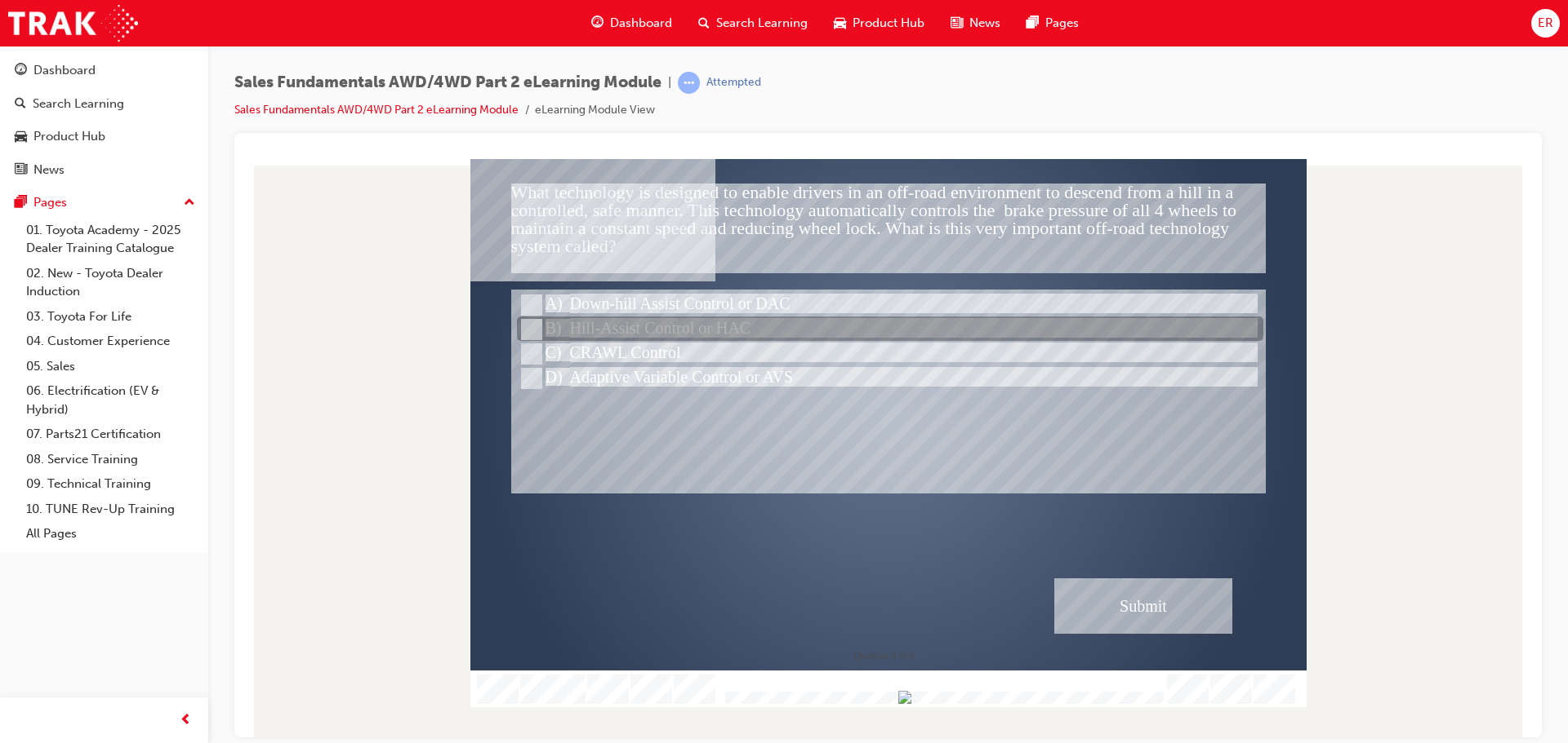
click at [680, 326] on div at bounding box center [889, 330] width 746 height 25
radio input "true"
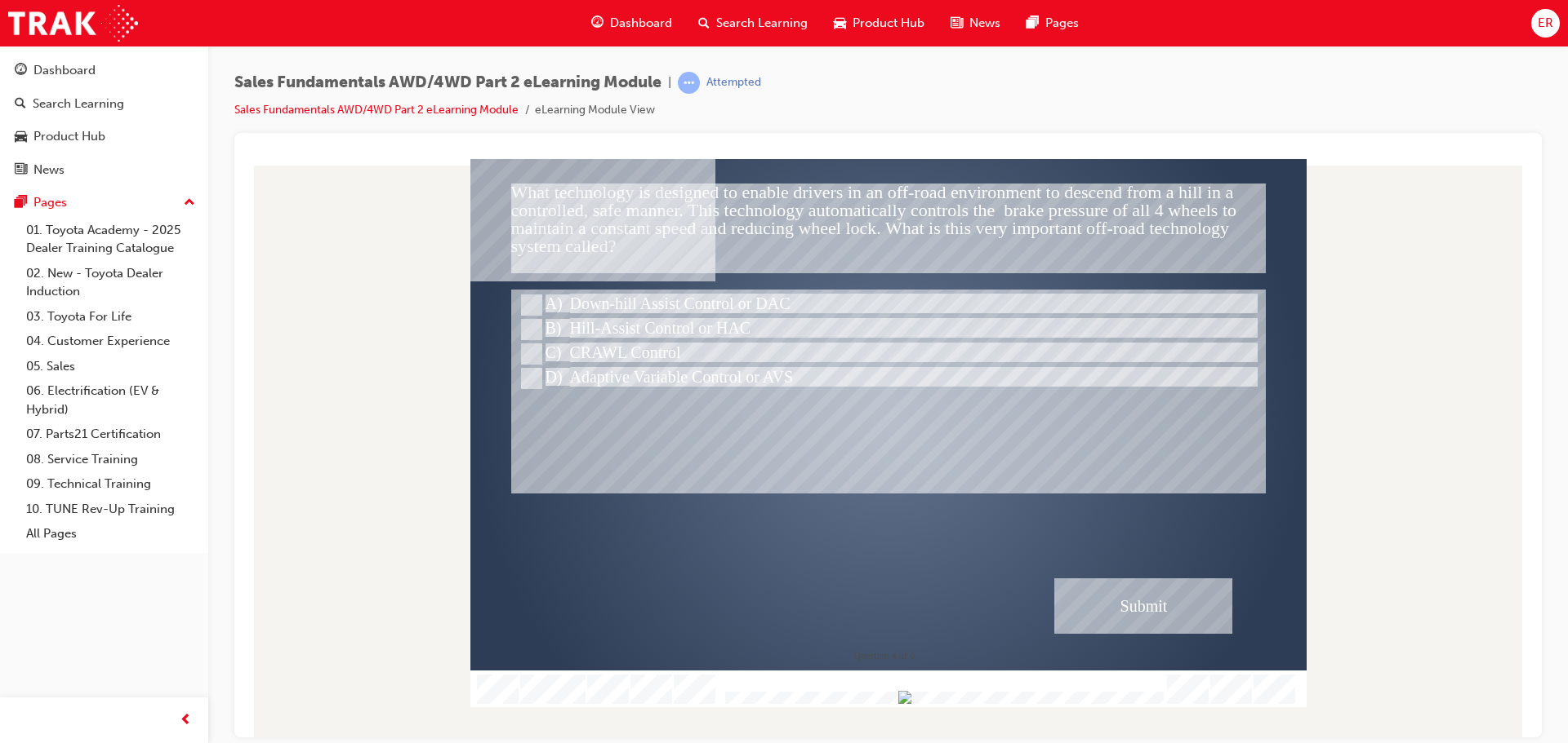
click at [1209, 607] on div "Submit" at bounding box center [1143, 605] width 178 height 55
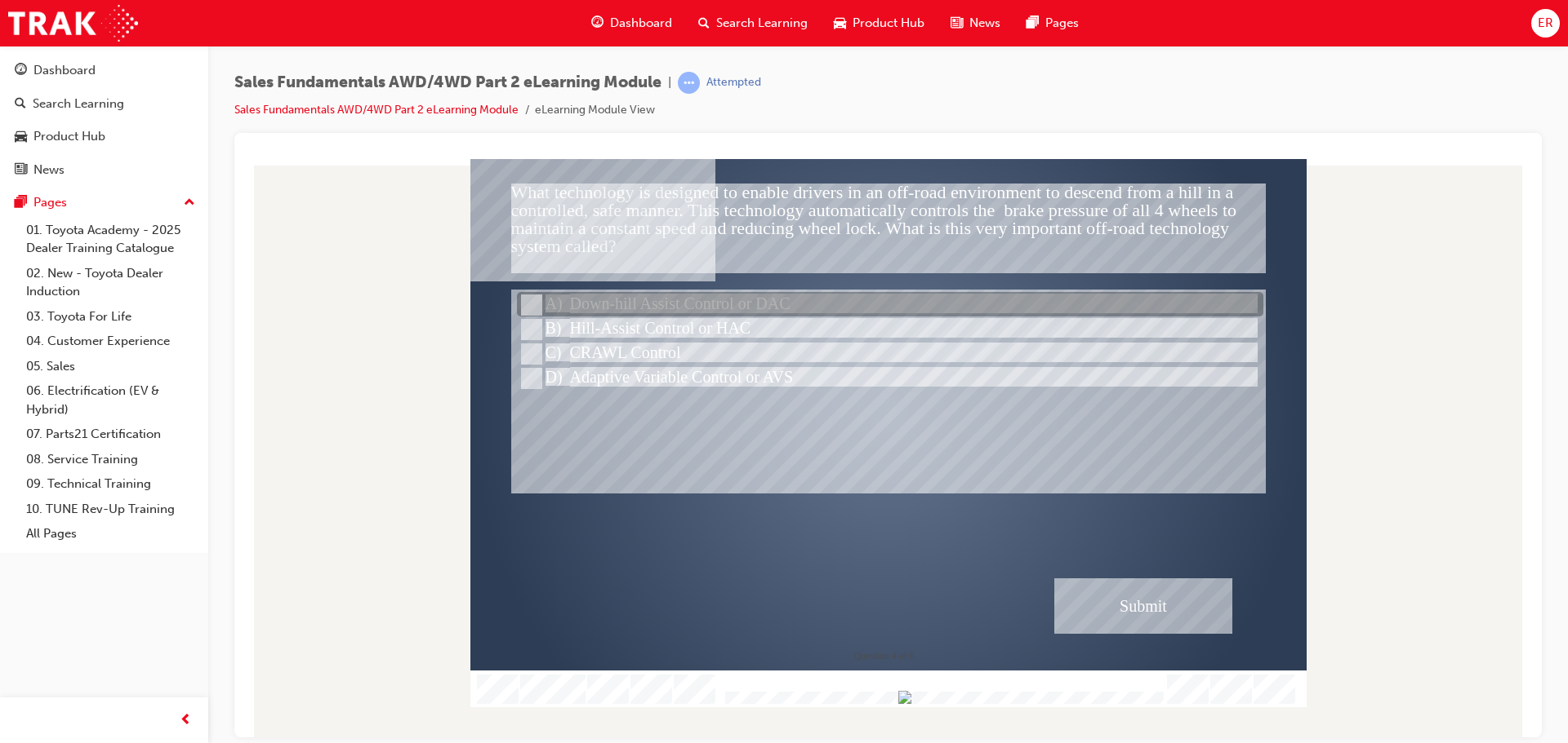
click at [707, 305] on div at bounding box center [889, 306] width 746 height 25
radio input "true"
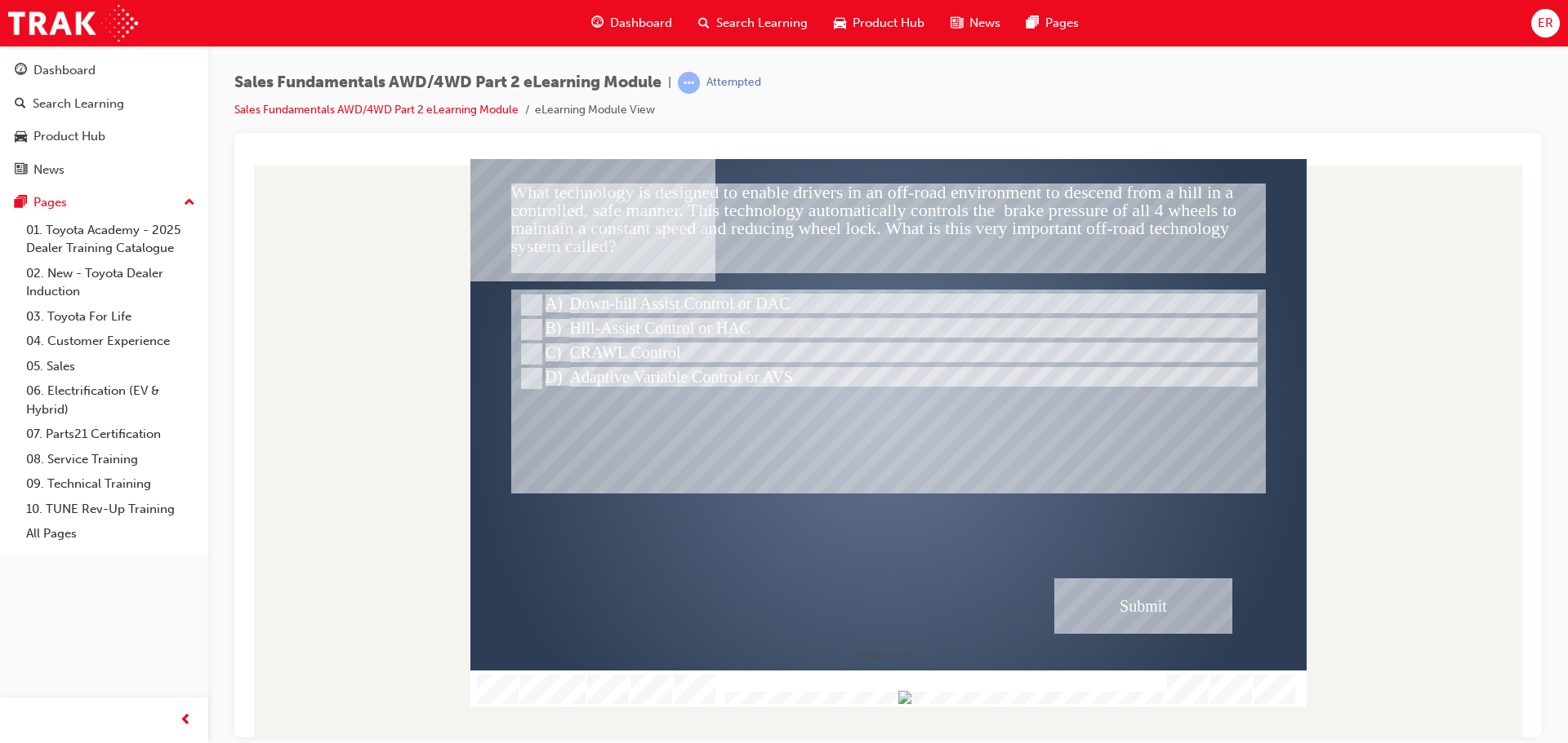
click at [1085, 565] on div "Correct - Click anywhere or press ‘y’ to continue." at bounding box center [887, 542] width 754 height 54
click at [1126, 612] on div "Submit" at bounding box center [1143, 605] width 178 height 55
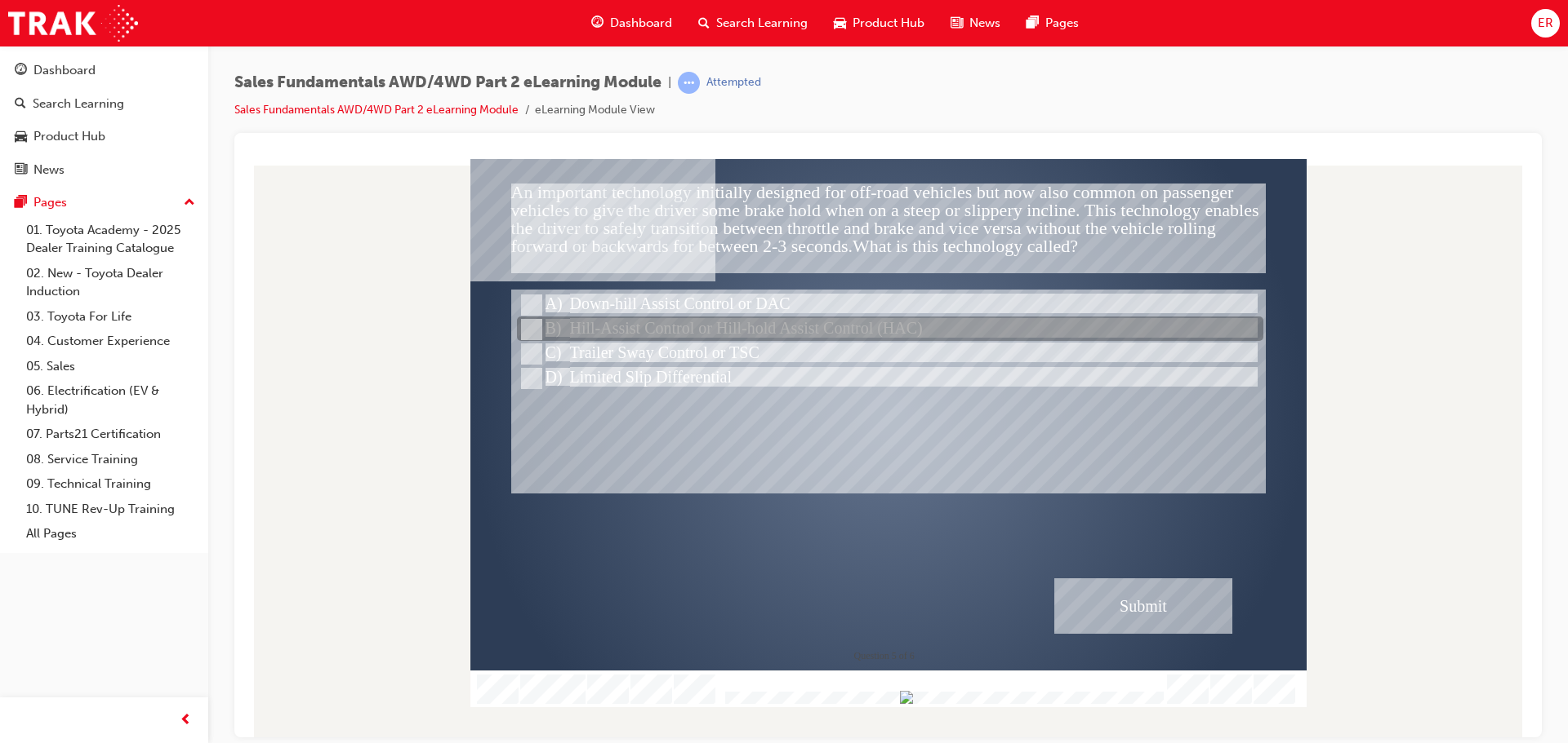
click at [641, 336] on div at bounding box center [889, 330] width 746 height 25
radio input "true"
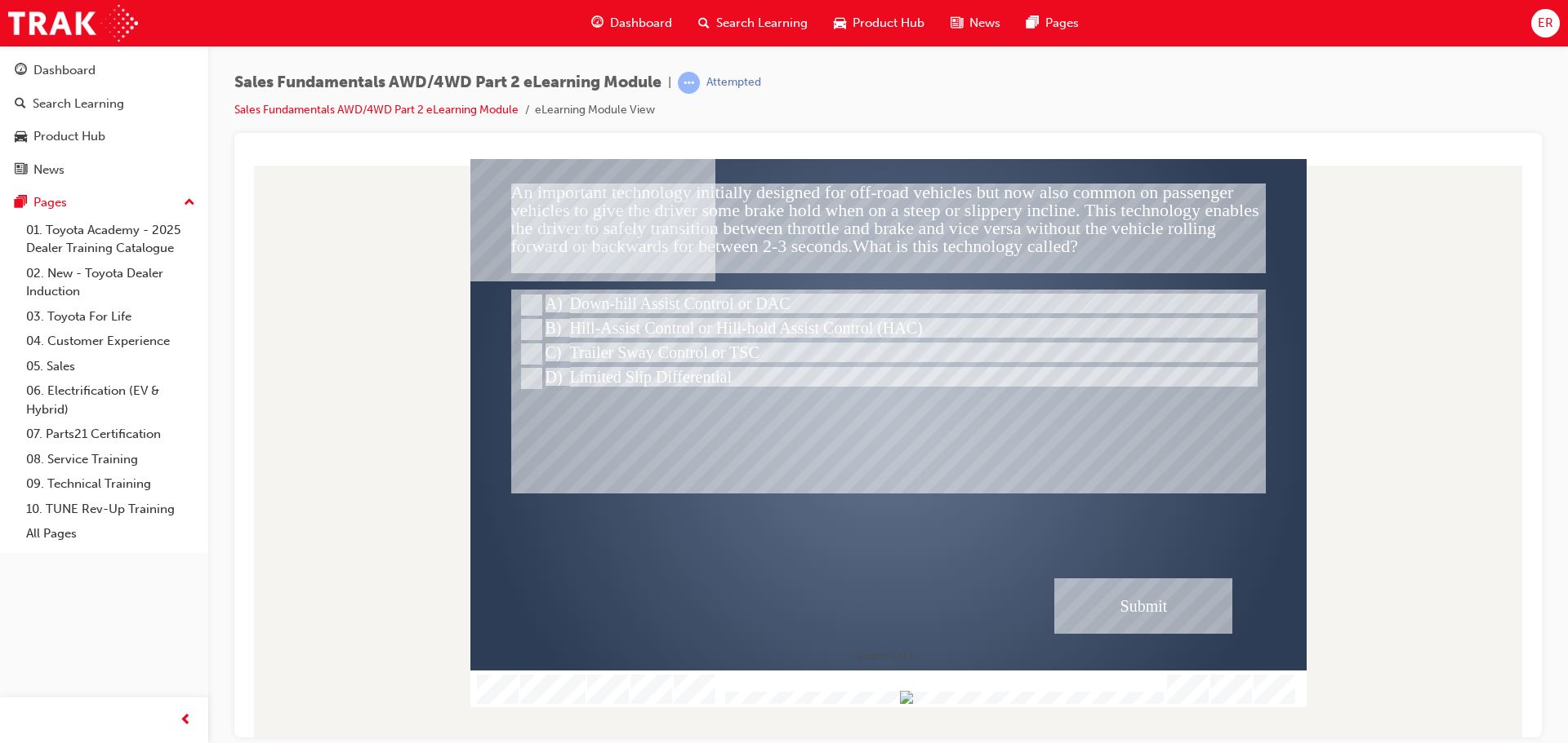
click at [1191, 613] on div "Submit" at bounding box center [1143, 605] width 178 height 55
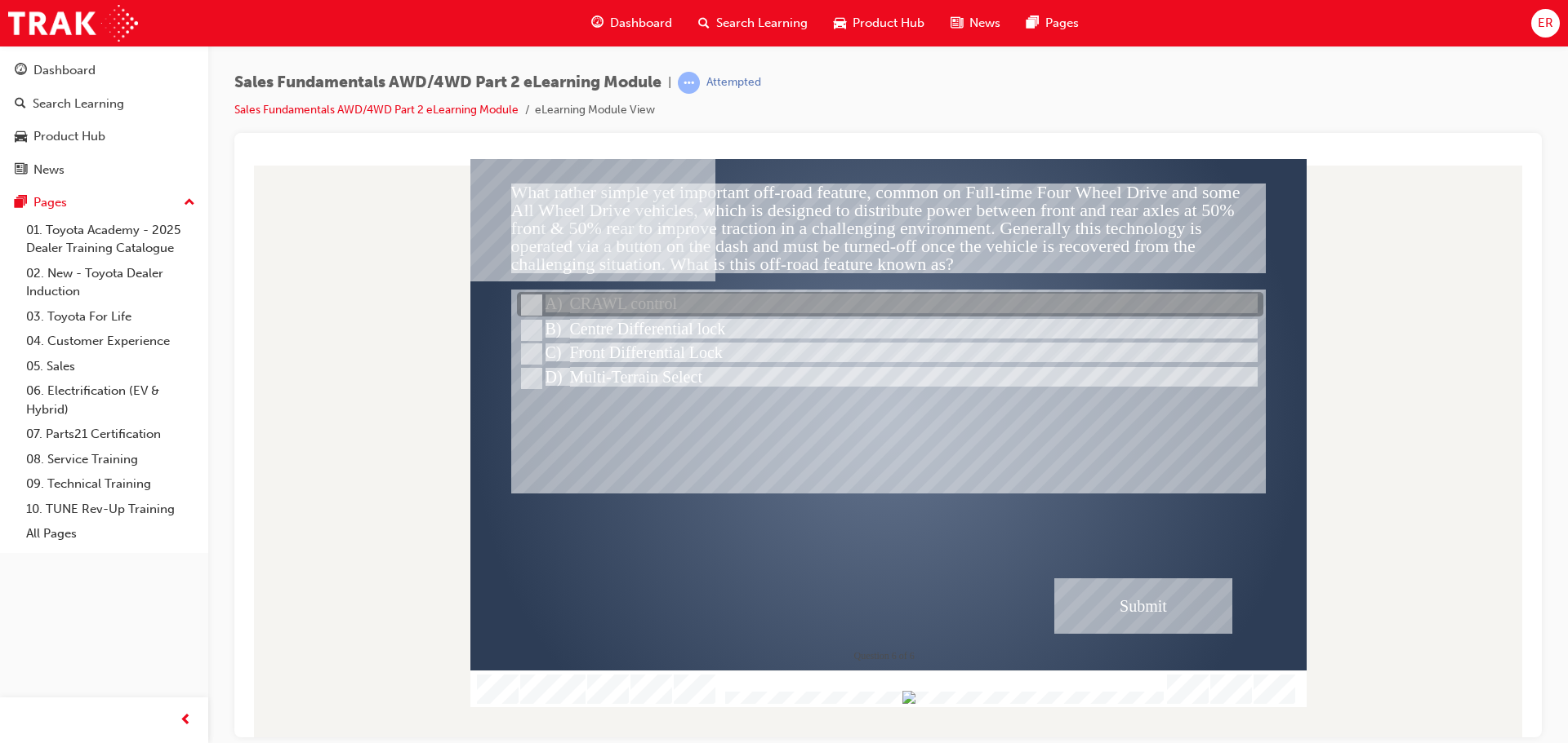
click at [623, 316] on div at bounding box center [889, 306] width 746 height 25
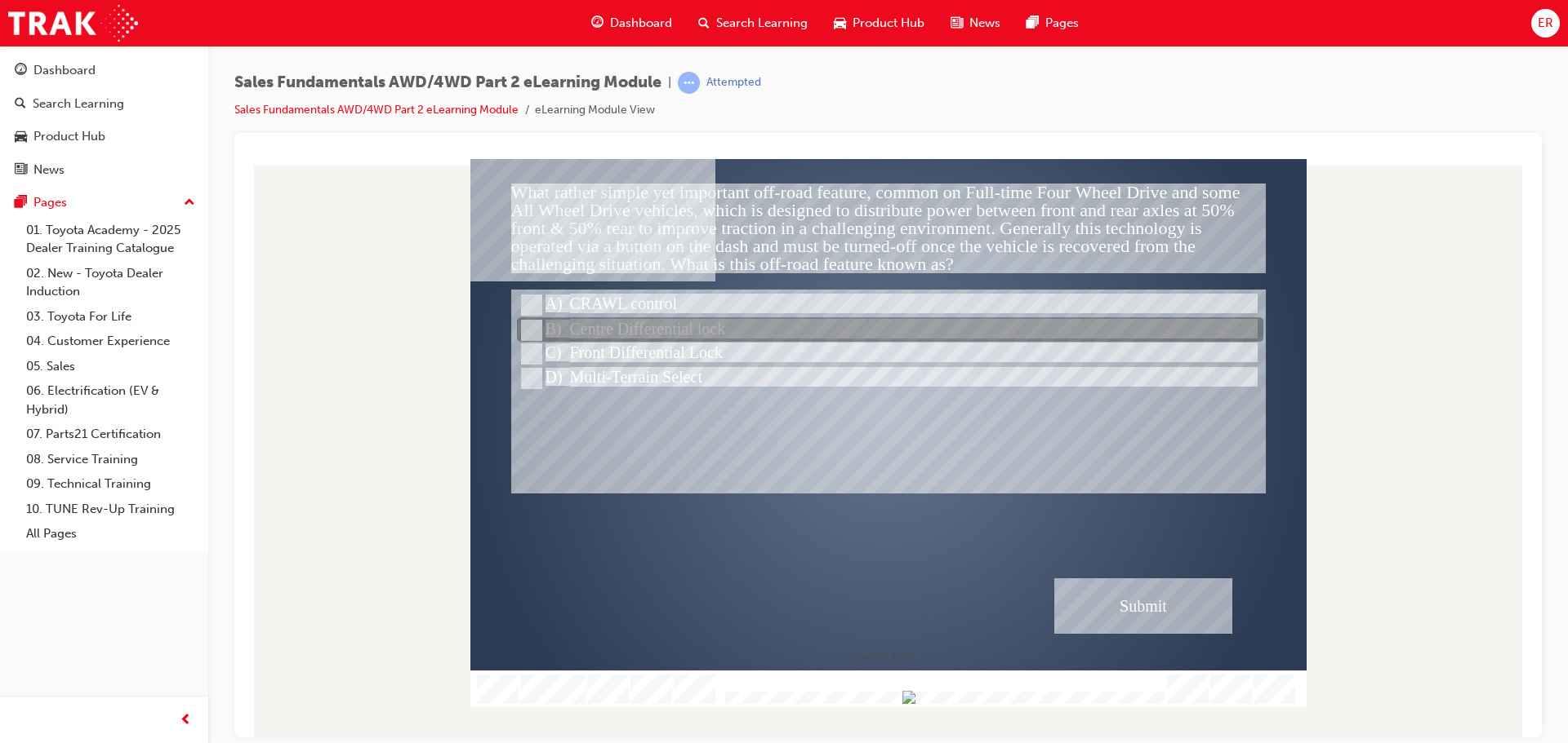
click at [634, 328] on div at bounding box center [889, 331] width 746 height 25
radio input "false"
radio input "true"
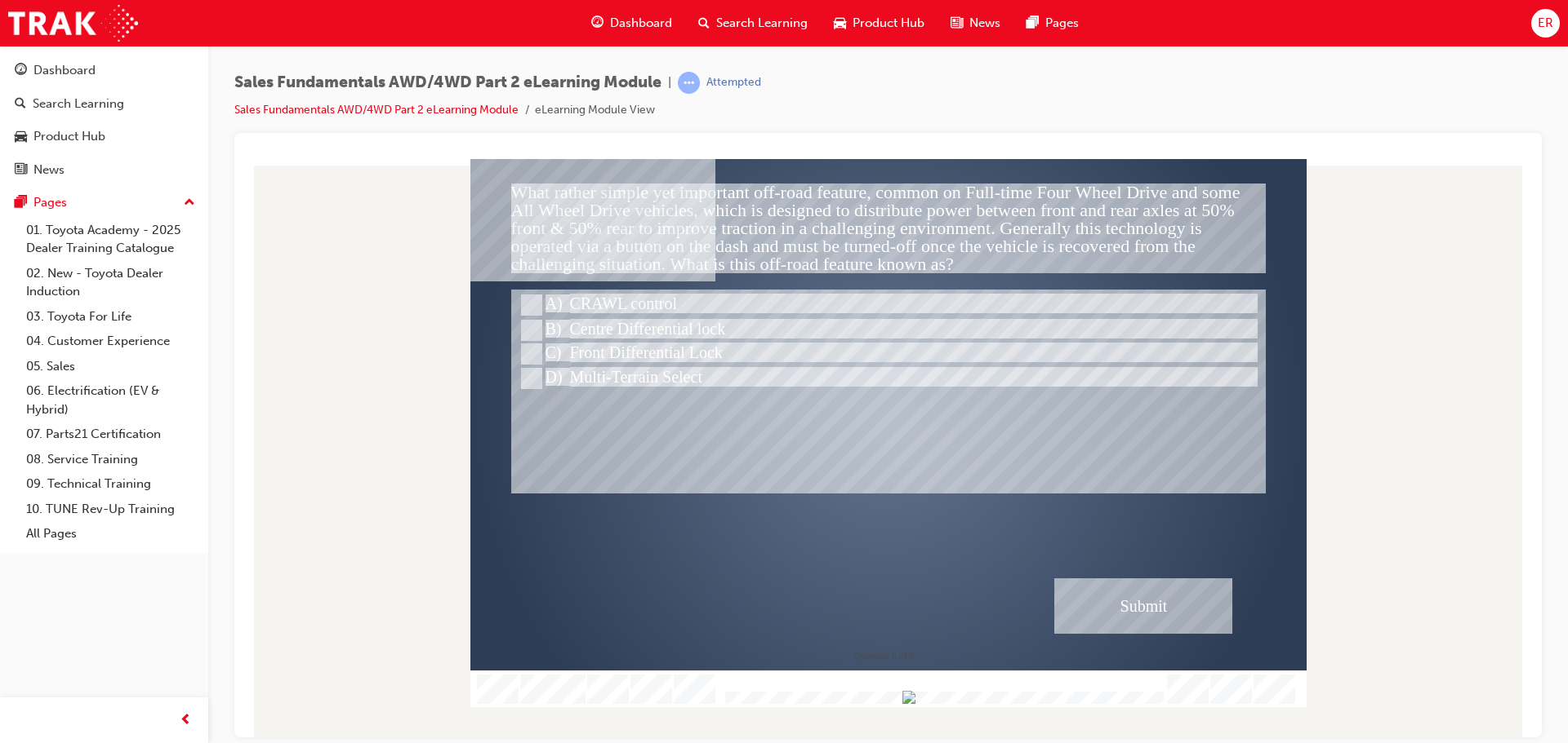
click at [1095, 606] on div "Submit" at bounding box center [1143, 605] width 178 height 55
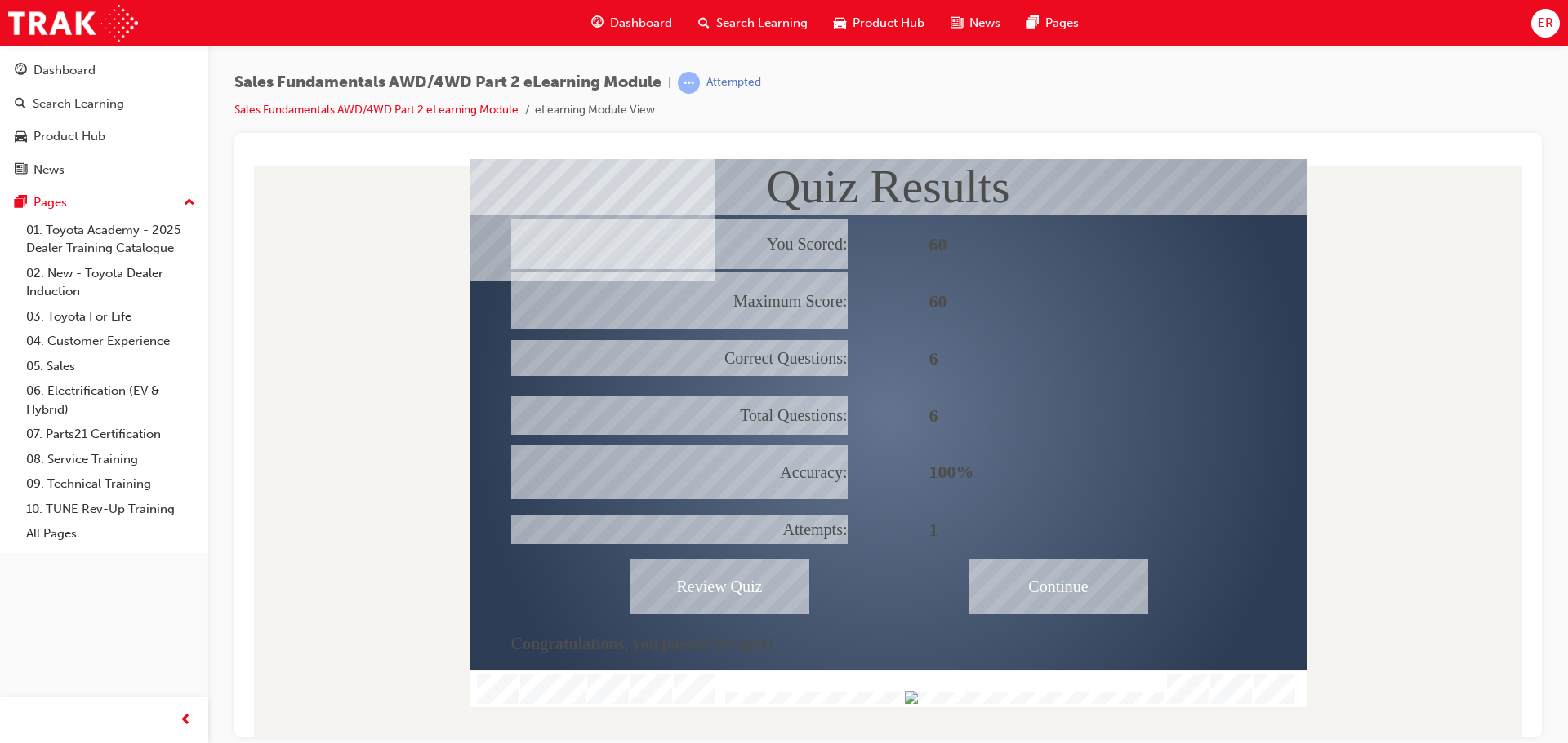
click at [1077, 577] on div "Continue" at bounding box center [1058, 586] width 179 height 55
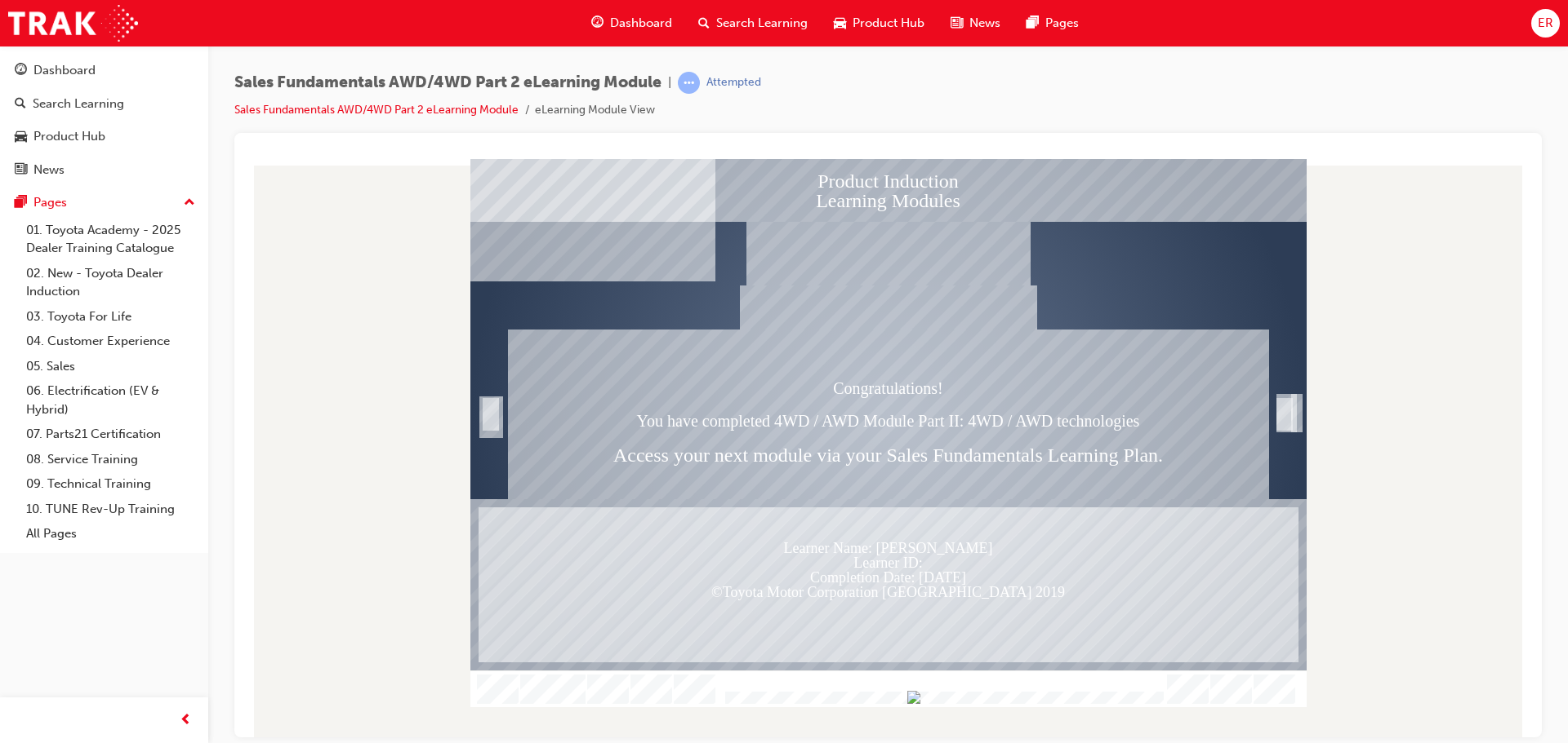
click at [998, 610] on div "Learner Name: $$cpQuizInfoStudentName$$ Learner ID: $$cpQuizInfoStudentID$$ Com…" at bounding box center [888, 584] width 820 height 155
click at [681, 86] on div "Sales Fundamentals AWD/4WD Part 2 eLearning Module | Attempted" at bounding box center [498, 82] width 527 height 22
click at [691, 90] on span "learningRecordVerb_ATTEMPT-icon" at bounding box center [688, 82] width 22 height 22
drag, startPoint x: 443, startPoint y: 118, endPoint x: 433, endPoint y: 110, distance: 12.8
click at [436, 111] on li "Sales Fundamentals AWD/4WD Part 2 eLearning Module" at bounding box center [384, 110] width 300 height 19
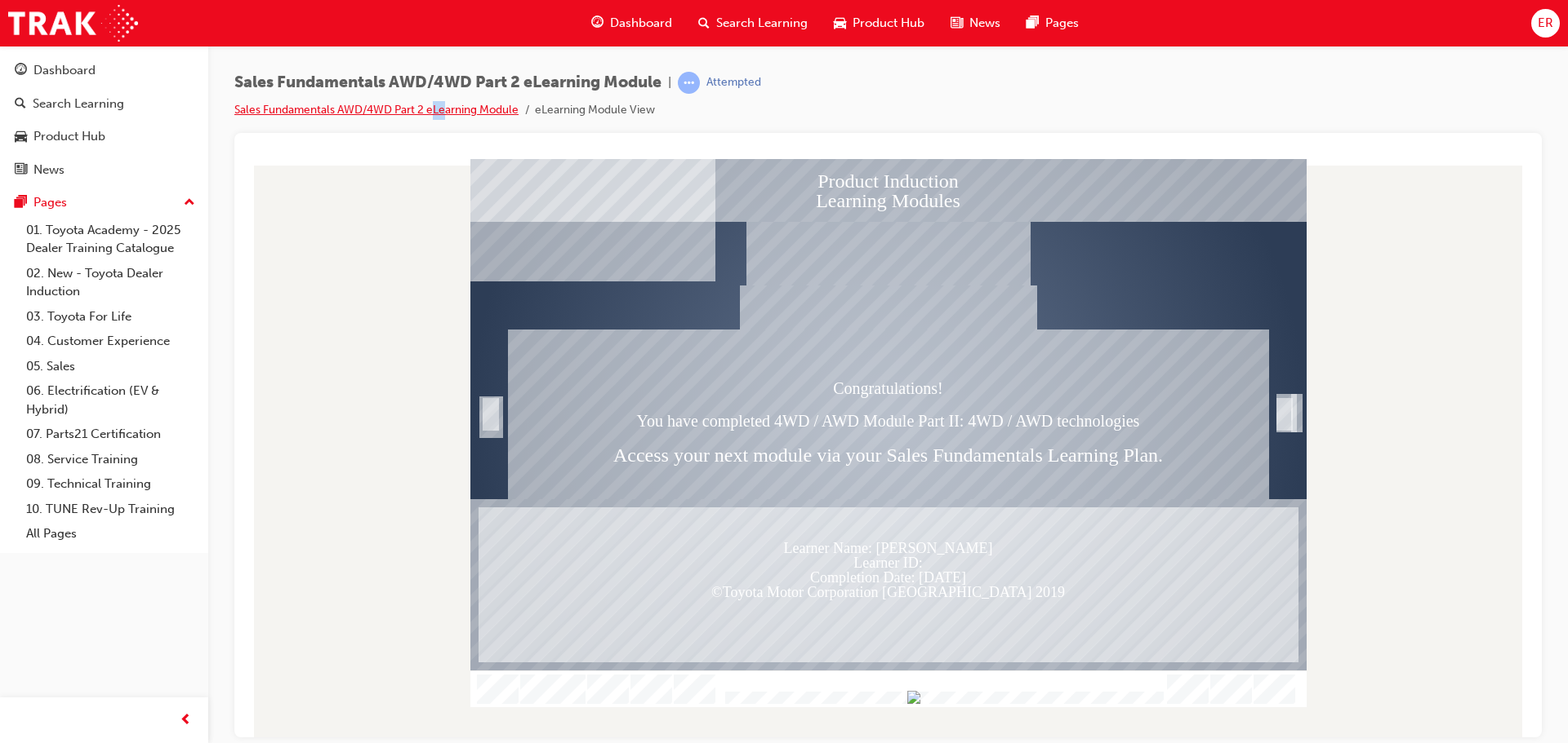
click at [429, 105] on link "Sales Fundamentals AWD/4WD Part 2 eLearning Module" at bounding box center [377, 110] width 284 height 14
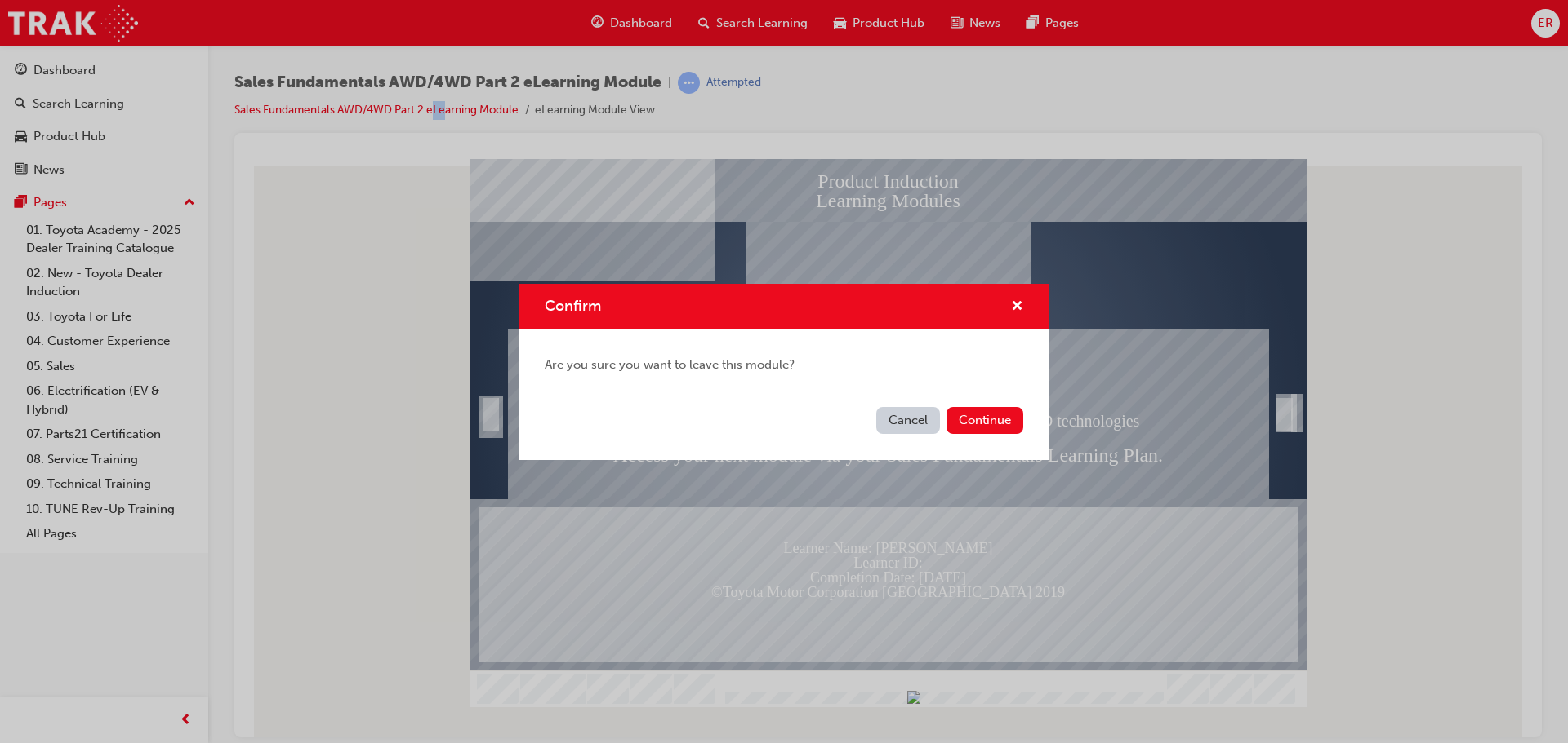
click at [892, 414] on button "Cancel" at bounding box center [907, 420] width 64 height 27
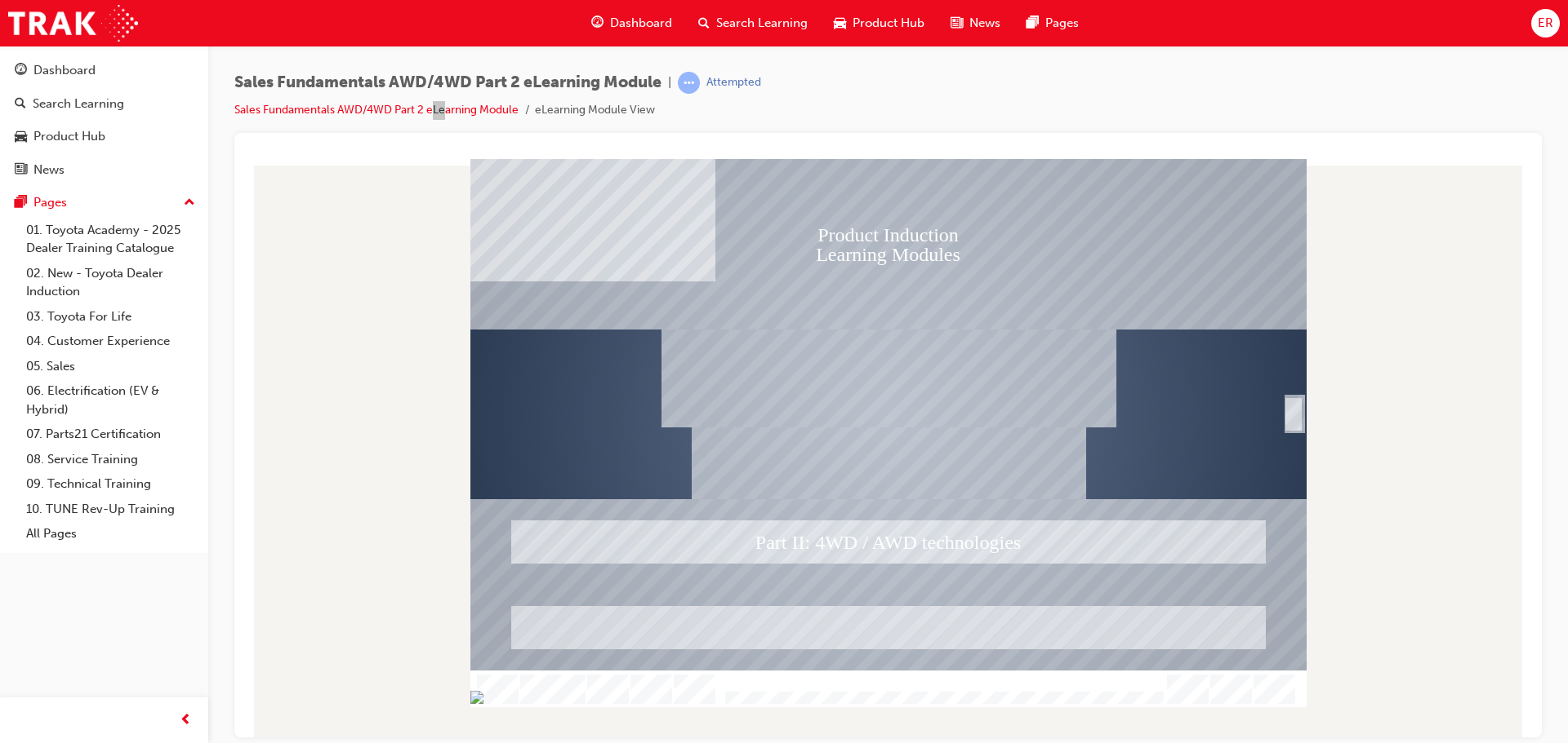
click at [578, 680] on div at bounding box center [887, 689] width 836 height 37
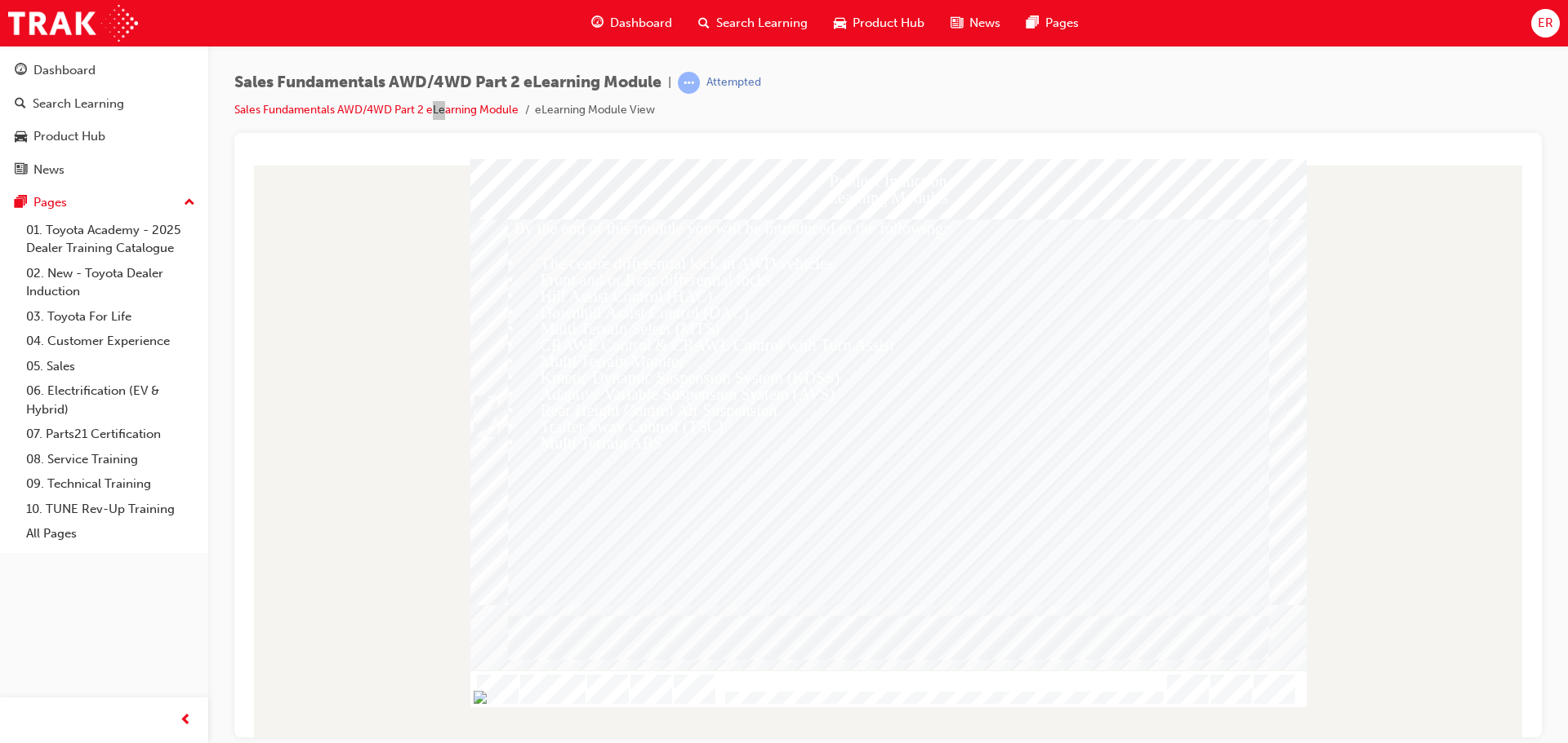
click at [1297, 415] on div "Trigger this button to continue" at bounding box center [1293, 432] width 16 height 35
click at [1298, 415] on div "Trigger this button to continue" at bounding box center [1293, 432] width 16 height 35
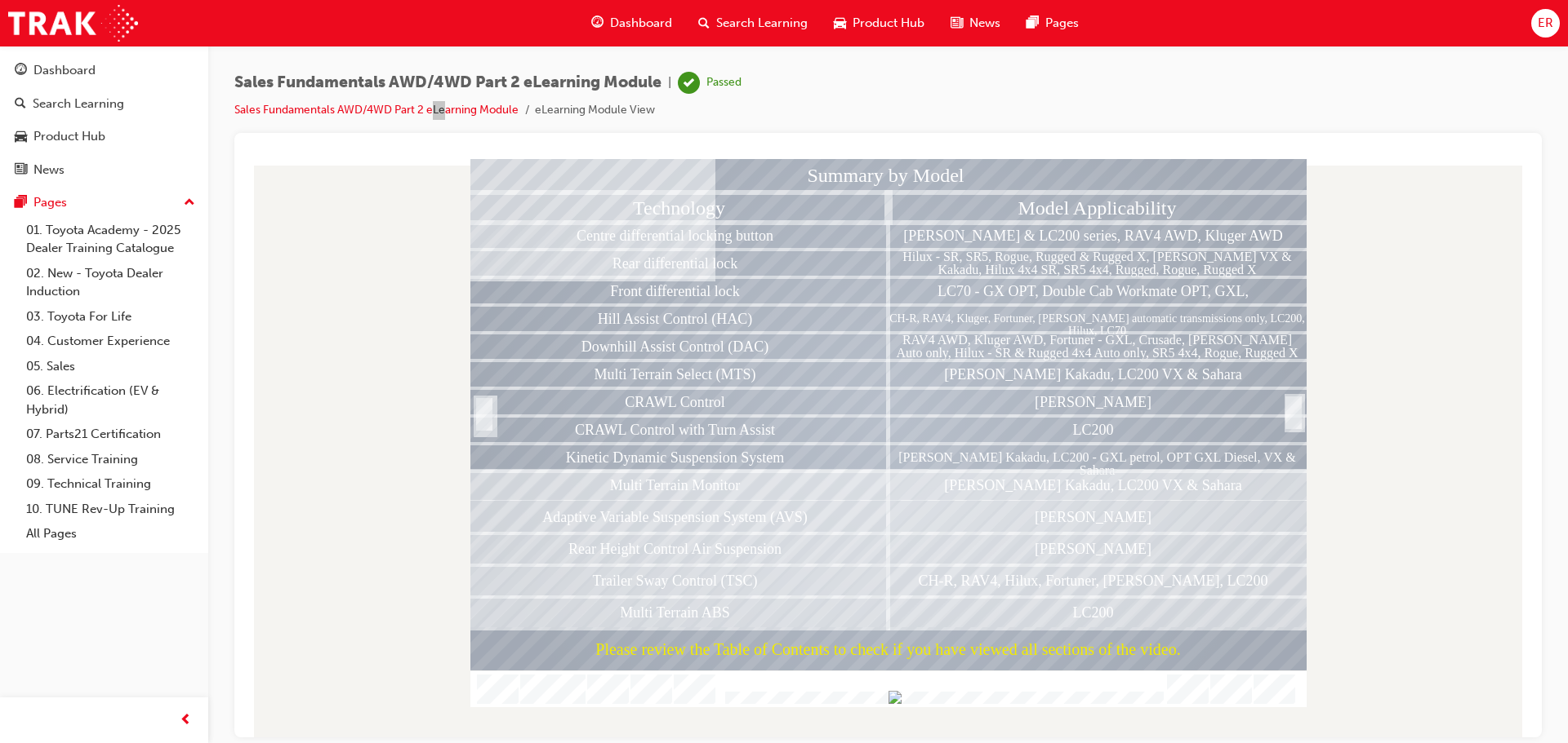
click at [1295, 415] on div at bounding box center [1293, 430] width 16 height 35
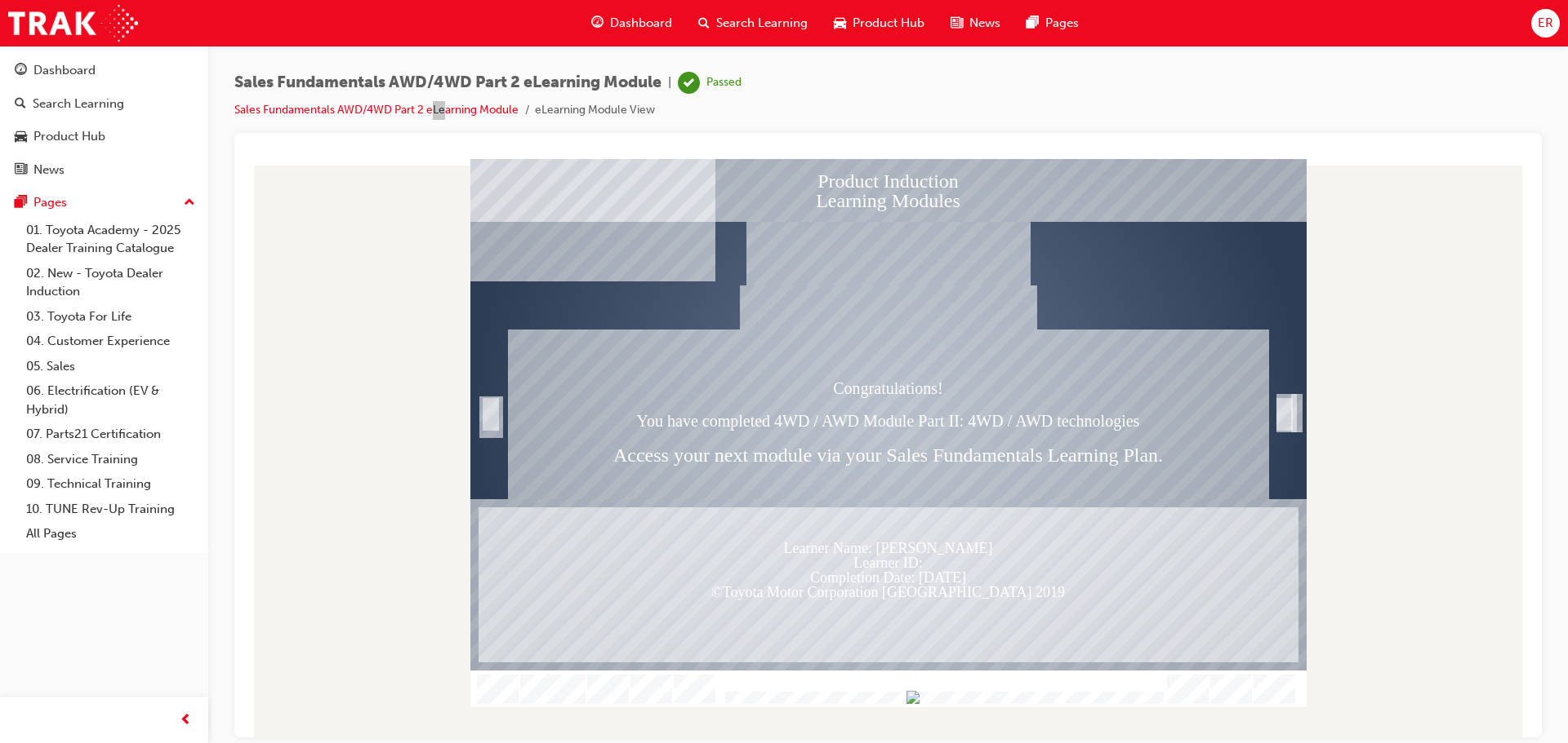
click at [1295, 415] on div "Trigger this button to exit" at bounding box center [1296, 430] width 3 height 30
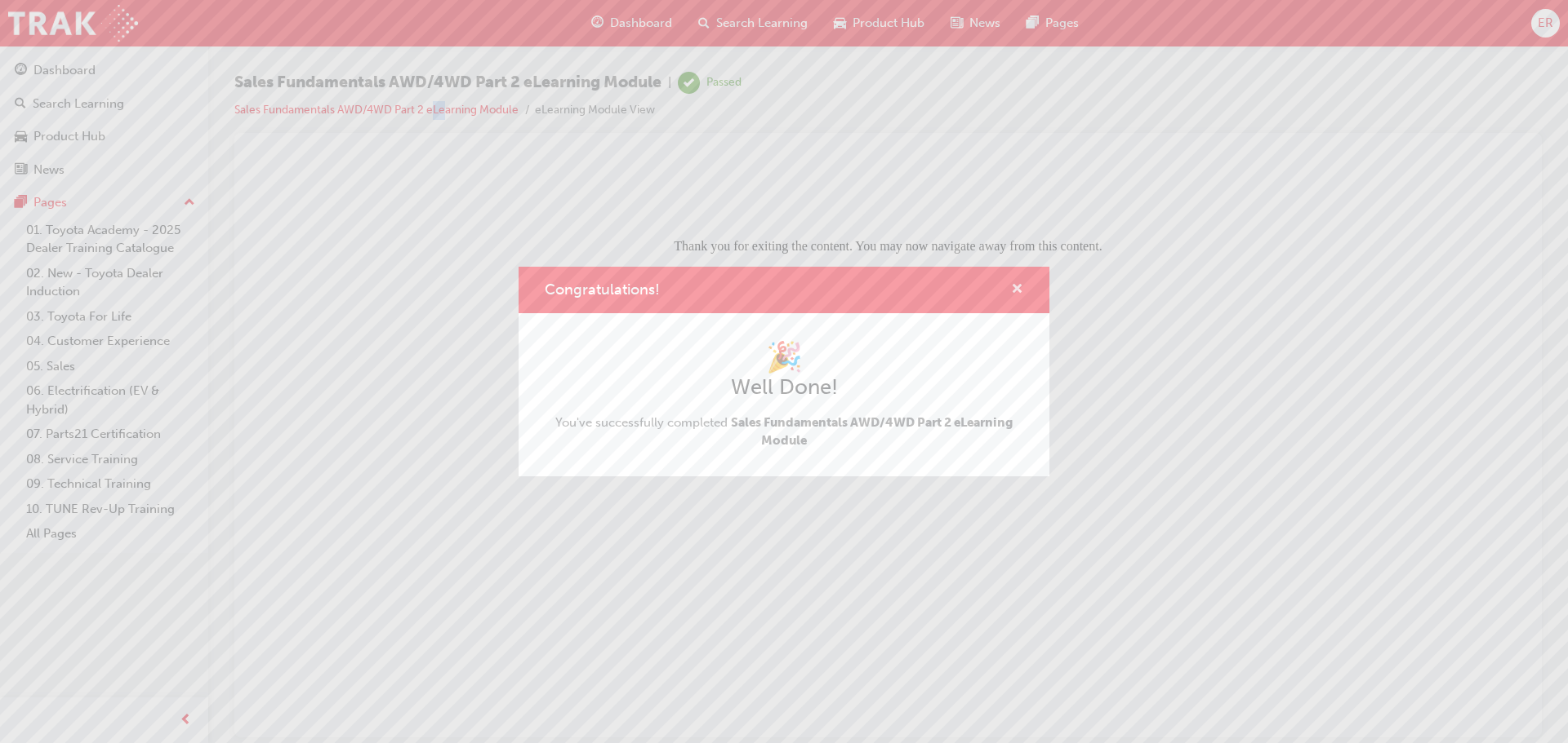
click at [1017, 295] on span "cross-icon" at bounding box center [1016, 290] width 12 height 14
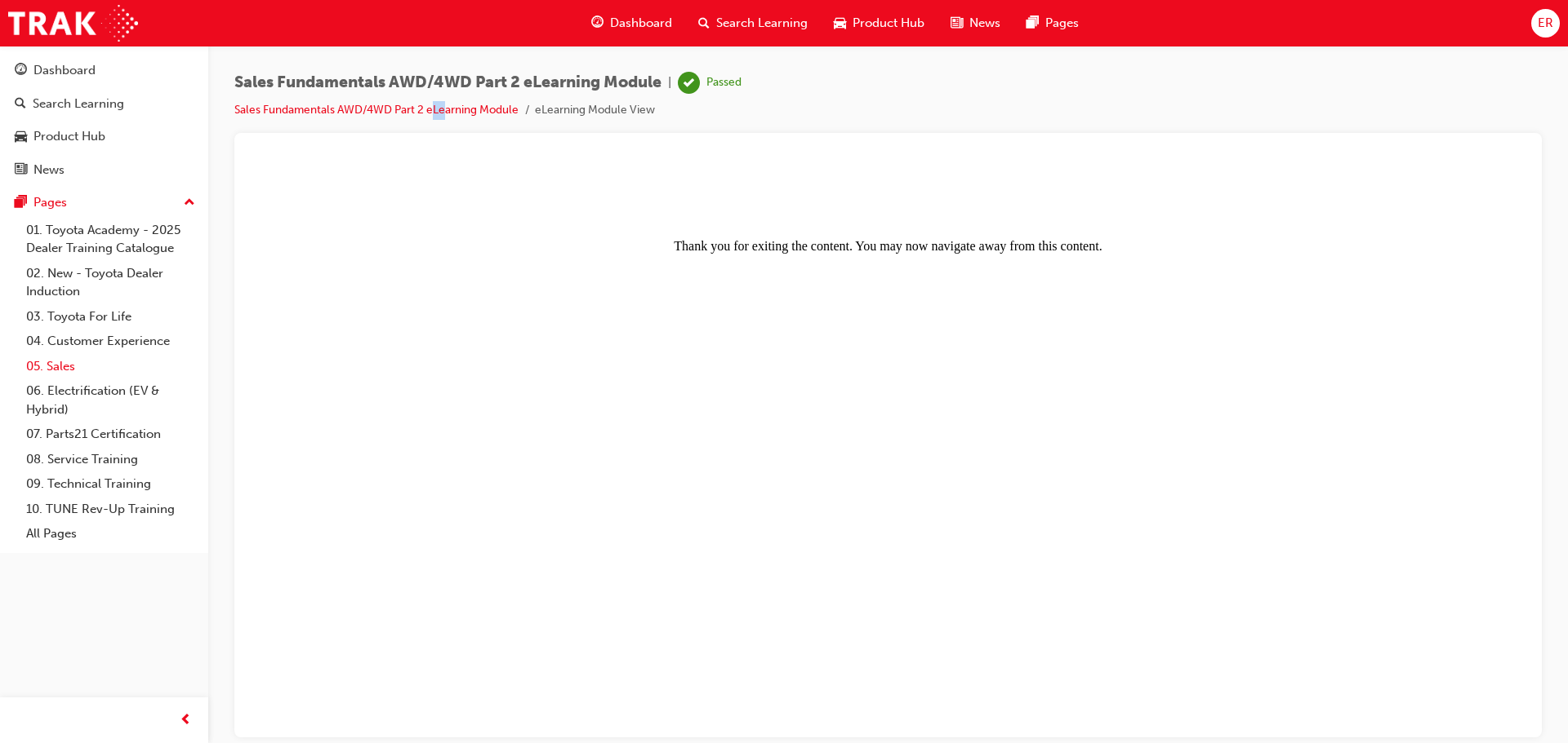
click at [76, 356] on link "05. Sales" at bounding box center [111, 367] width 182 height 26
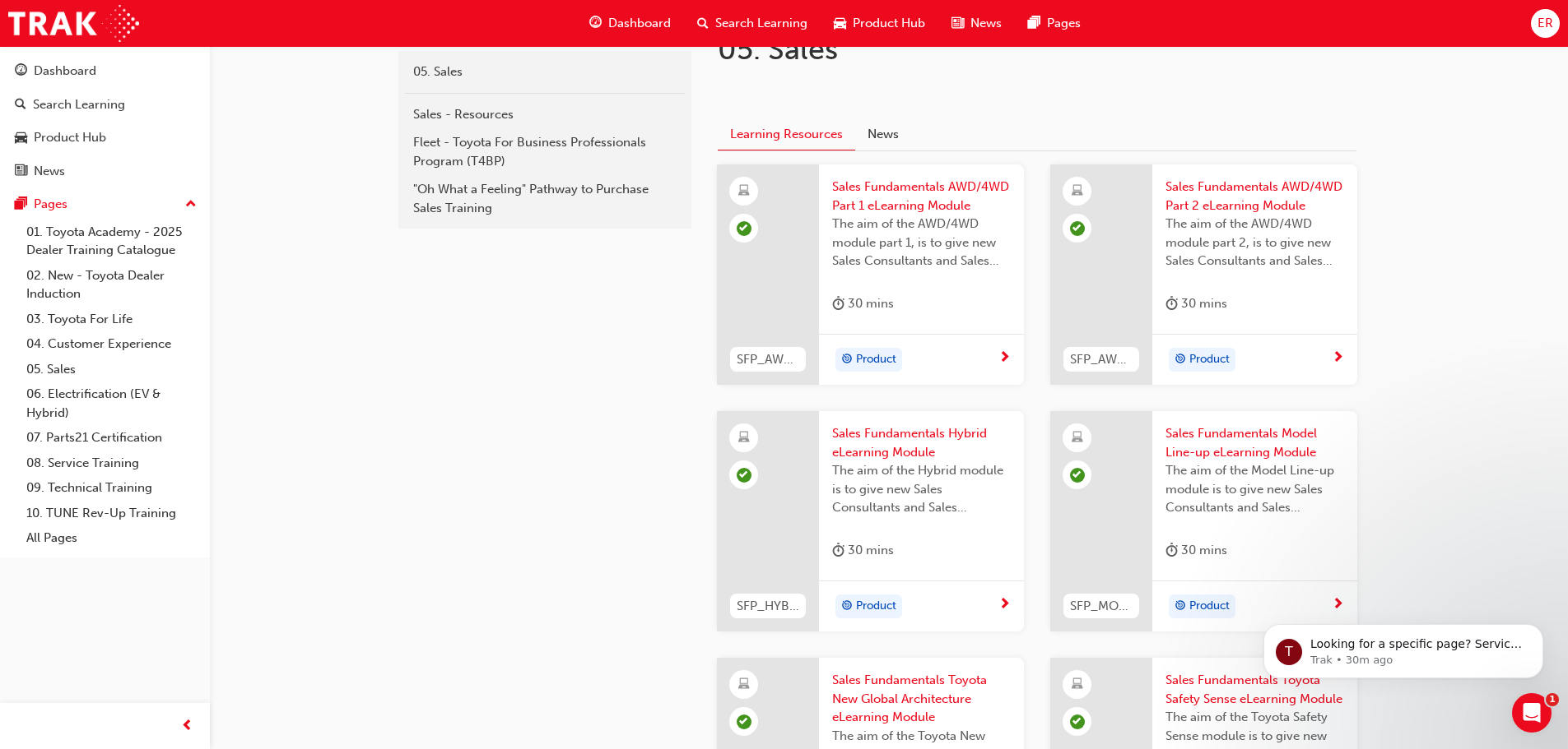
scroll to position [204, 0]
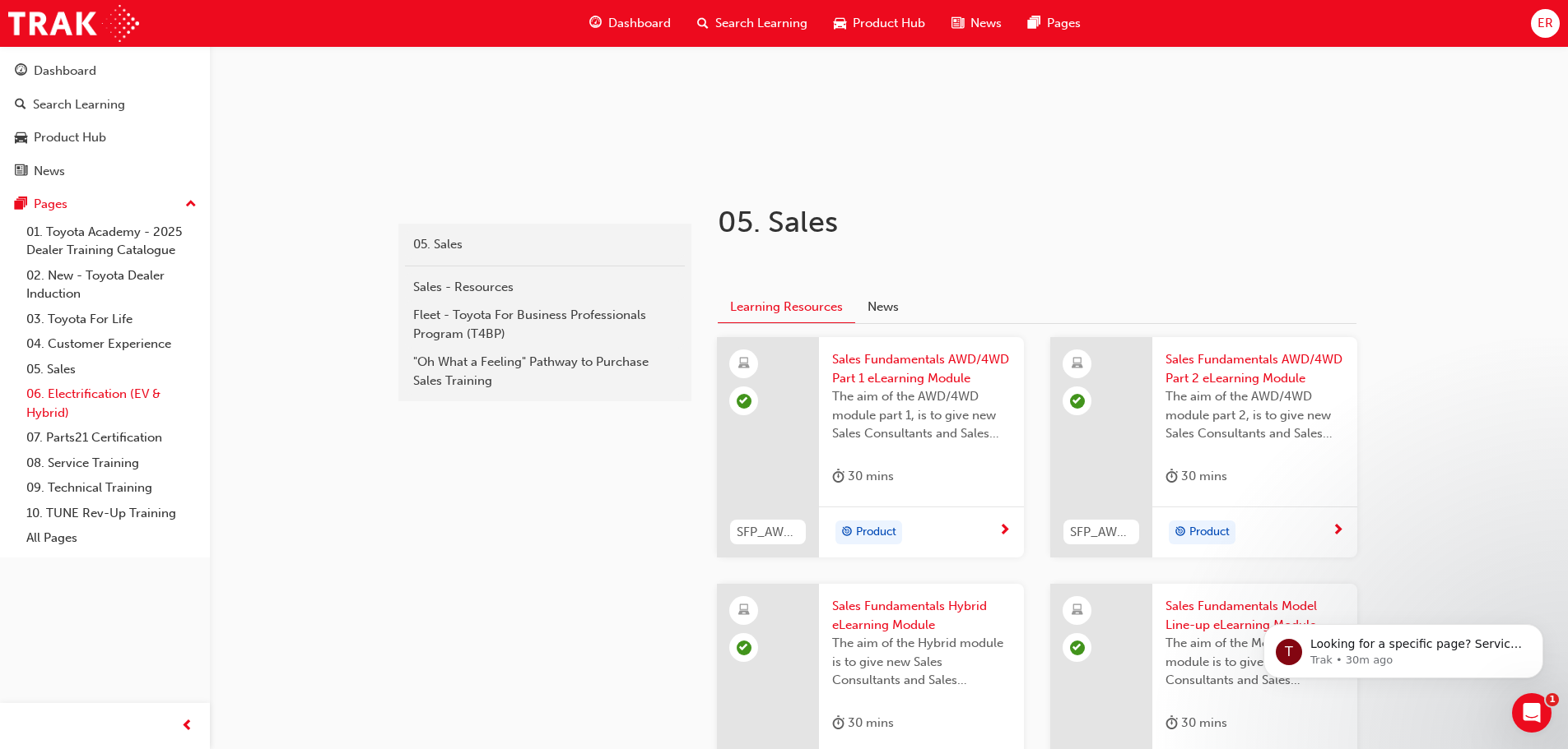
click at [95, 399] on link "06. Electrification (EV & Hybrid)" at bounding box center [111, 402] width 184 height 43
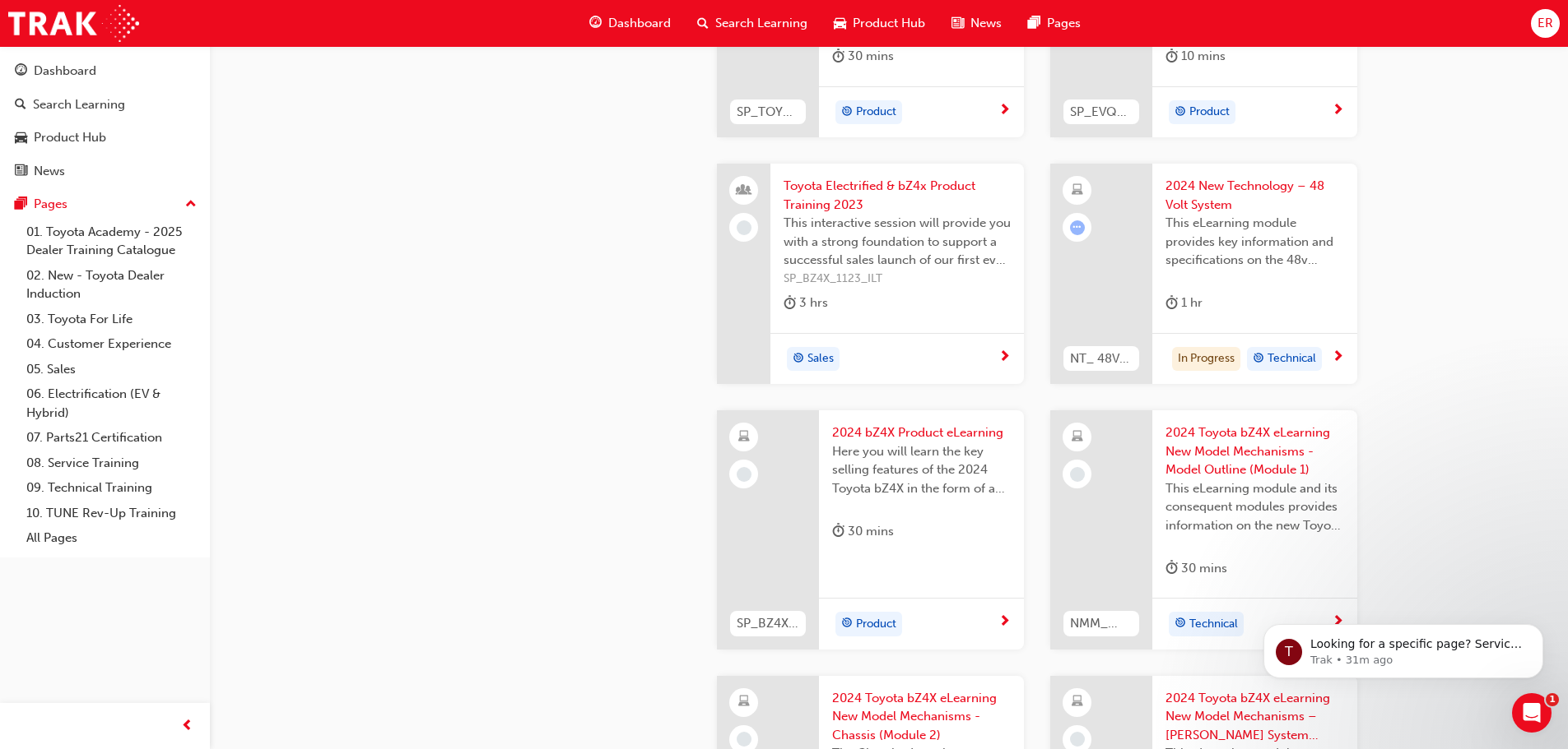
scroll to position [625, 0]
click at [1204, 203] on span "2024 New Technology – 48 Volt System" at bounding box center [1255, 194] width 179 height 37
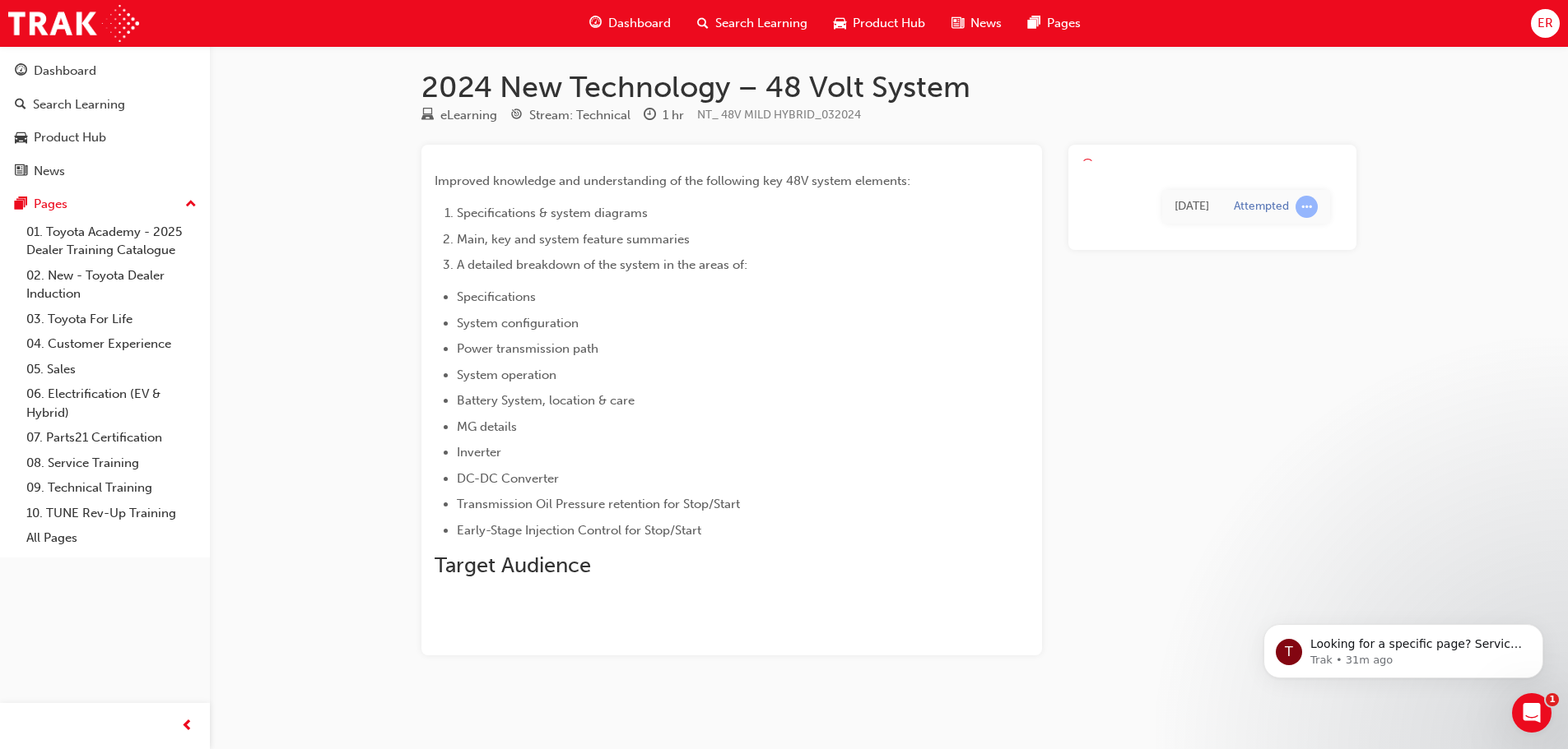
scroll to position [3, 0]
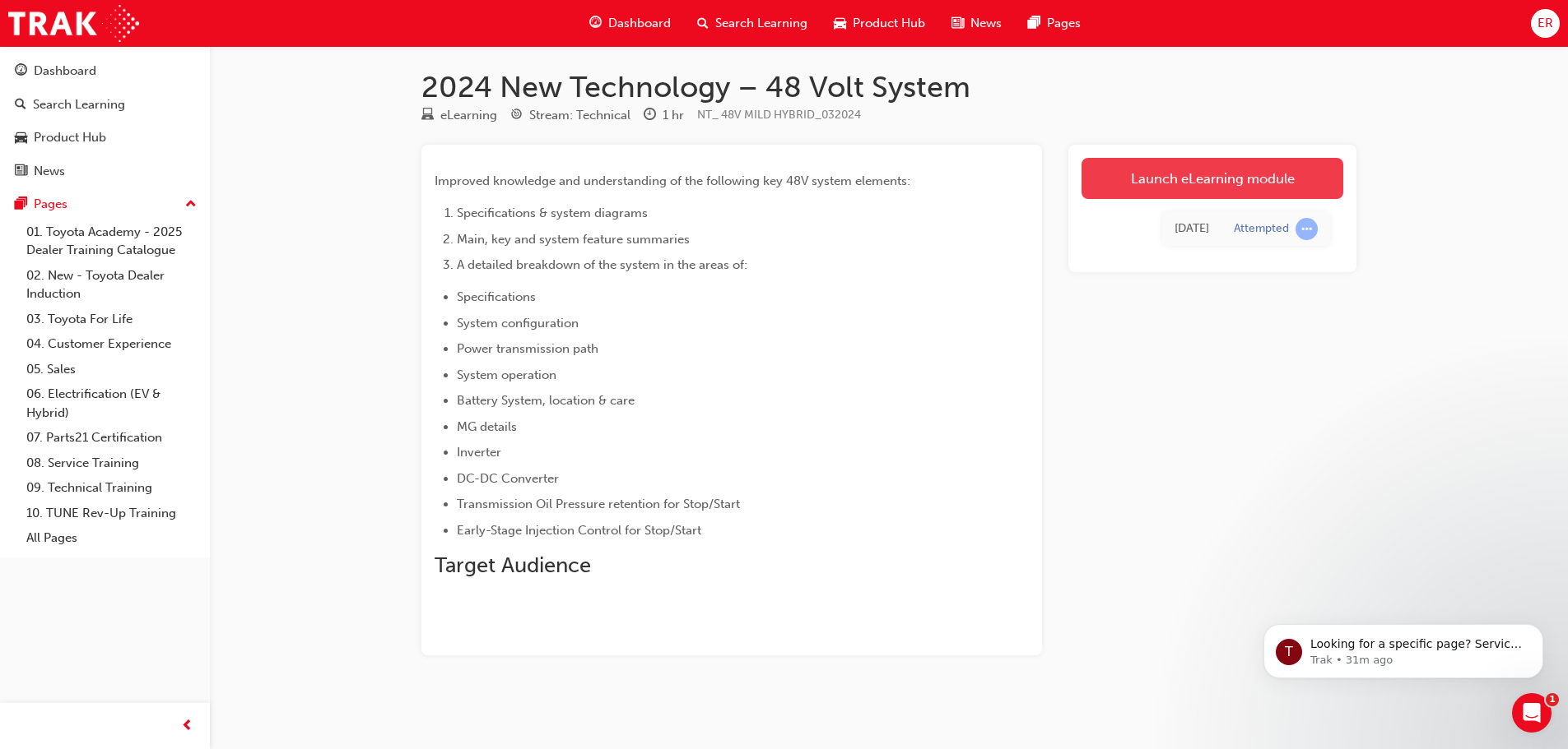
click at [1157, 158] on link "Launch eLearning module" at bounding box center [1213, 178] width 261 height 41
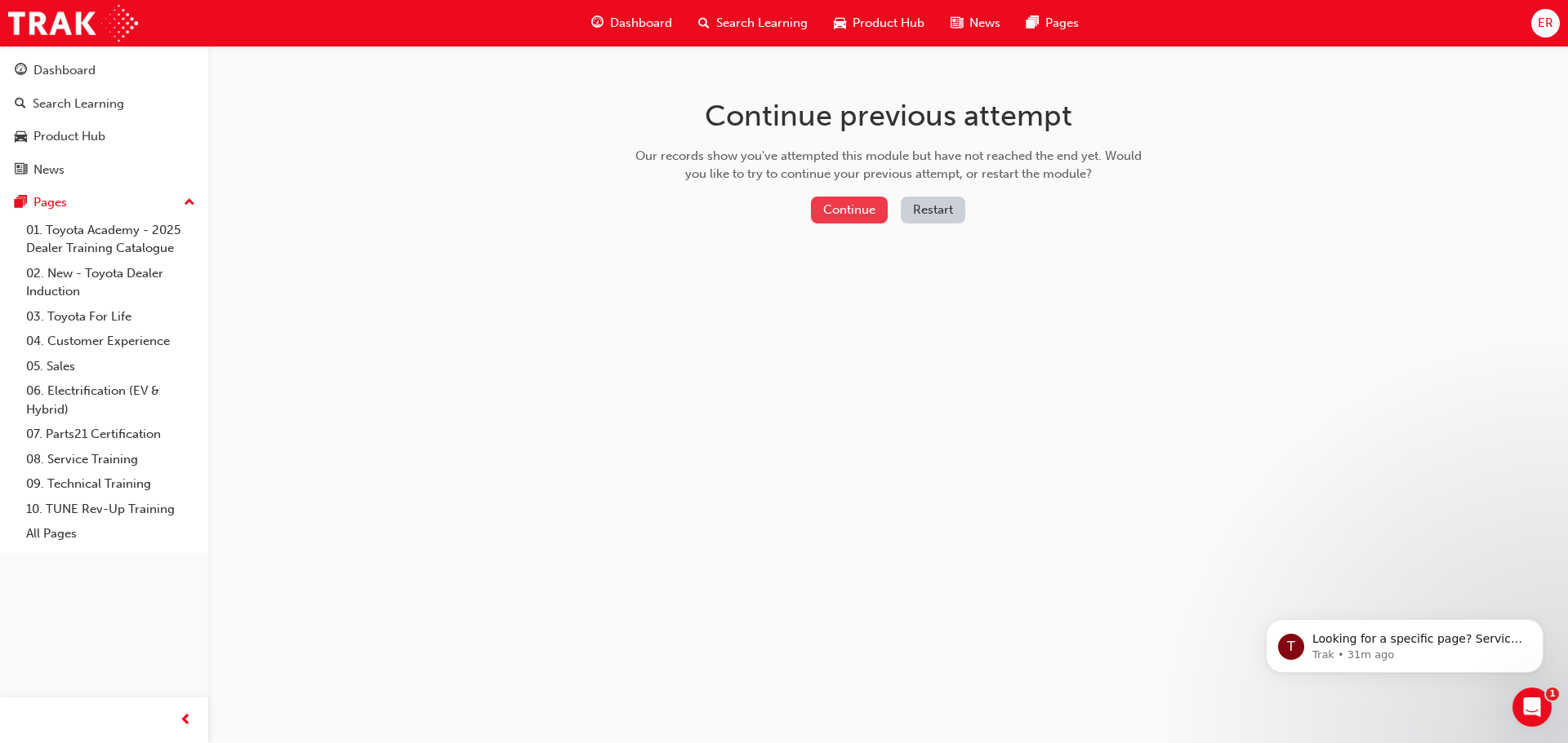
click at [845, 205] on button "Continue" at bounding box center [849, 210] width 77 height 27
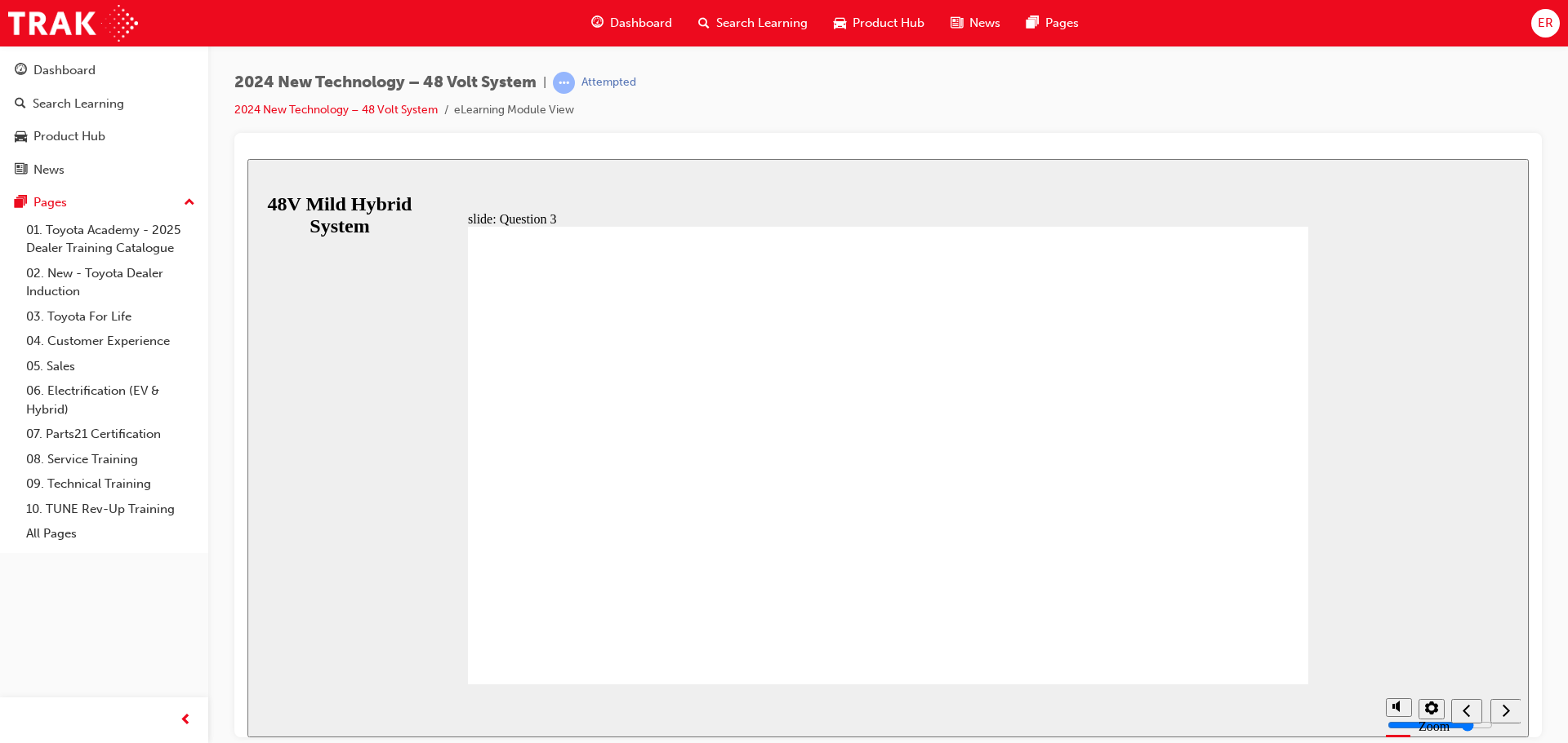
radio input "true"
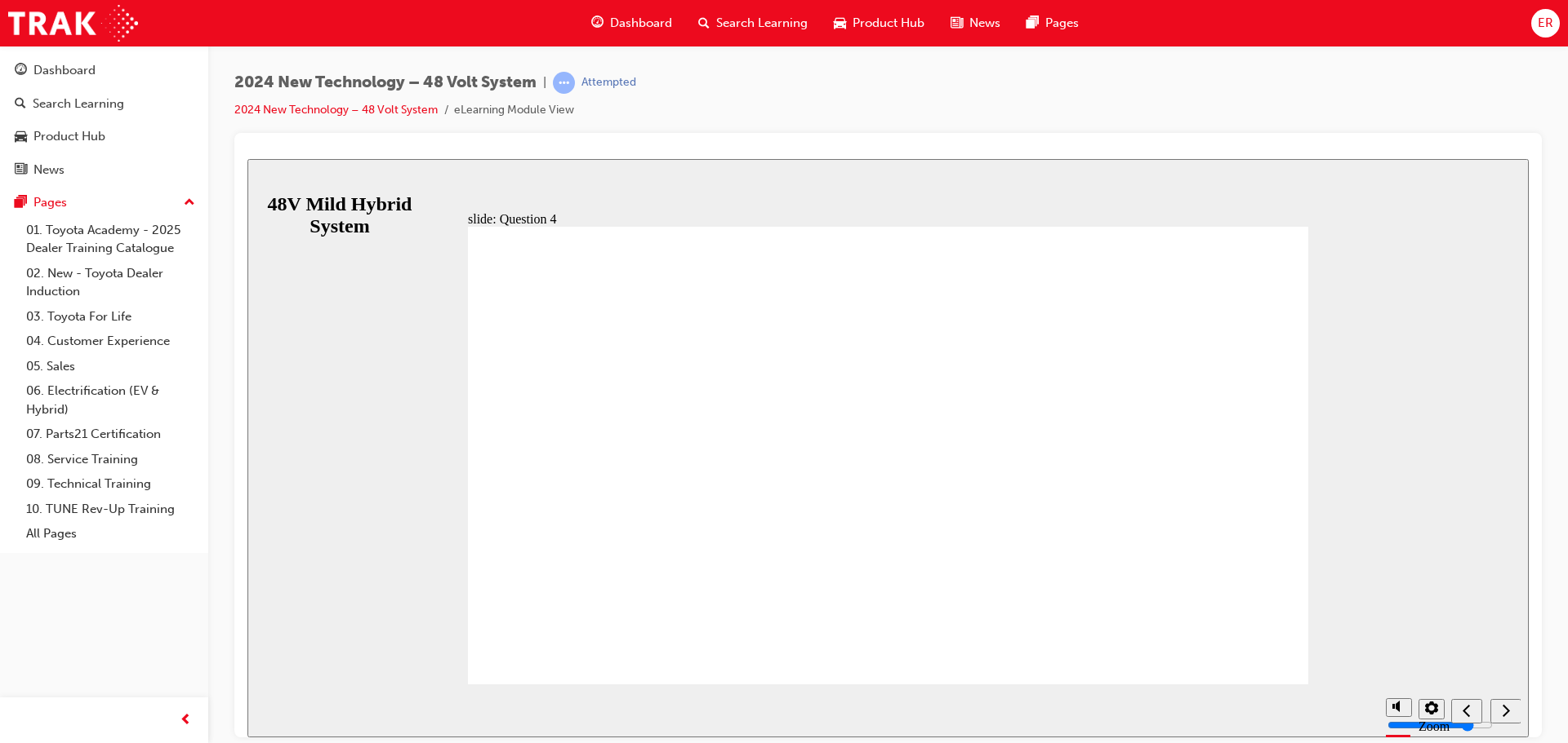
radio input "false"
radio input "true"
drag, startPoint x: 1233, startPoint y: 605, endPoint x: 1226, endPoint y: 612, distance: 9.9
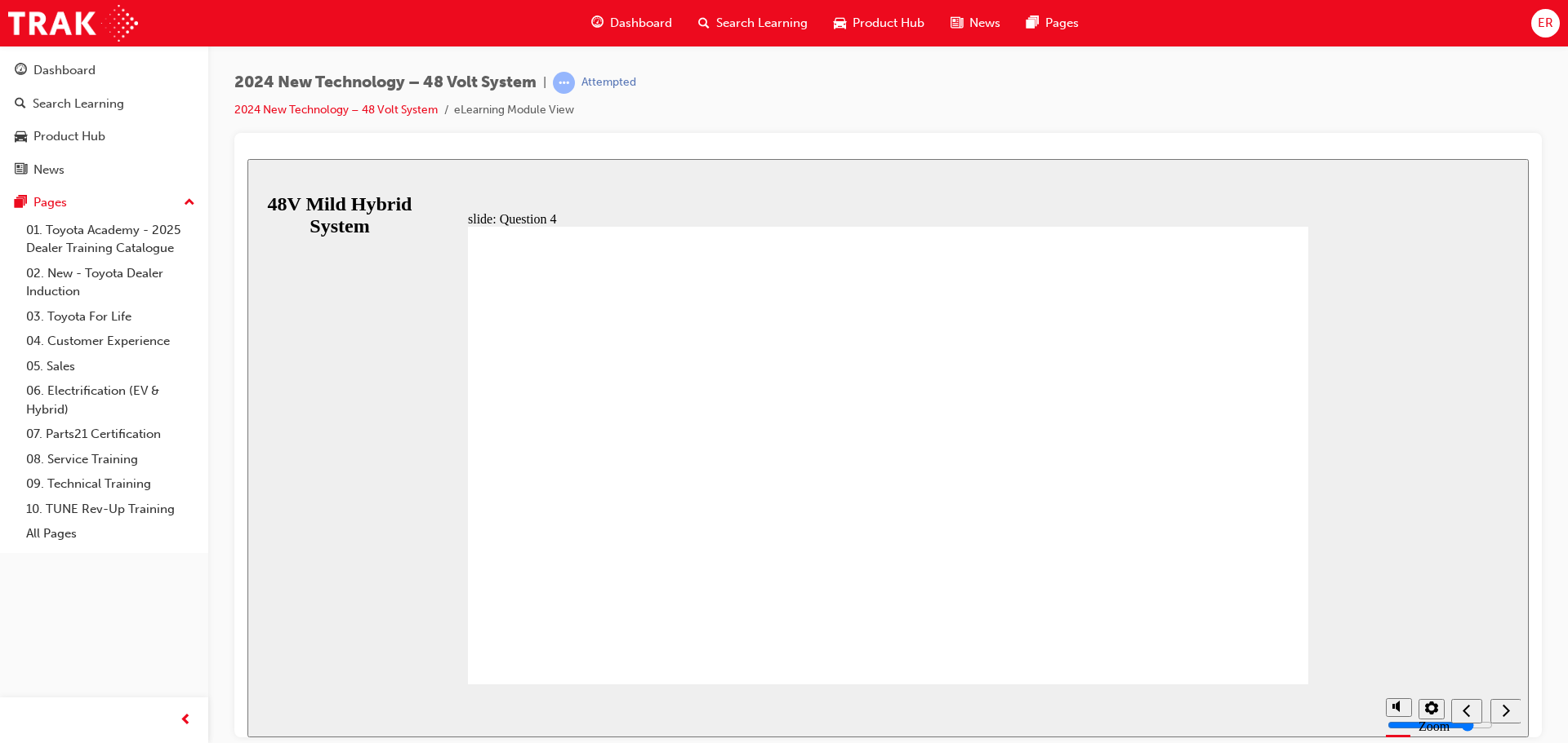
radio input "true"
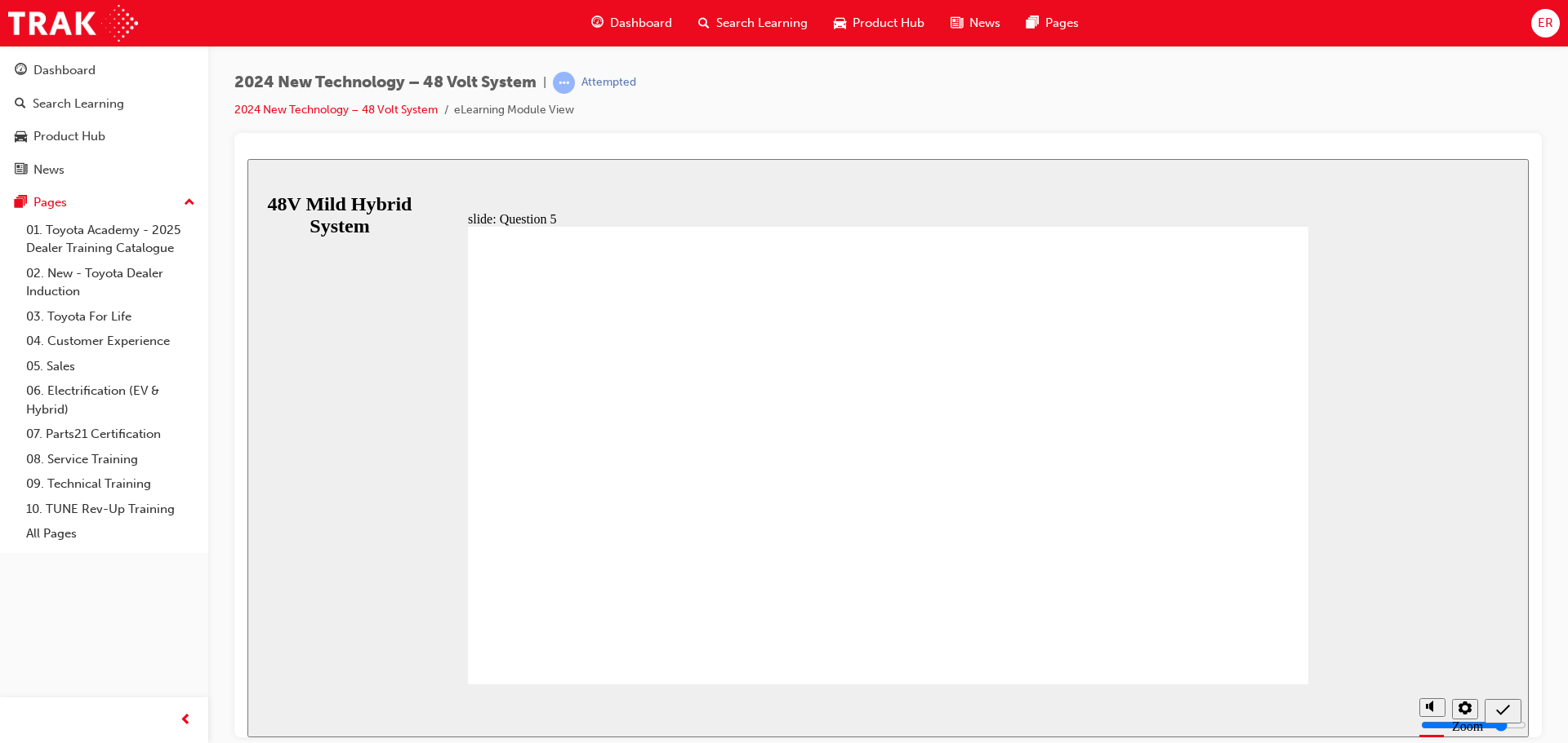
radio input "true"
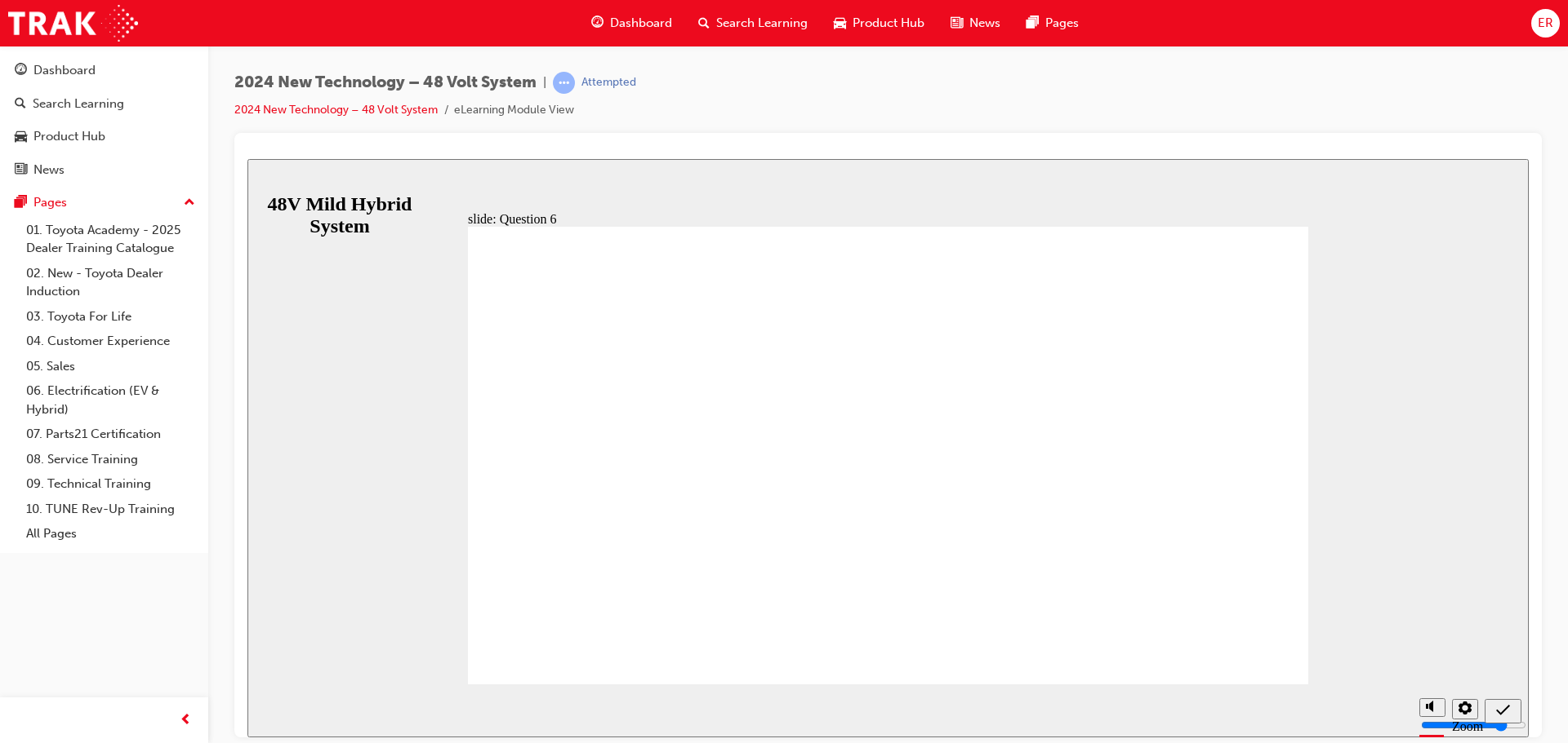
radio input "true"
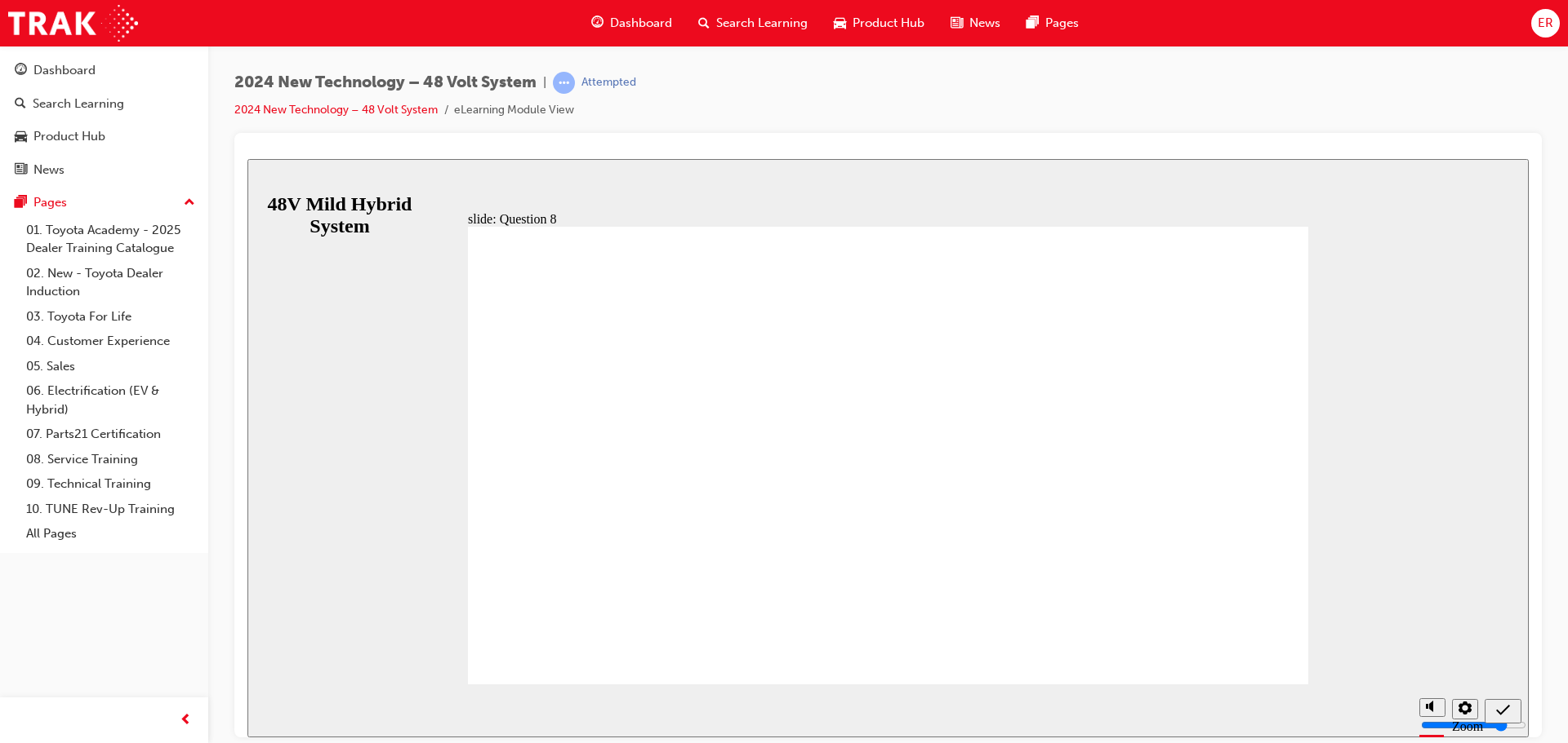
radio input "true"
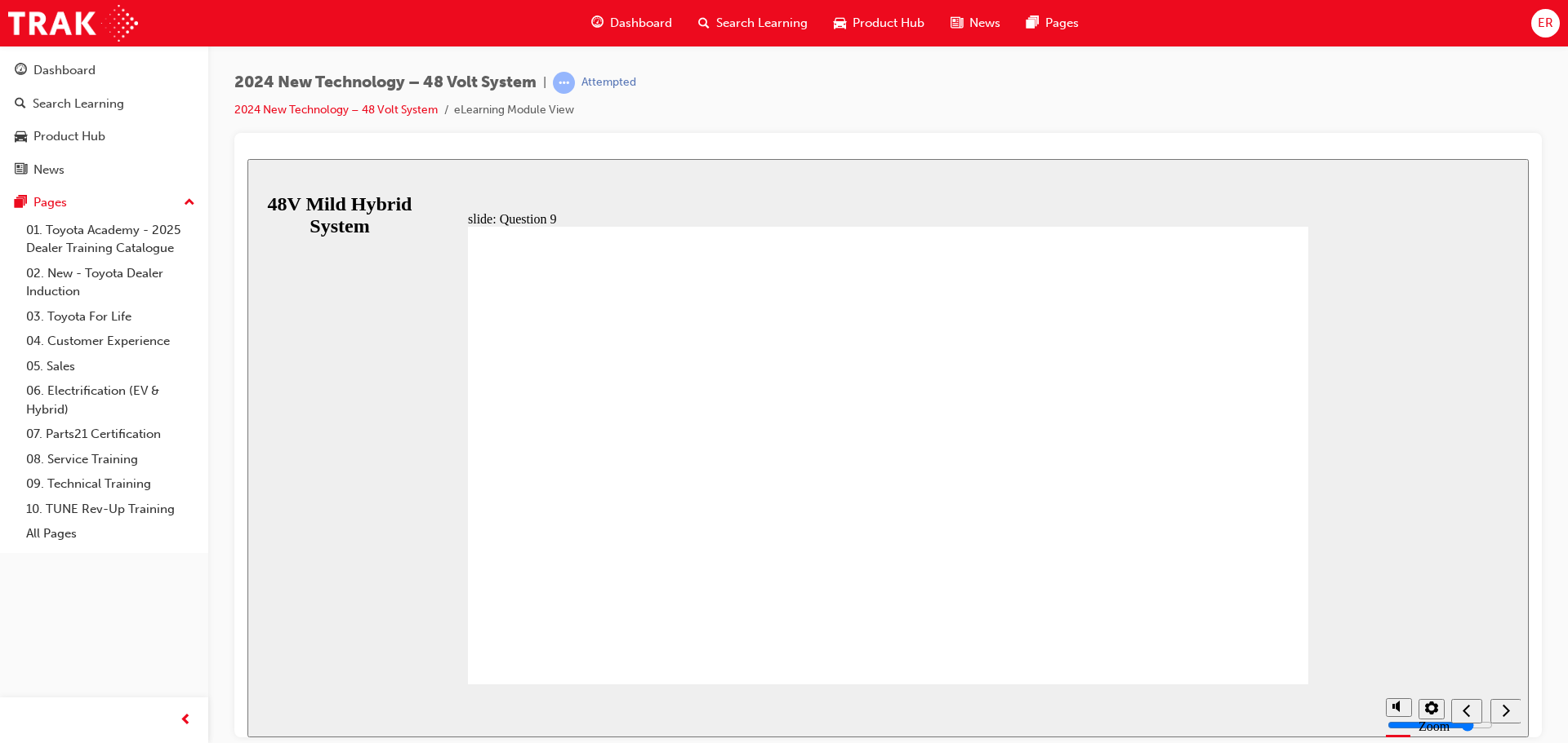
radio input "true"
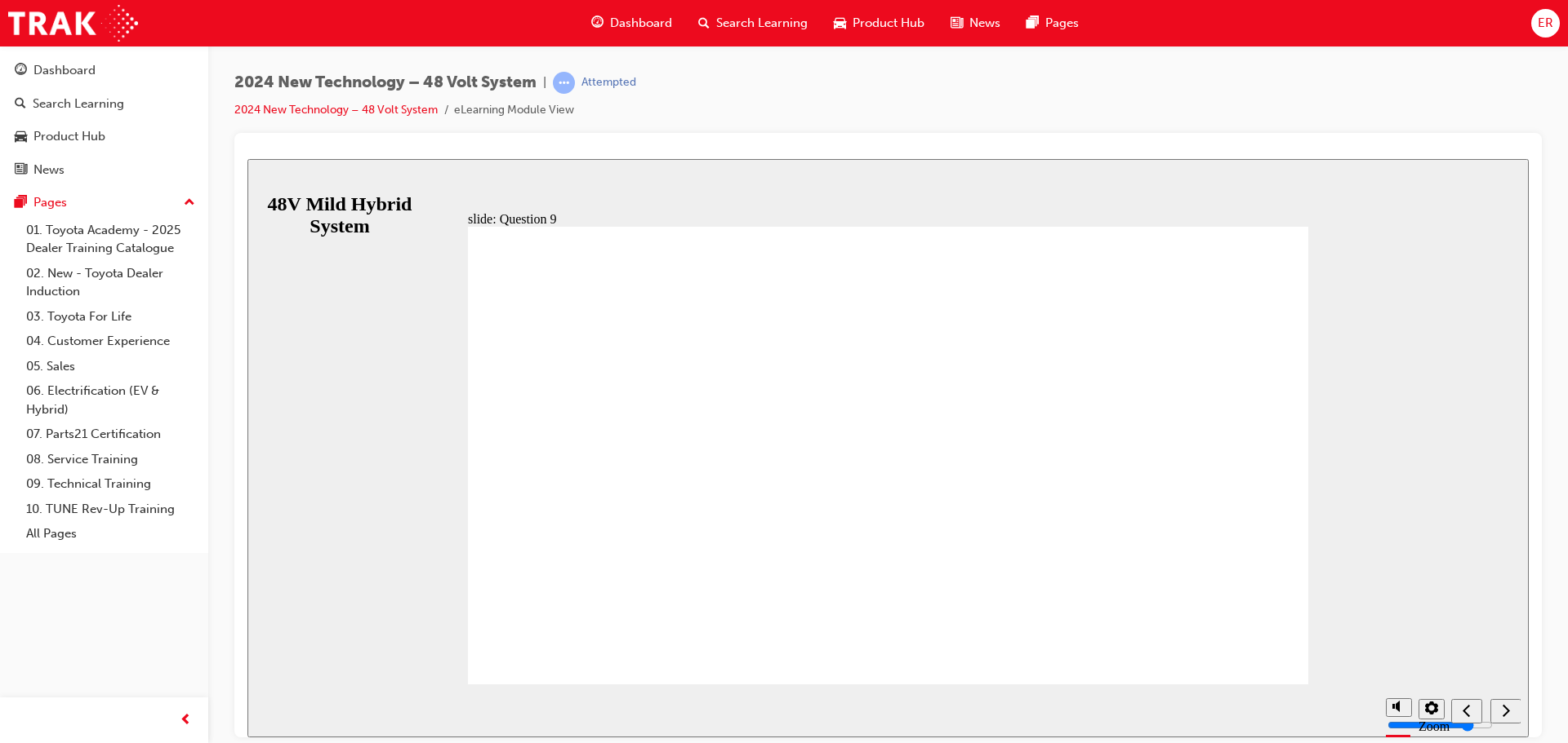
radio input "true"
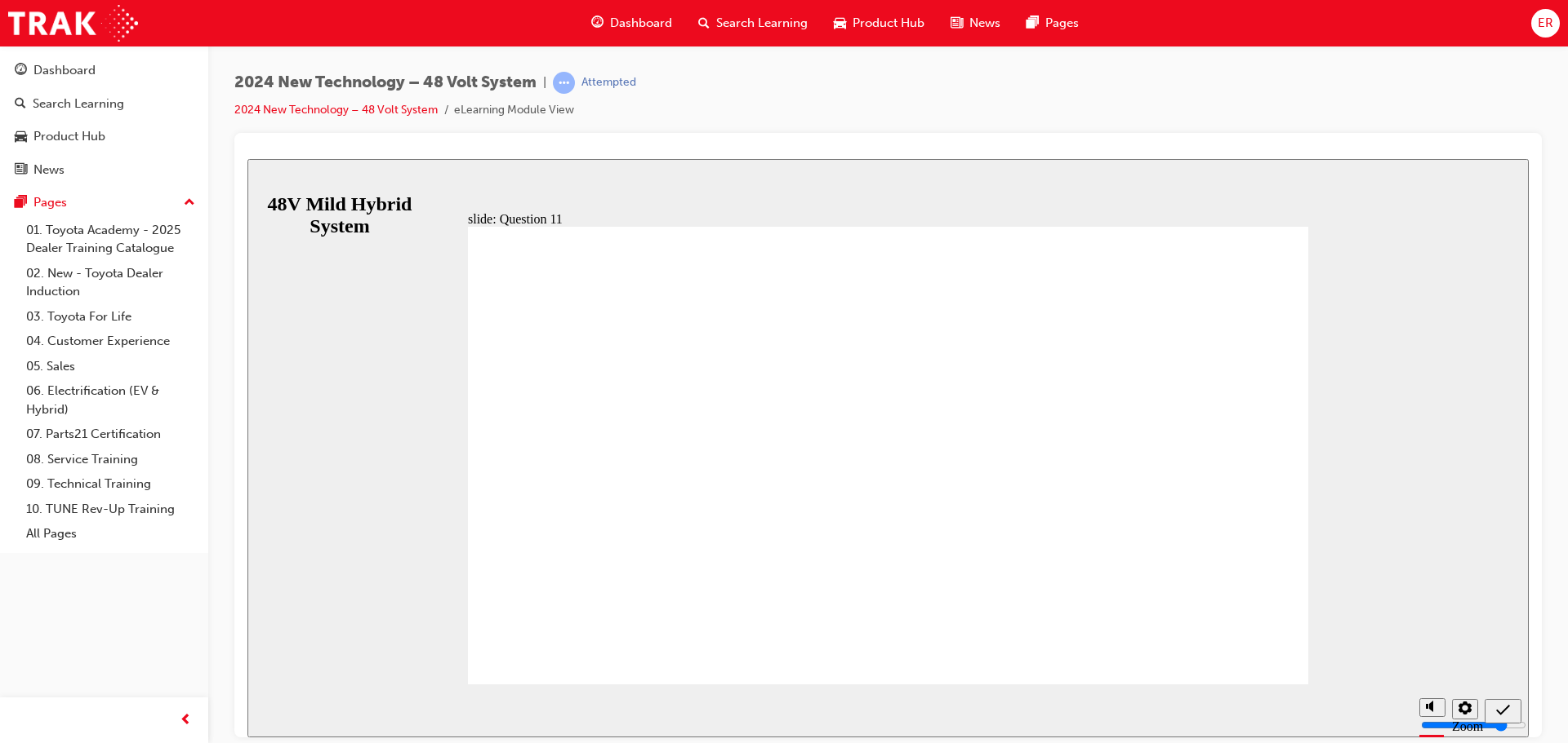
radio input "false"
radio input "true"
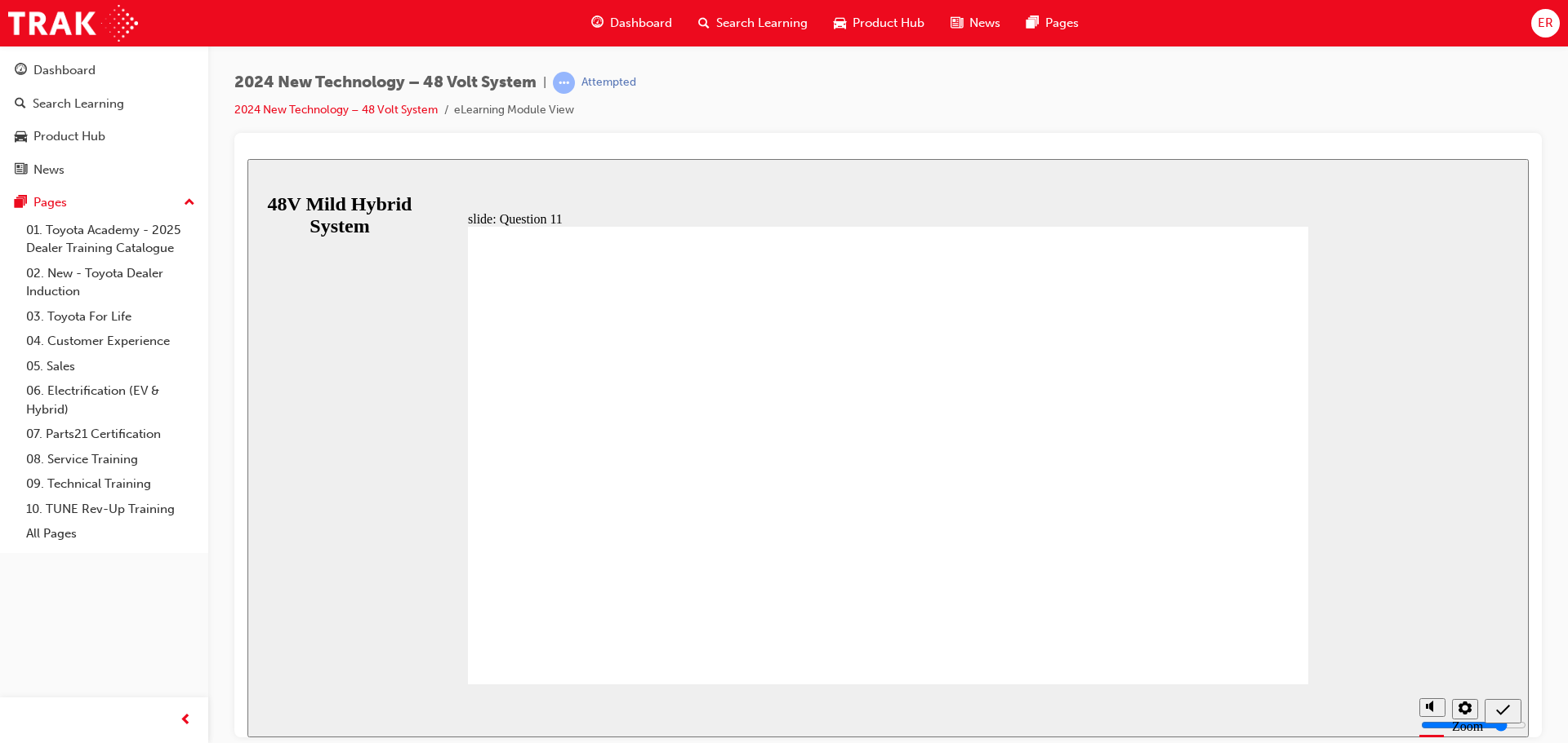
radio input "true"
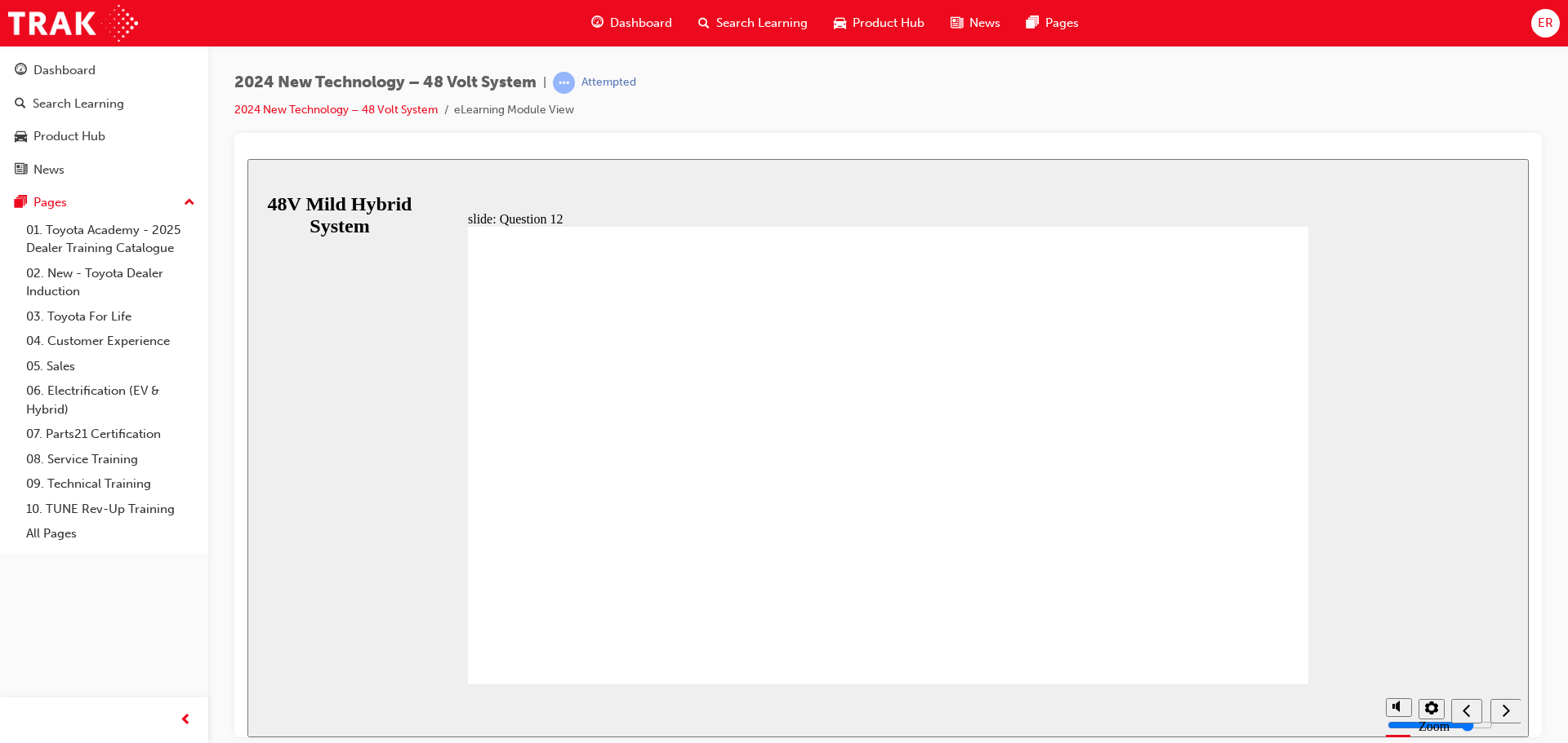
radio input "false"
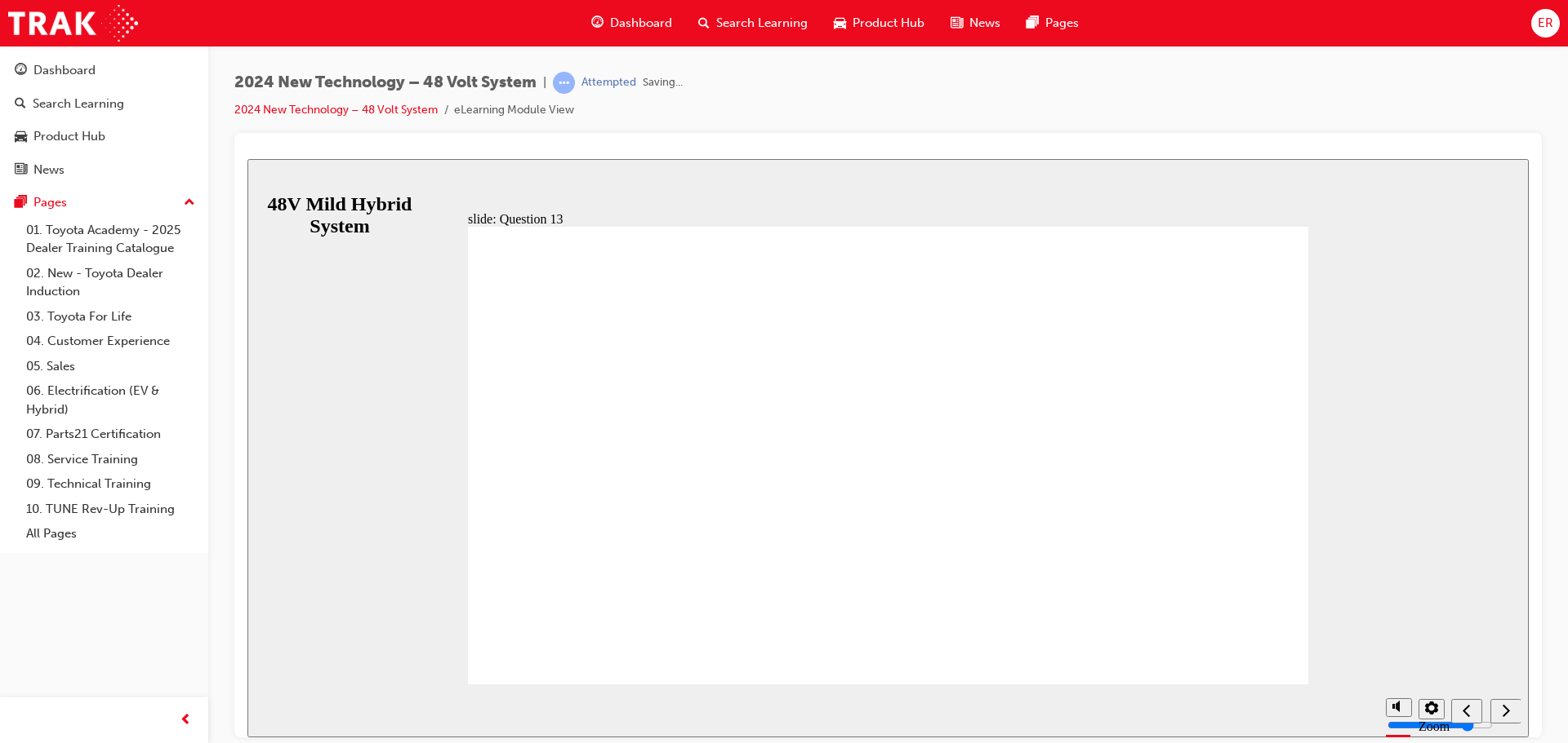
radio input "true"
drag, startPoint x: 1212, startPoint y: 646, endPoint x: 1126, endPoint y: 626, distance: 88.3
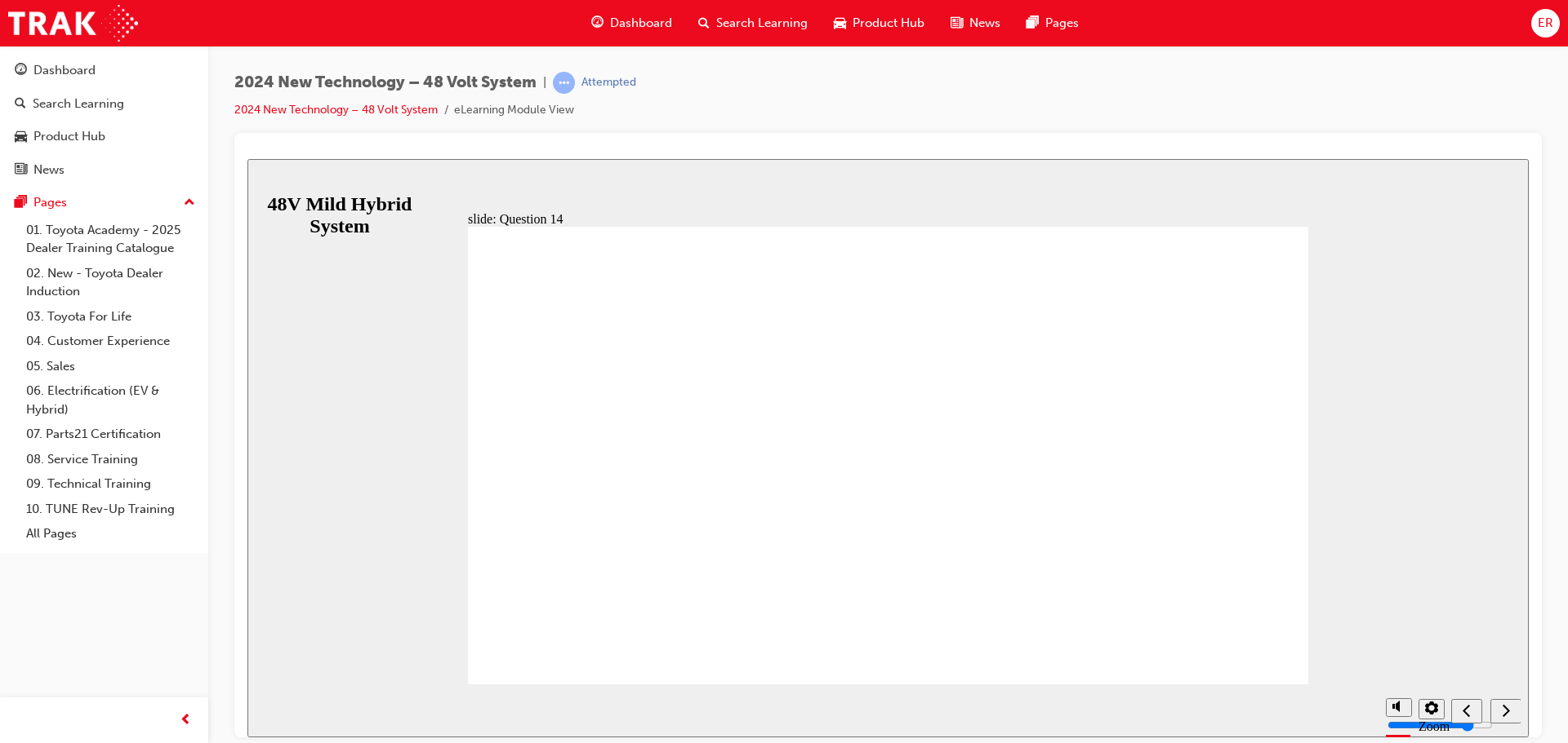
radio input "false"
radio input "true"
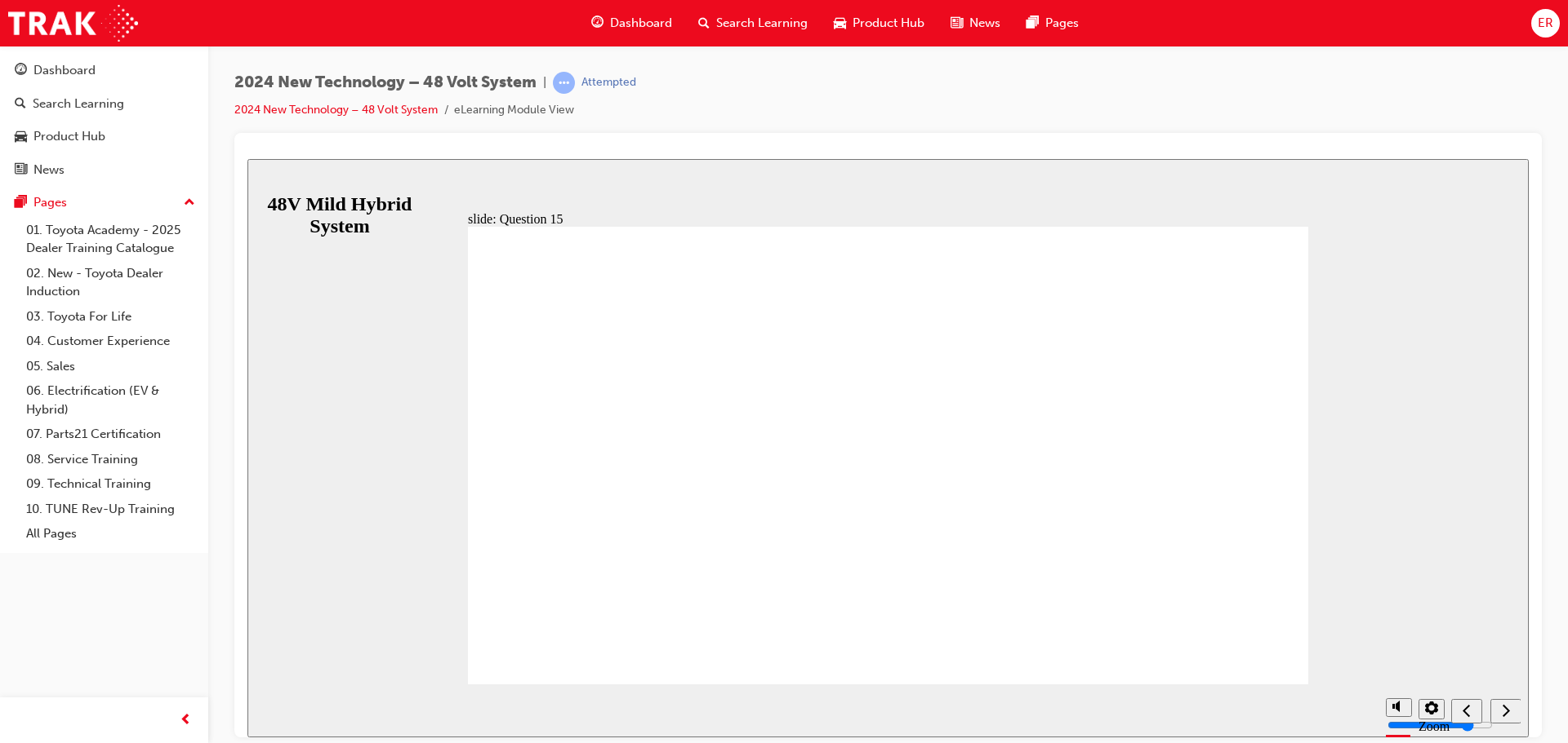
radio input "false"
radio input "true"
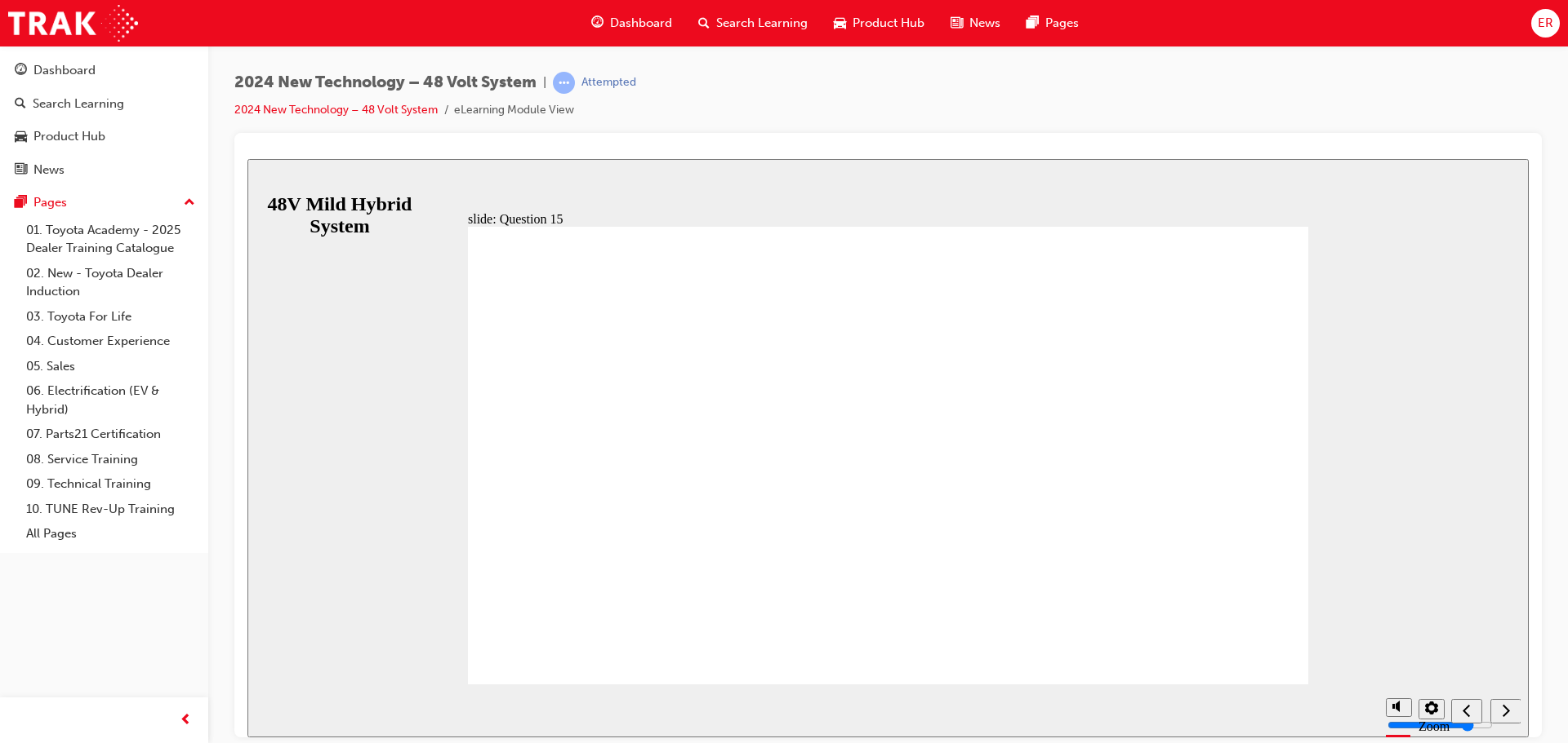
click at [280, 180] on icon "Sidebar Toggle" at bounding box center [268, 184] width 25 height 10
